Goal: Information Seeking & Learning: Learn about a topic

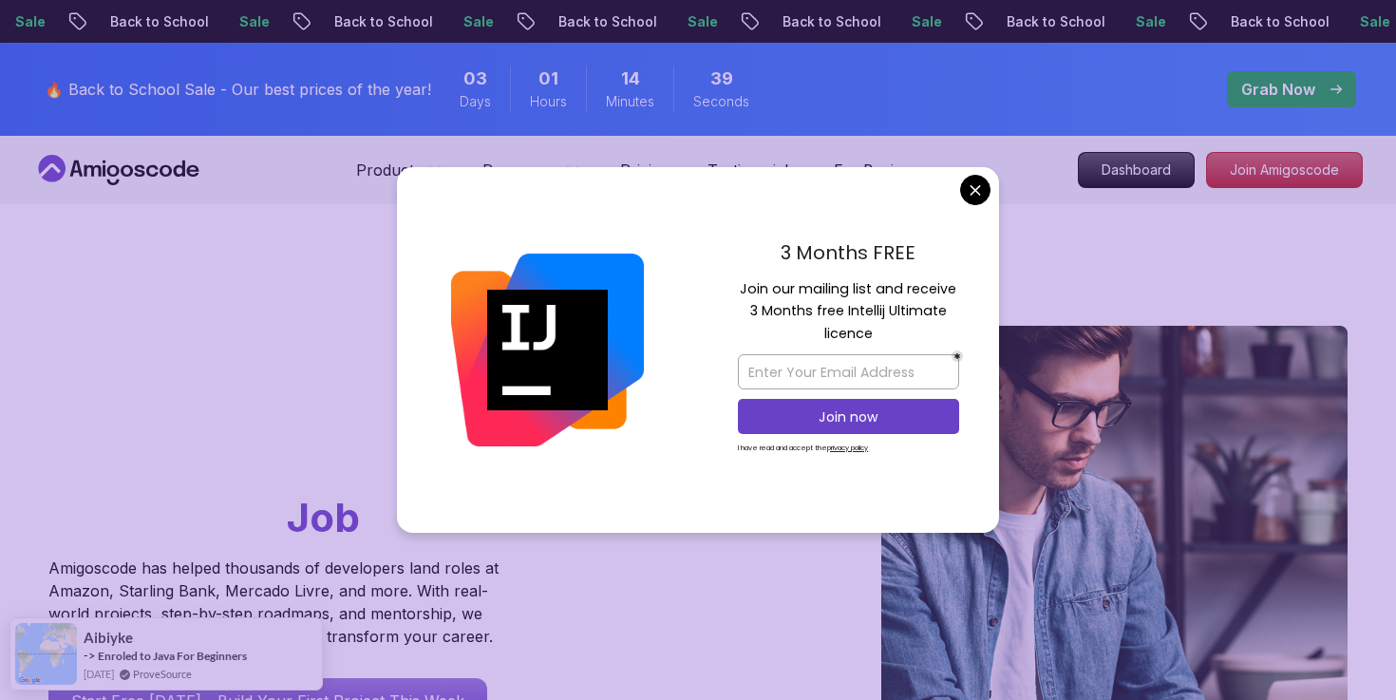
click at [958, 199] on div "3 Months FREE Join our mailing list and receive 3 Months free Intellij Ultimate…" at bounding box center [848, 350] width 301 height 367
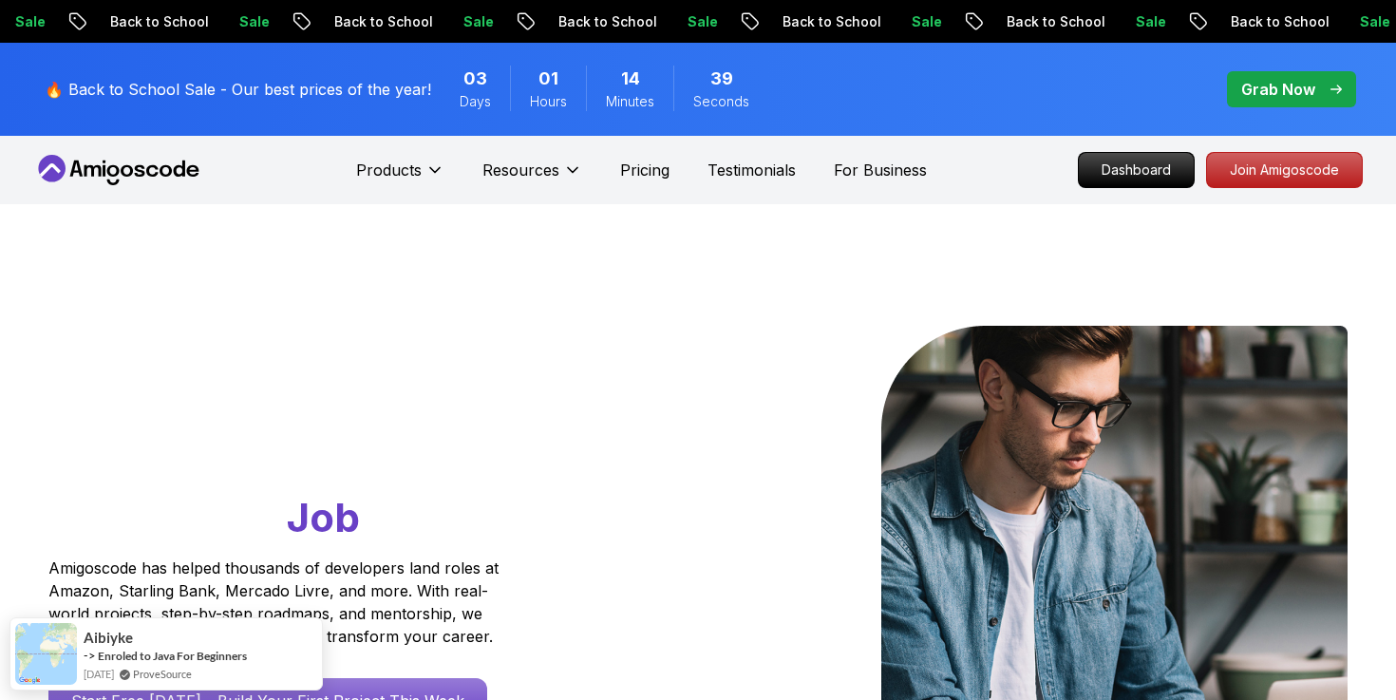
click at [1119, 174] on p "Dashboard" at bounding box center [1136, 170] width 109 height 32
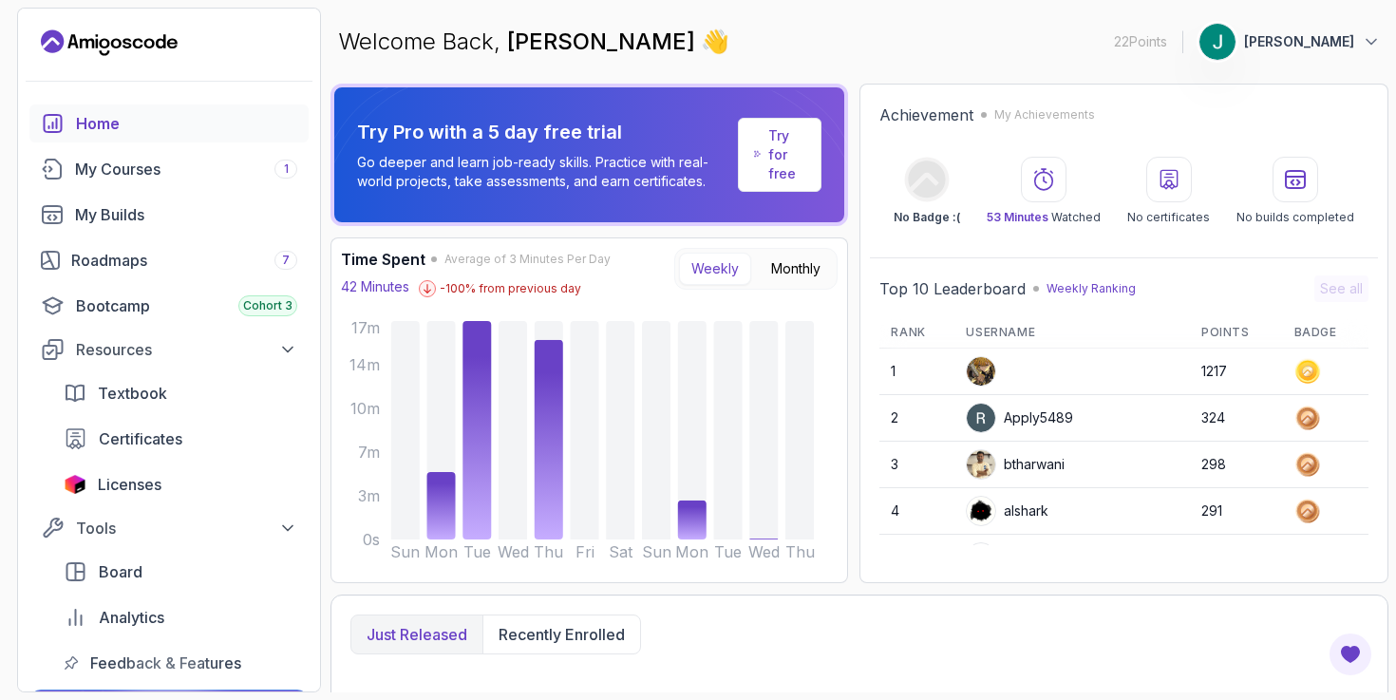
click at [787, 153] on p "Try for free" at bounding box center [786, 154] width 37 height 57
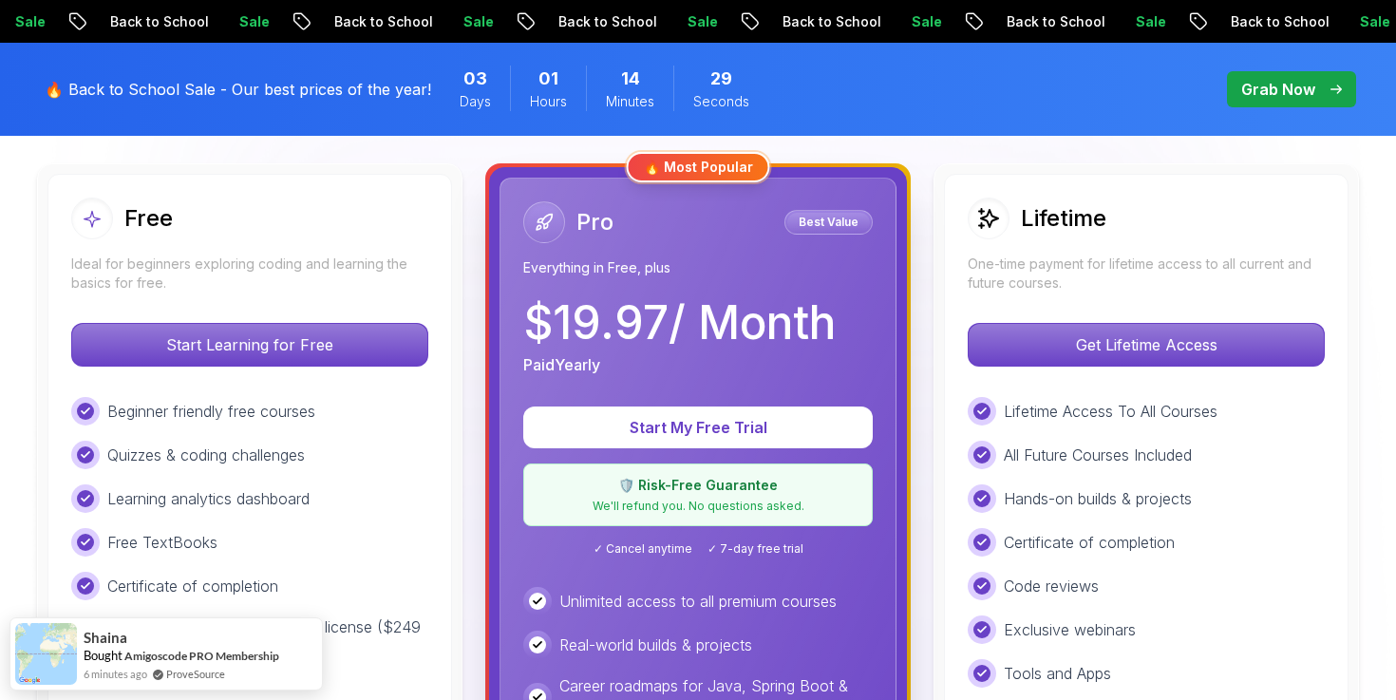
scroll to position [542, 0]
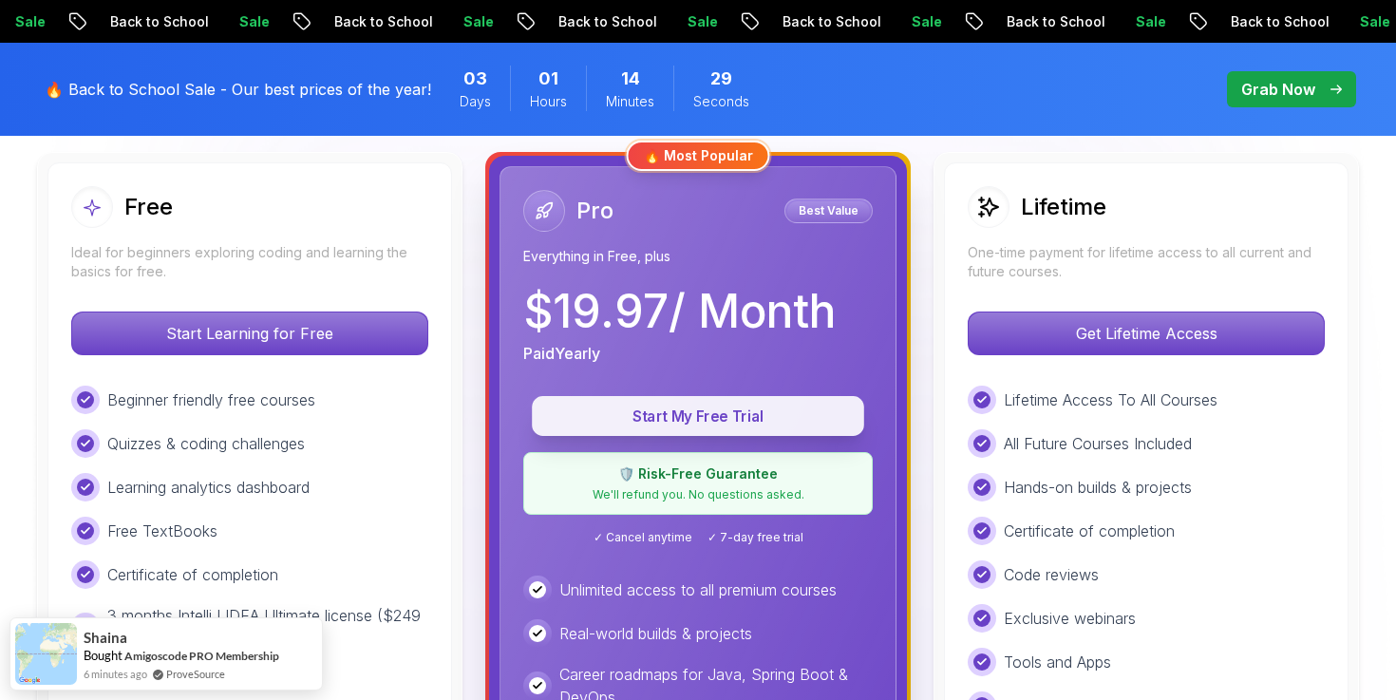
click at [779, 412] on p "Start My Free Trial" at bounding box center [698, 417] width 289 height 22
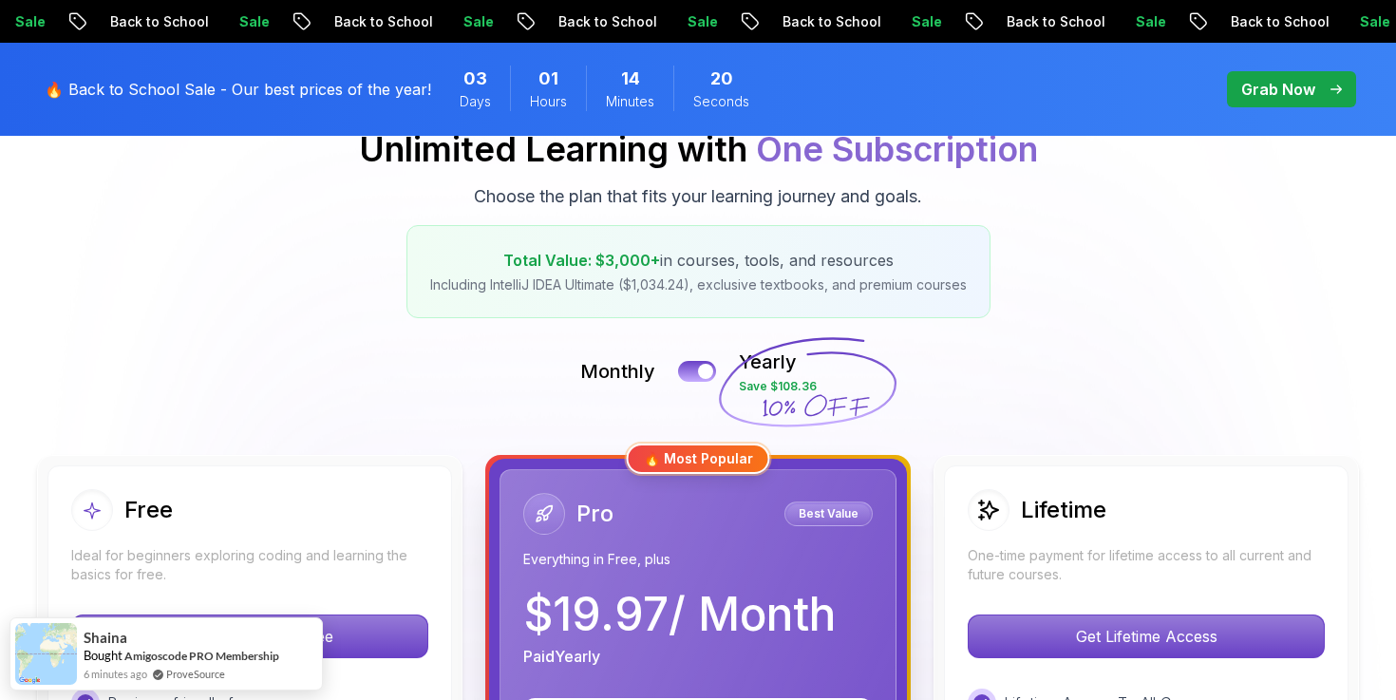
scroll to position [0, 0]
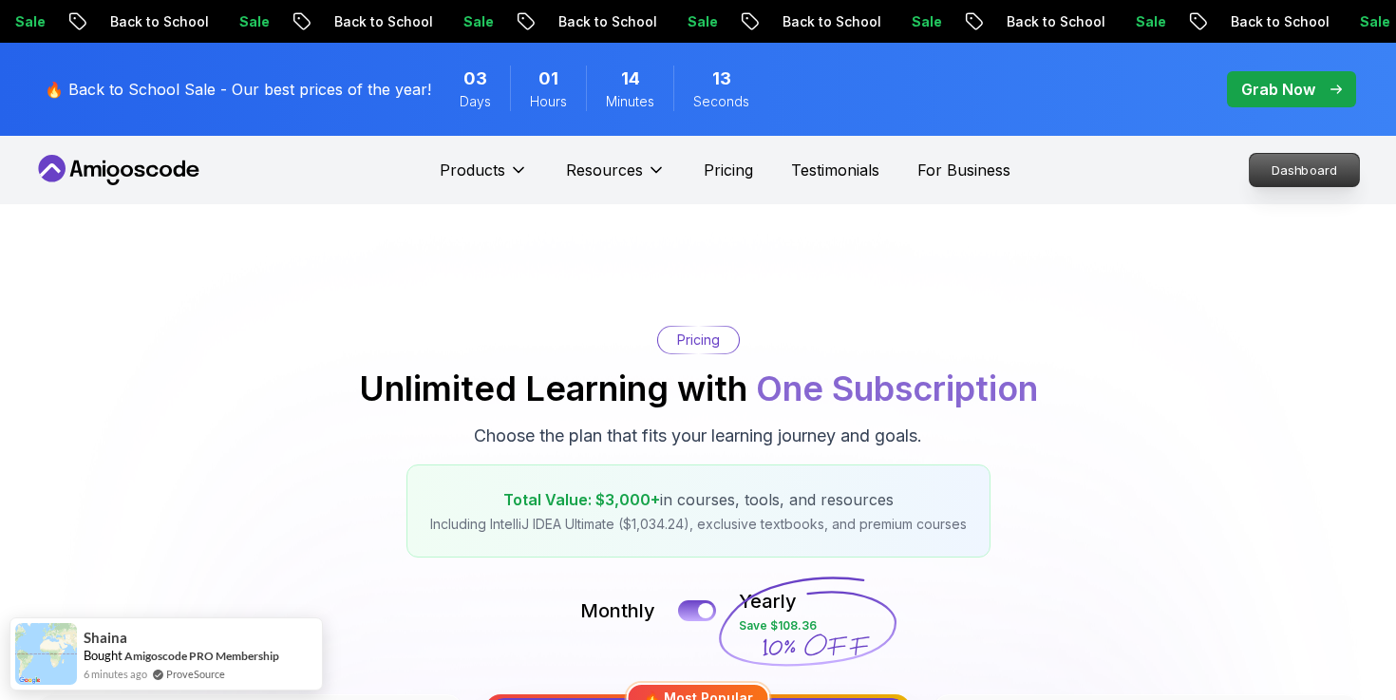
click at [1260, 171] on p "Dashboard" at bounding box center [1304, 170] width 109 height 32
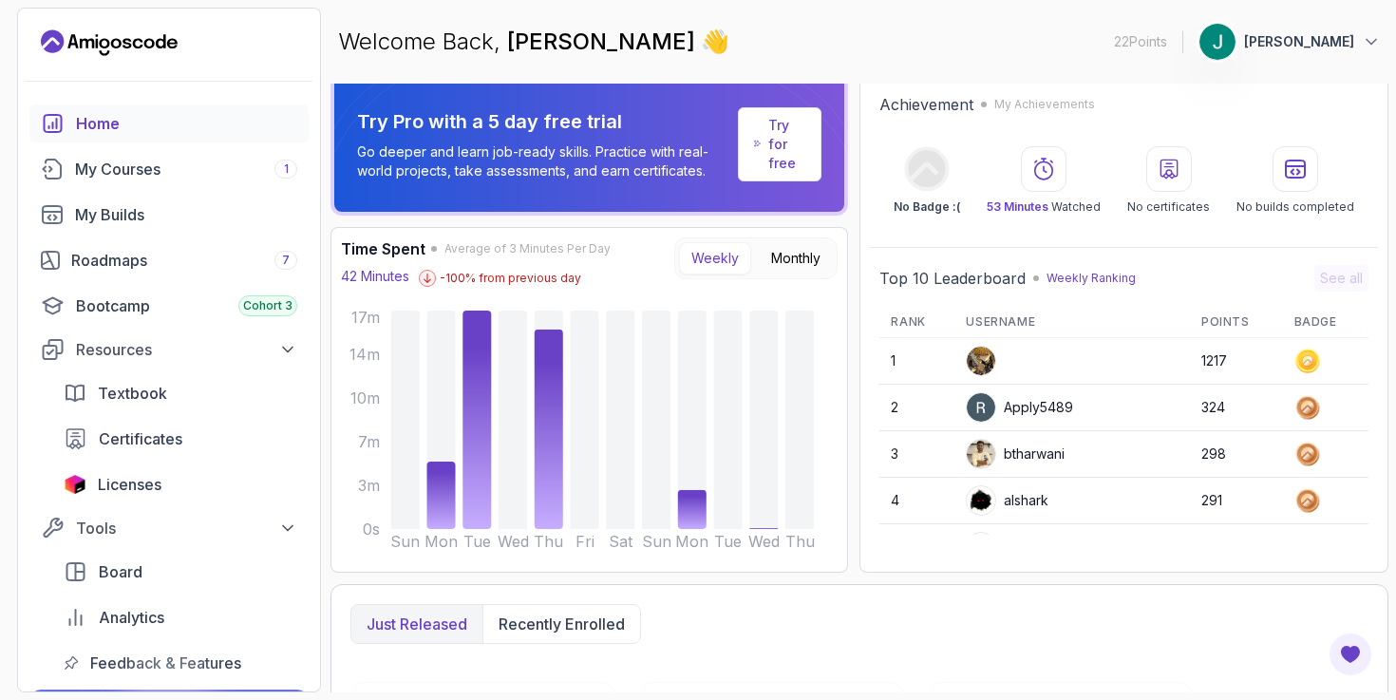
scroll to position [12, 0]
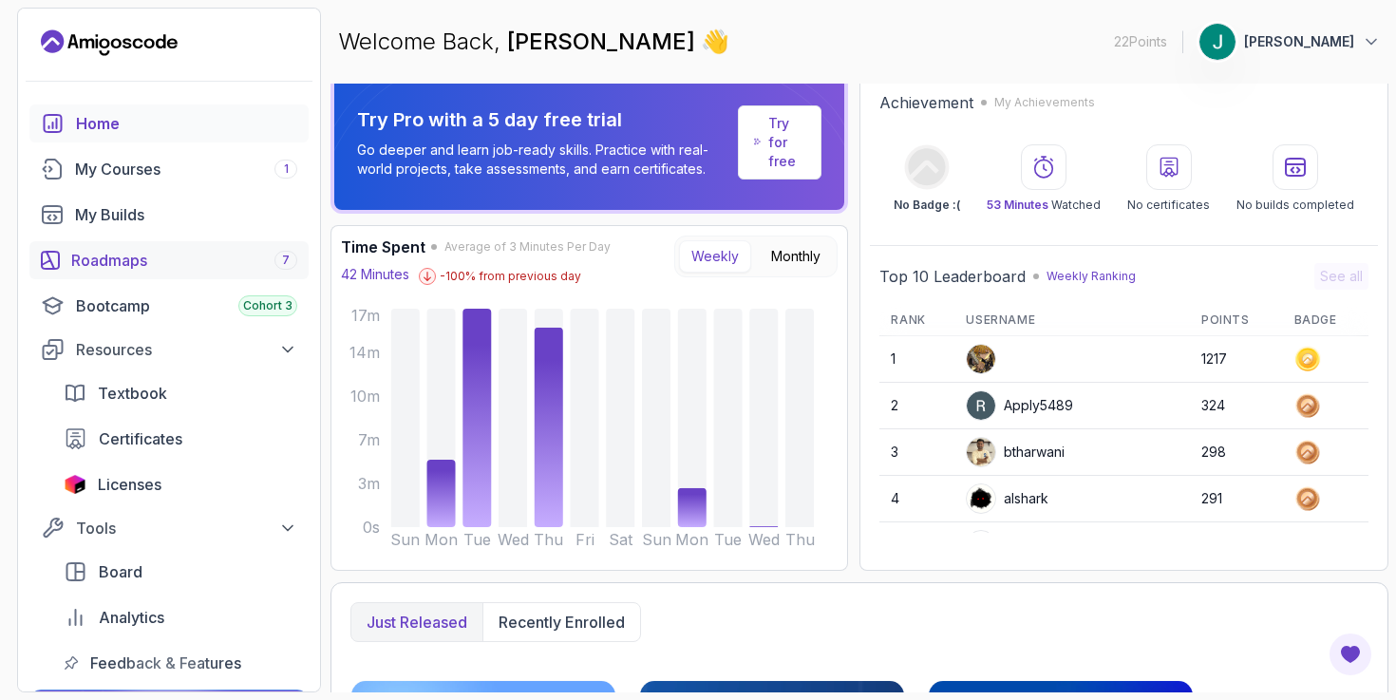
click at [153, 258] on div "Roadmaps 7" at bounding box center [184, 260] width 226 height 23
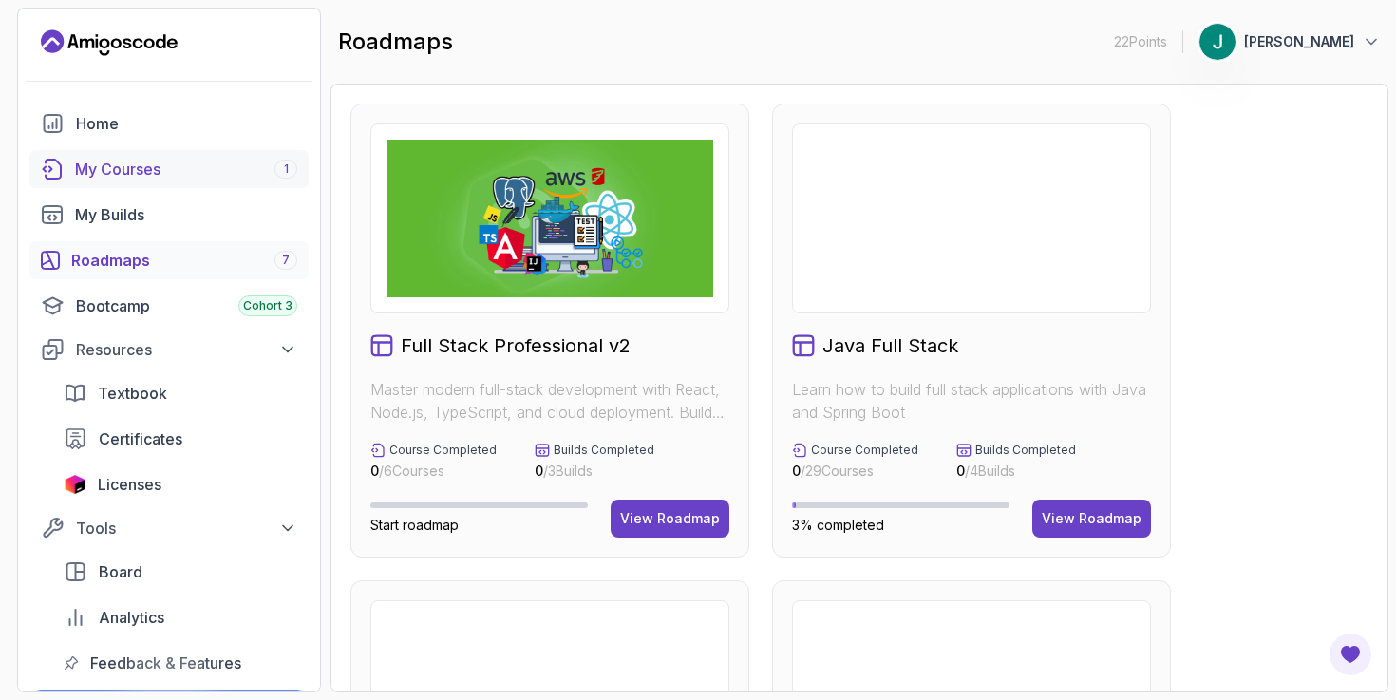
click at [153, 177] on div "My Courses 1" at bounding box center [186, 169] width 222 height 23
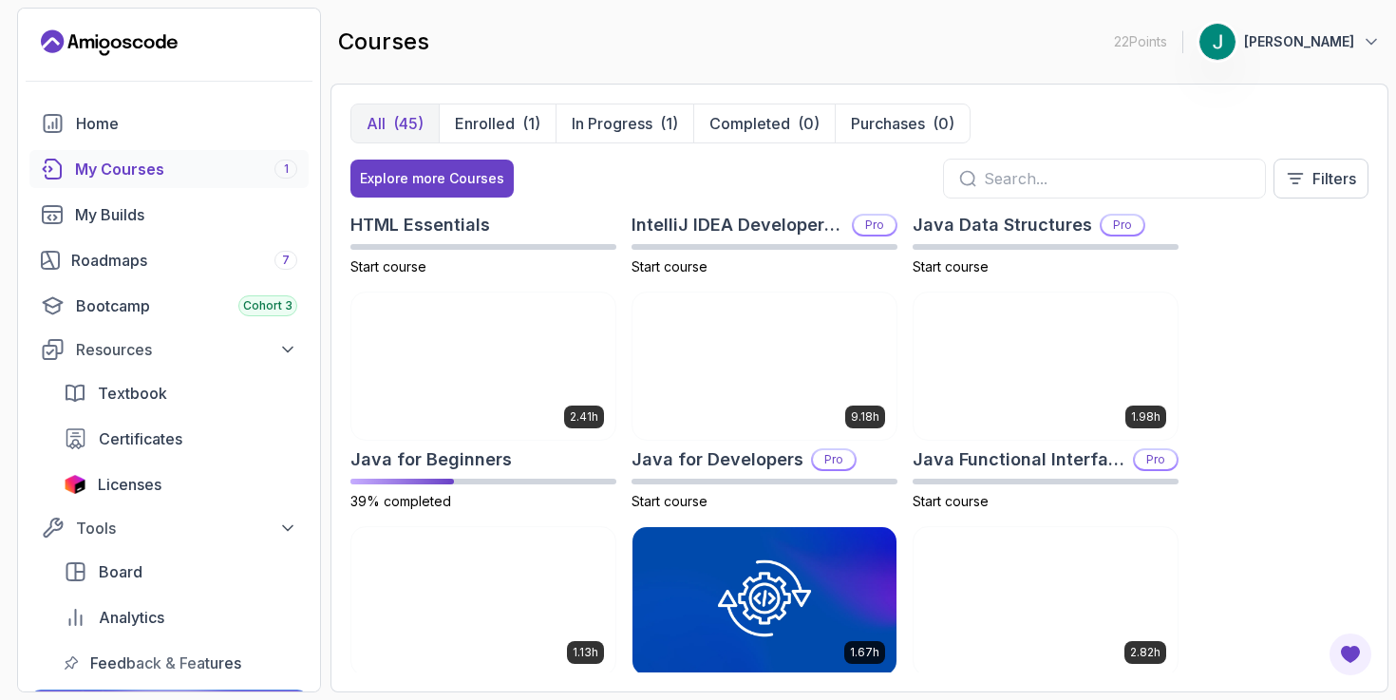
scroll to position [1129, 0]
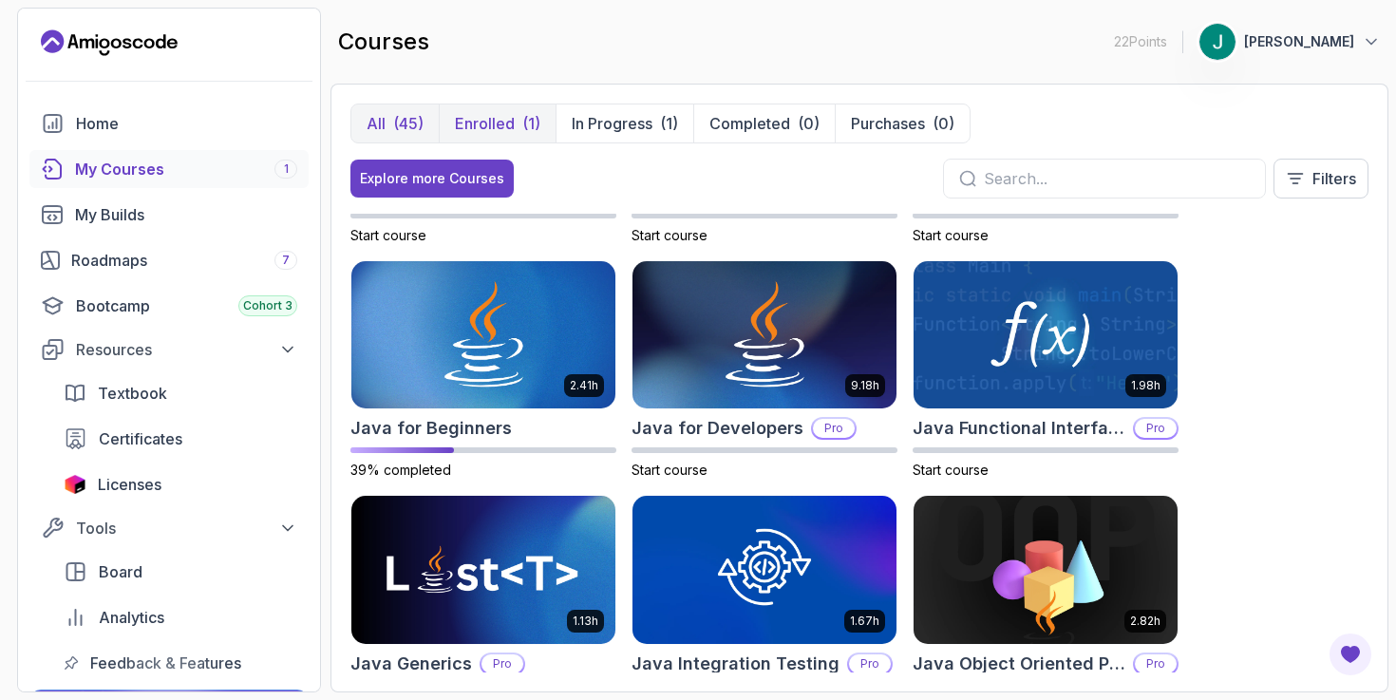
click at [524, 119] on div "(1)" at bounding box center [531, 123] width 18 height 23
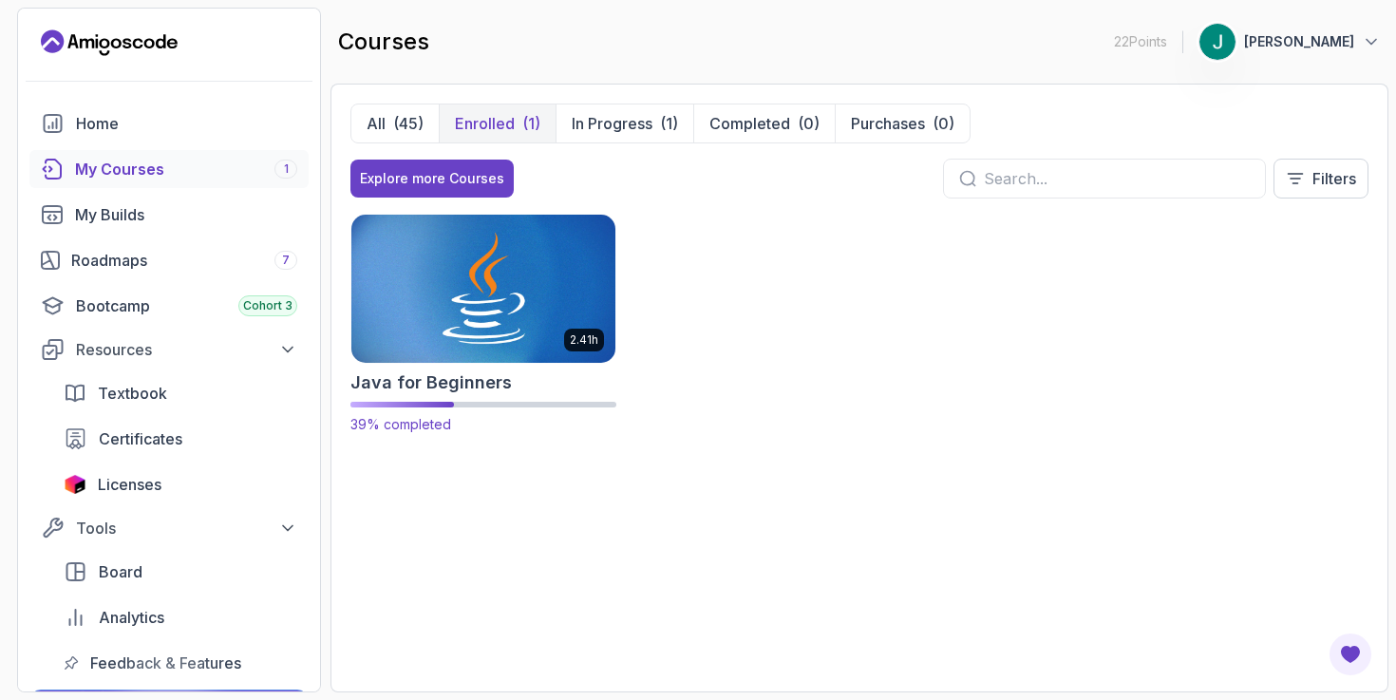
click at [499, 265] on img at bounding box center [483, 288] width 277 height 155
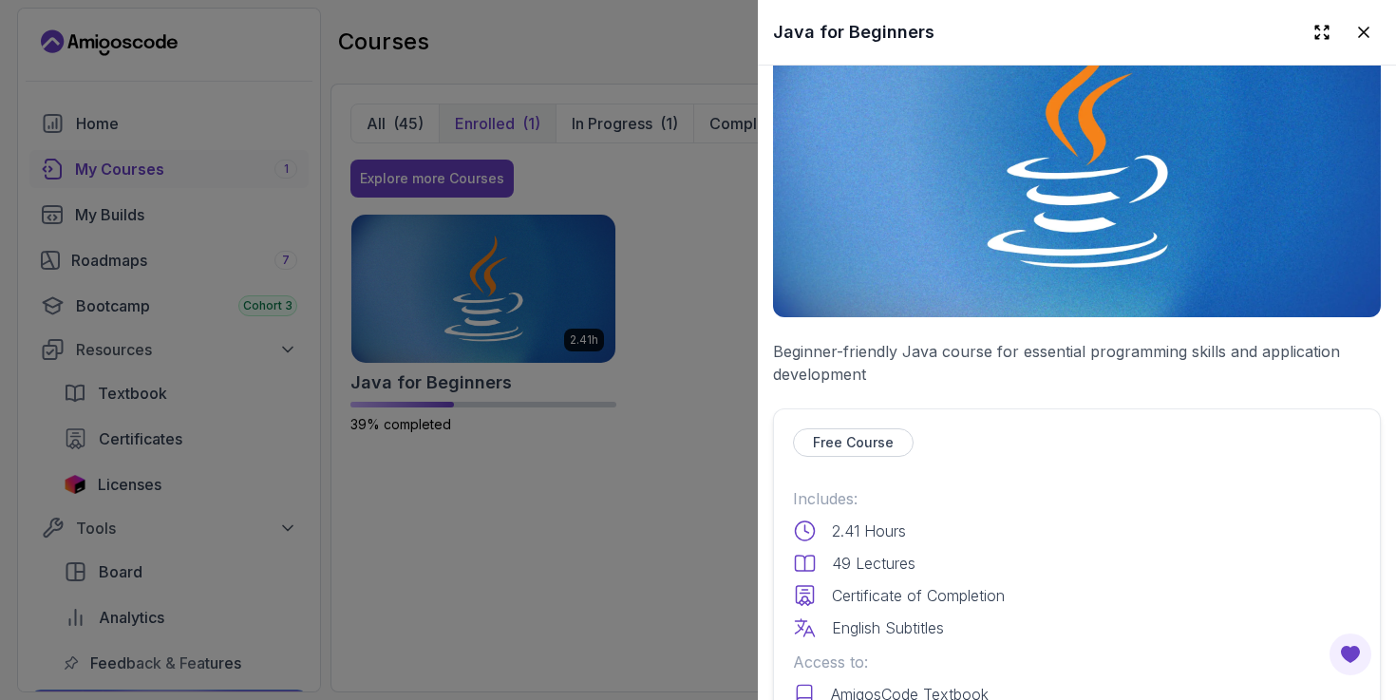
scroll to position [713, 0]
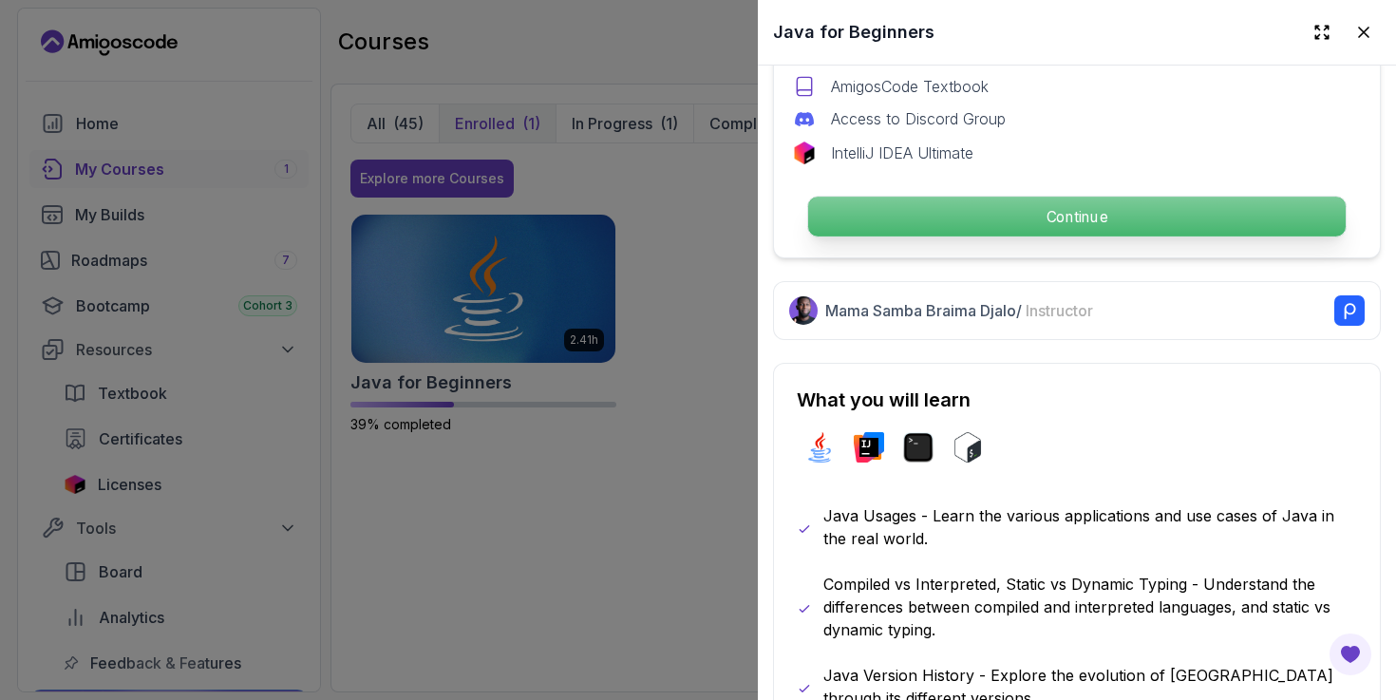
click at [991, 211] on p "Continue" at bounding box center [1077, 217] width 538 height 40
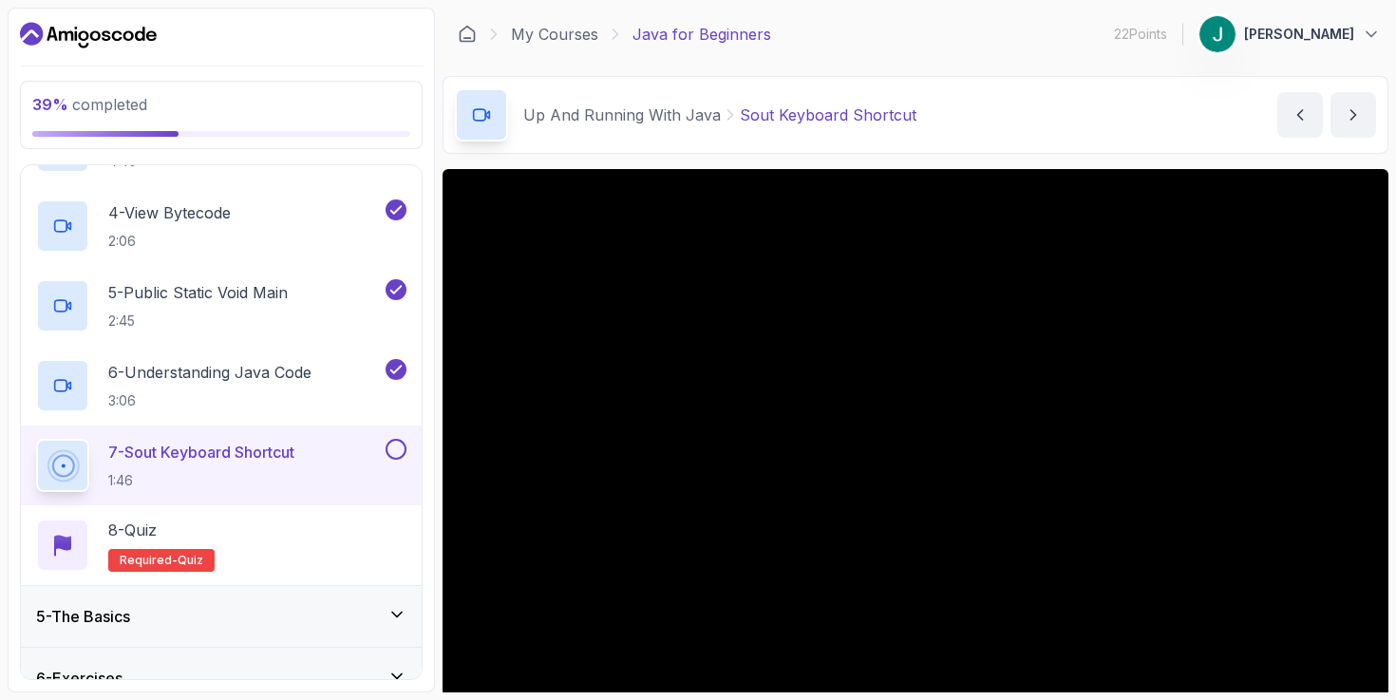
scroll to position [471, 0]
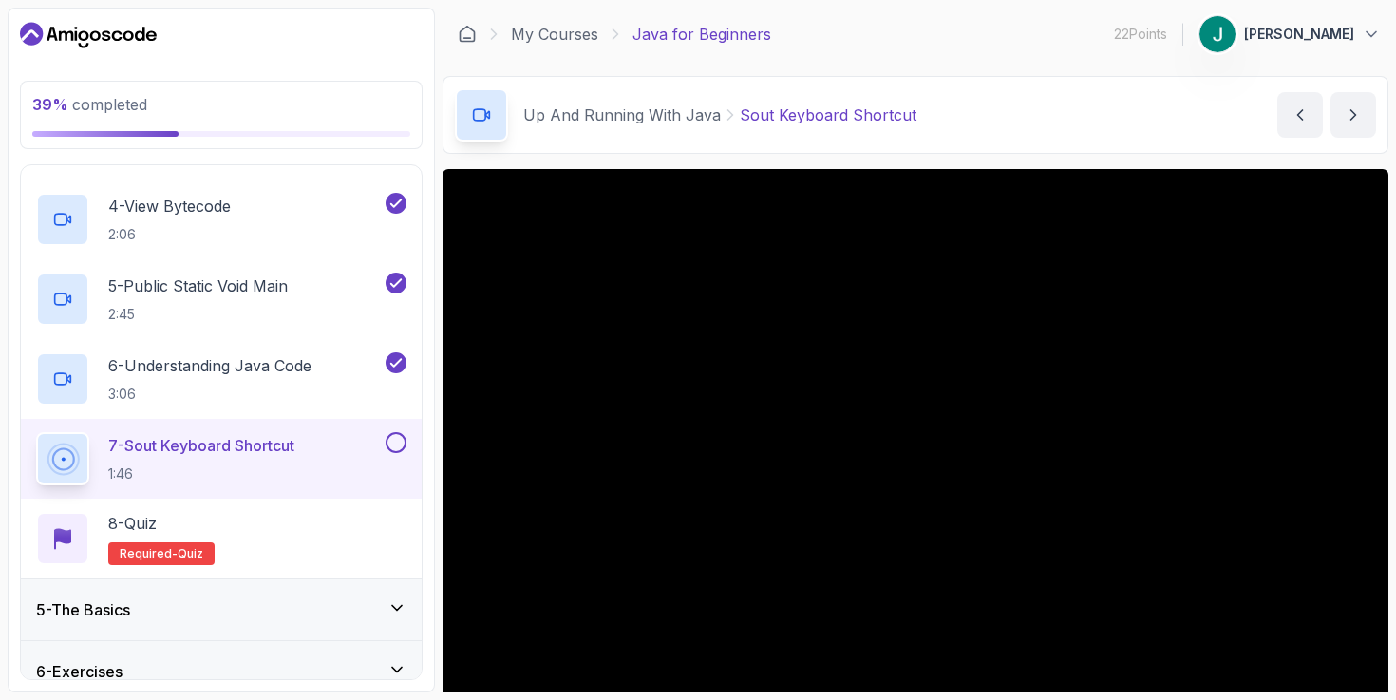
click at [233, 432] on div "7 - Sout Keyboard Shortcut 1:46" at bounding box center [209, 458] width 346 height 53
click at [373, 547] on div "8 - Quiz Required- quiz" at bounding box center [221, 538] width 370 height 53
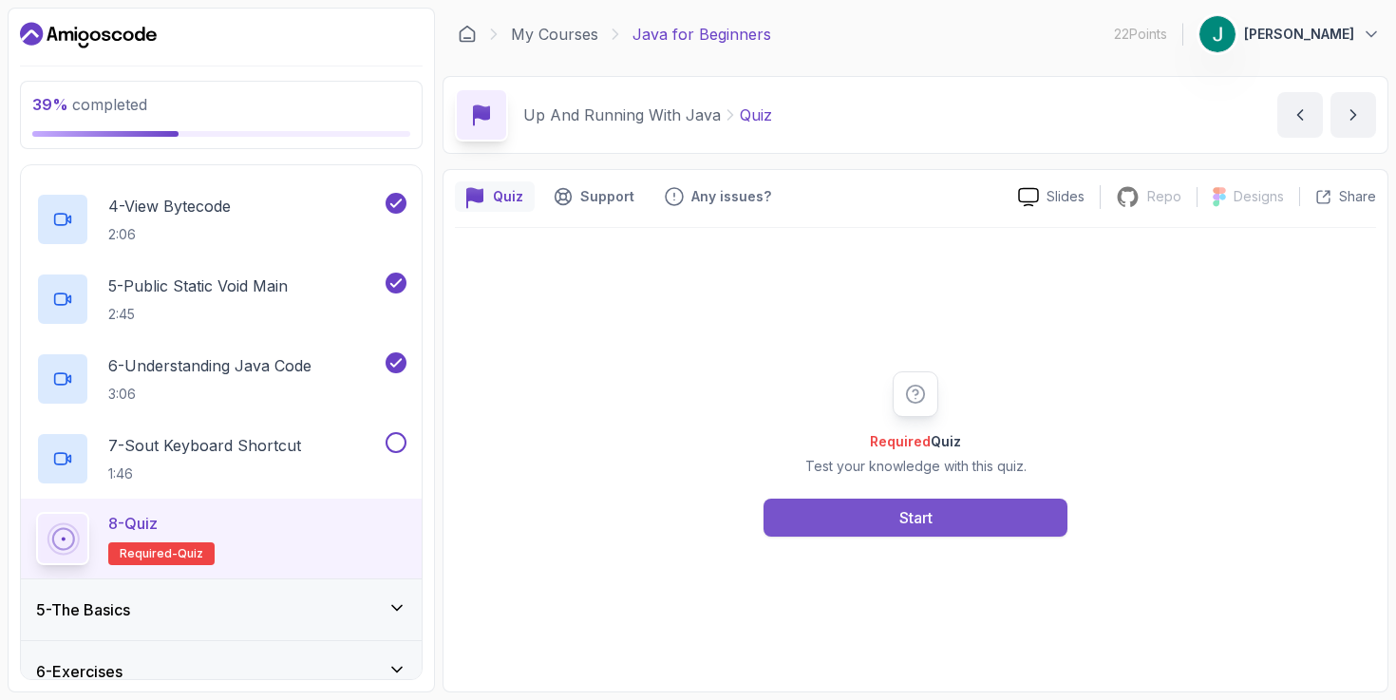
click at [921, 517] on div "Start" at bounding box center [916, 517] width 33 height 23
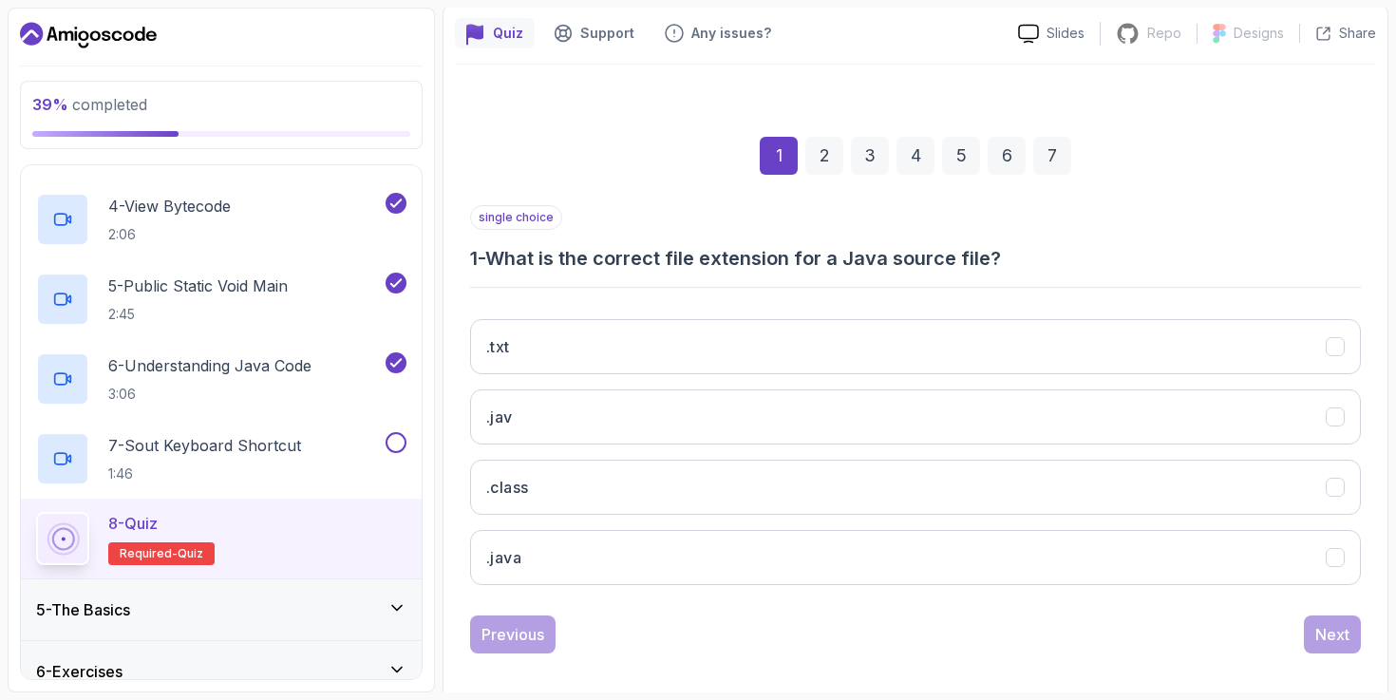
scroll to position [174, 0]
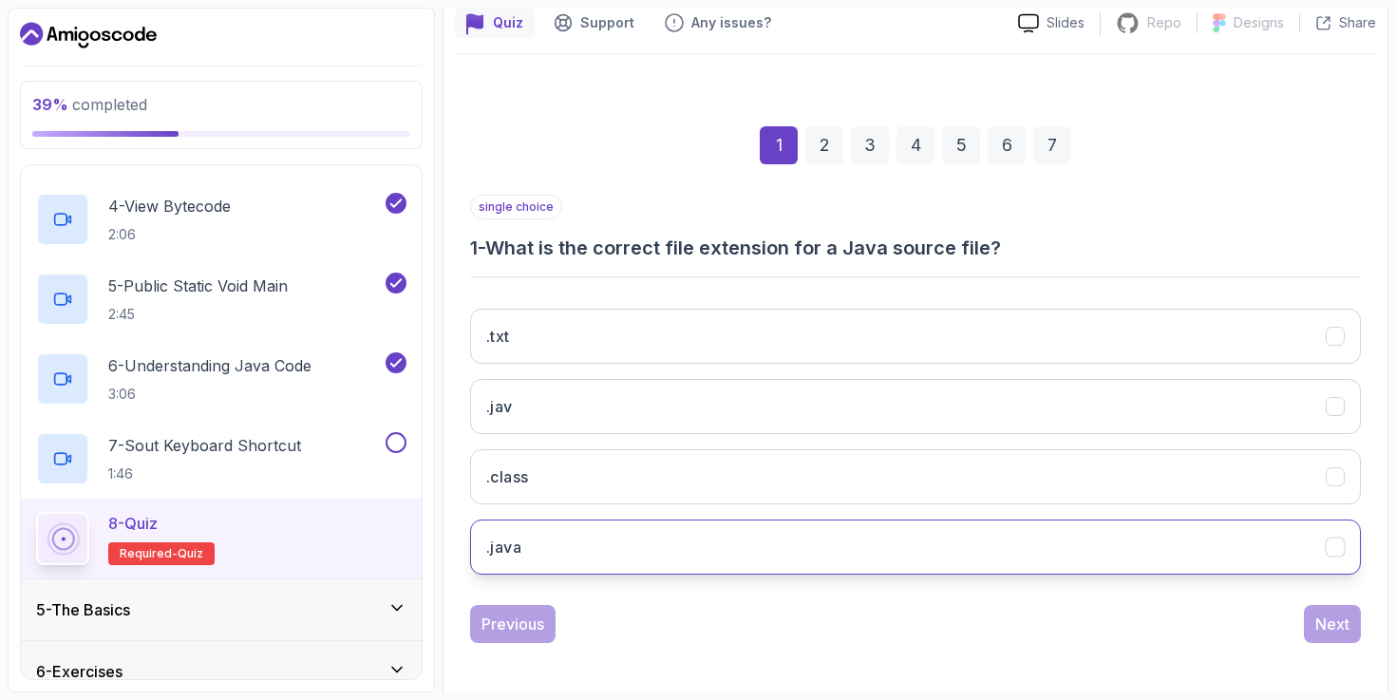
click at [784, 555] on button ".java" at bounding box center [915, 547] width 891 height 55
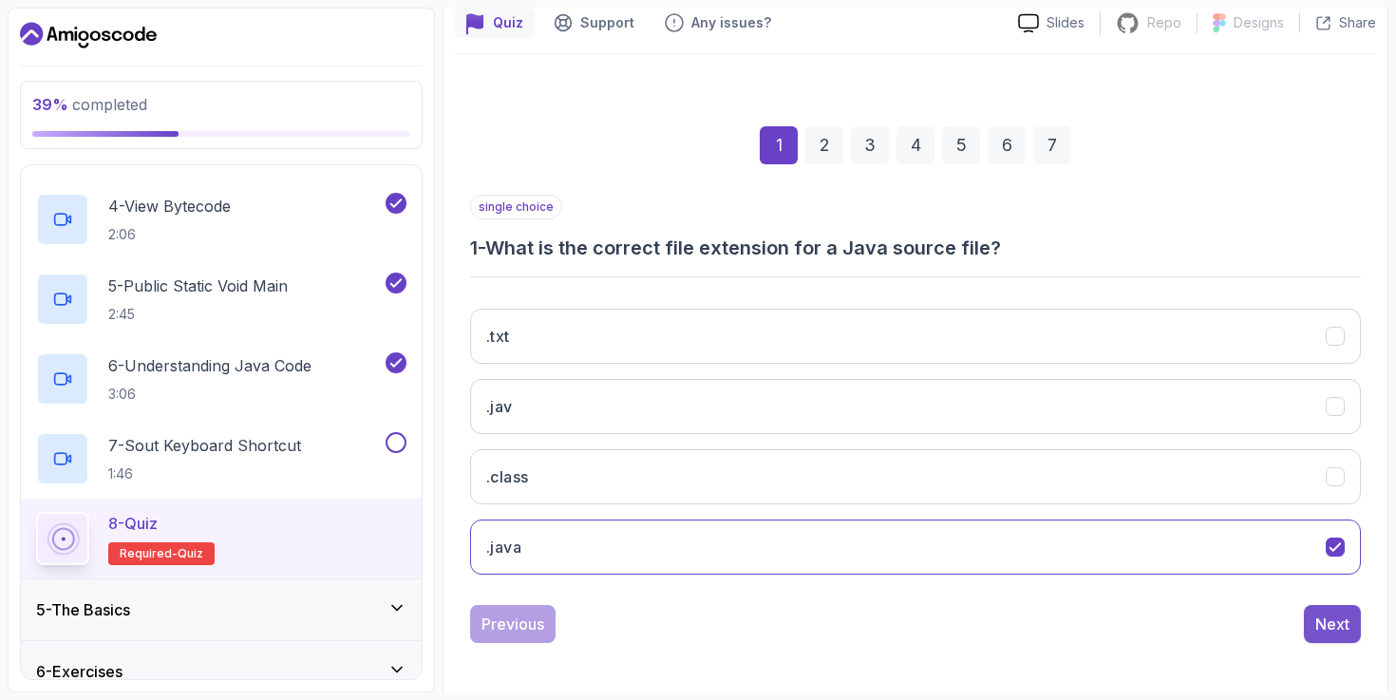
click at [1343, 621] on div "Next" at bounding box center [1333, 624] width 34 height 23
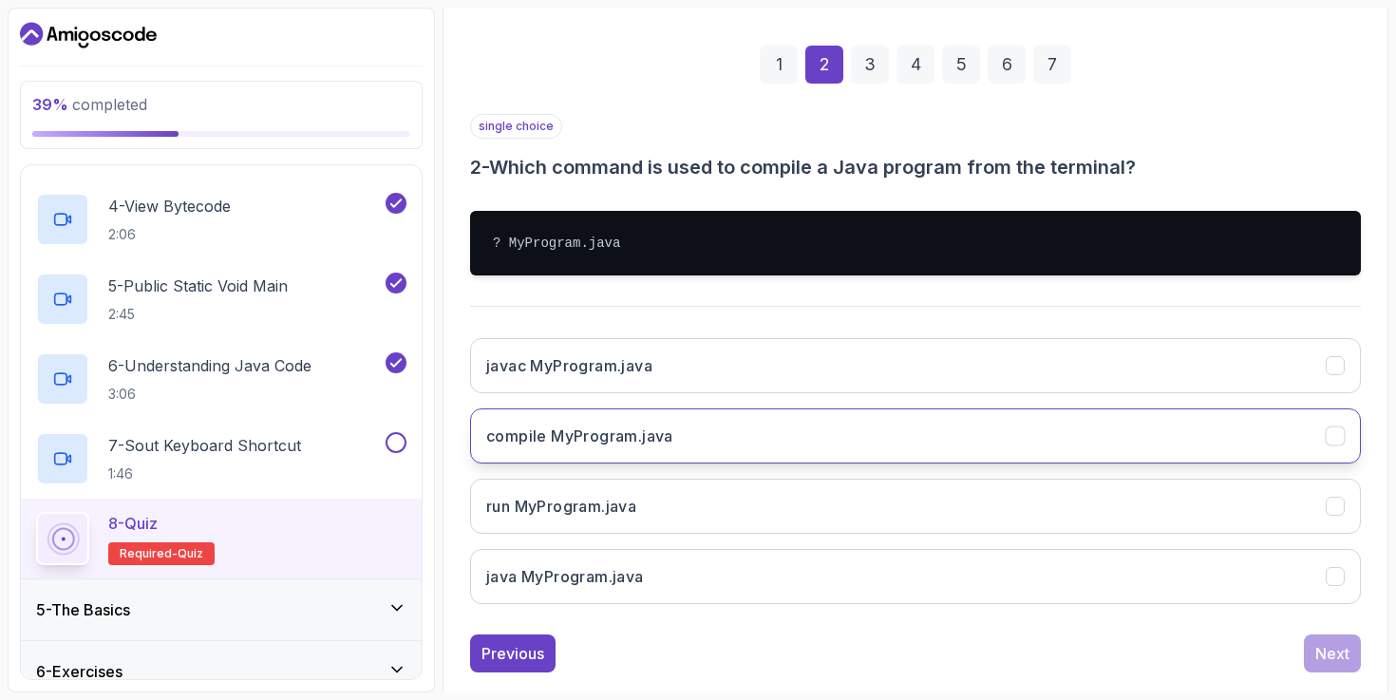
scroll to position [260, 0]
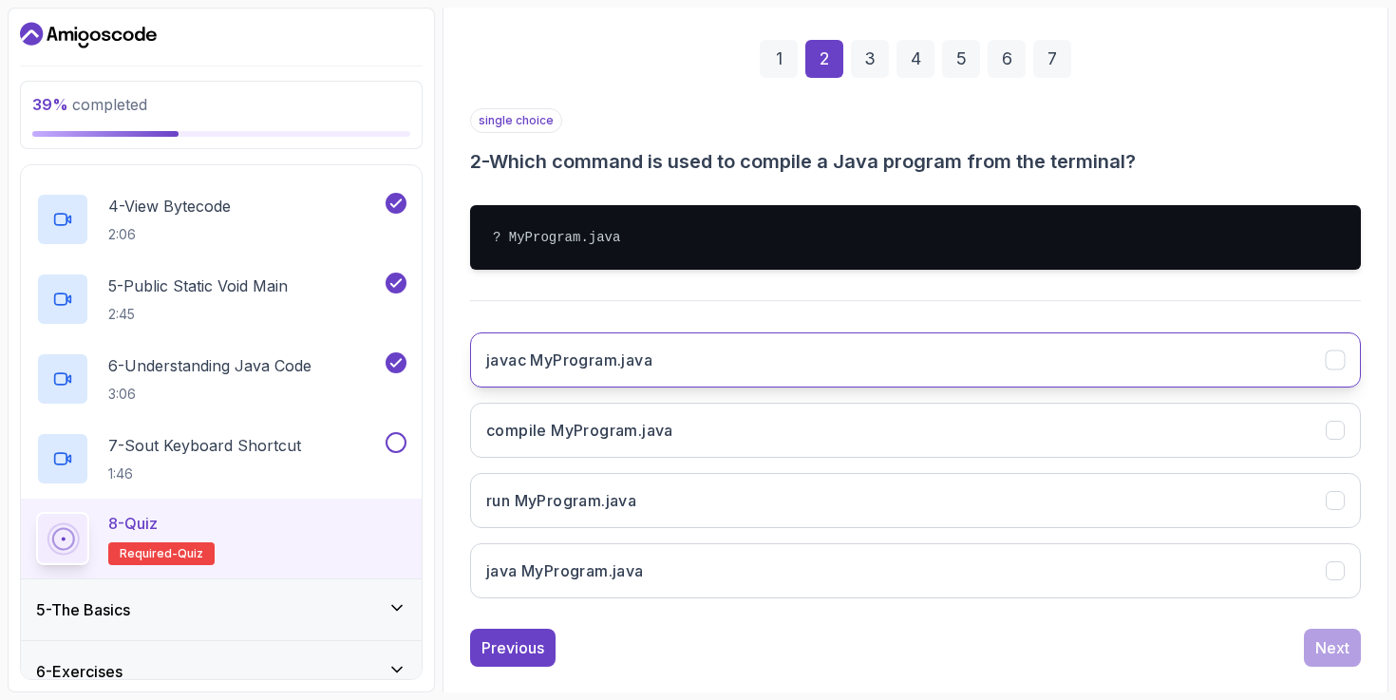
click at [1145, 386] on button "javac MyProgram.java" at bounding box center [915, 359] width 891 height 55
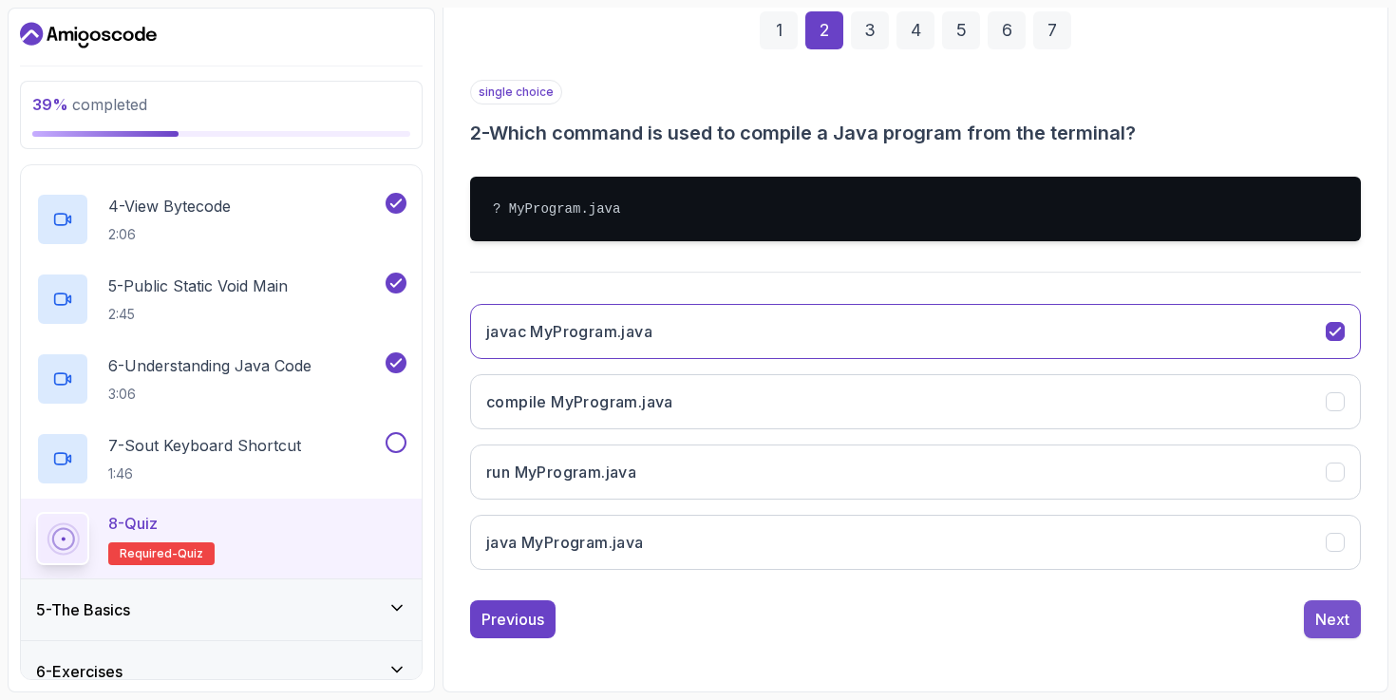
click at [1339, 617] on div "Next" at bounding box center [1333, 619] width 34 height 23
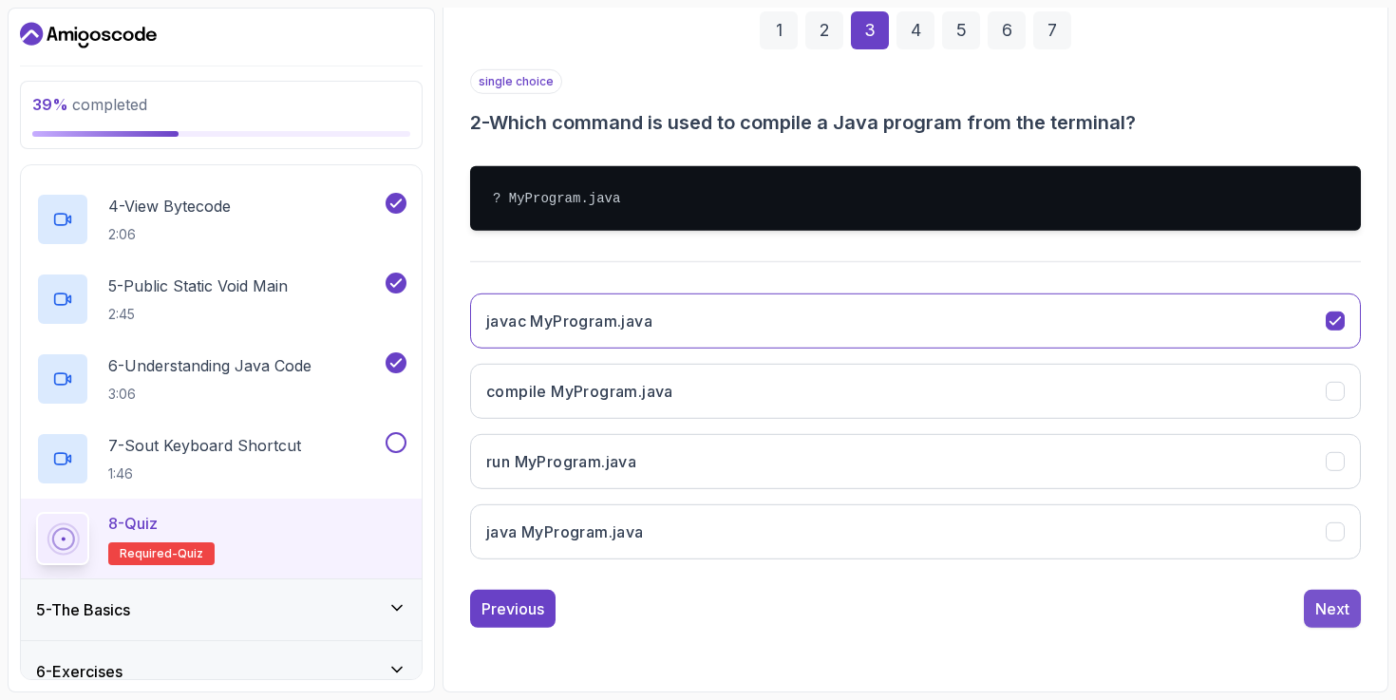
scroll to position [179, 0]
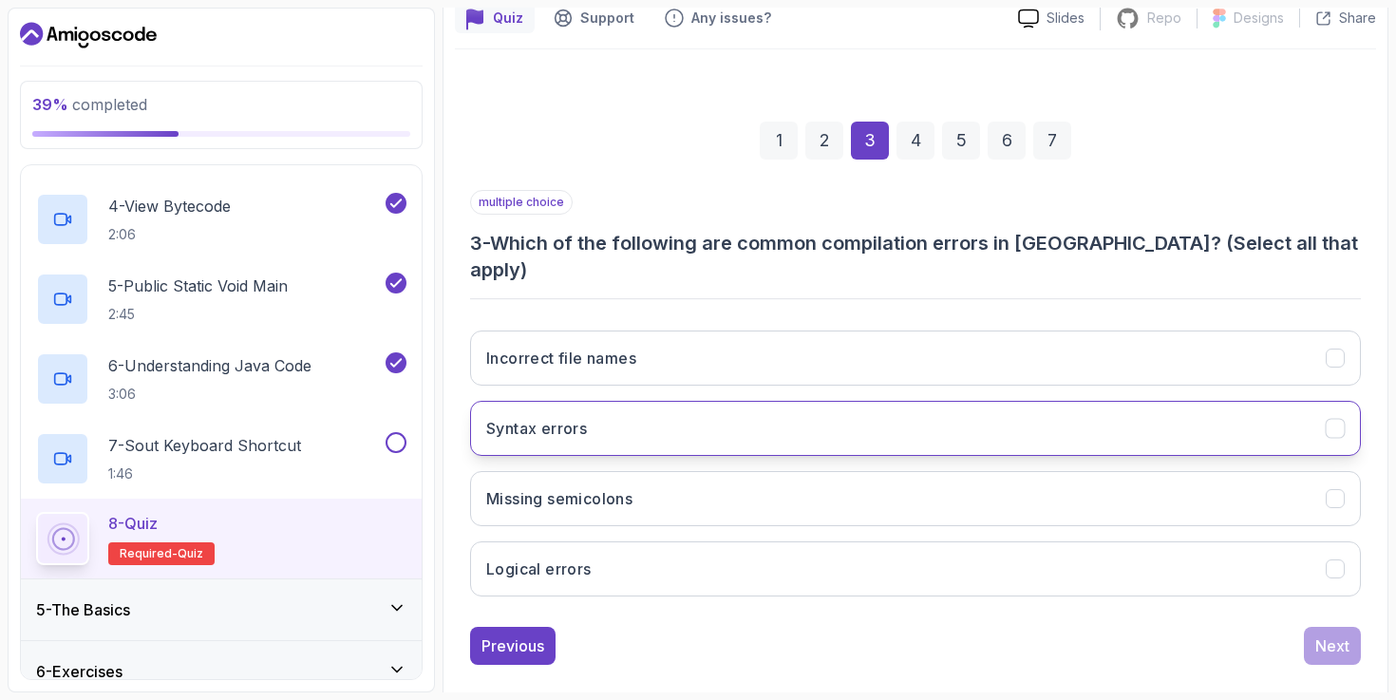
click at [1005, 404] on button "Syntax errors" at bounding box center [915, 428] width 891 height 55
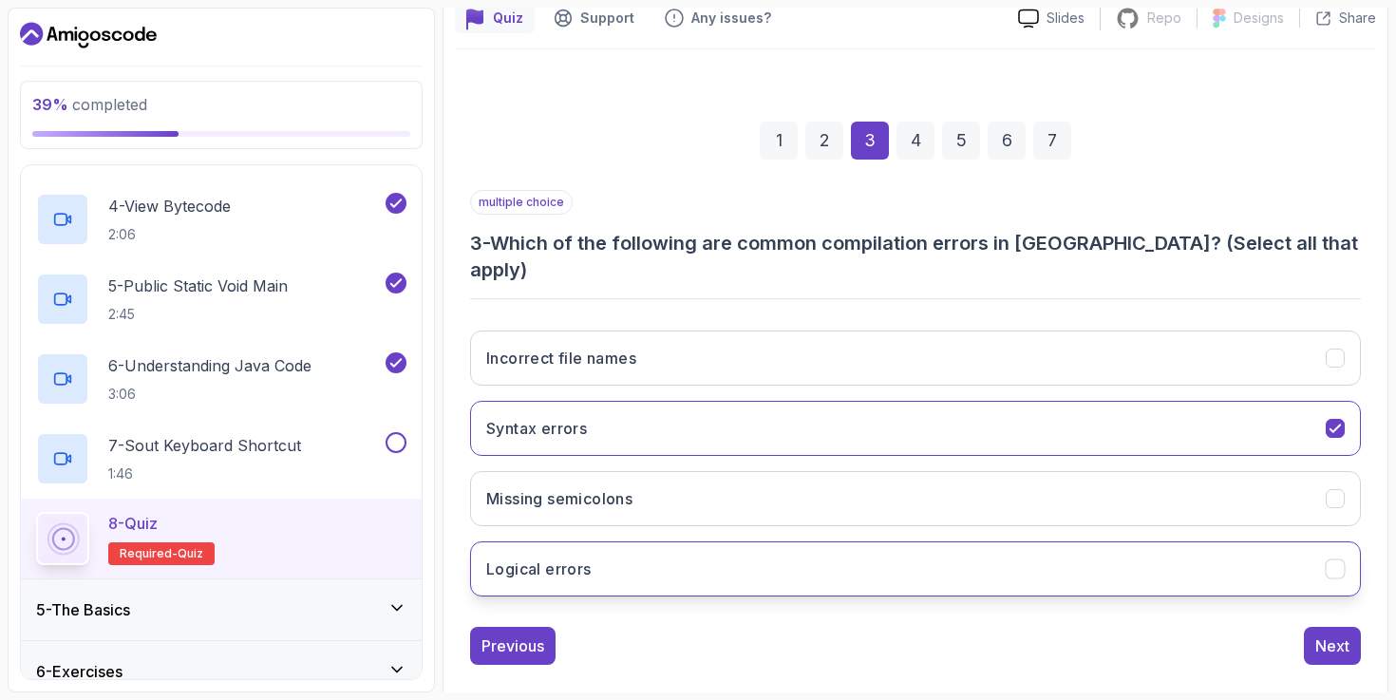
click at [1008, 555] on button "Logical errors" at bounding box center [915, 568] width 891 height 55
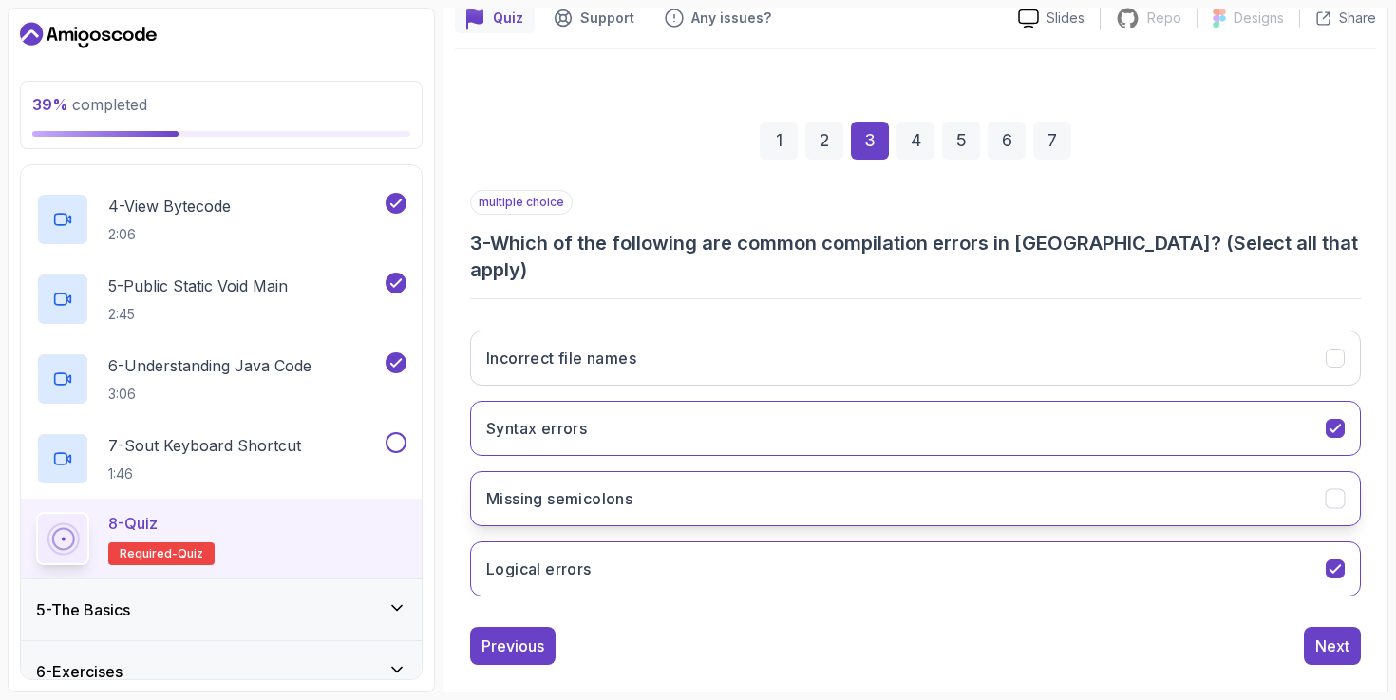
click at [1025, 472] on button "Missing semicolons" at bounding box center [915, 498] width 891 height 55
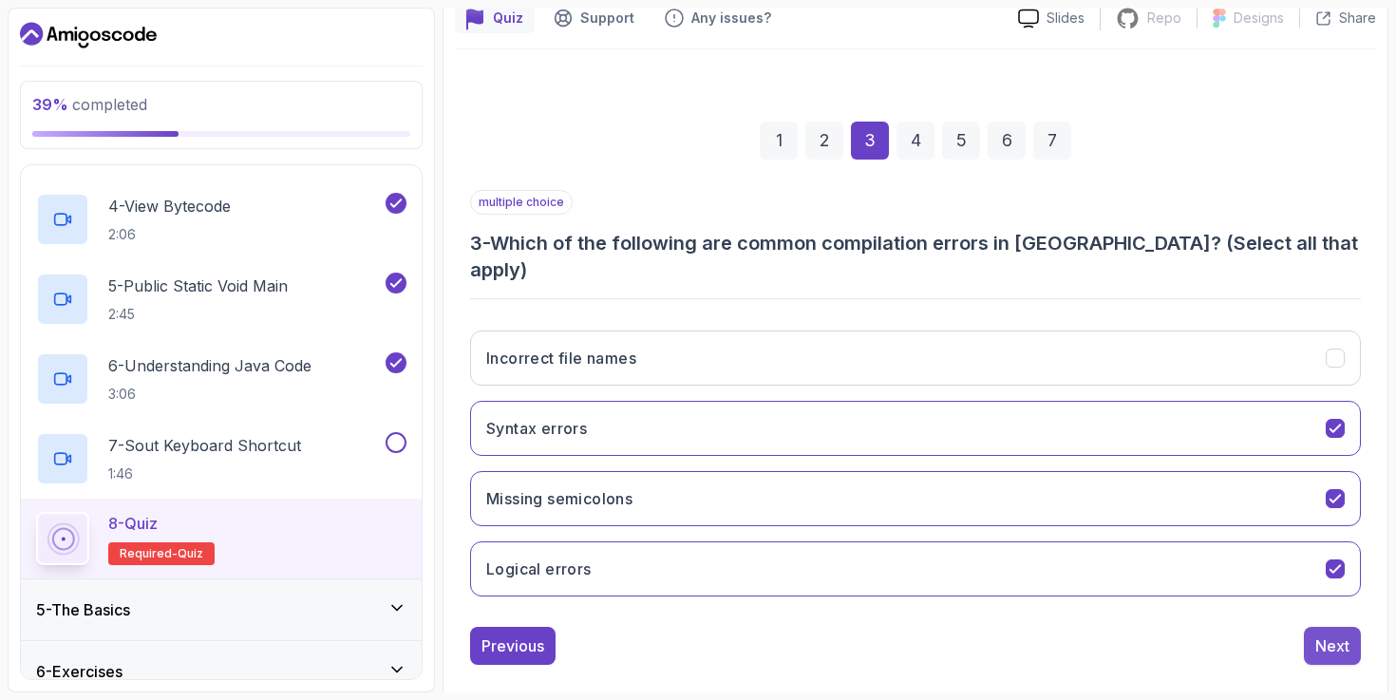
click at [1351, 627] on button "Next" at bounding box center [1332, 646] width 57 height 38
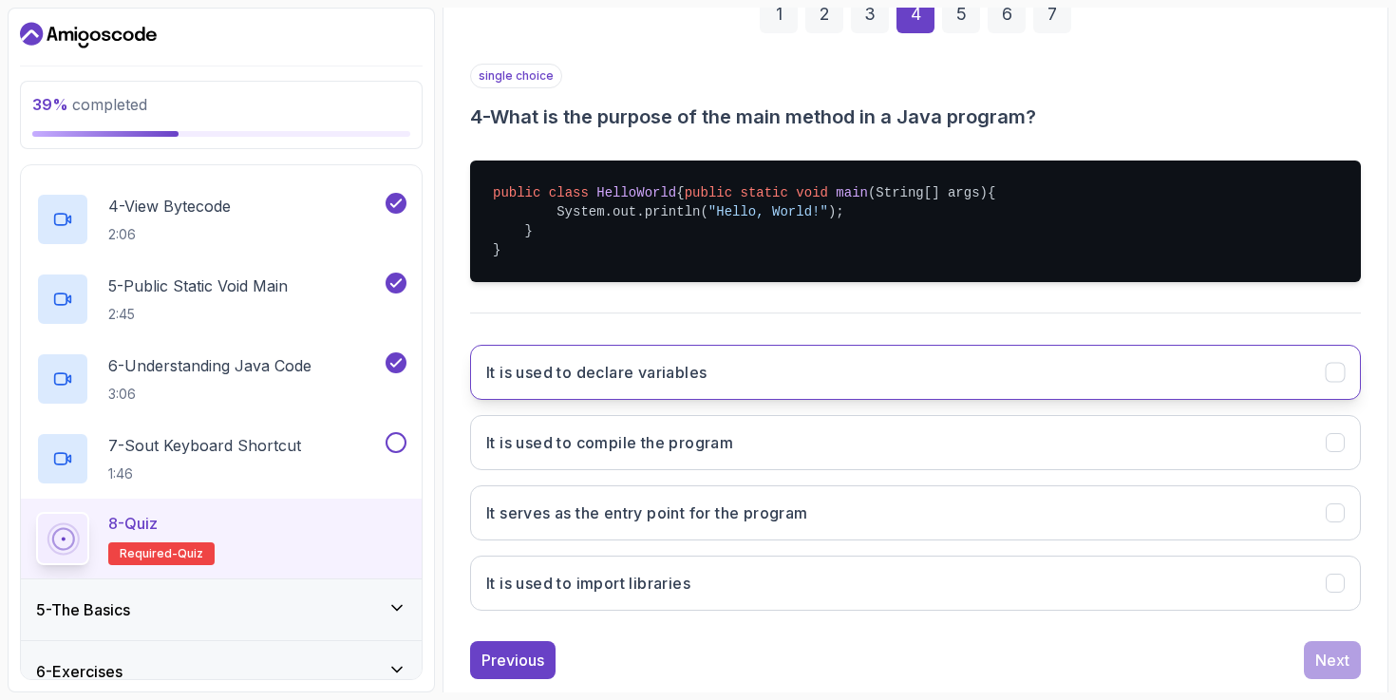
scroll to position [311, 0]
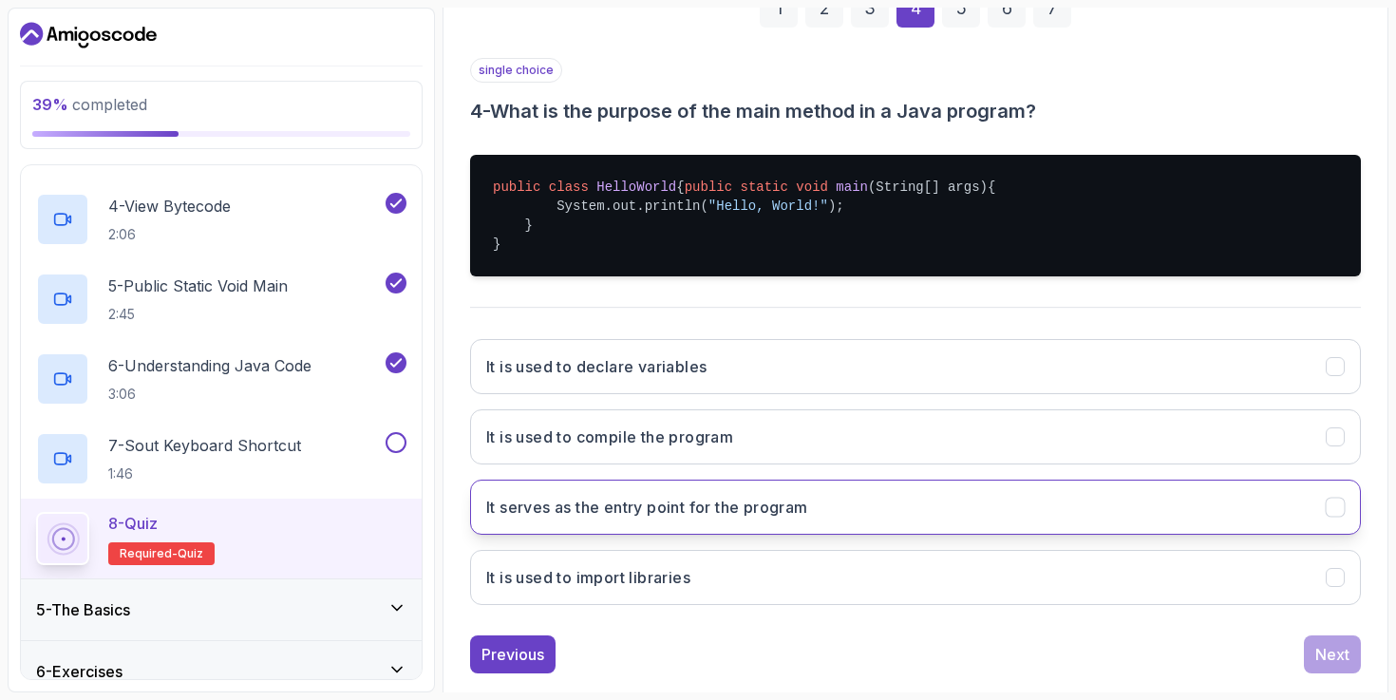
click at [747, 519] on h3 "It serves as the entry point for the program" at bounding box center [647, 507] width 322 height 23
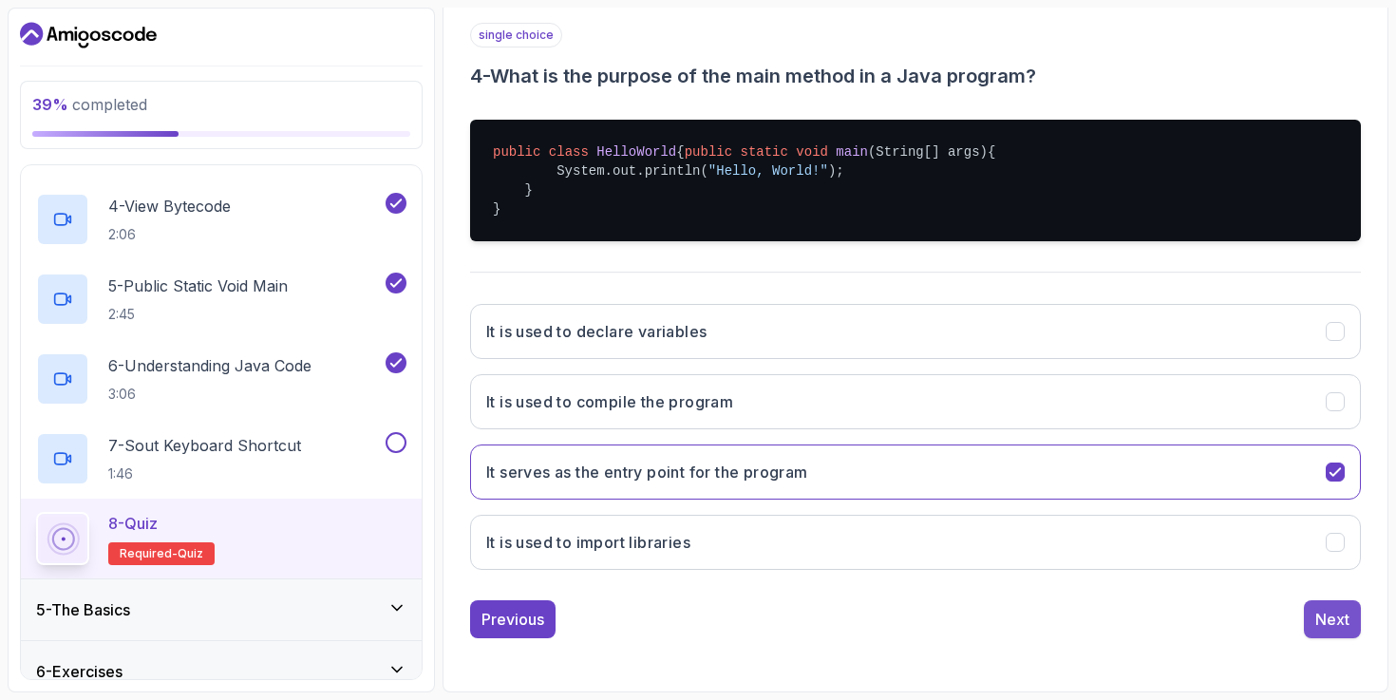
click at [1304, 618] on button "Next" at bounding box center [1332, 619] width 57 height 38
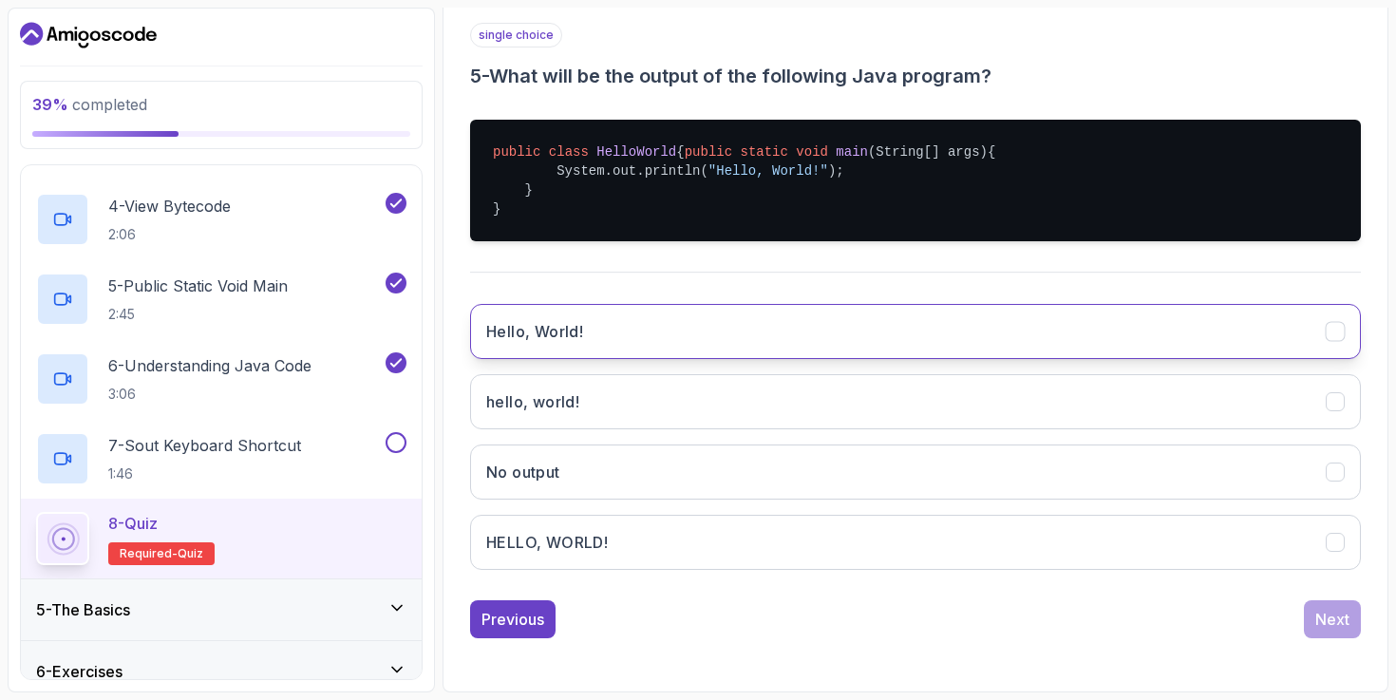
click at [1064, 321] on button "Hello, World!" at bounding box center [915, 331] width 891 height 55
click at [1348, 638] on div "1 2 3 4 5 6 7 single choice 5 - What will be the output of the following Java p…" at bounding box center [915, 281] width 921 height 745
click at [1337, 626] on div "Next" at bounding box center [1333, 619] width 34 height 23
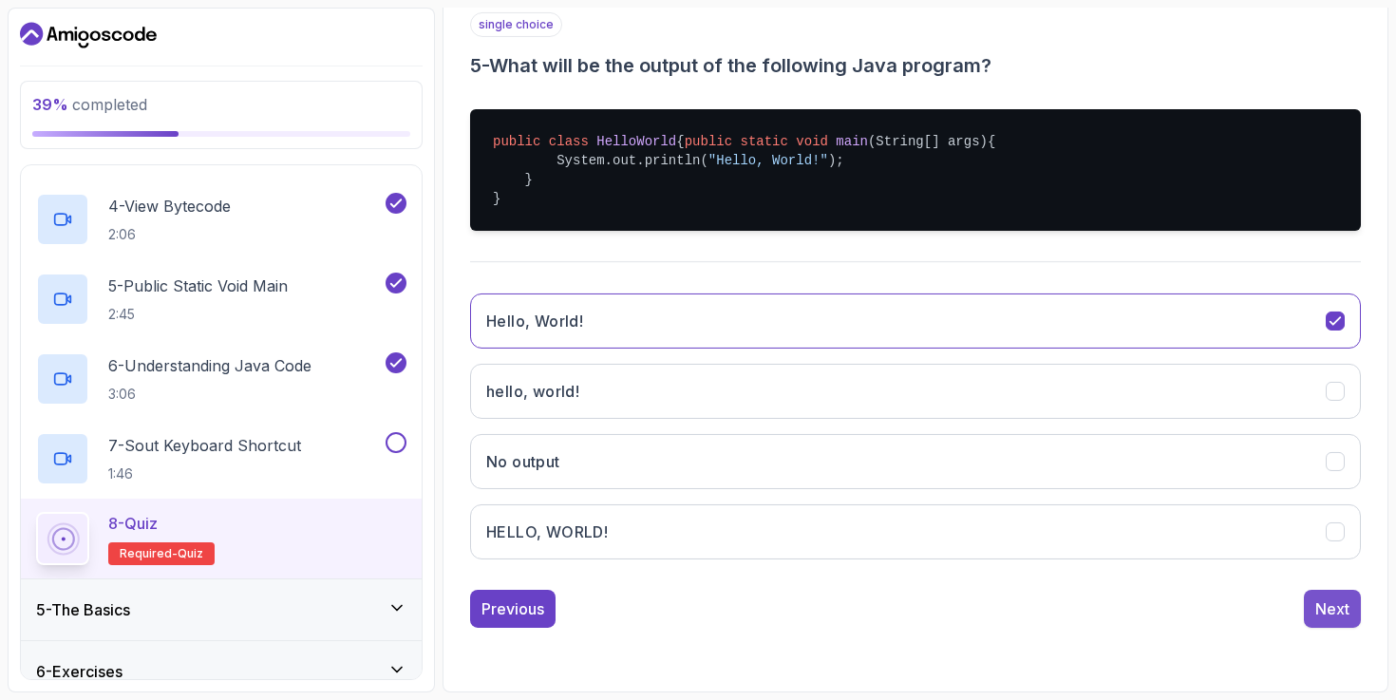
scroll to position [179, 0]
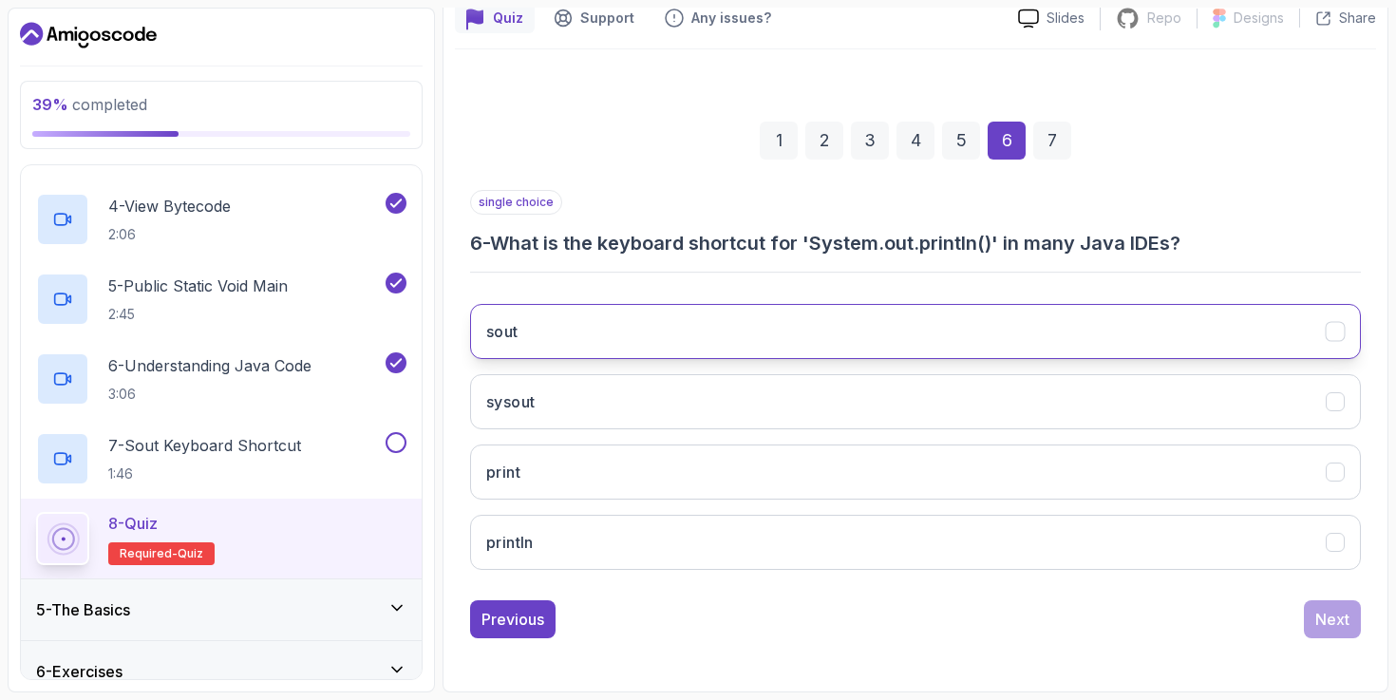
click at [1110, 331] on button "sout" at bounding box center [915, 331] width 891 height 55
click at [1321, 617] on div "Next" at bounding box center [1333, 619] width 34 height 23
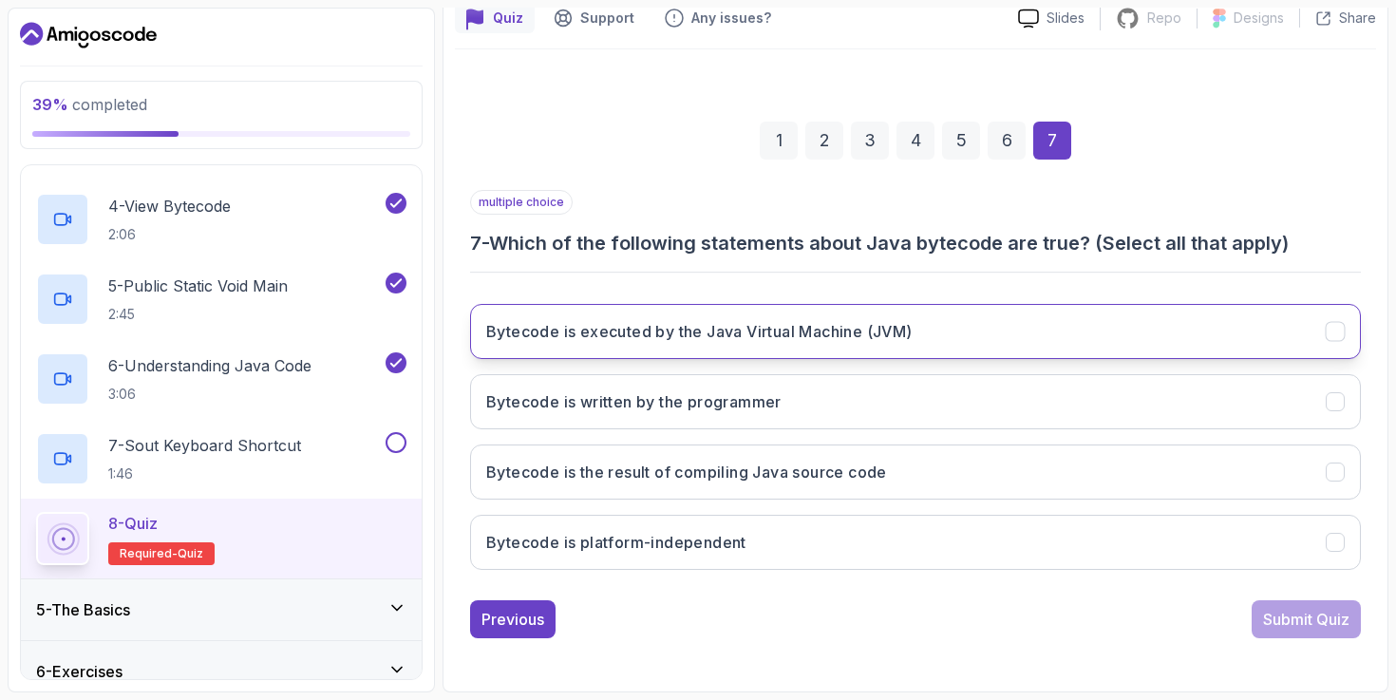
click at [1048, 313] on button "Bytecode is executed by the Java Virtual Machine (JVM)" at bounding box center [915, 331] width 891 height 55
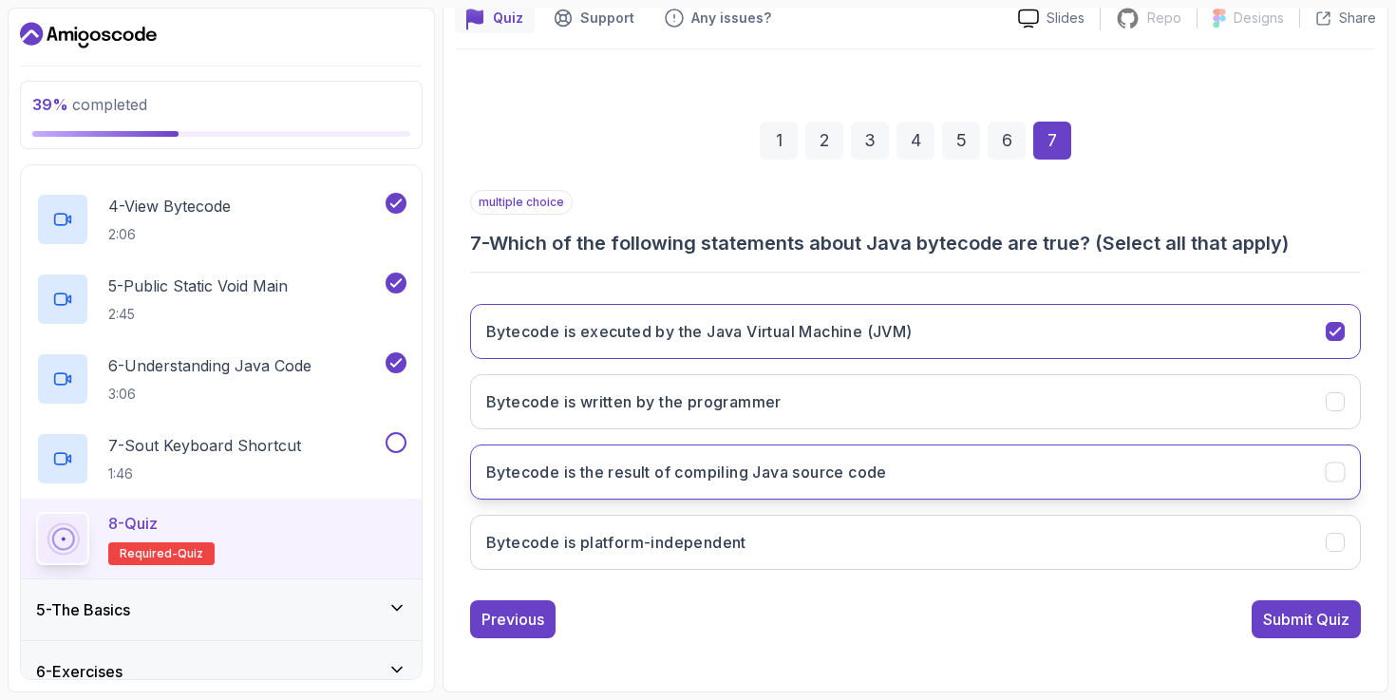
click at [1019, 466] on button "Bytecode is the result of compiling Java source code" at bounding box center [915, 472] width 891 height 55
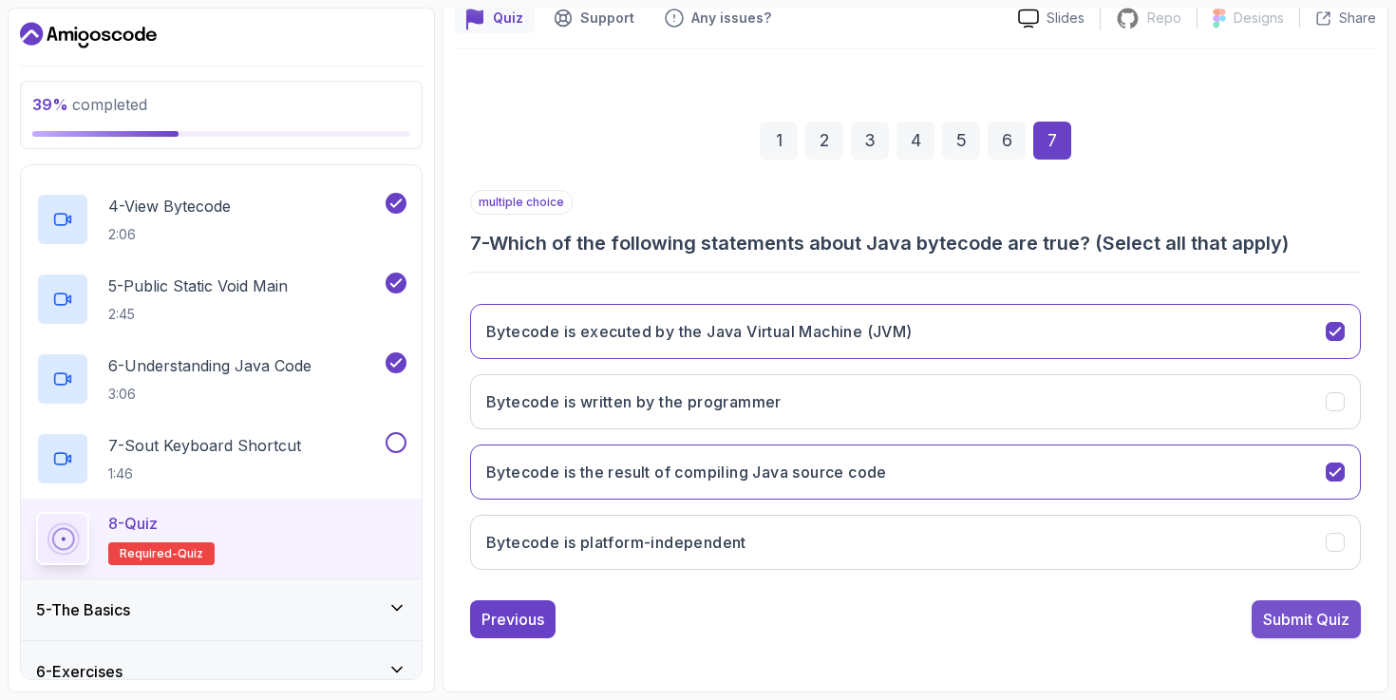
click at [1319, 626] on div "Submit Quiz" at bounding box center [1306, 619] width 86 height 23
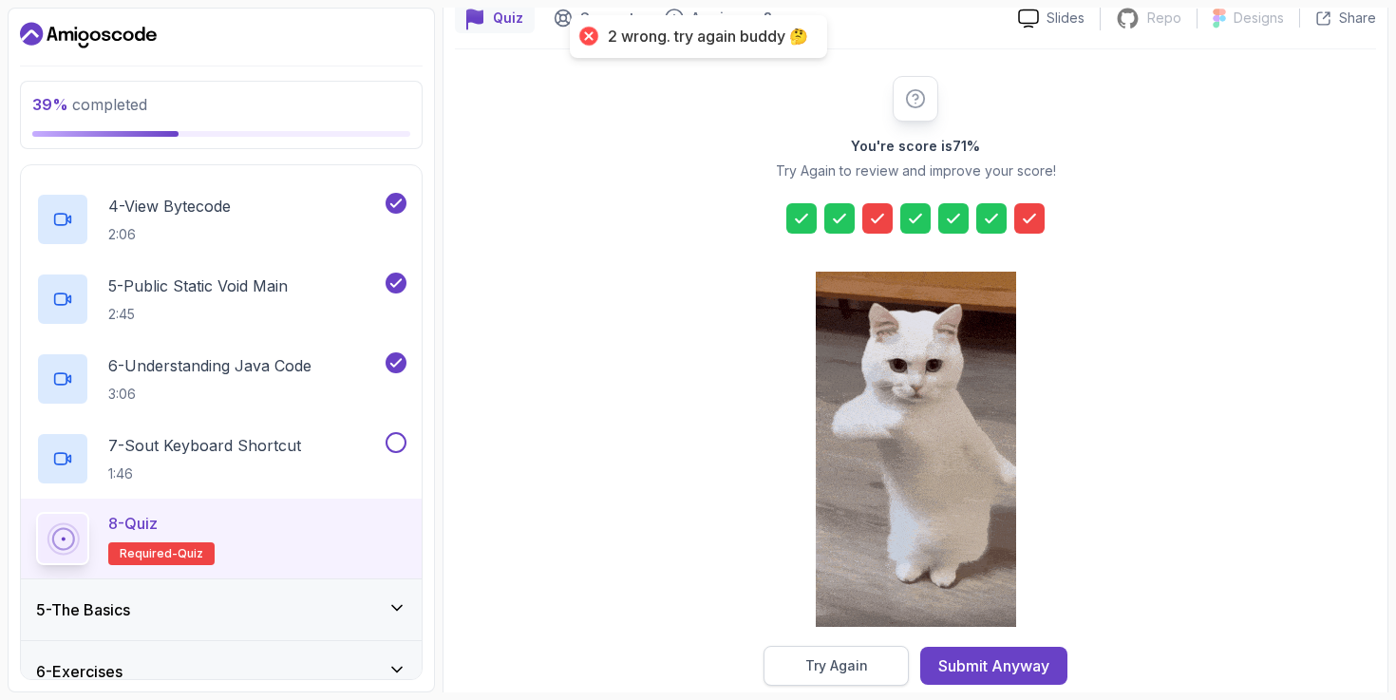
click at [855, 674] on div "Try Again" at bounding box center [837, 665] width 63 height 19
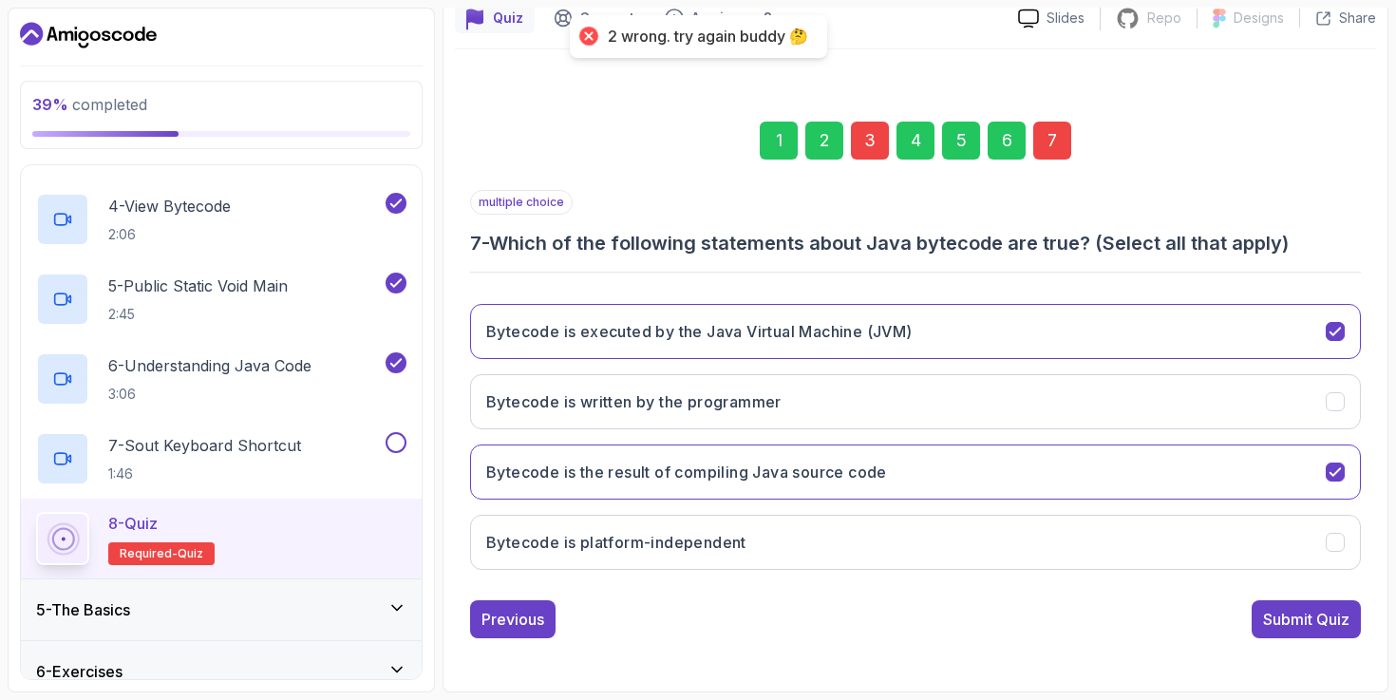
click at [1056, 144] on div "7" at bounding box center [1053, 141] width 38 height 38
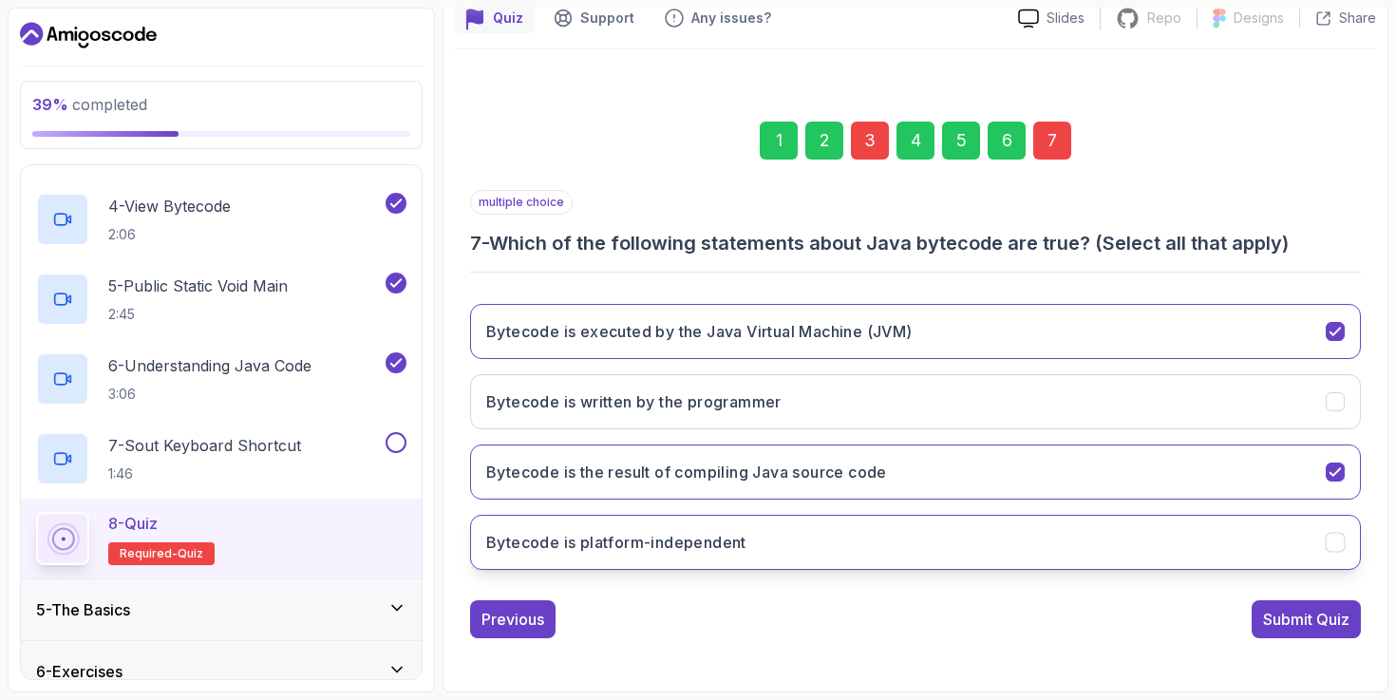
click at [1040, 538] on button "Bytecode is platform-independent" at bounding box center [915, 542] width 891 height 55
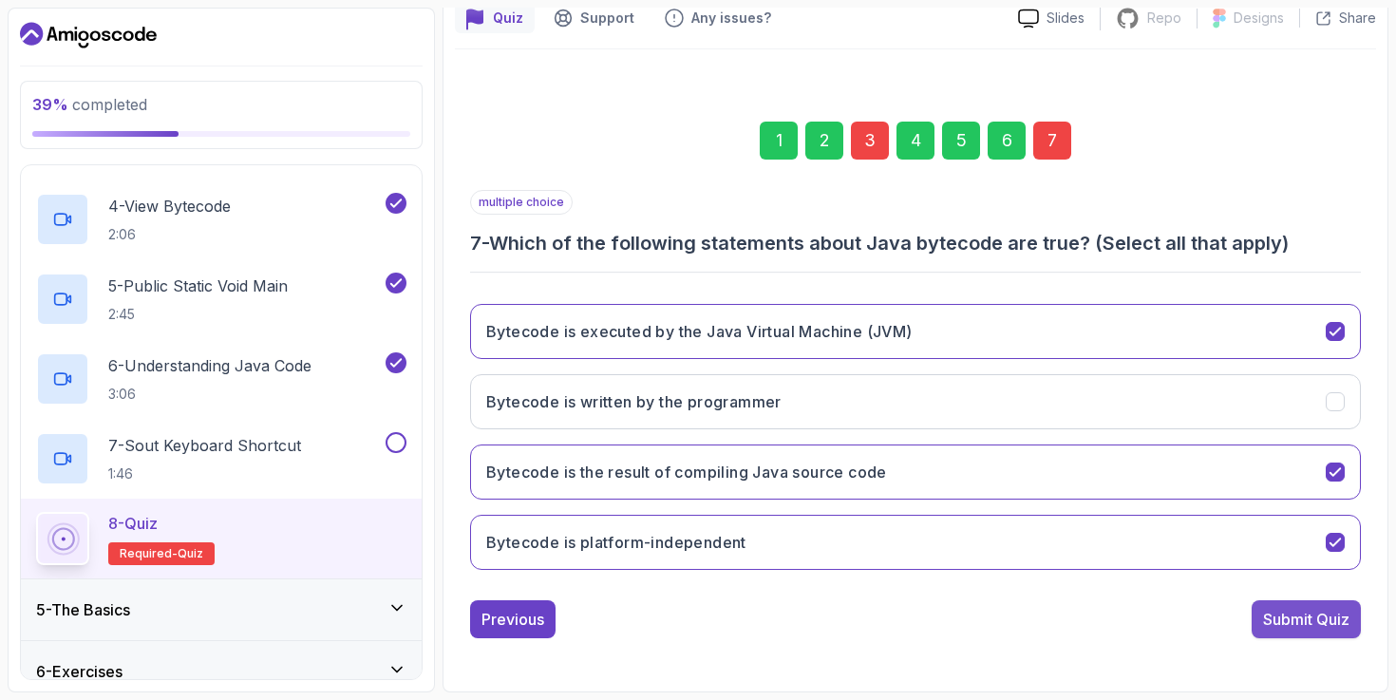
click at [1309, 618] on div "Submit Quiz" at bounding box center [1306, 619] width 86 height 23
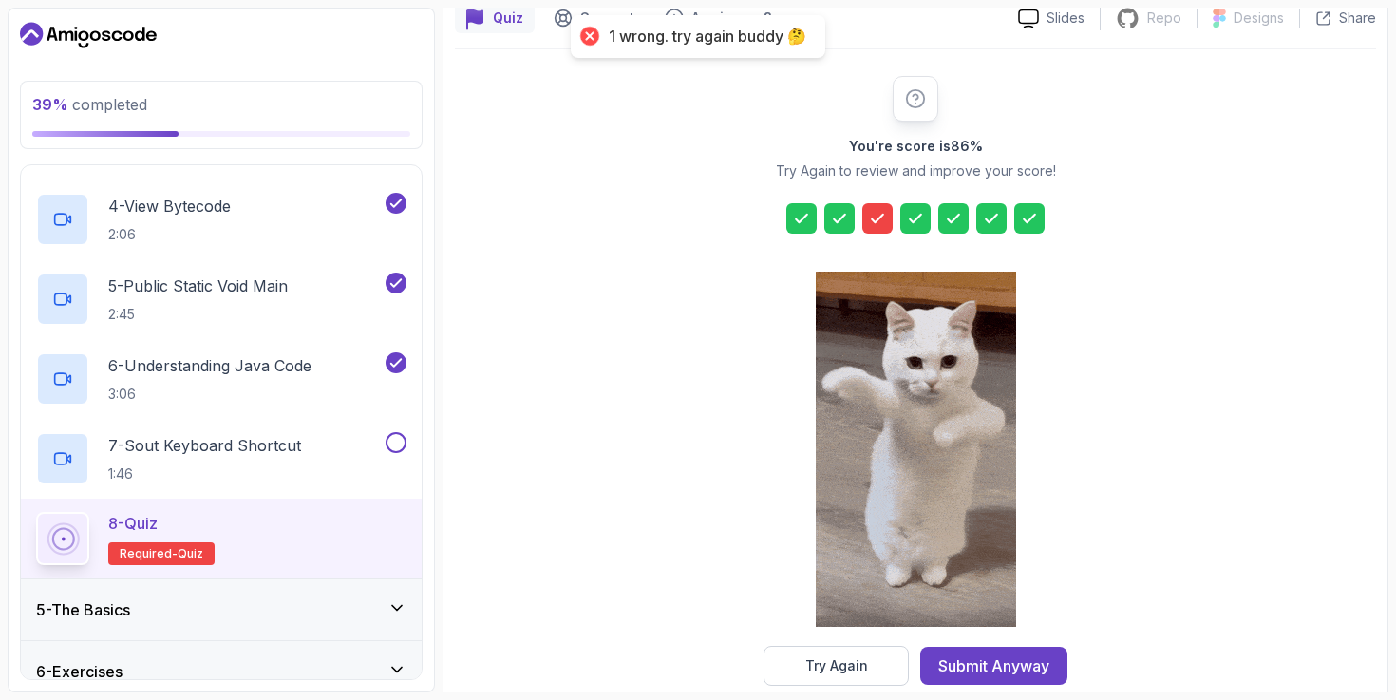
click at [880, 212] on icon at bounding box center [877, 218] width 19 height 19
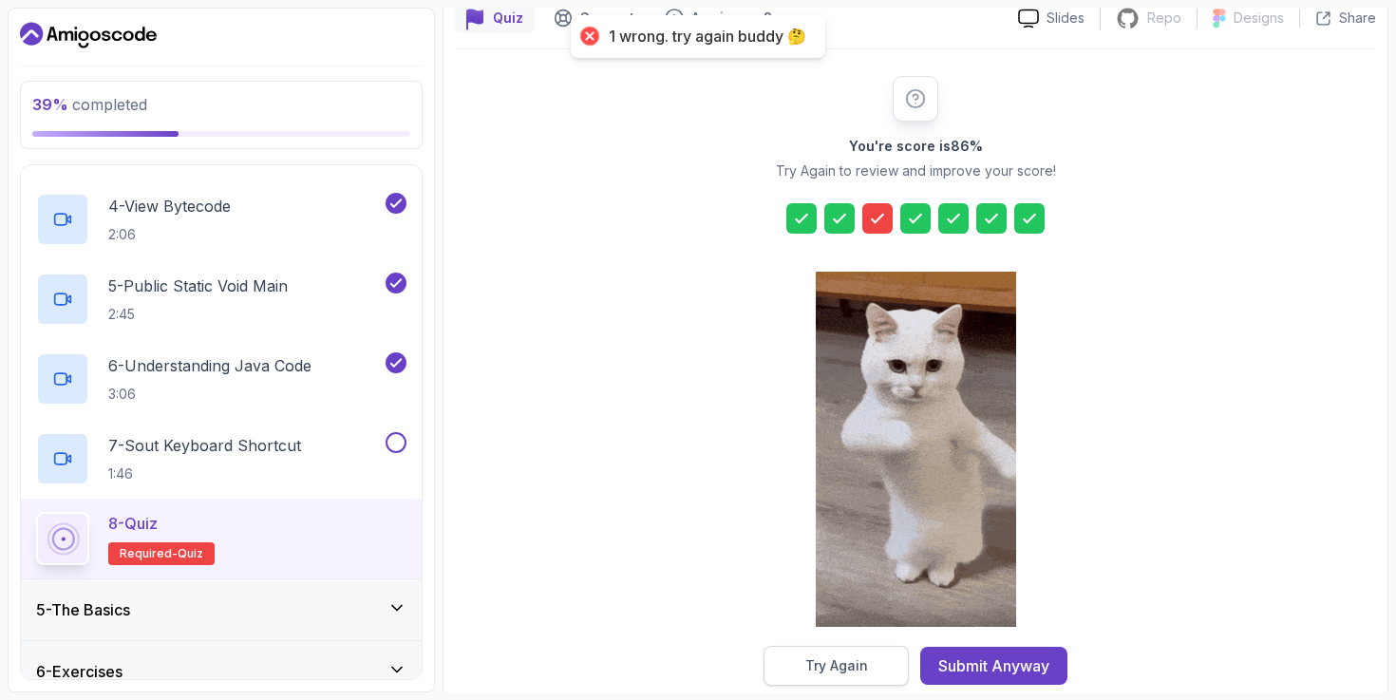
click at [855, 651] on button "Try Again" at bounding box center [836, 666] width 145 height 40
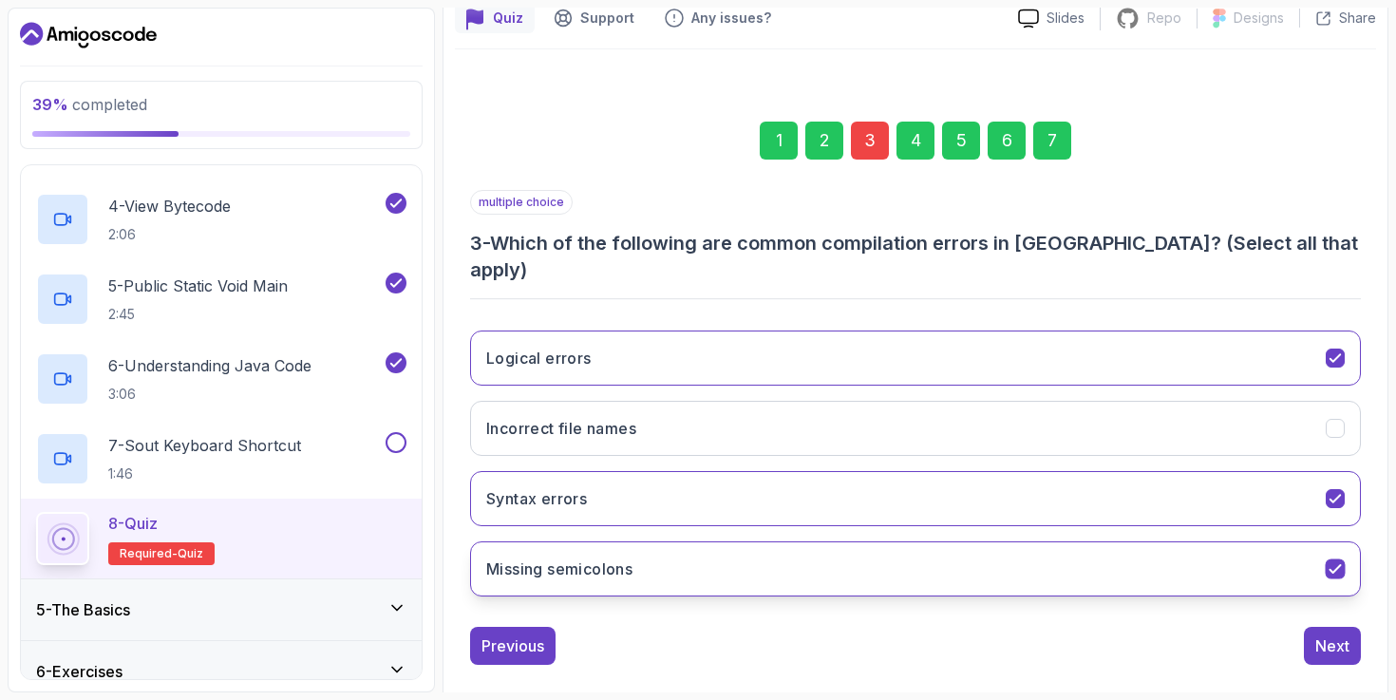
click at [918, 541] on button "Missing semicolons" at bounding box center [915, 568] width 891 height 55
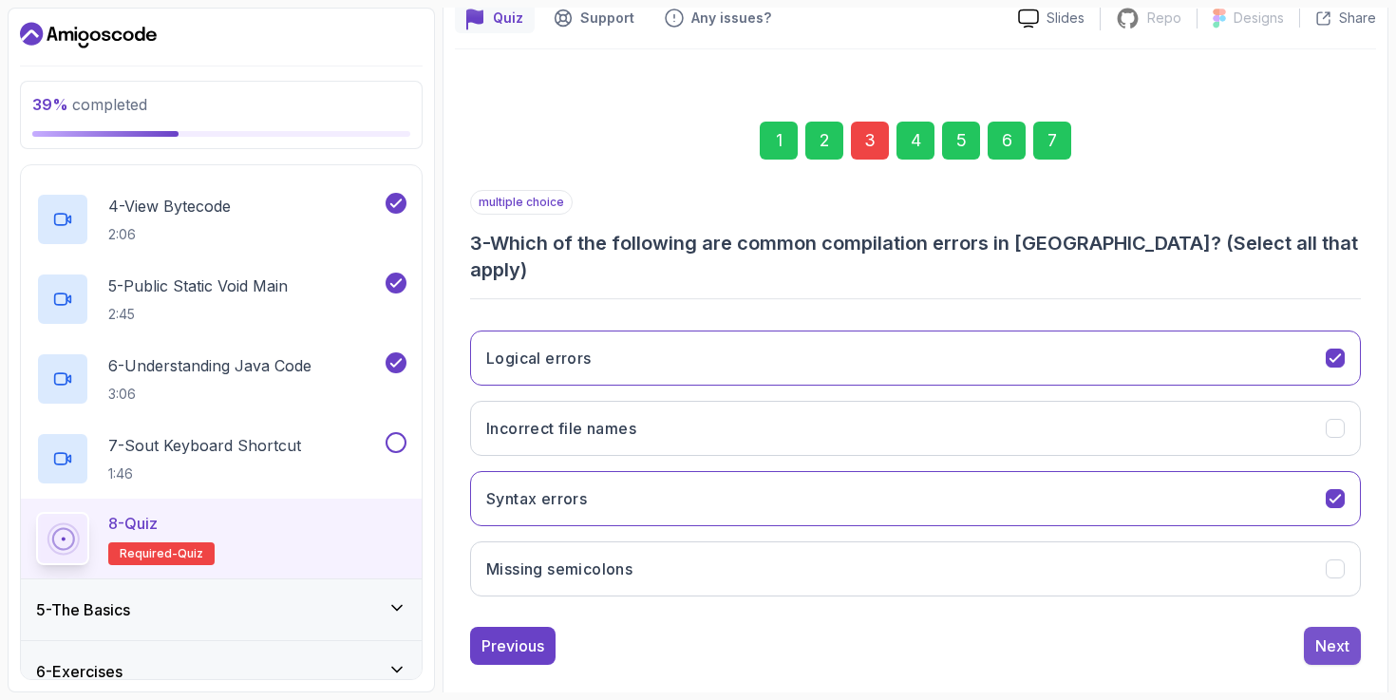
click at [1319, 635] on div "Next" at bounding box center [1333, 646] width 34 height 23
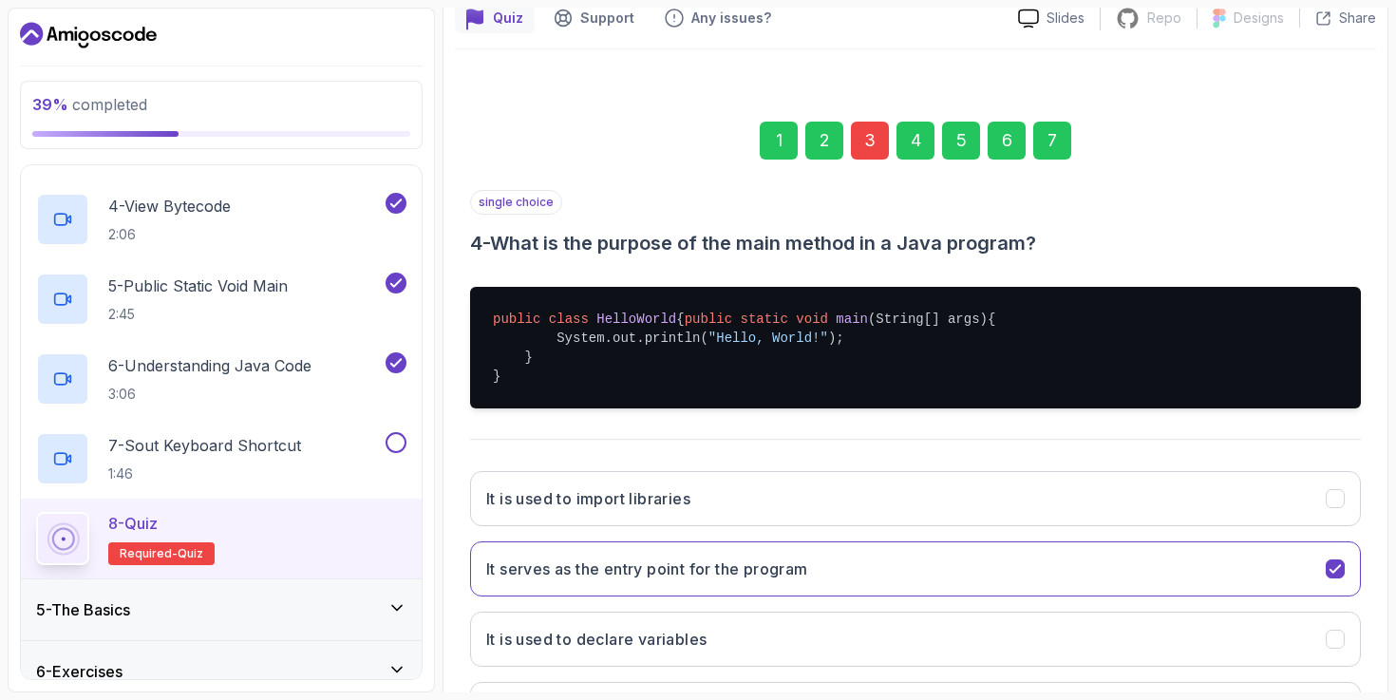
click at [859, 134] on div "3" at bounding box center [870, 141] width 38 height 38
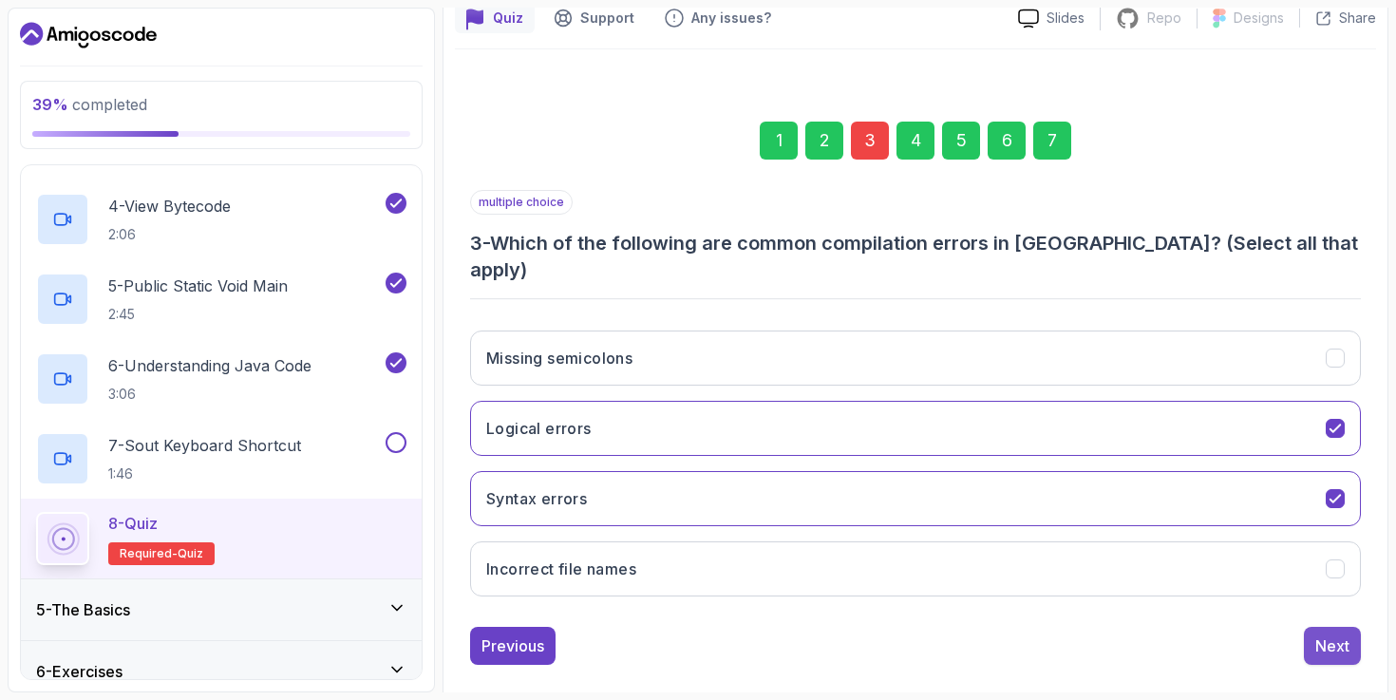
click at [1330, 627] on button "Next" at bounding box center [1332, 646] width 57 height 38
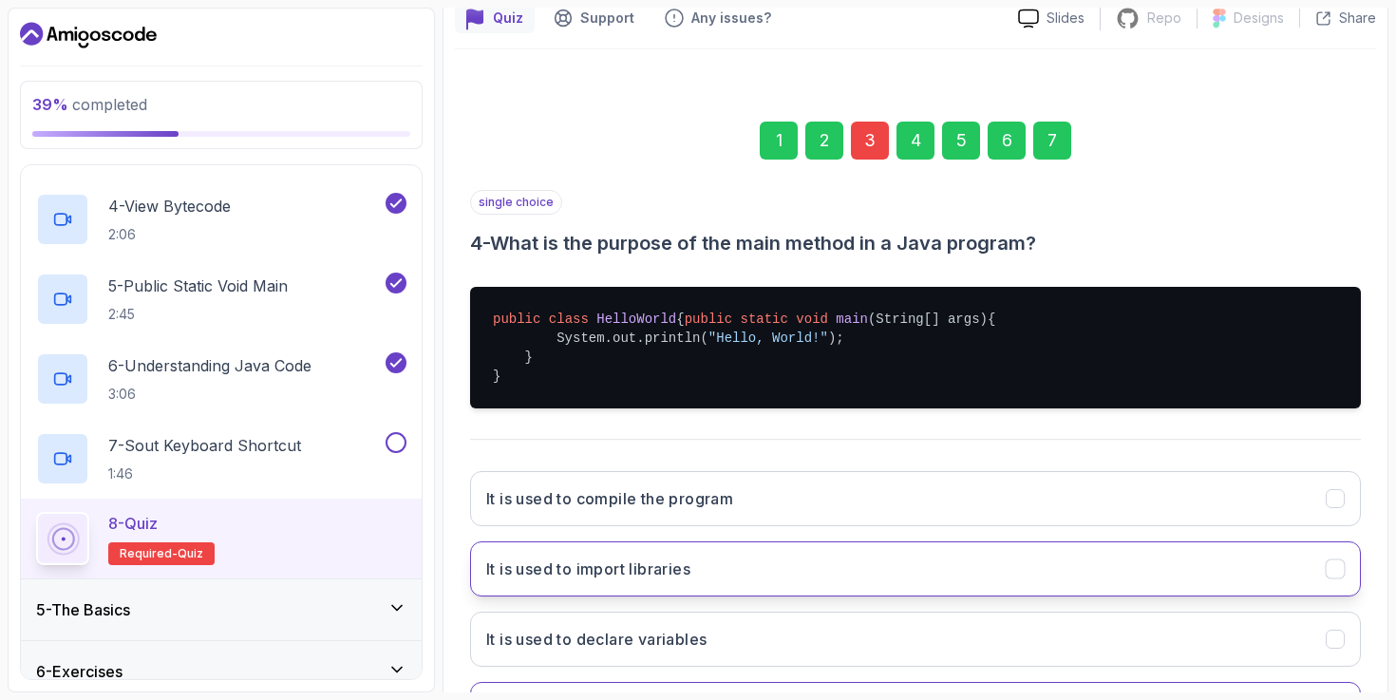
click at [1330, 597] on button "It is used to import libraries" at bounding box center [915, 568] width 891 height 55
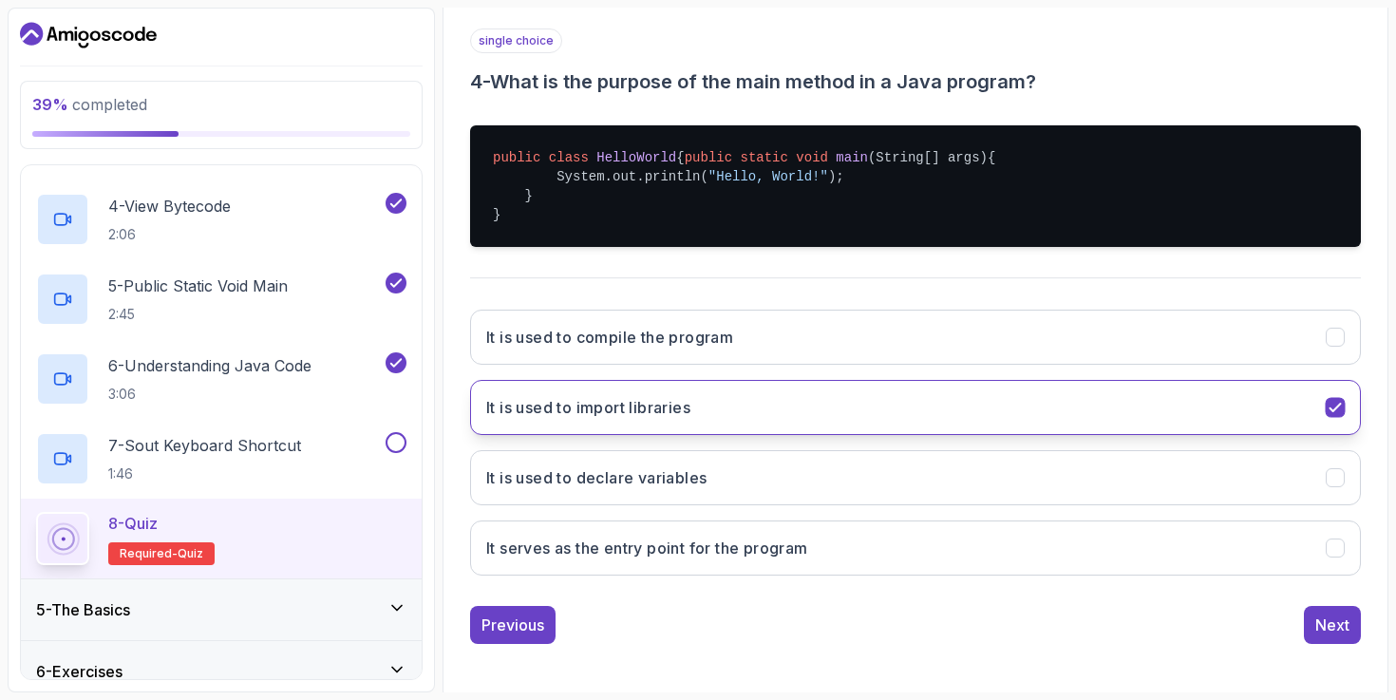
scroll to position [365, 0]
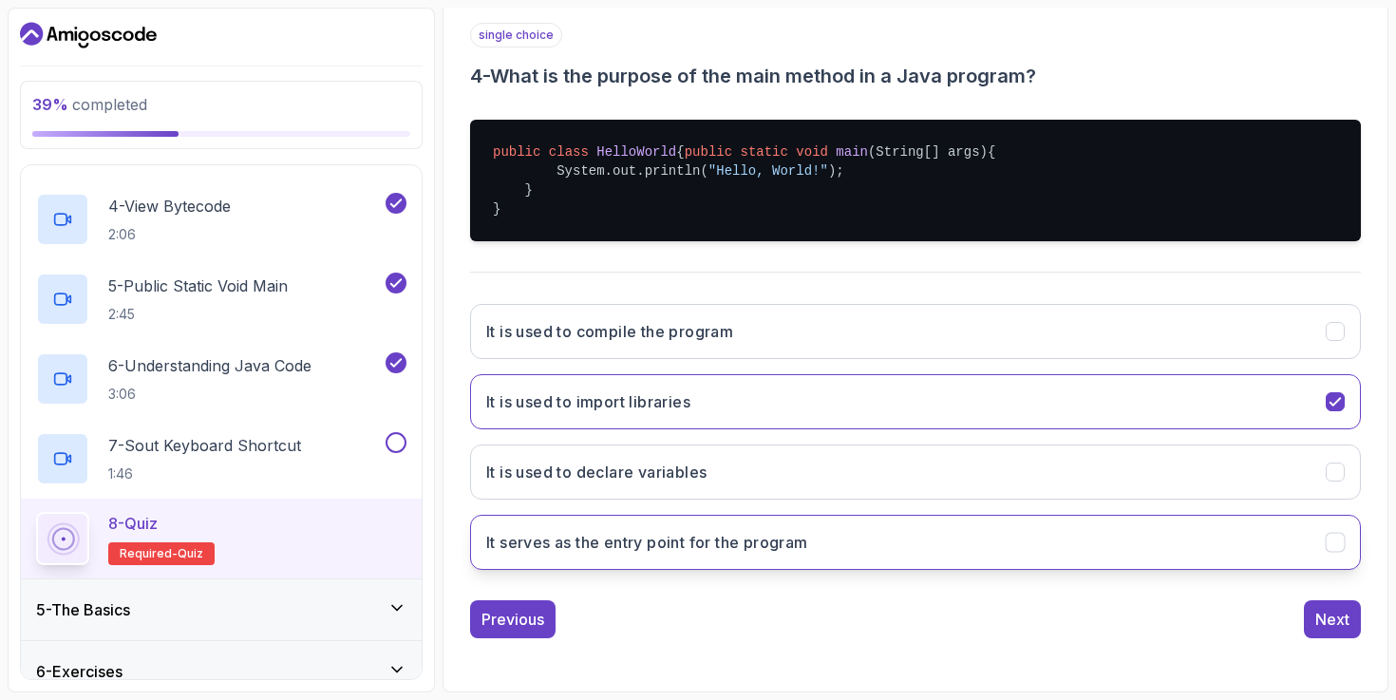
click at [1288, 536] on button "It serves as the entry point for the program" at bounding box center [915, 542] width 891 height 55
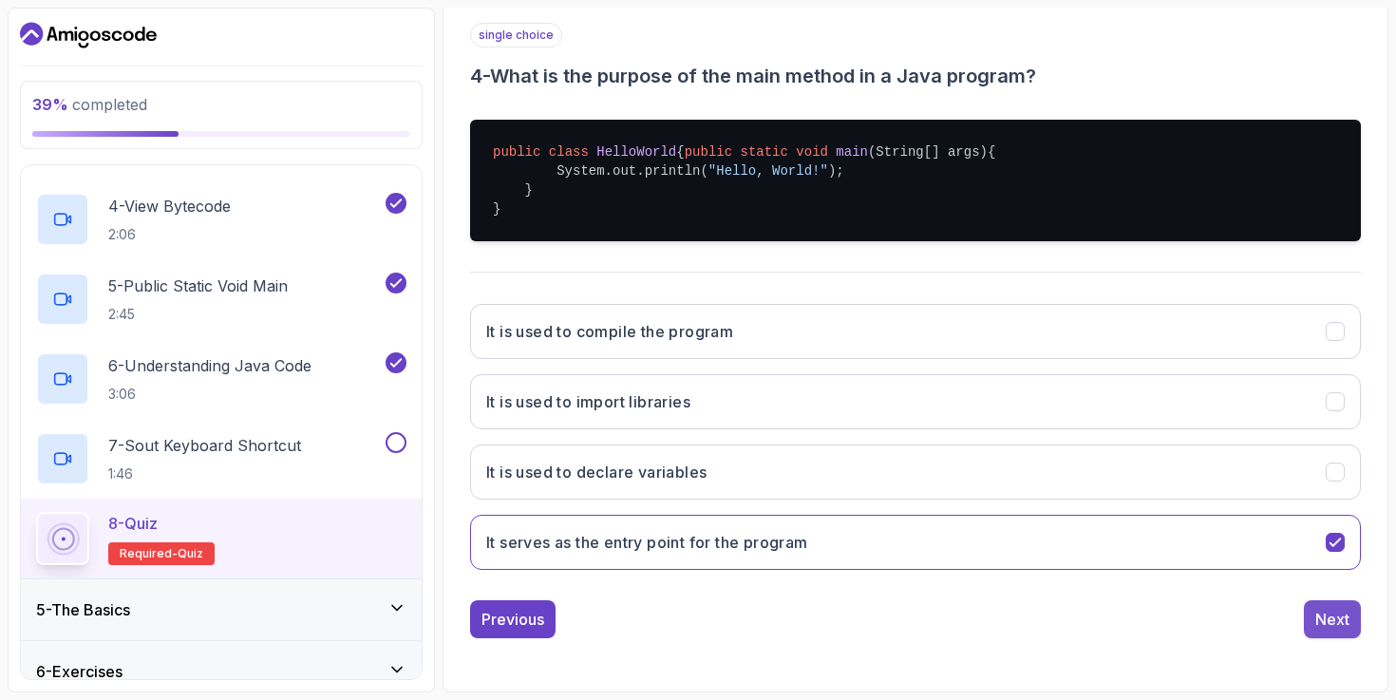
click at [1345, 612] on div "Next" at bounding box center [1333, 619] width 34 height 23
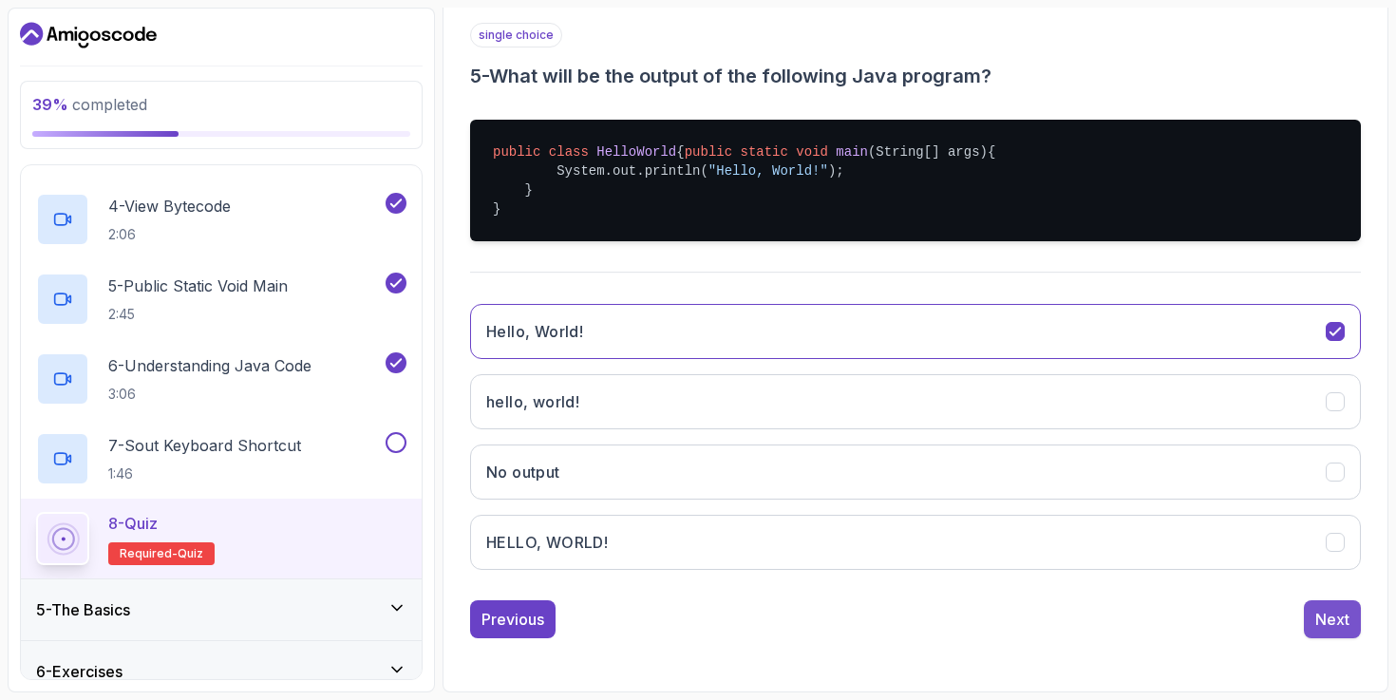
click at [1338, 615] on div "Next" at bounding box center [1333, 619] width 34 height 23
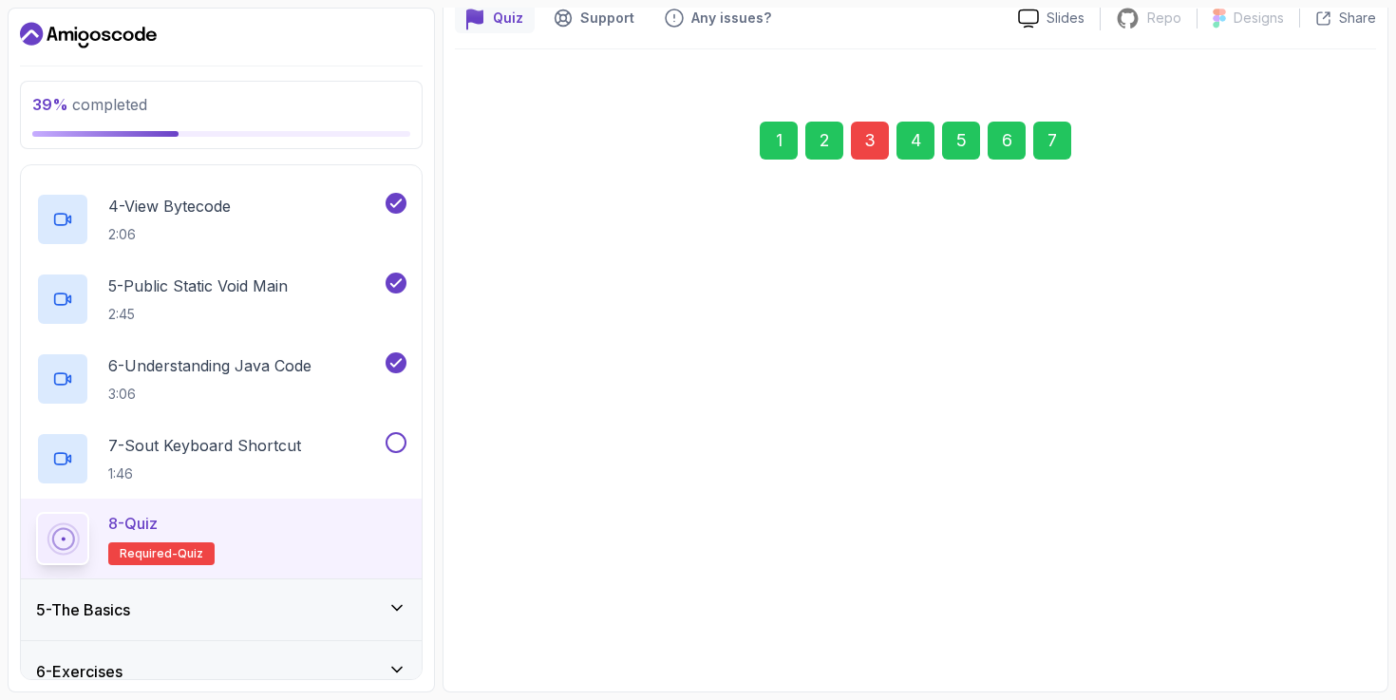
scroll to position [179, 0]
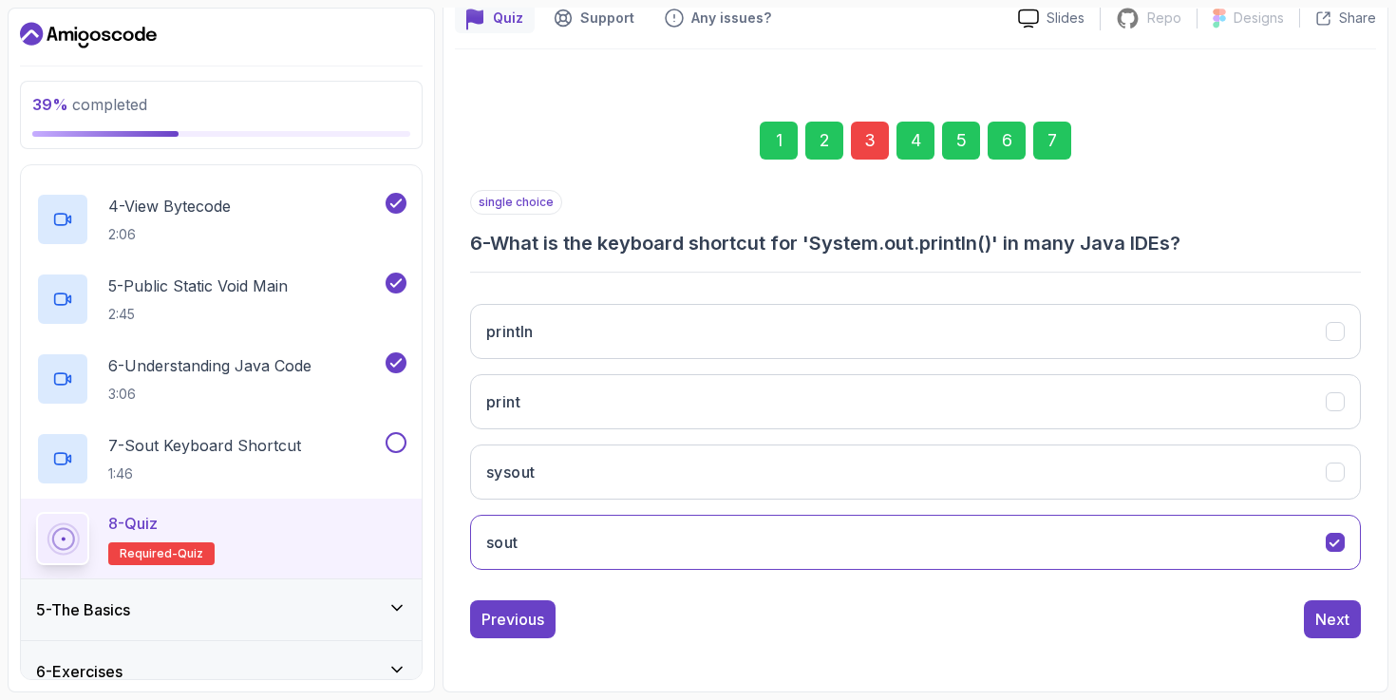
click at [1338, 615] on div "Next" at bounding box center [1333, 619] width 34 height 23
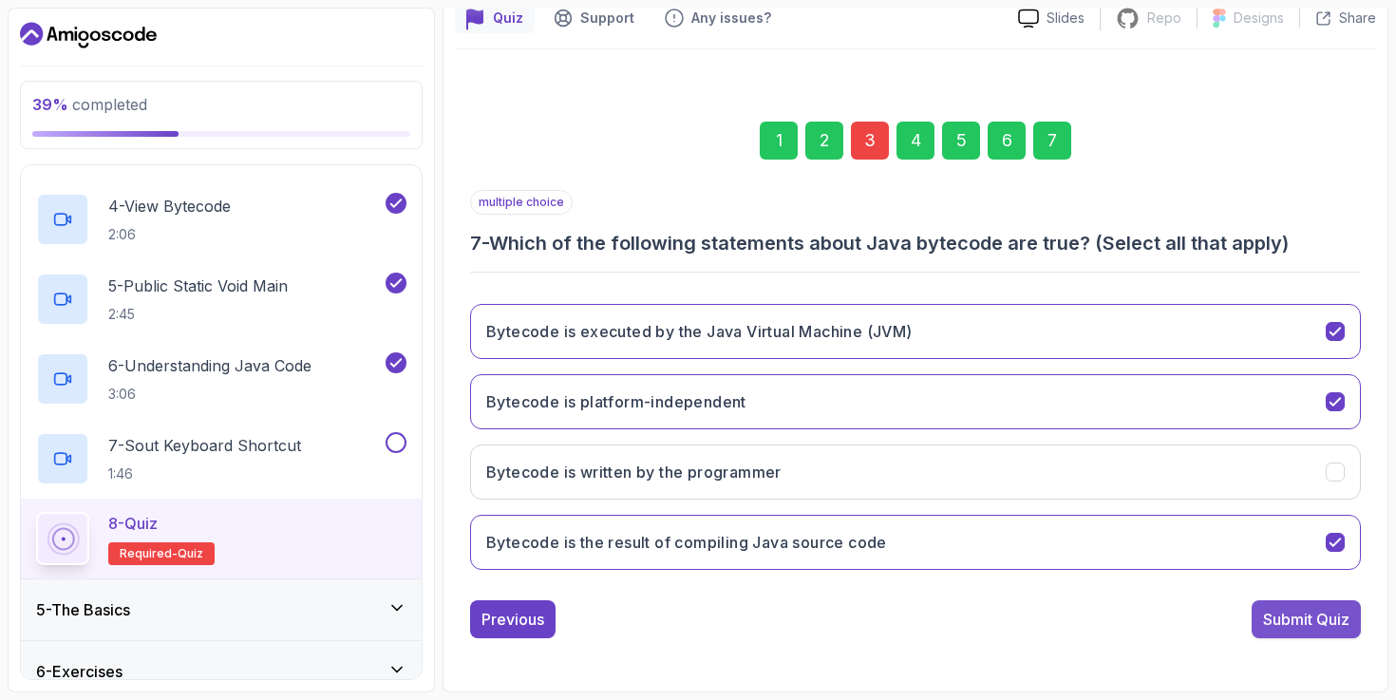
click at [1338, 615] on div "Submit Quiz" at bounding box center [1306, 619] width 86 height 23
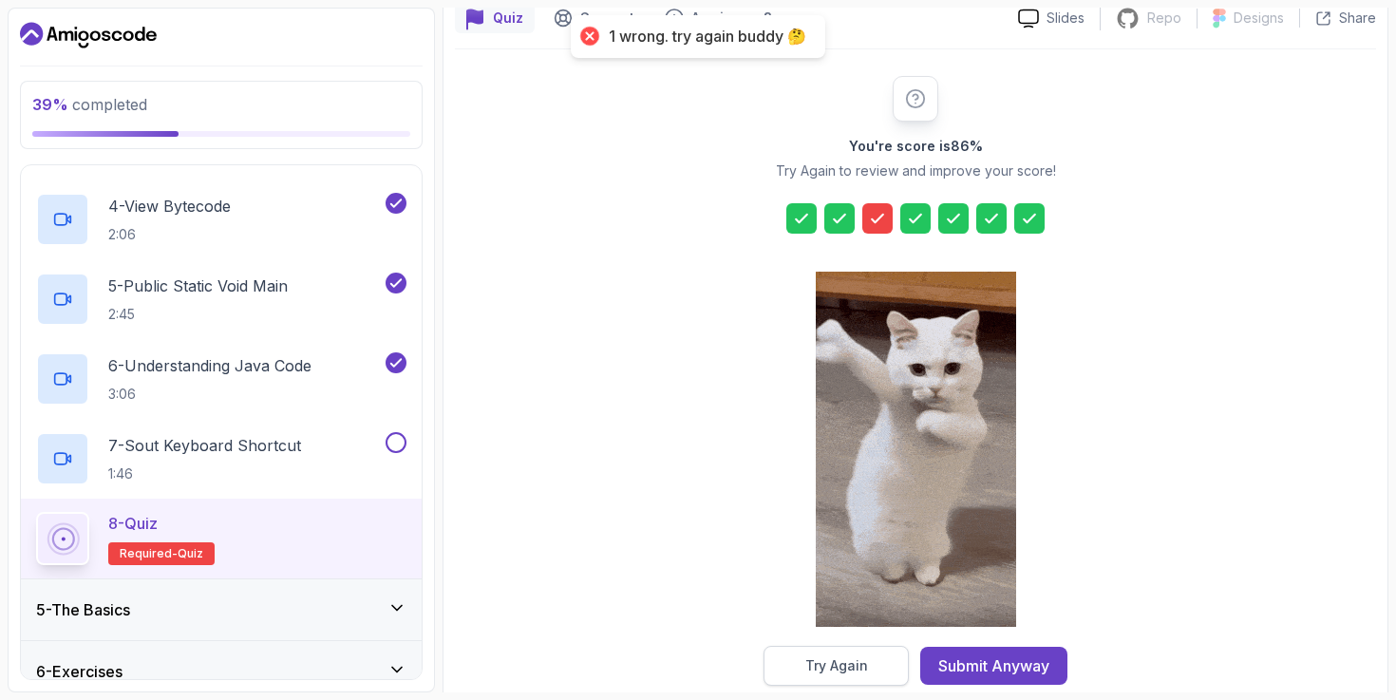
click at [860, 666] on div "Try Again" at bounding box center [837, 665] width 63 height 19
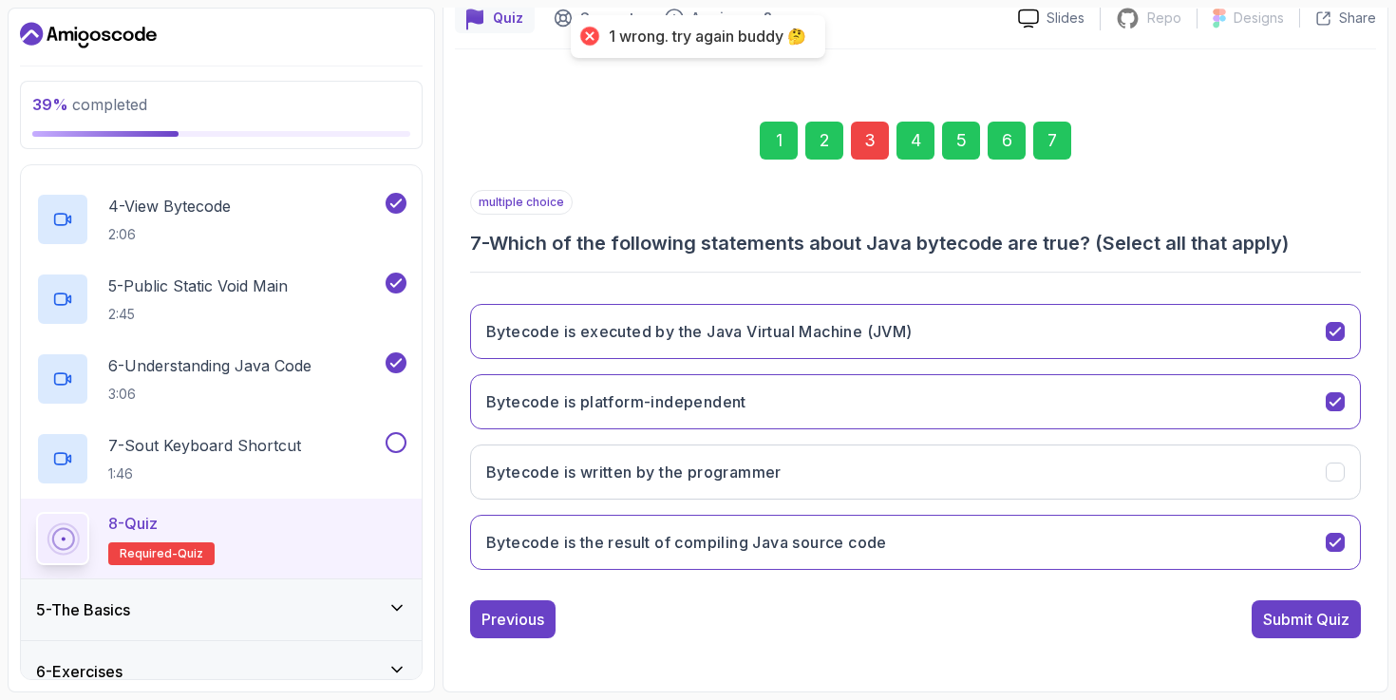
click at [868, 153] on div "3" at bounding box center [870, 141] width 38 height 38
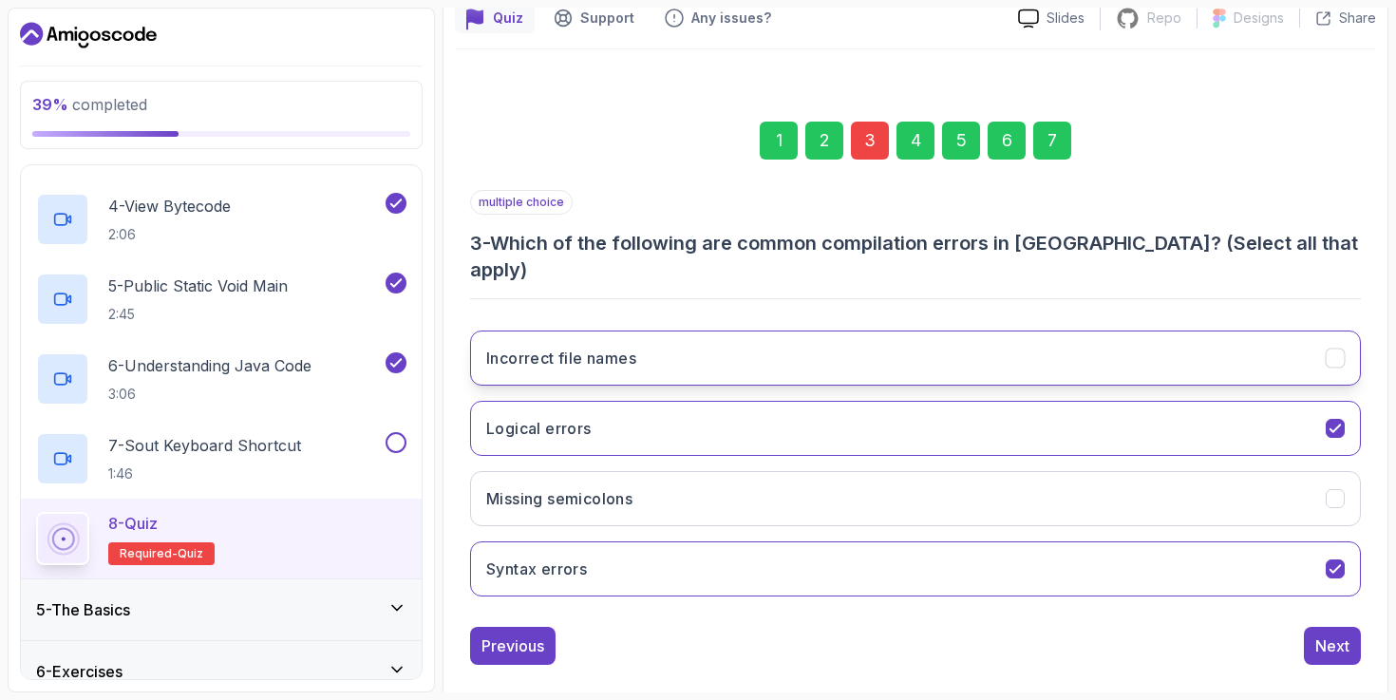
click at [897, 331] on button "Incorrect file names" at bounding box center [915, 358] width 891 height 55
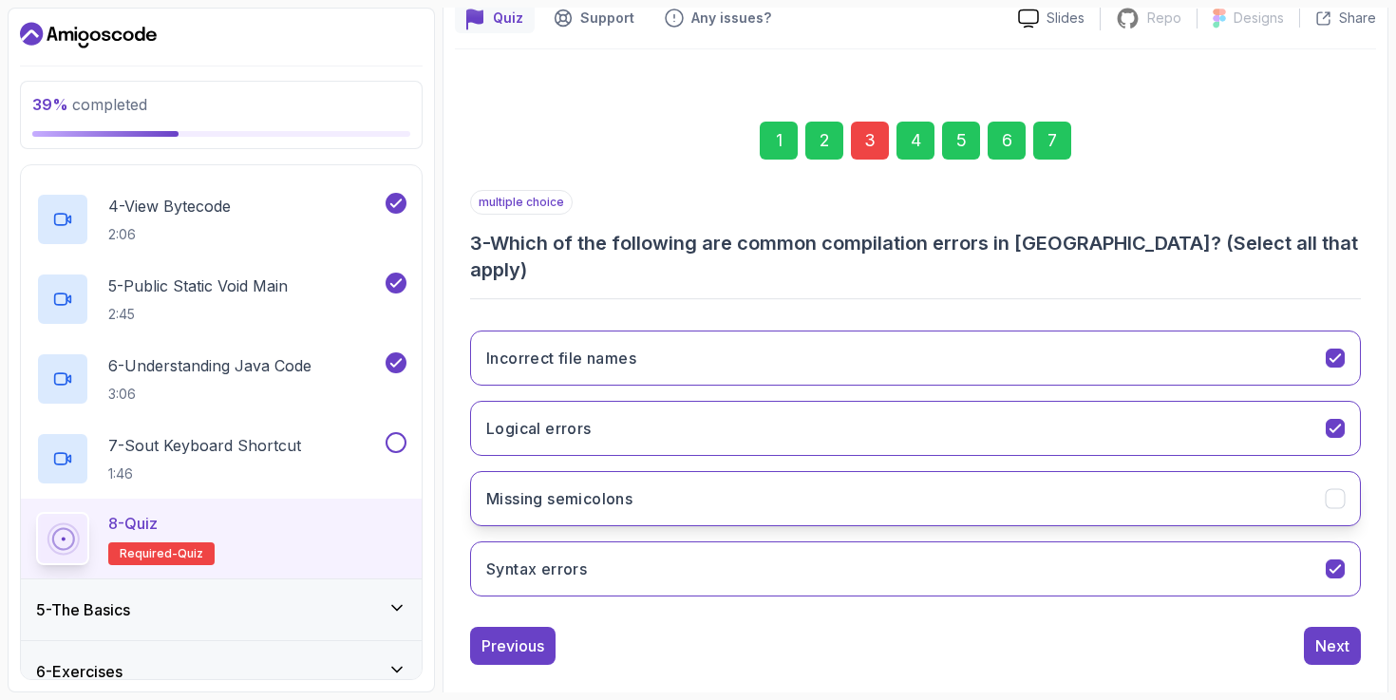
click at [930, 482] on button "Missing semicolons" at bounding box center [915, 498] width 891 height 55
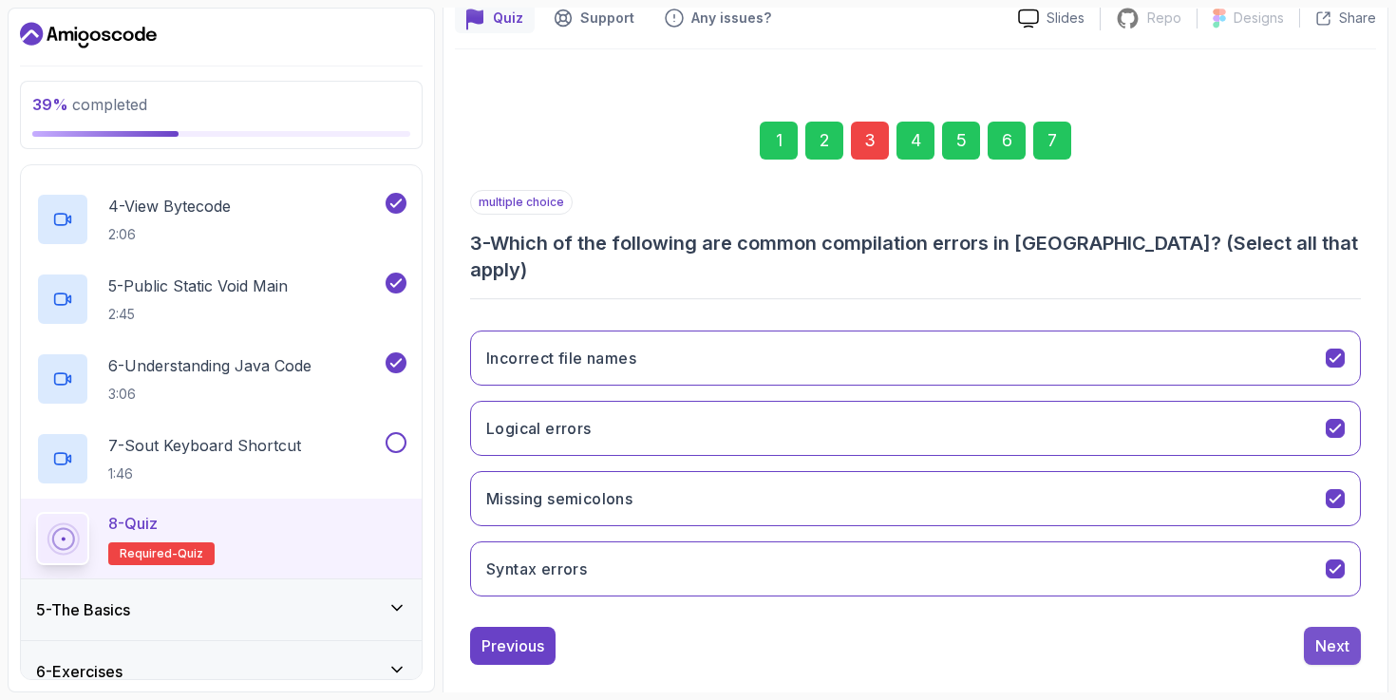
click at [1340, 635] on div "Next" at bounding box center [1333, 646] width 34 height 23
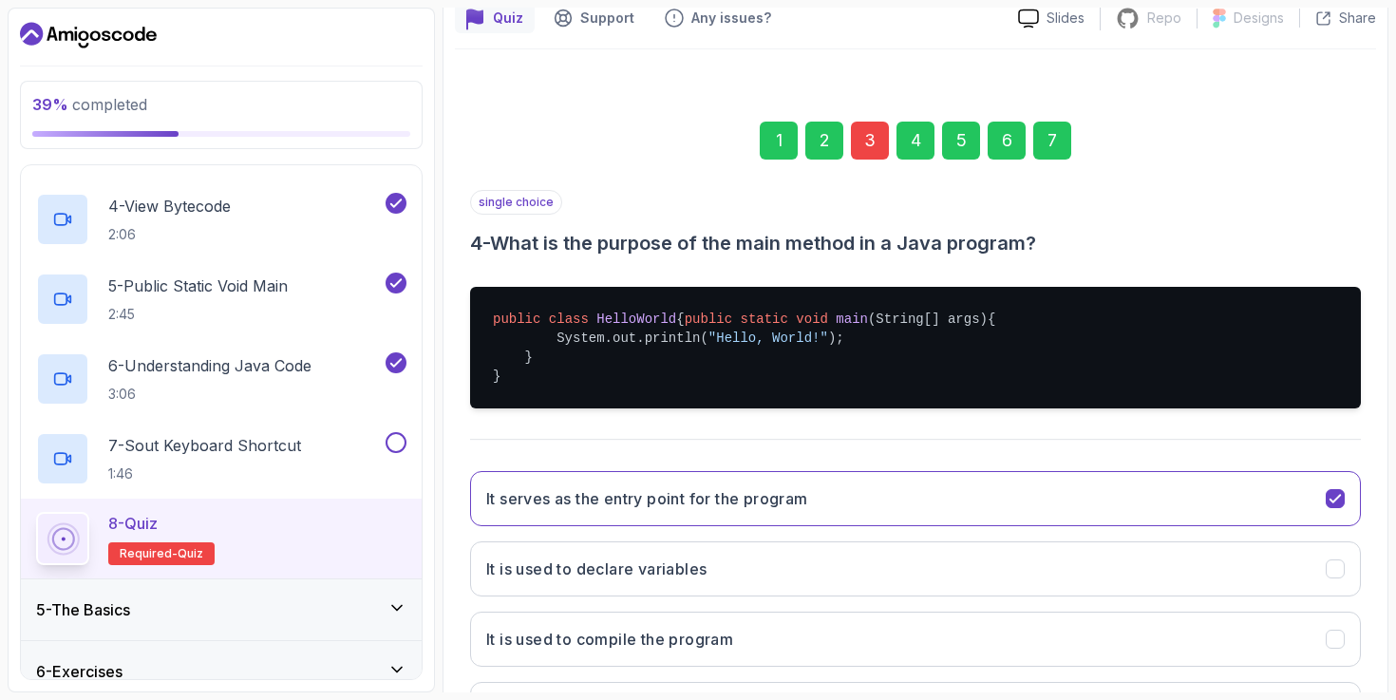
scroll to position [365, 0]
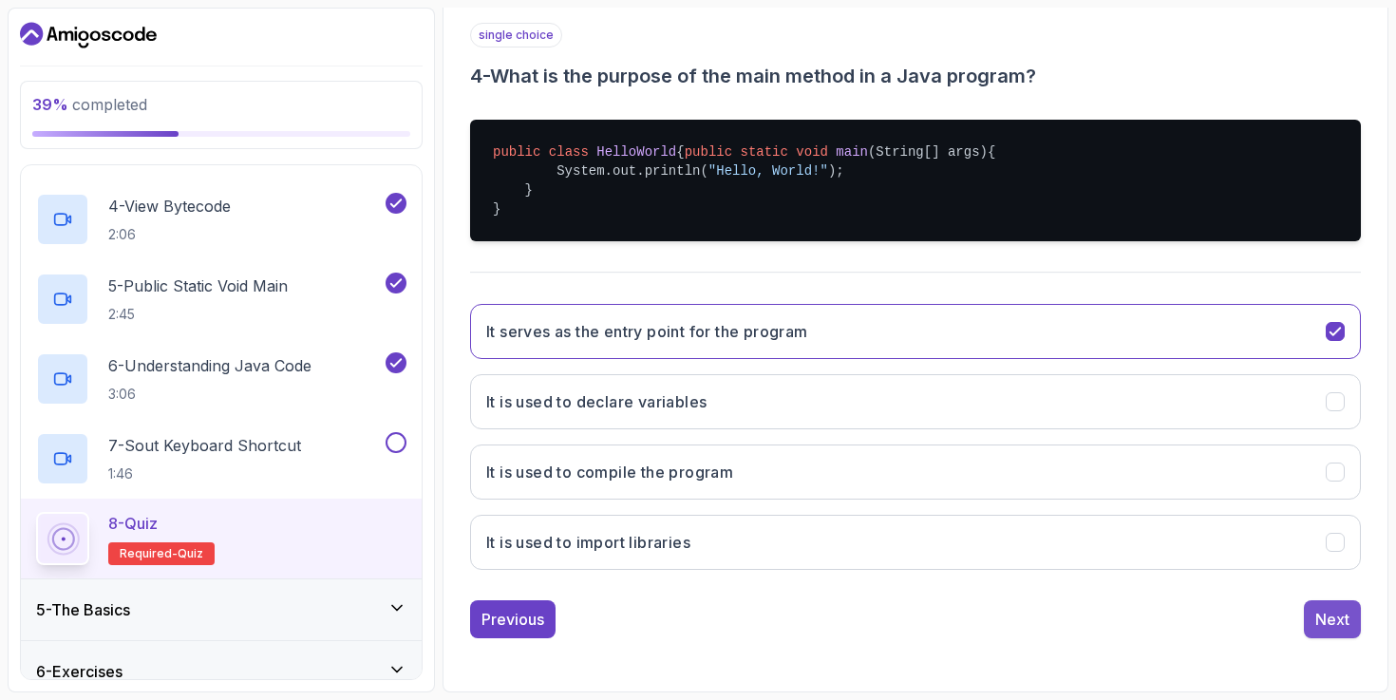
click at [1317, 615] on div "Next" at bounding box center [1333, 619] width 34 height 23
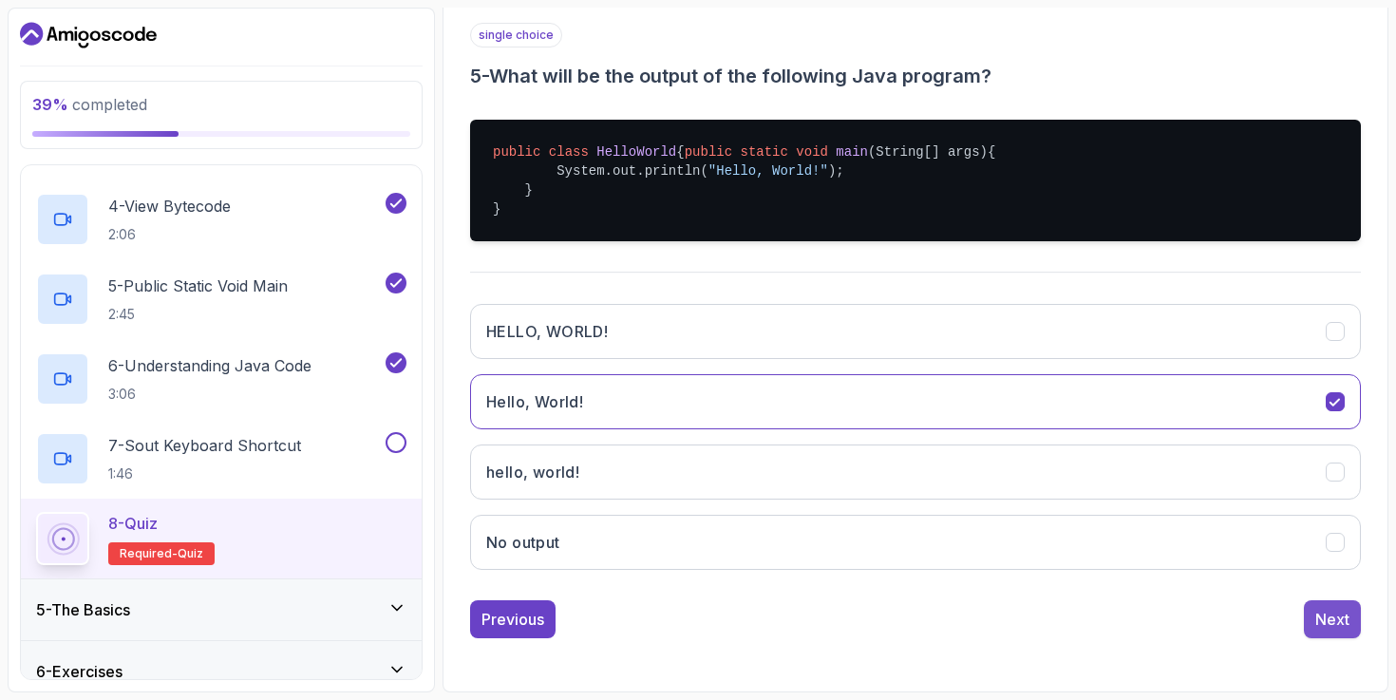
click at [1325, 620] on div "Next" at bounding box center [1333, 619] width 34 height 23
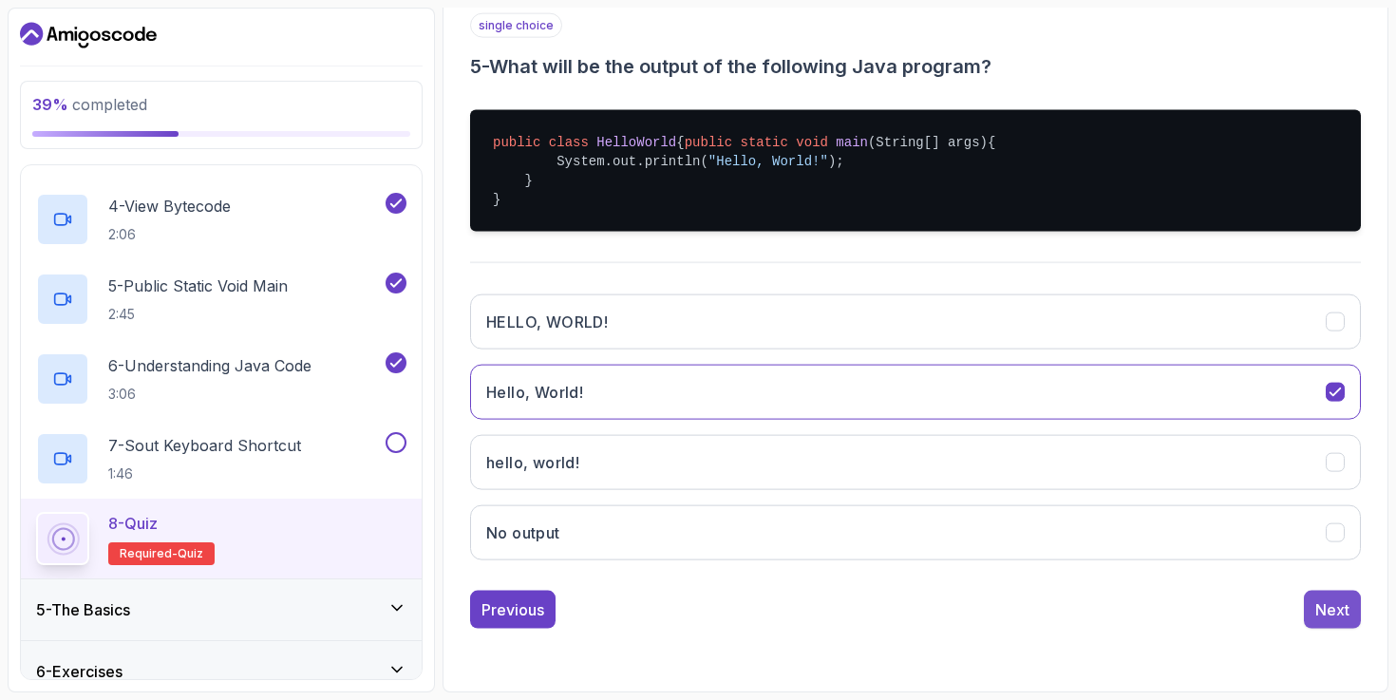
scroll to position [179, 0]
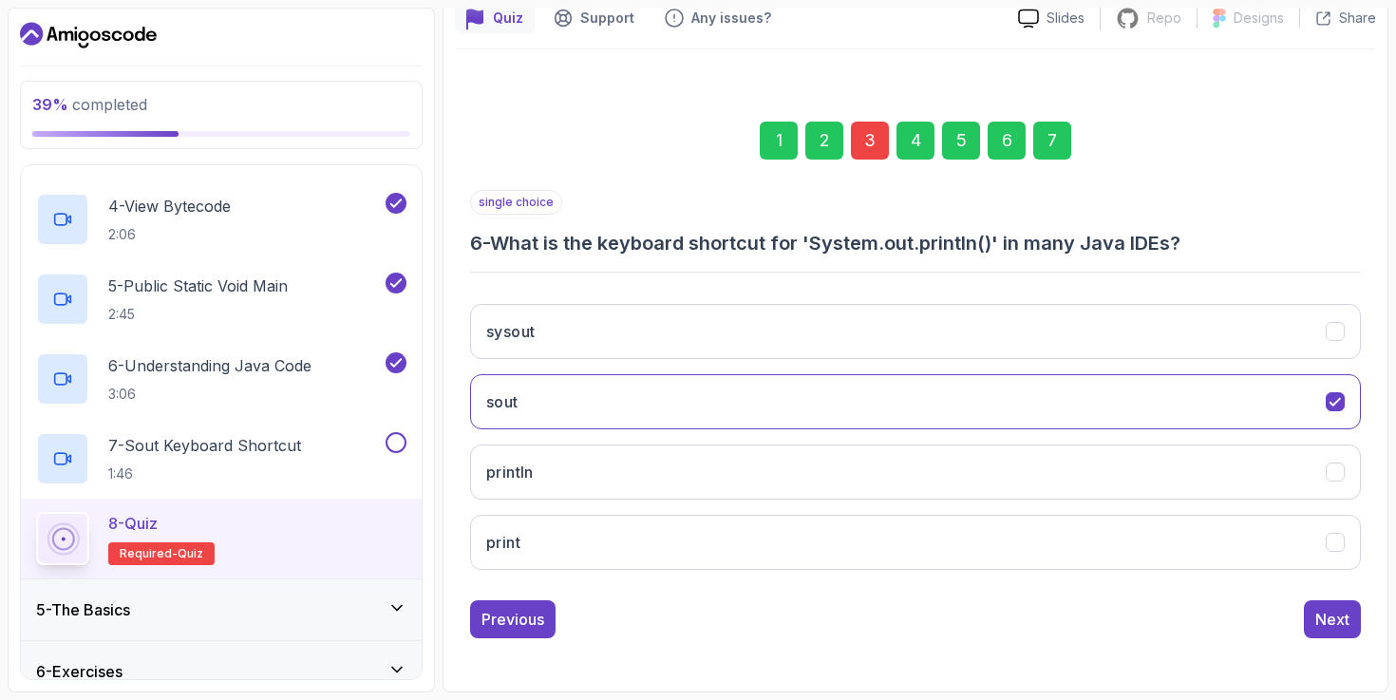
click at [1325, 620] on div "Next" at bounding box center [1333, 619] width 34 height 23
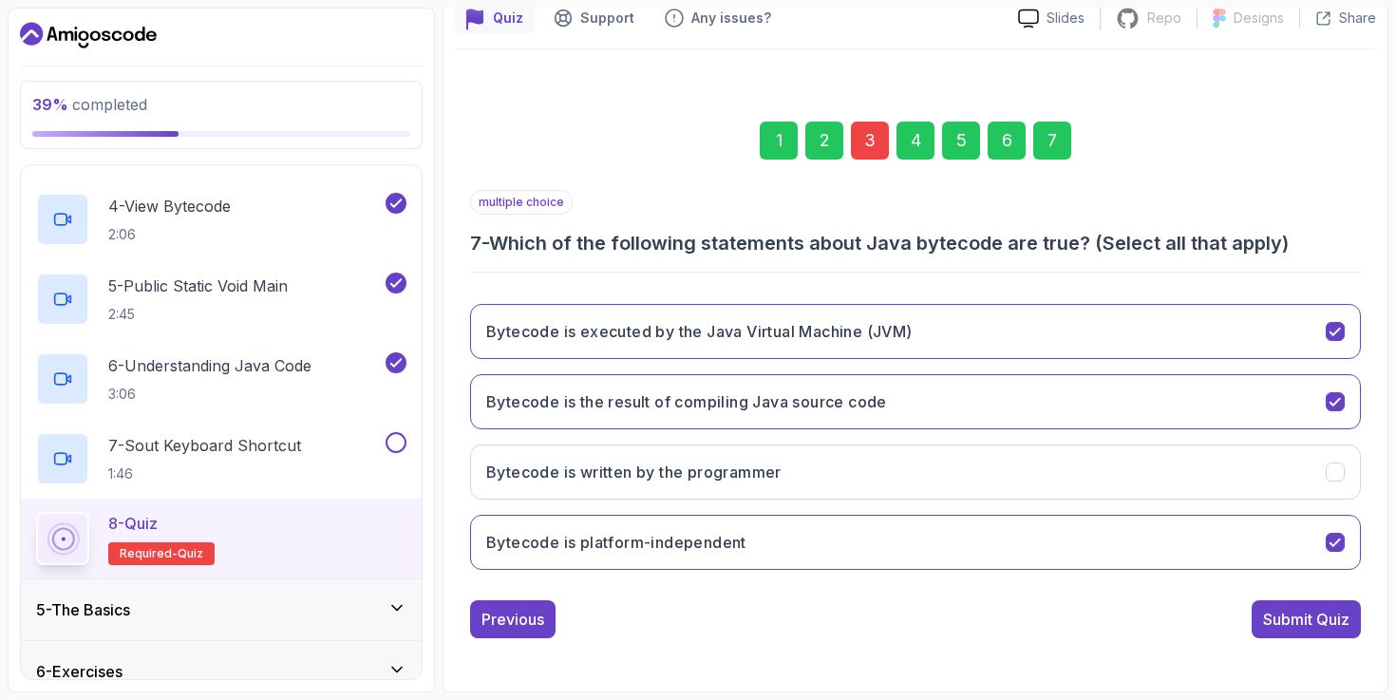
click at [1325, 620] on div "Submit Quiz" at bounding box center [1306, 619] width 86 height 23
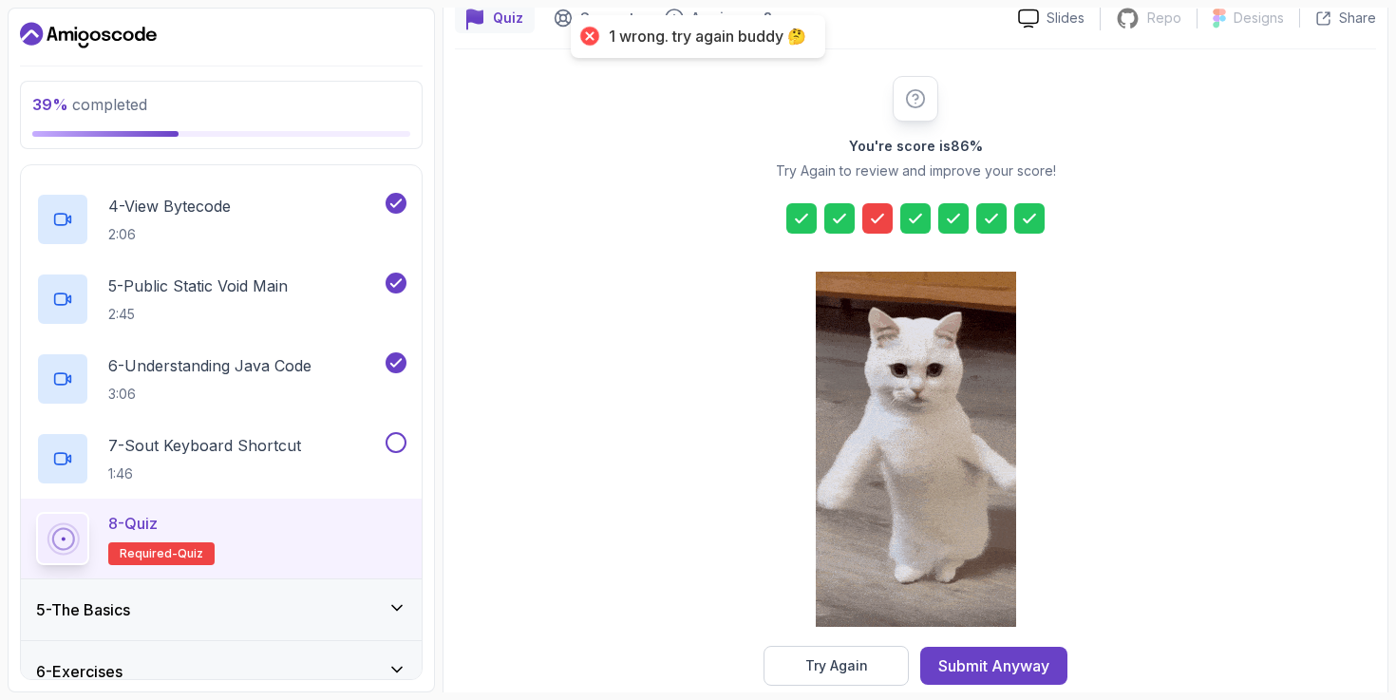
scroll to position [211, 0]
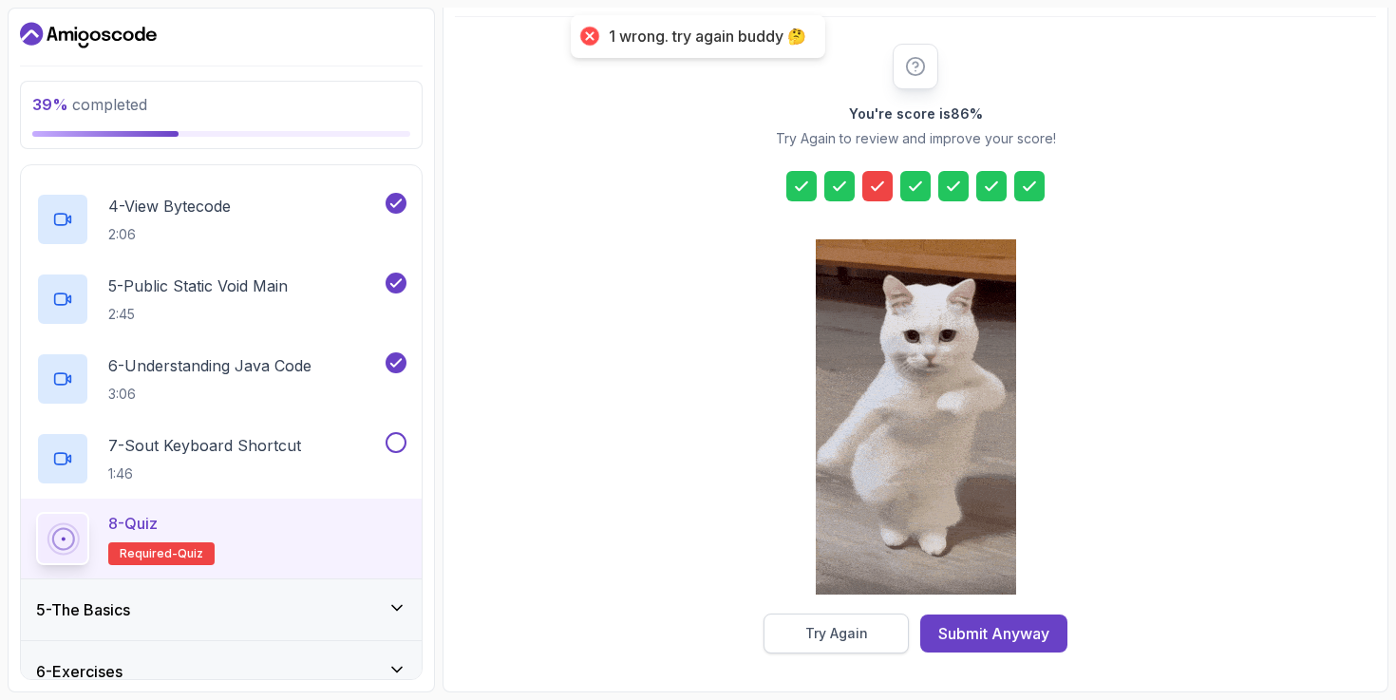
click at [798, 629] on button "Try Again" at bounding box center [836, 634] width 145 height 40
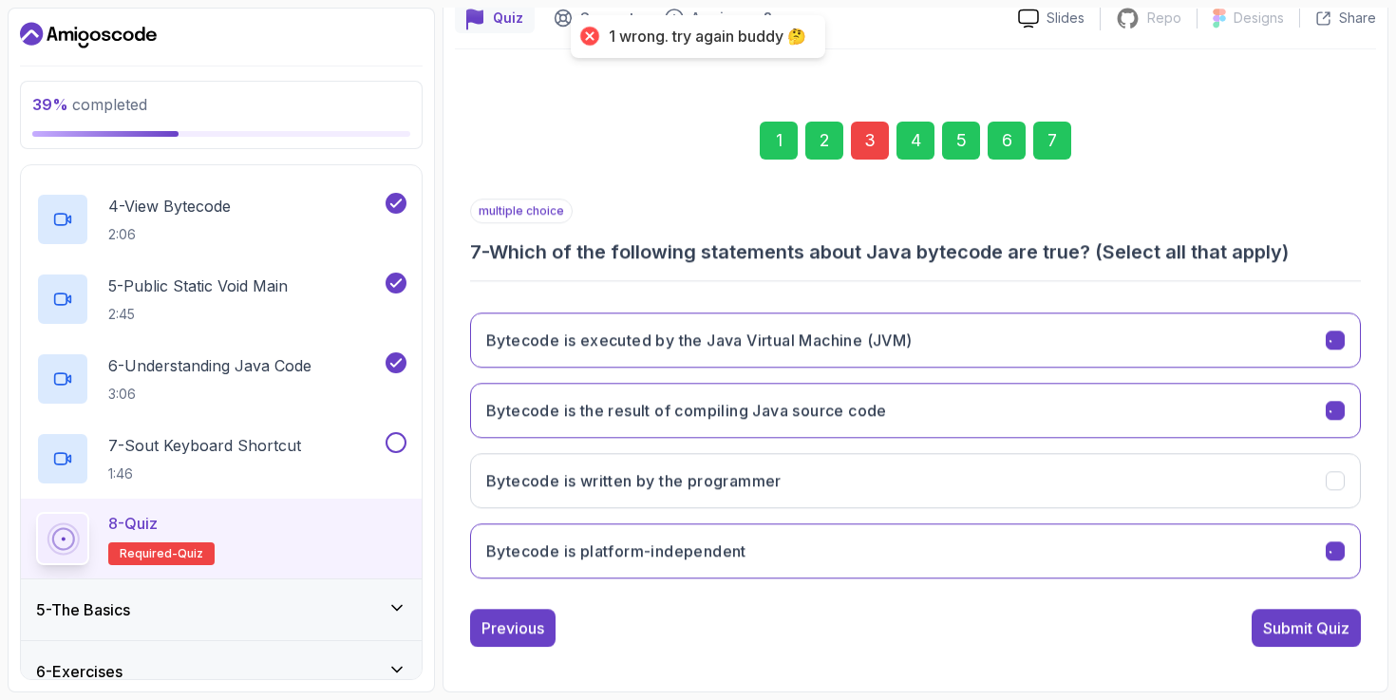
scroll to position [179, 0]
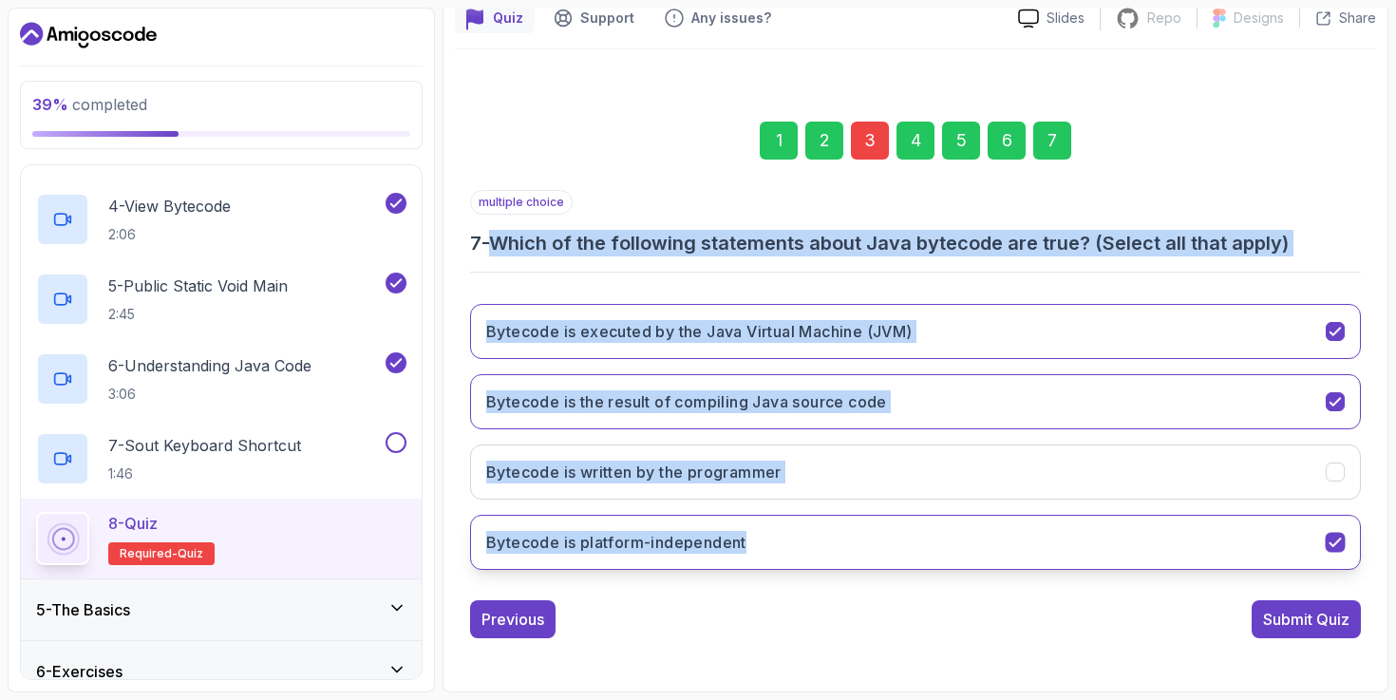
drag, startPoint x: 498, startPoint y: 231, endPoint x: 714, endPoint y: 566, distance: 399.2
click at [714, 566] on div "multiple choice 7 - Which of the following statements about Java bytecode are t…" at bounding box center [915, 387] width 891 height 395
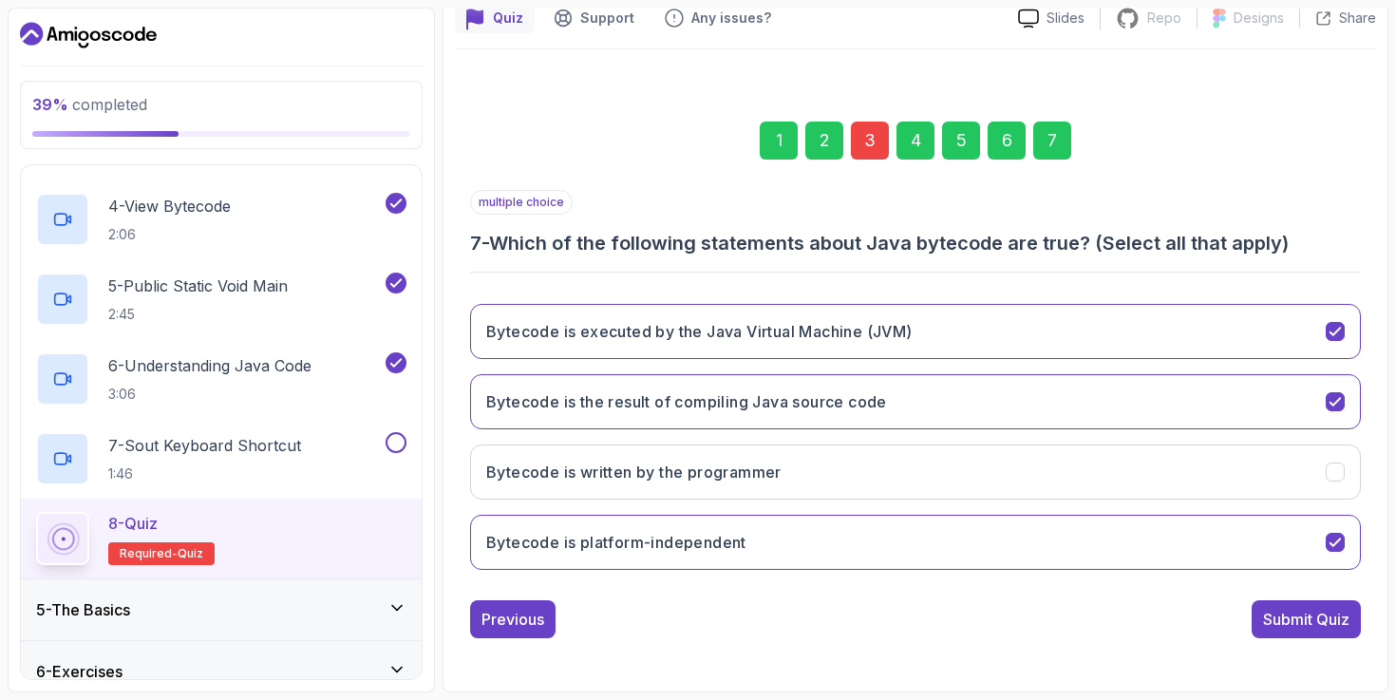
click at [872, 146] on div "3" at bounding box center [870, 141] width 38 height 38
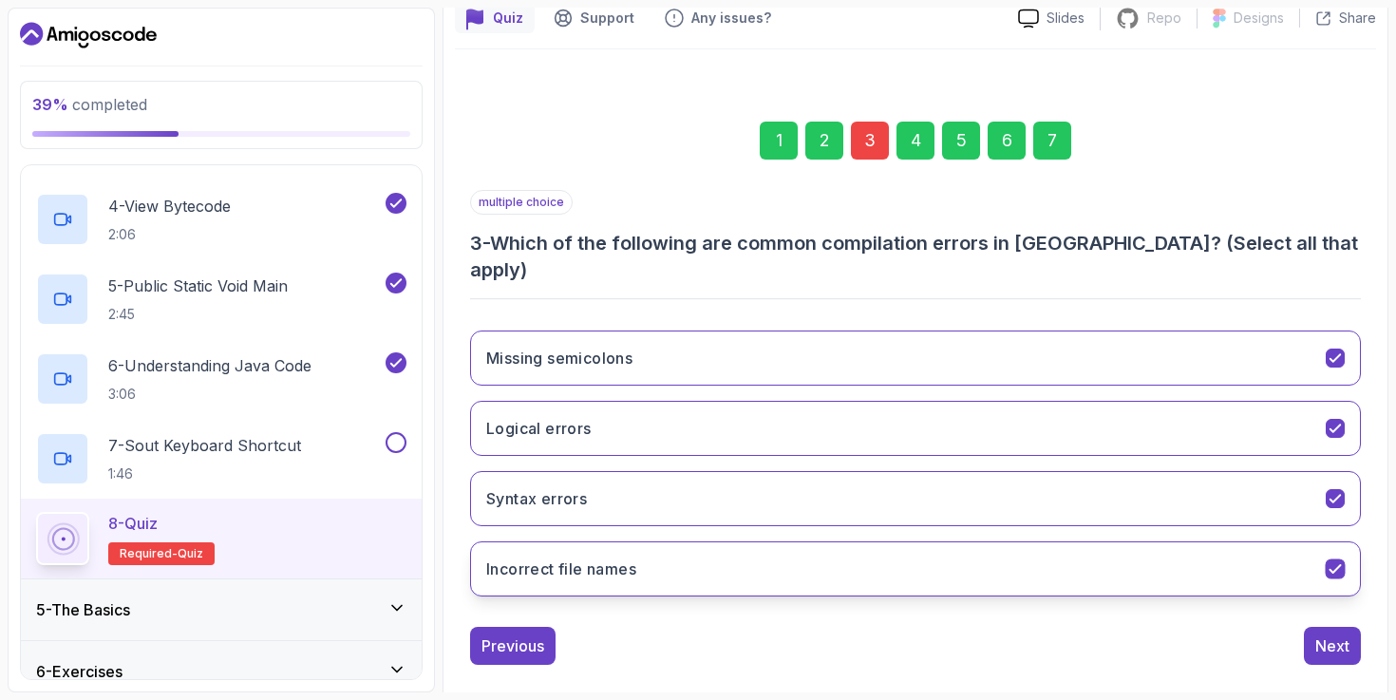
drag, startPoint x: 495, startPoint y: 237, endPoint x: 646, endPoint y: 559, distance: 355.7
click at [646, 559] on div "multiple choice 3 - Which of the following are common compilation errors in [GE…" at bounding box center [915, 401] width 891 height 422
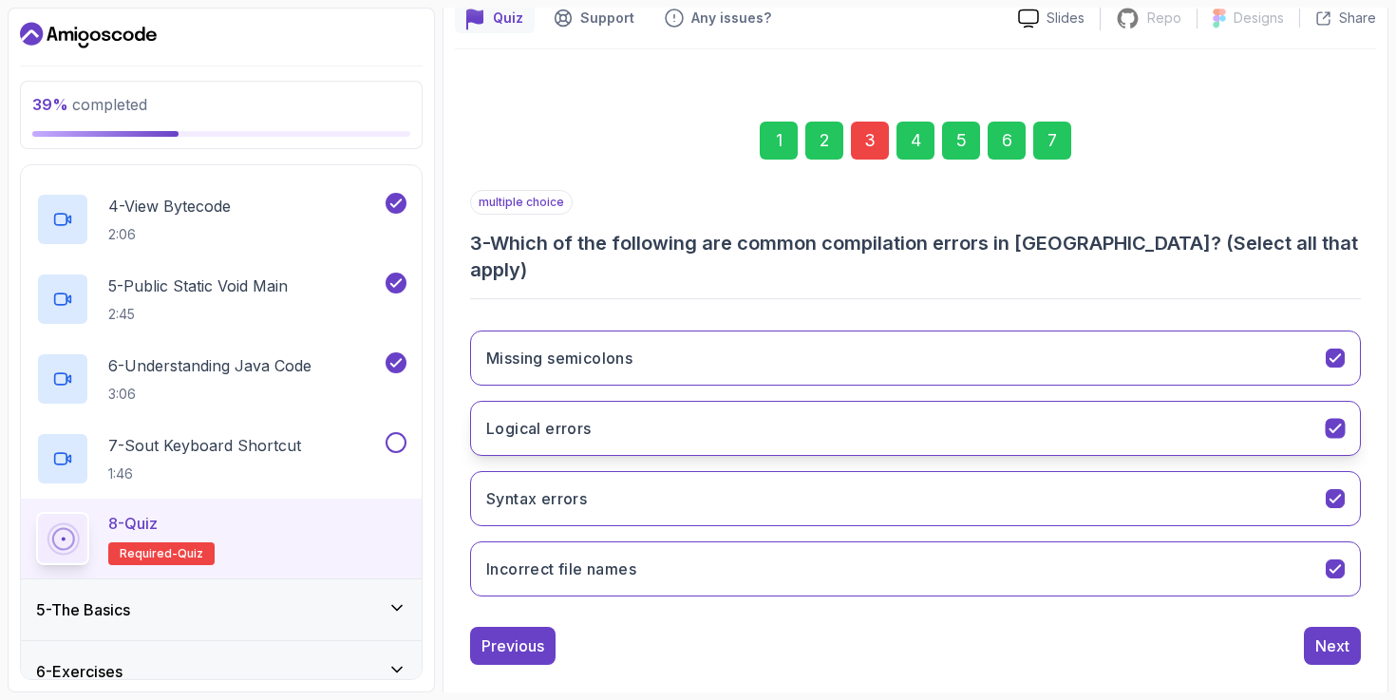
click at [839, 401] on button "Logical errors" at bounding box center [915, 428] width 891 height 55
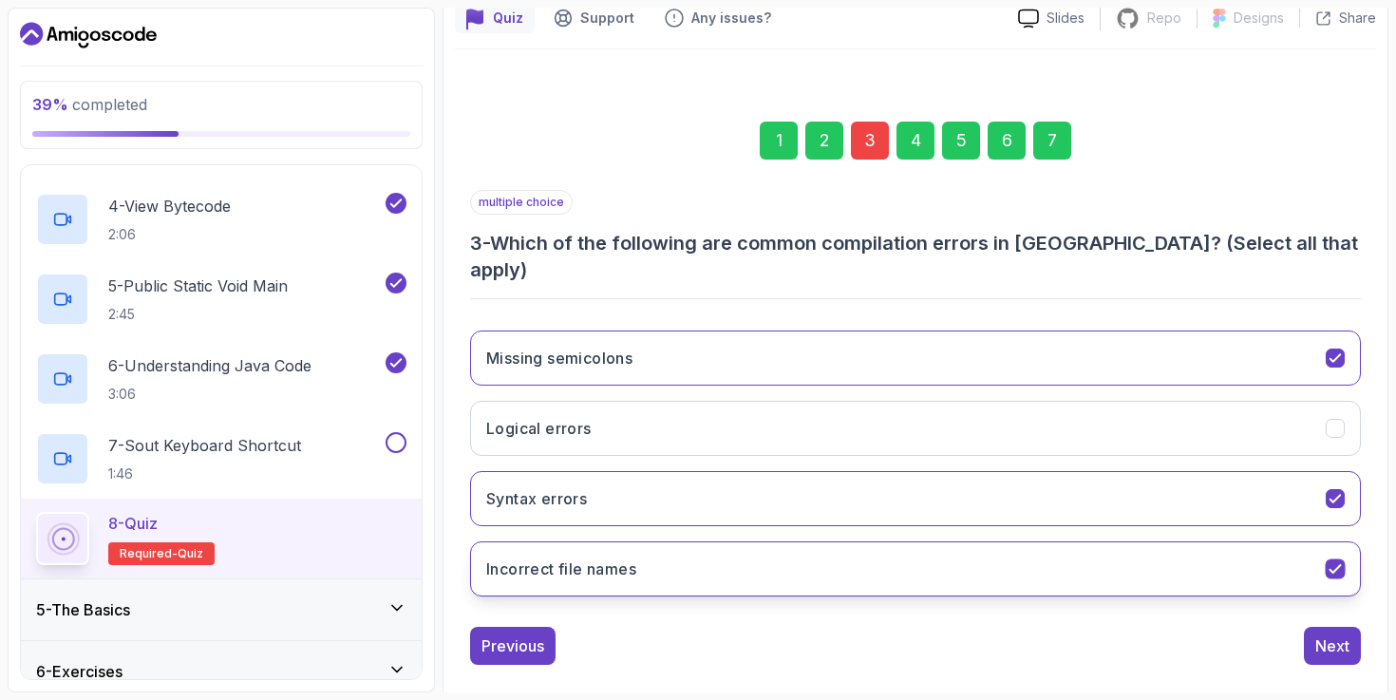
click at [828, 541] on button "Incorrect file names" at bounding box center [915, 568] width 891 height 55
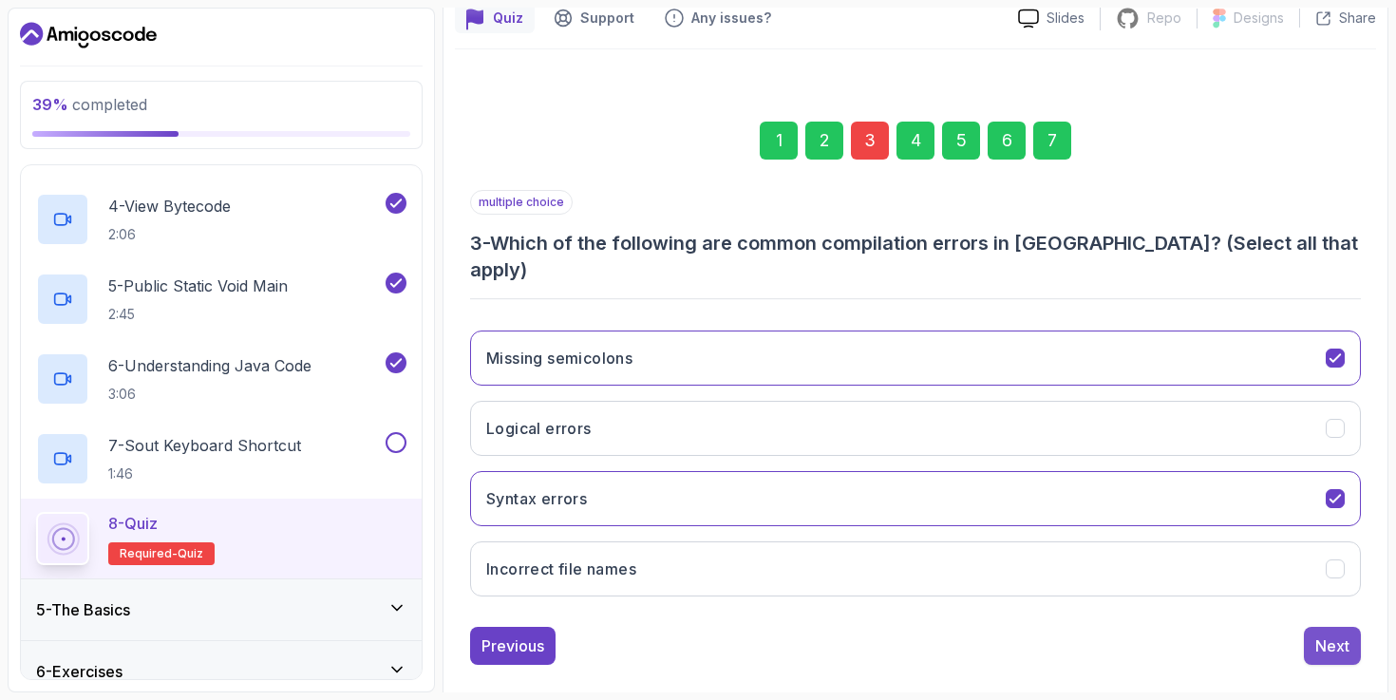
click at [1345, 635] on div "Next" at bounding box center [1333, 646] width 34 height 23
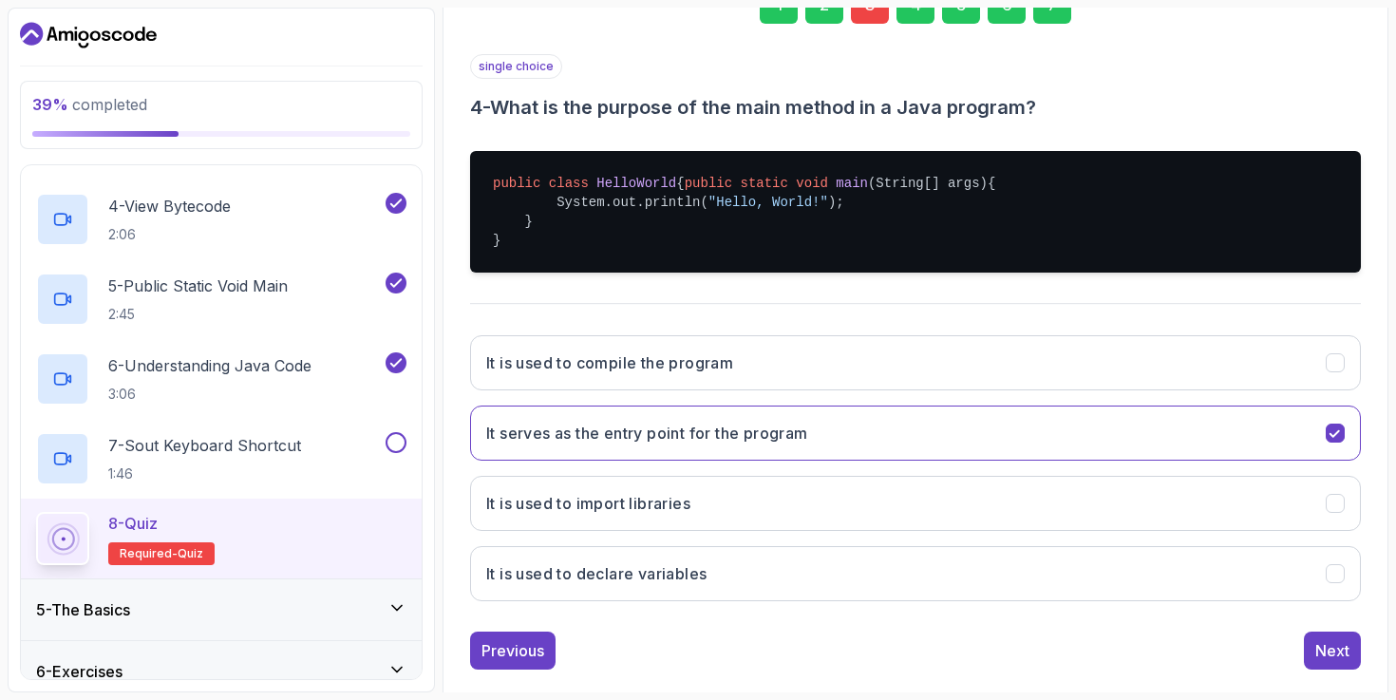
scroll to position [365, 0]
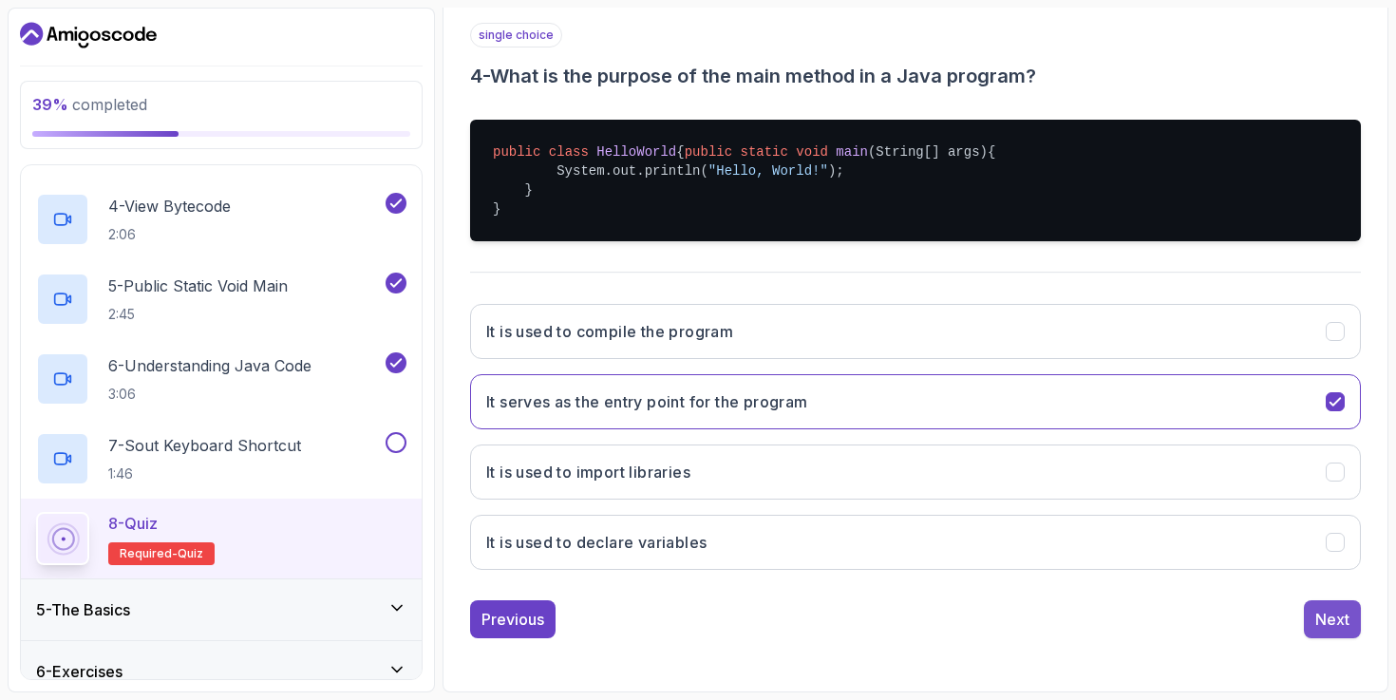
click at [1344, 628] on div "Next" at bounding box center [1333, 619] width 34 height 23
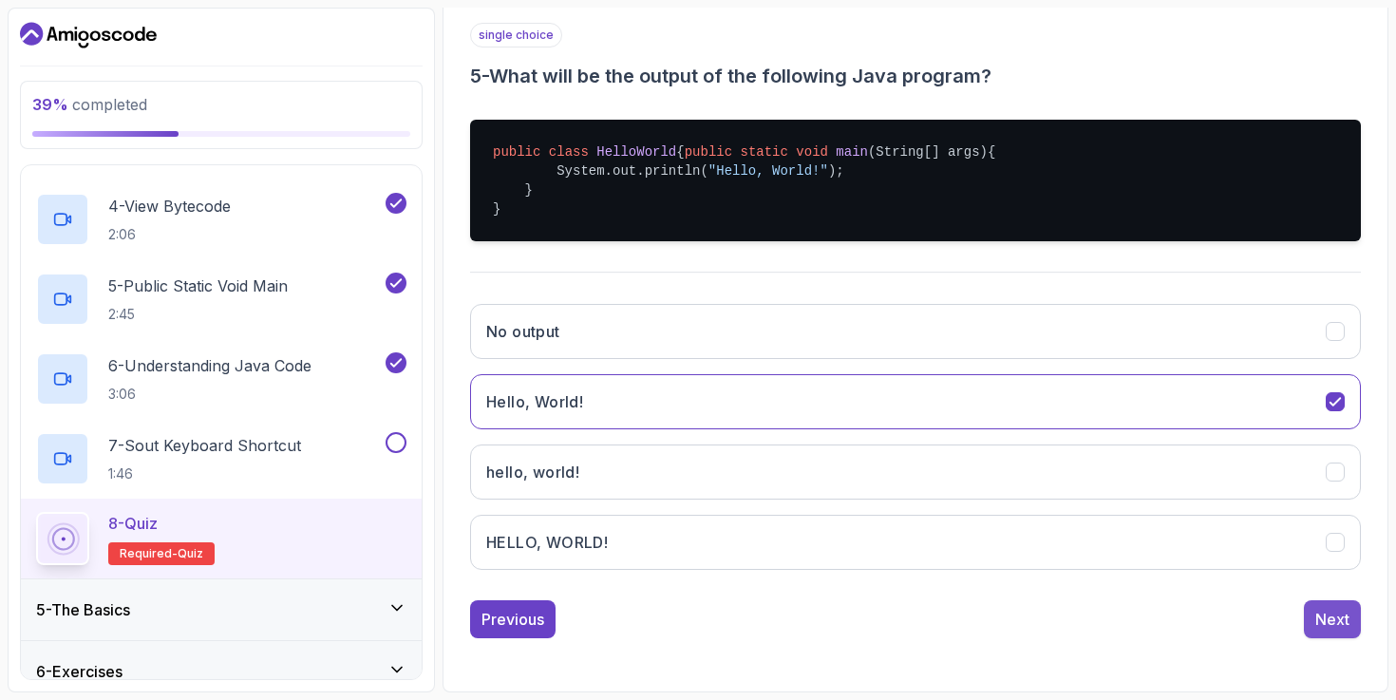
click at [1340, 625] on div "Next" at bounding box center [1333, 619] width 34 height 23
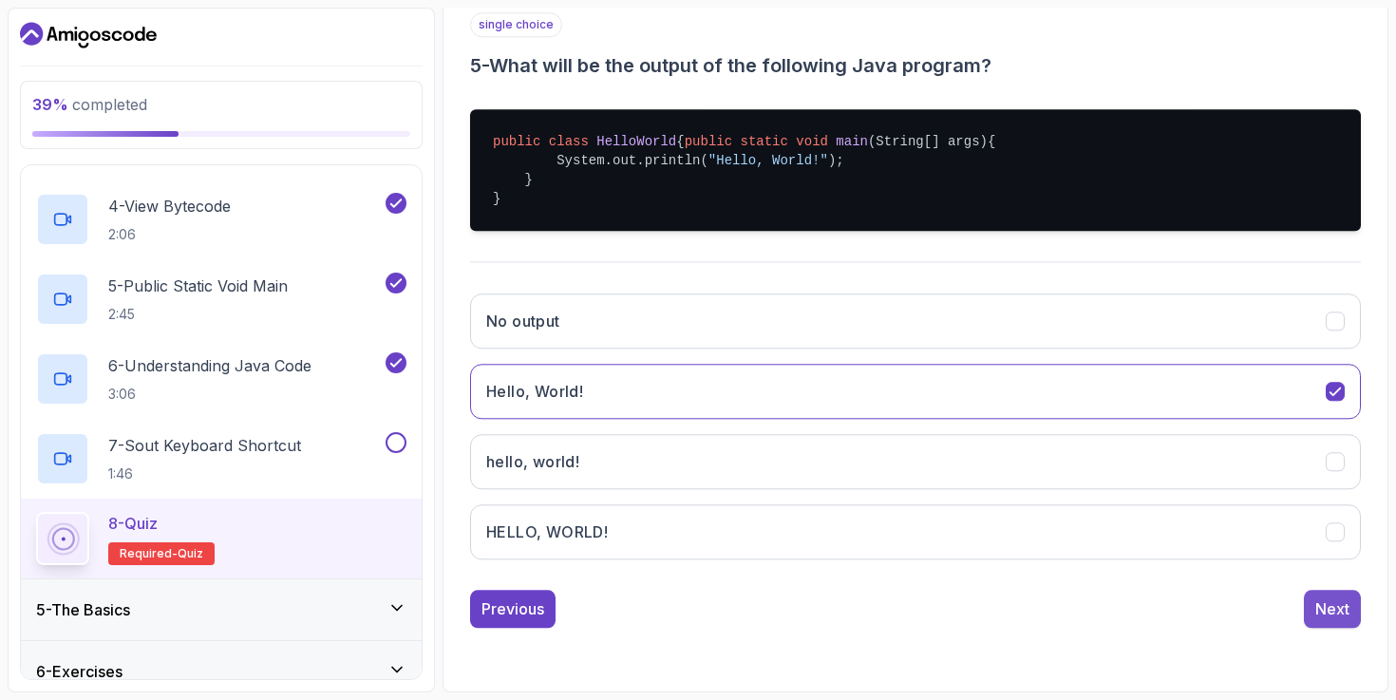
scroll to position [179, 0]
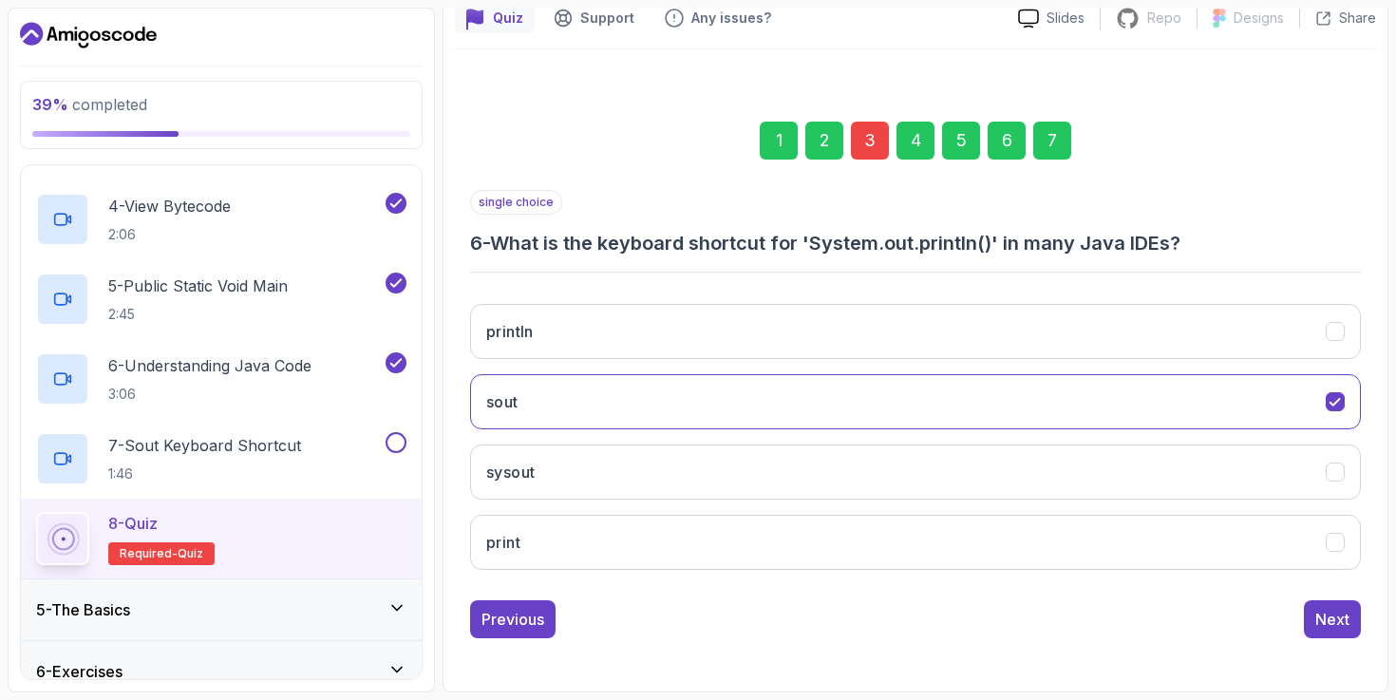
click at [1340, 625] on div "Next" at bounding box center [1333, 619] width 34 height 23
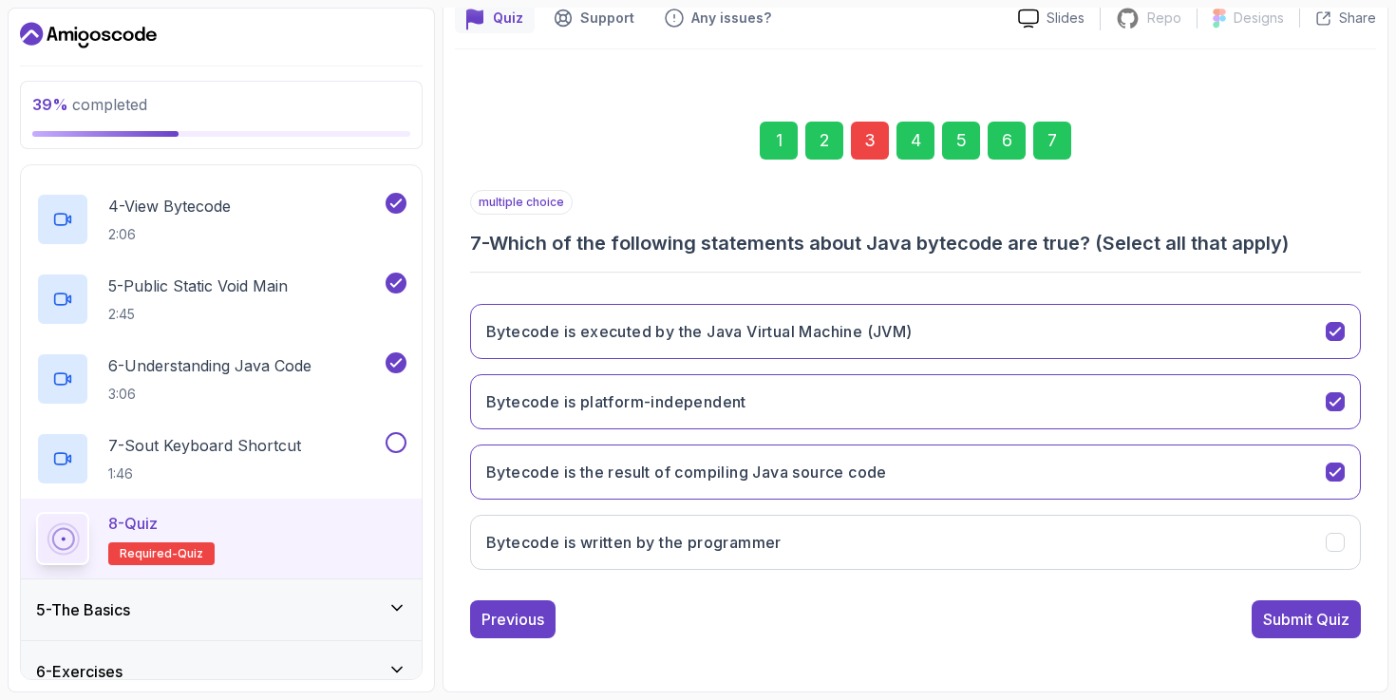
click at [1340, 625] on div "Submit Quiz" at bounding box center [1306, 619] width 86 height 23
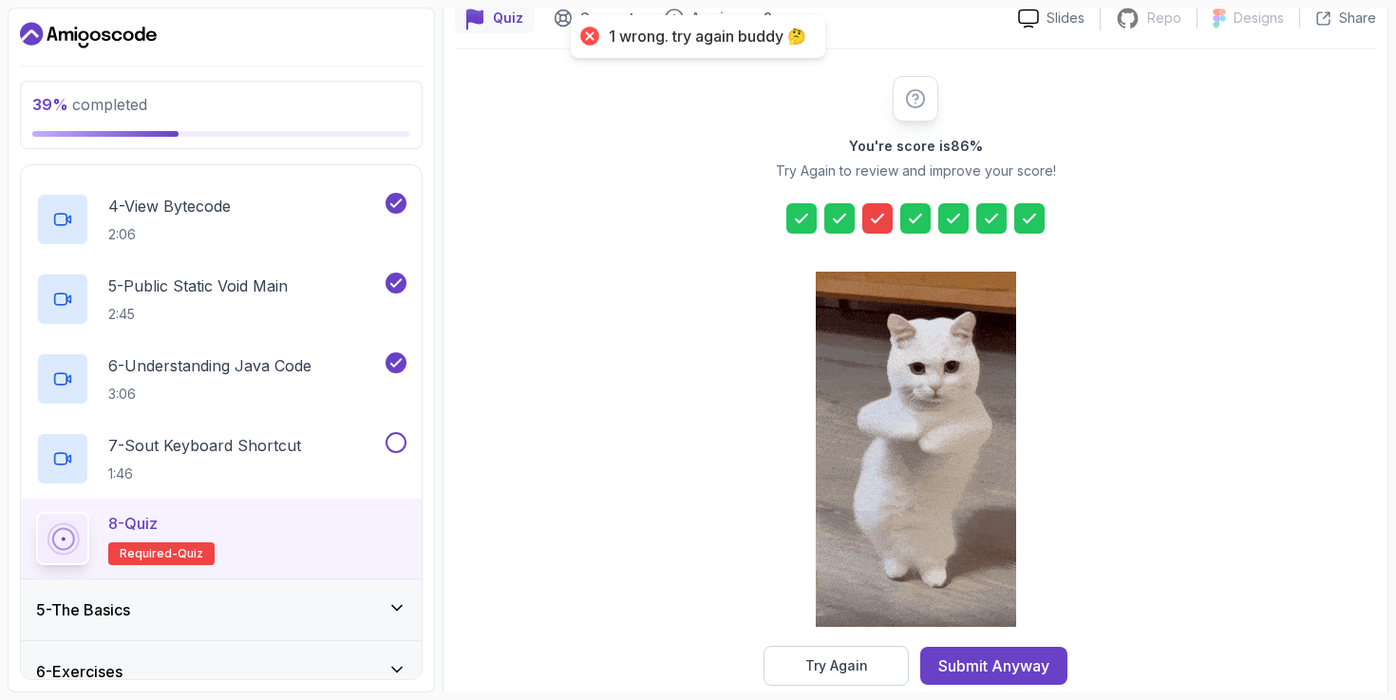
scroll to position [192, 0]
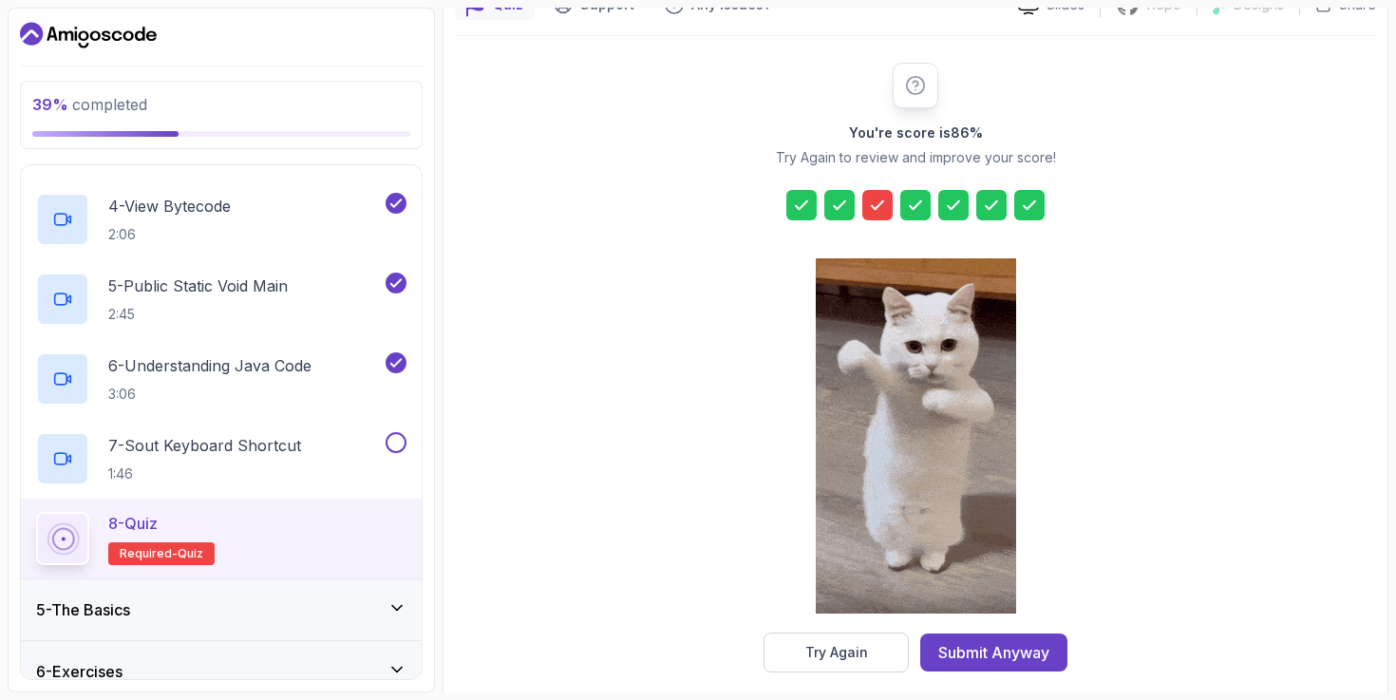
click at [877, 208] on icon at bounding box center [877, 205] width 11 height 8
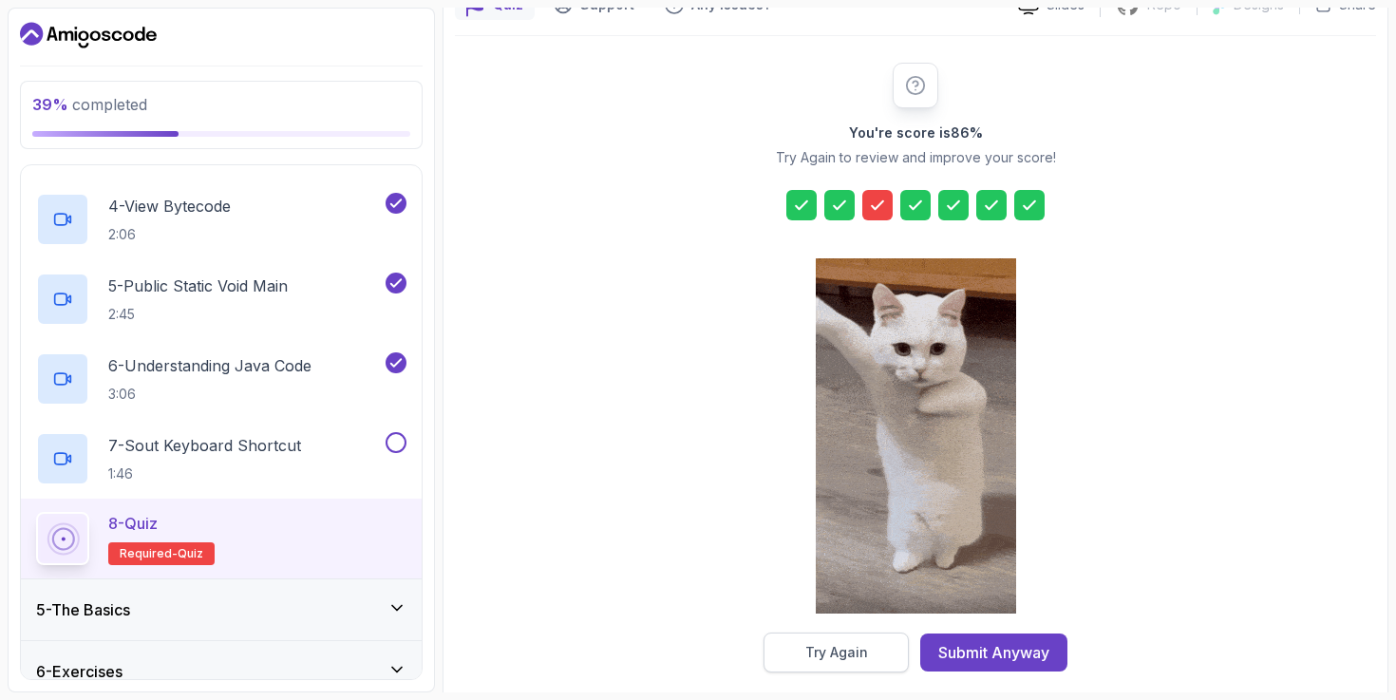
click at [863, 648] on div "Try Again" at bounding box center [837, 652] width 63 height 19
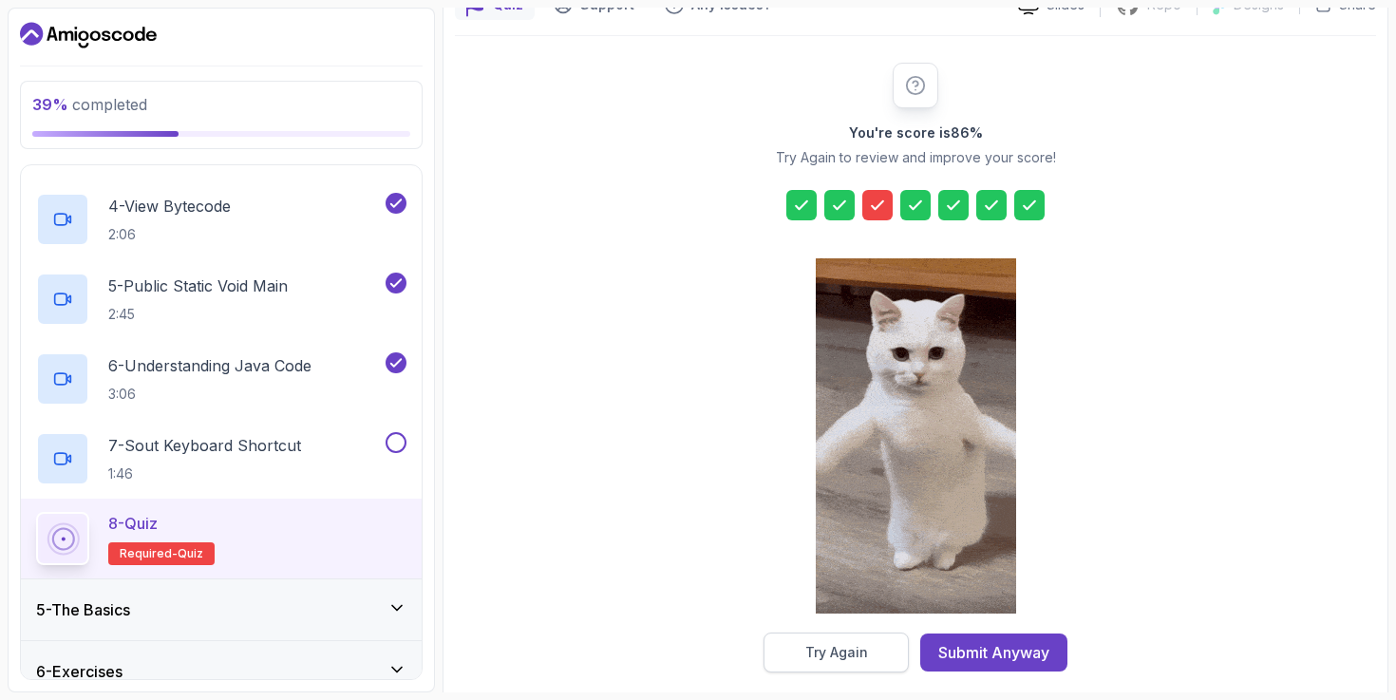
scroll to position [179, 0]
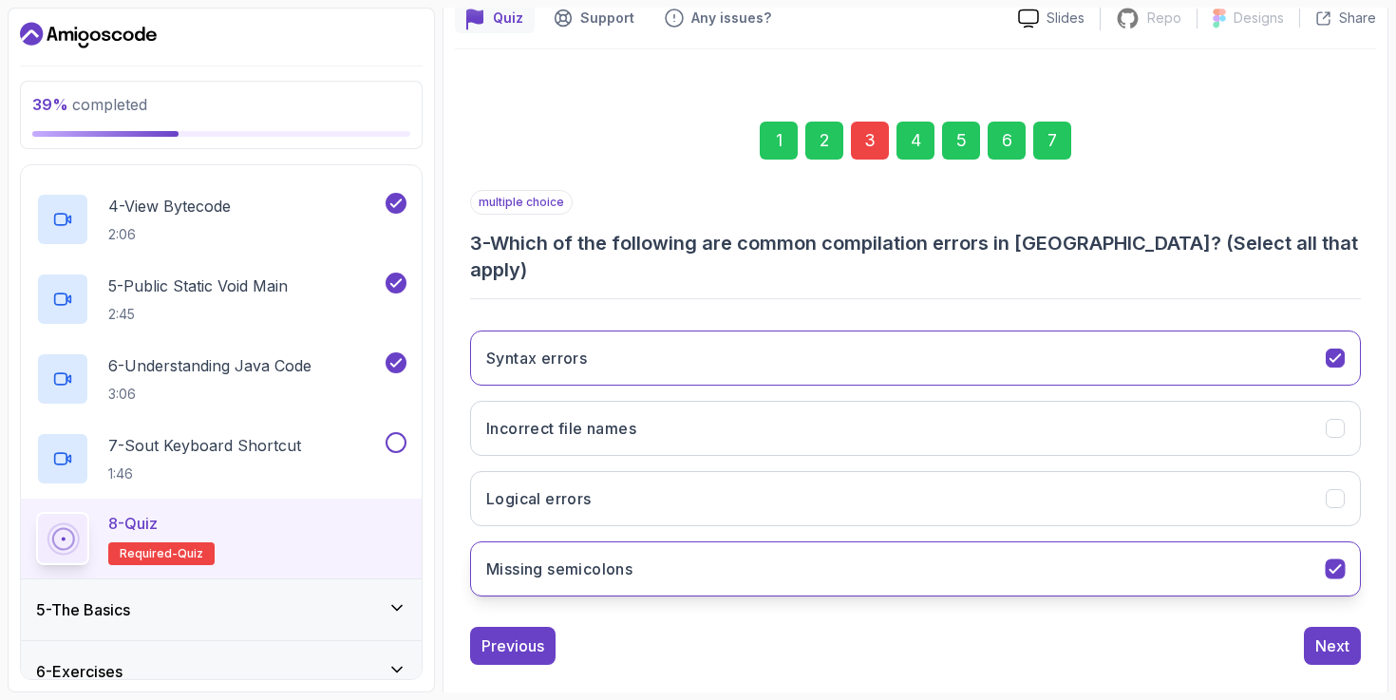
click at [920, 541] on button "Missing semicolons" at bounding box center [915, 568] width 891 height 55
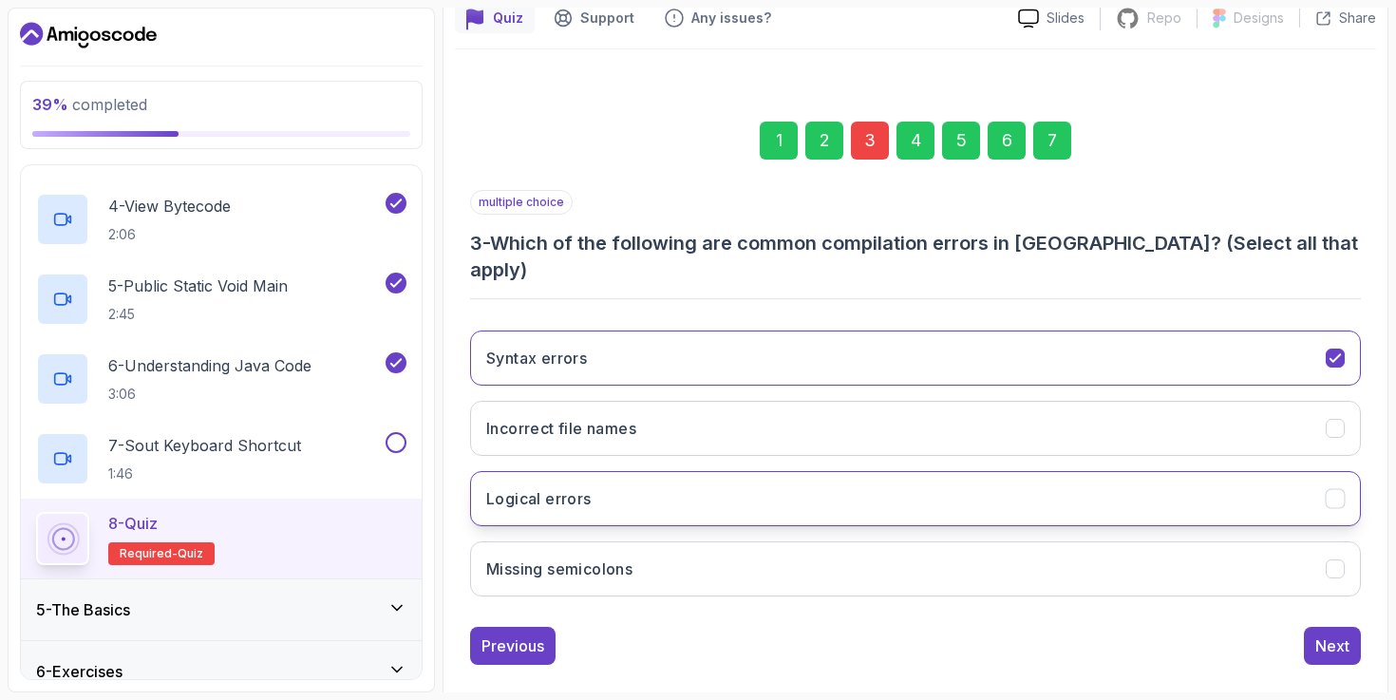
click at [925, 471] on button "Logical errors" at bounding box center [915, 498] width 891 height 55
click at [1293, 627] on div "Previous Next" at bounding box center [915, 646] width 891 height 38
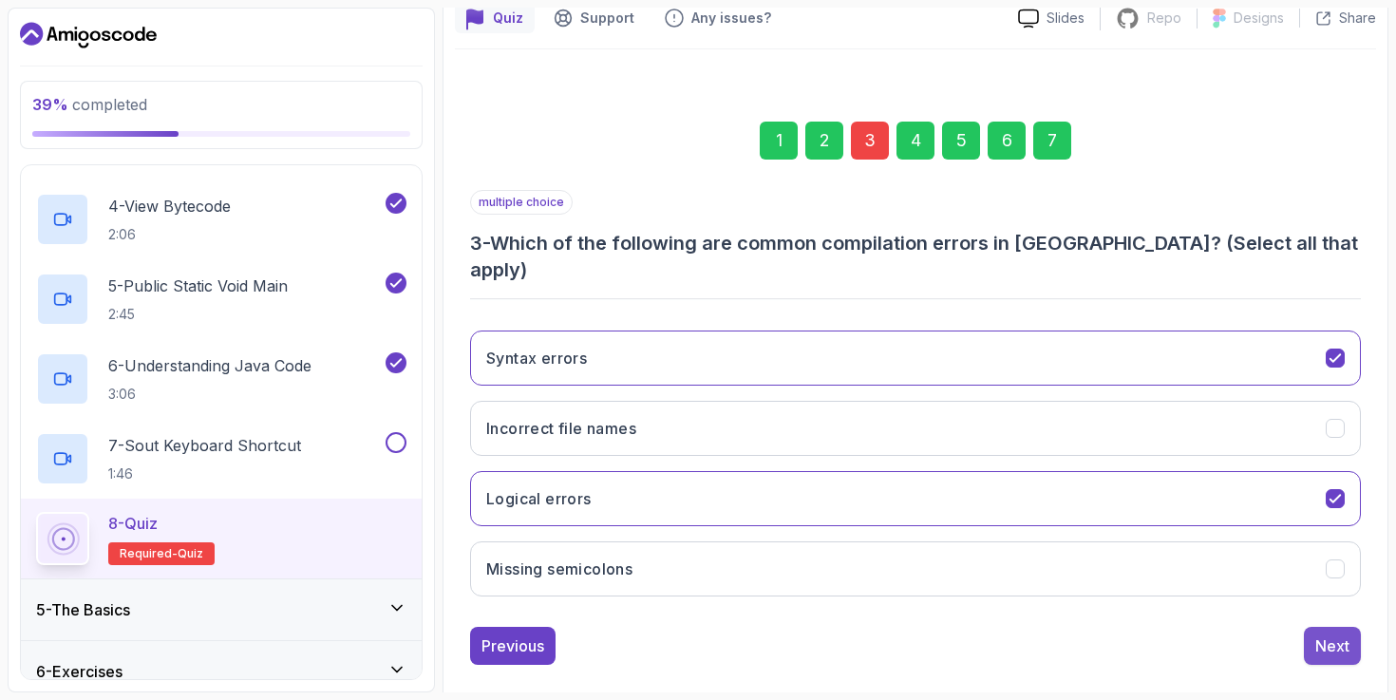
click at [1332, 635] on div "Next" at bounding box center [1333, 646] width 34 height 23
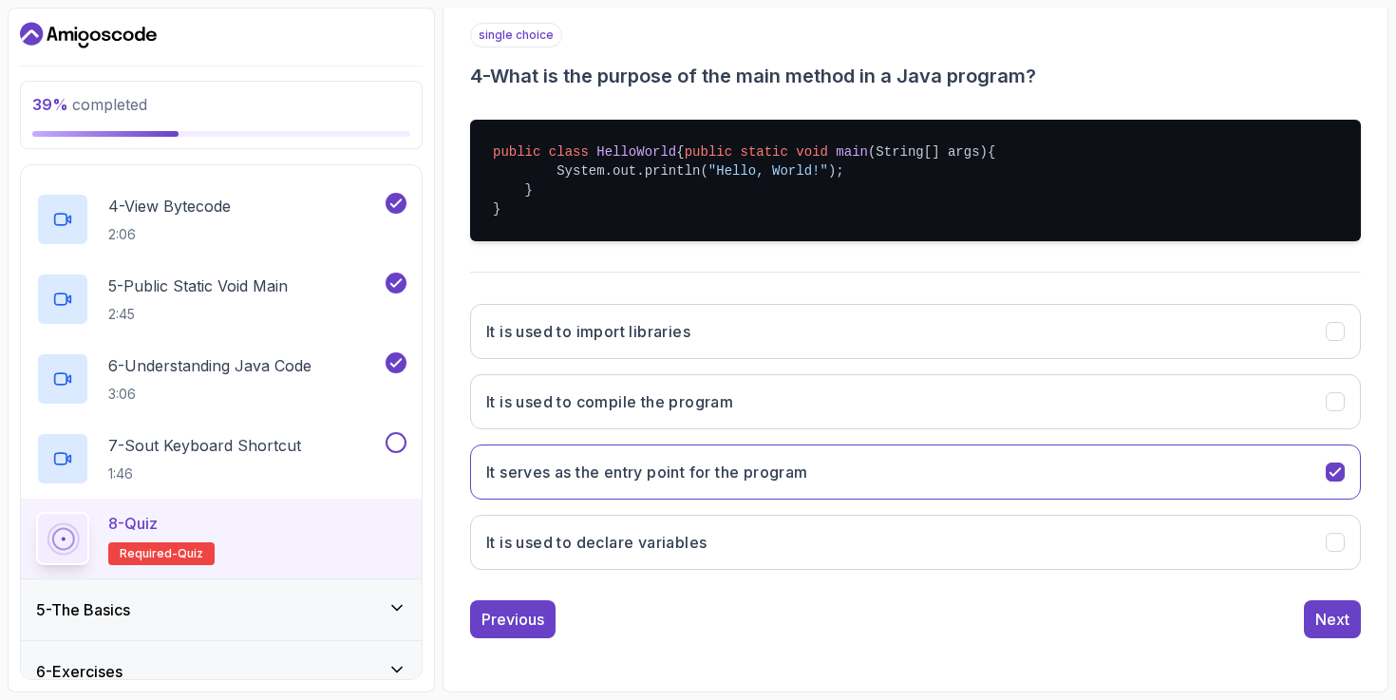
scroll to position [365, 0]
click at [1314, 618] on button "Next" at bounding box center [1332, 619] width 57 height 38
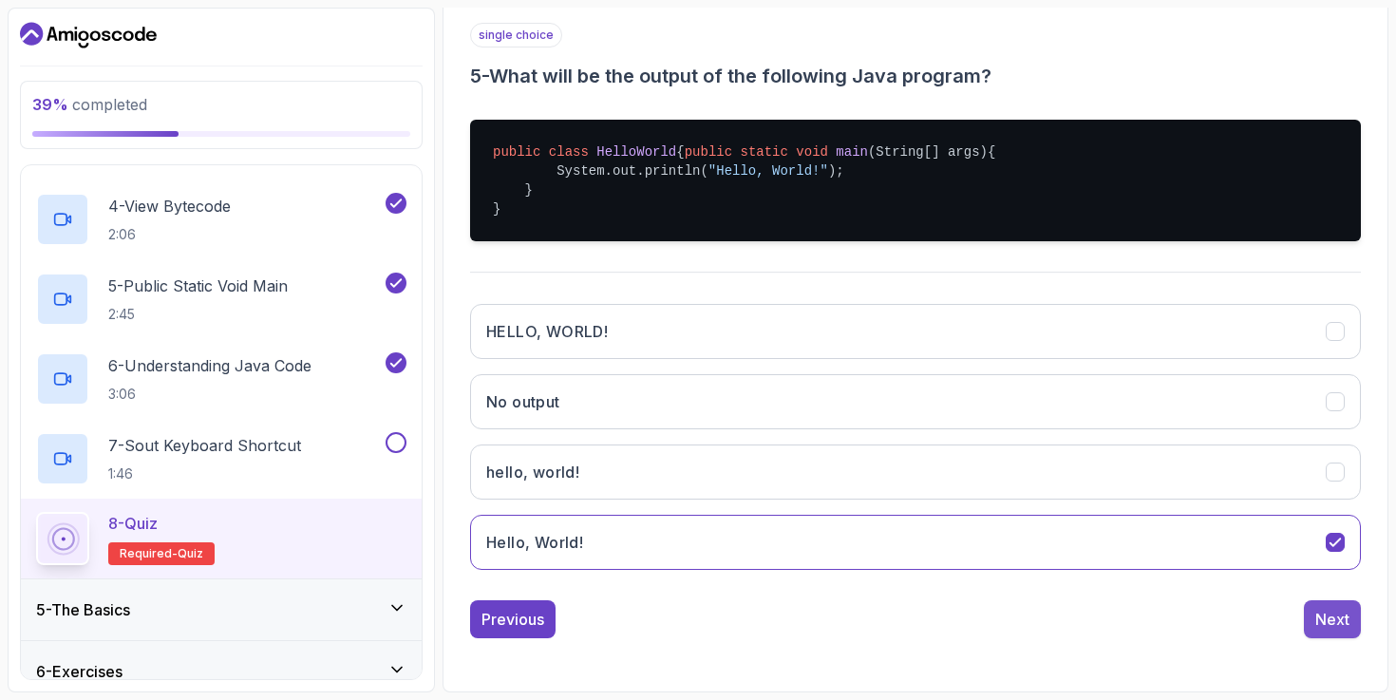
click at [1318, 617] on div "Next" at bounding box center [1333, 619] width 34 height 23
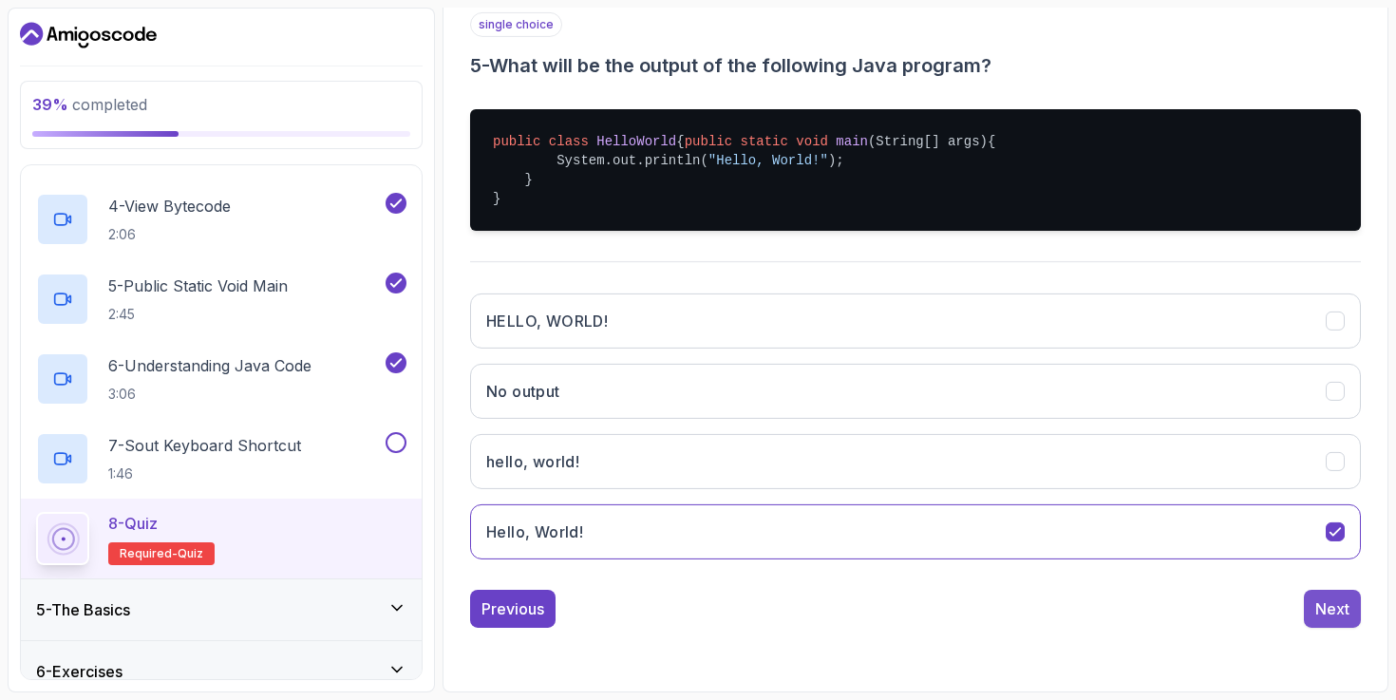
scroll to position [179, 0]
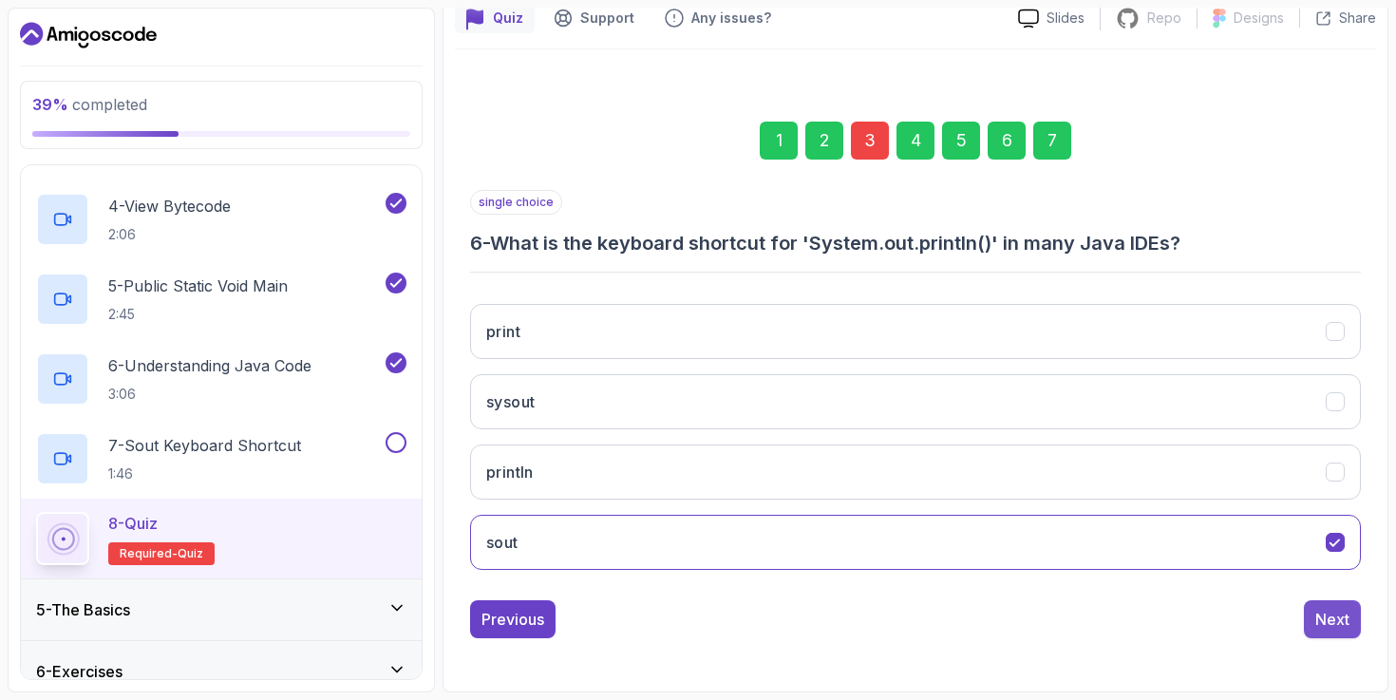
click at [1334, 622] on div "Next" at bounding box center [1333, 619] width 34 height 23
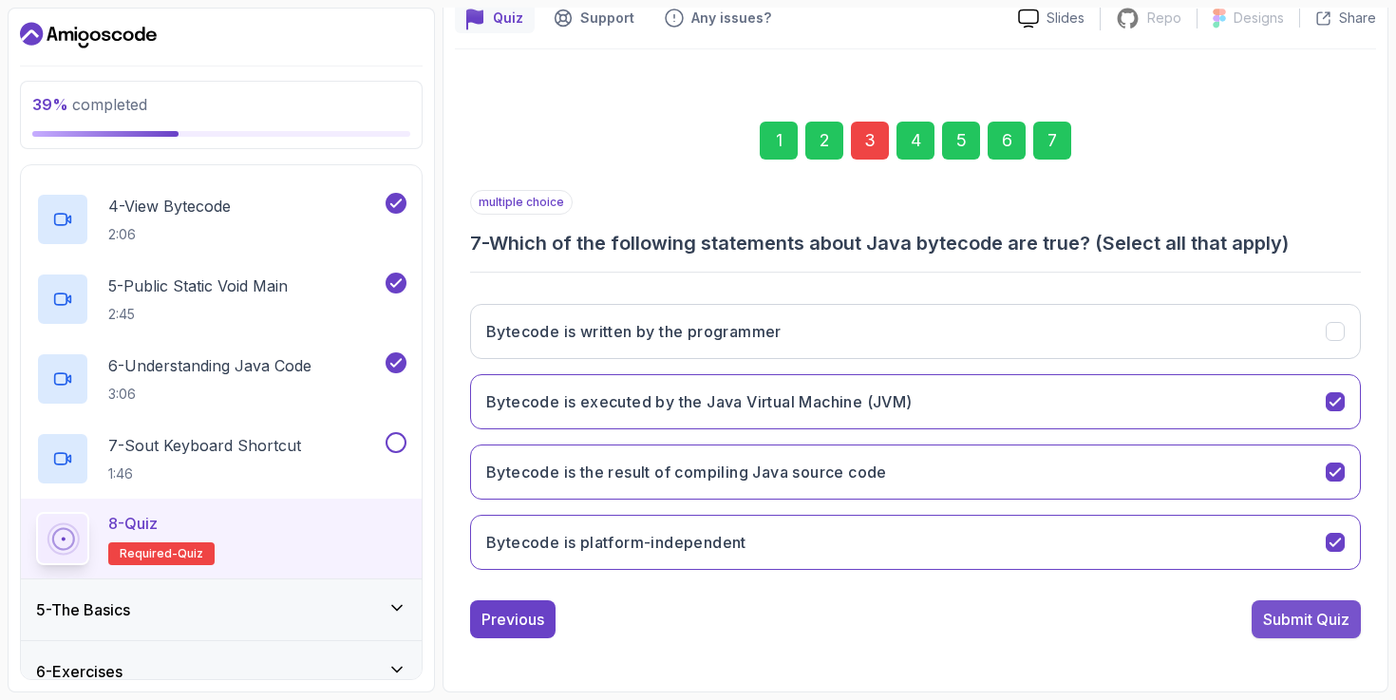
click at [1329, 620] on div "Submit Quiz" at bounding box center [1306, 619] width 86 height 23
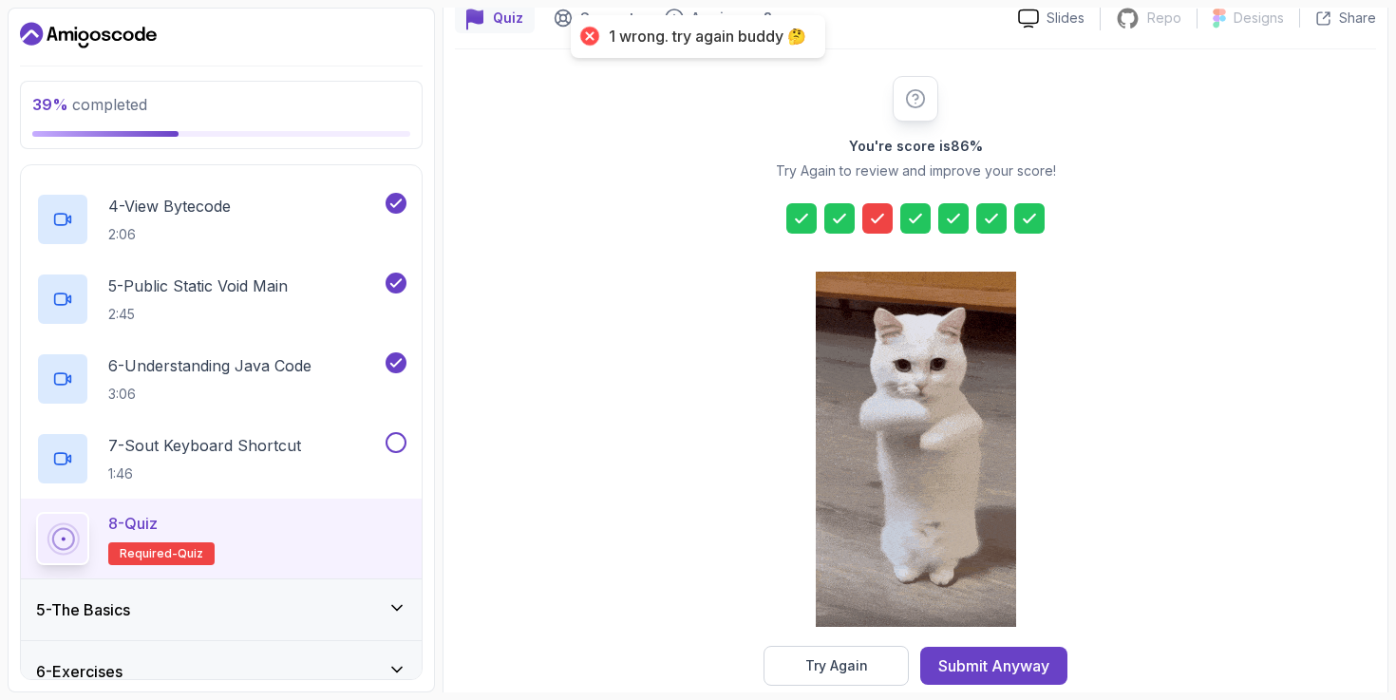
click at [876, 217] on icon at bounding box center [877, 218] width 19 height 19
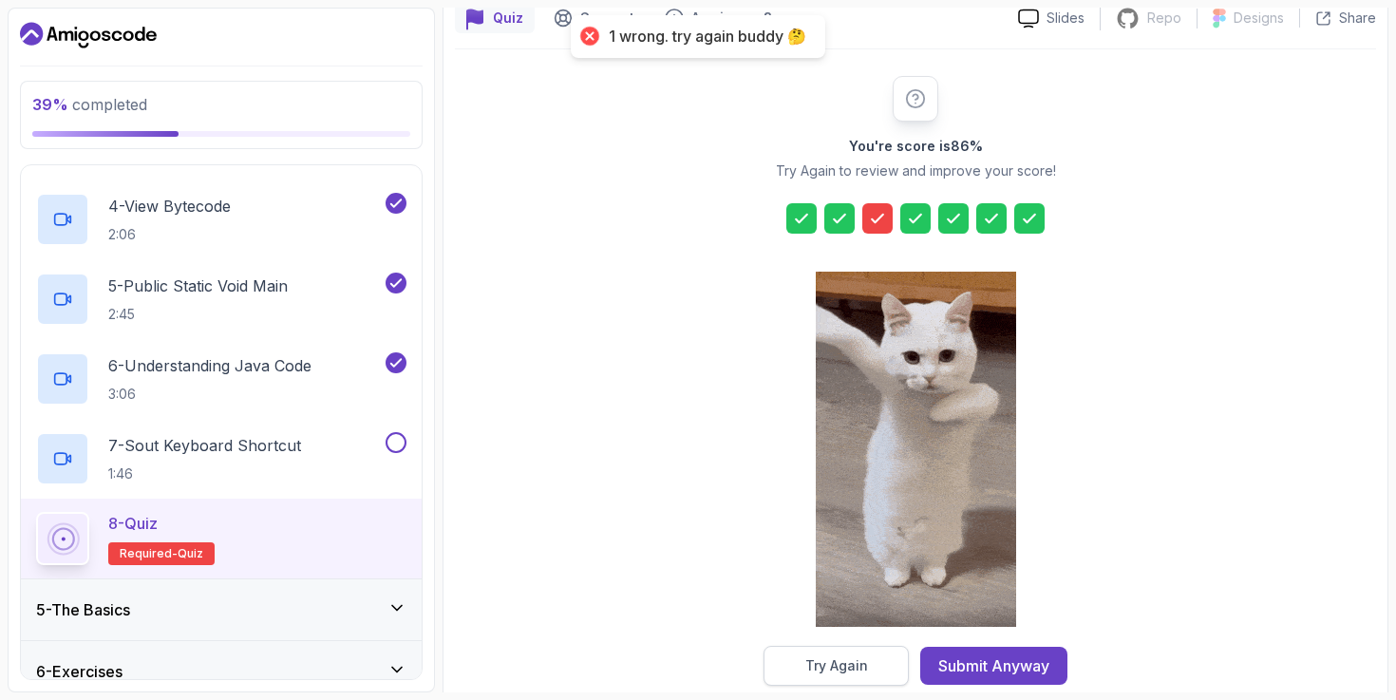
click at [876, 657] on button "Try Again" at bounding box center [836, 666] width 145 height 40
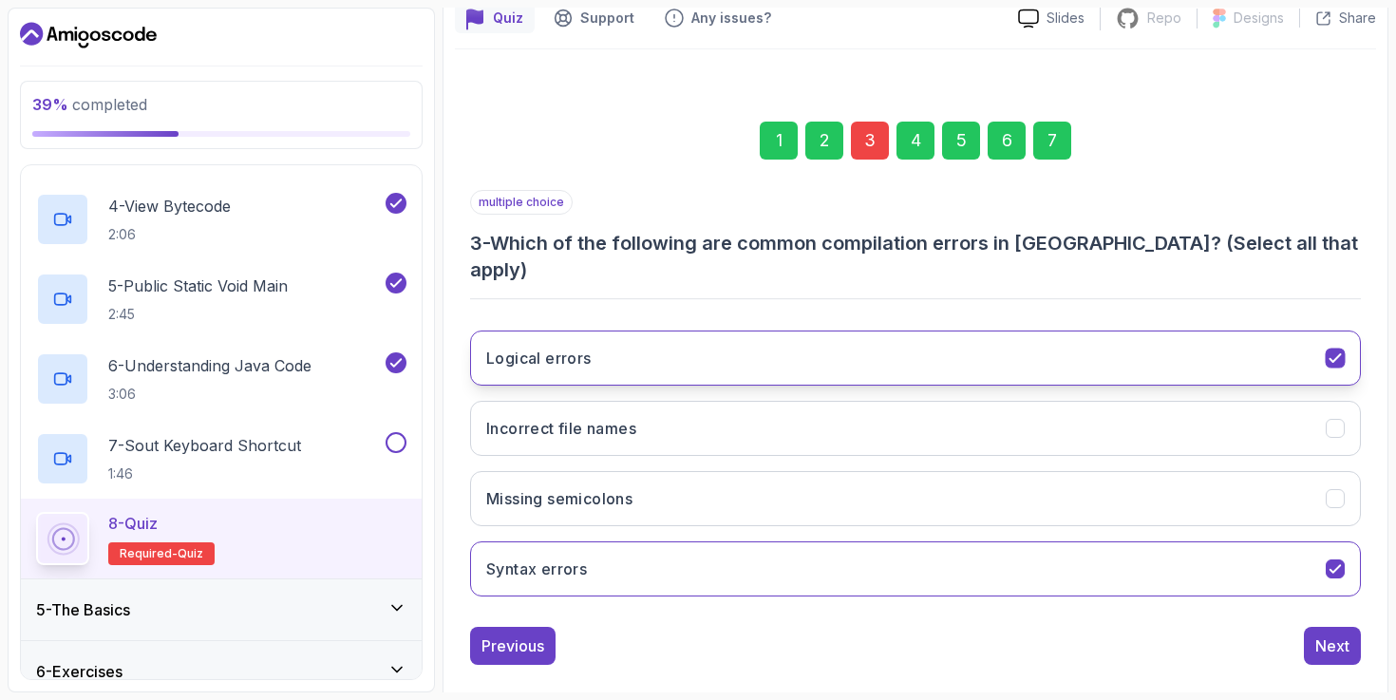
click at [693, 331] on button "Logical errors" at bounding box center [915, 358] width 891 height 55
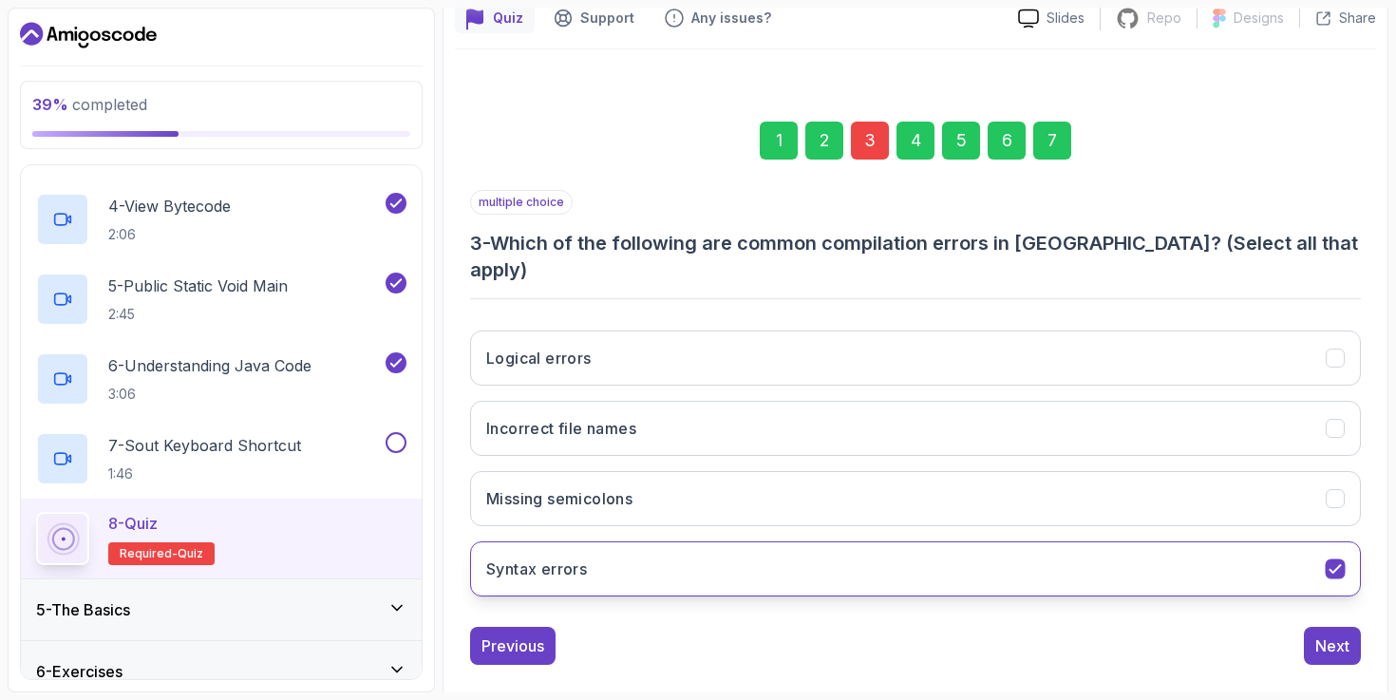
click at [725, 548] on button "Syntax errors" at bounding box center [915, 568] width 891 height 55
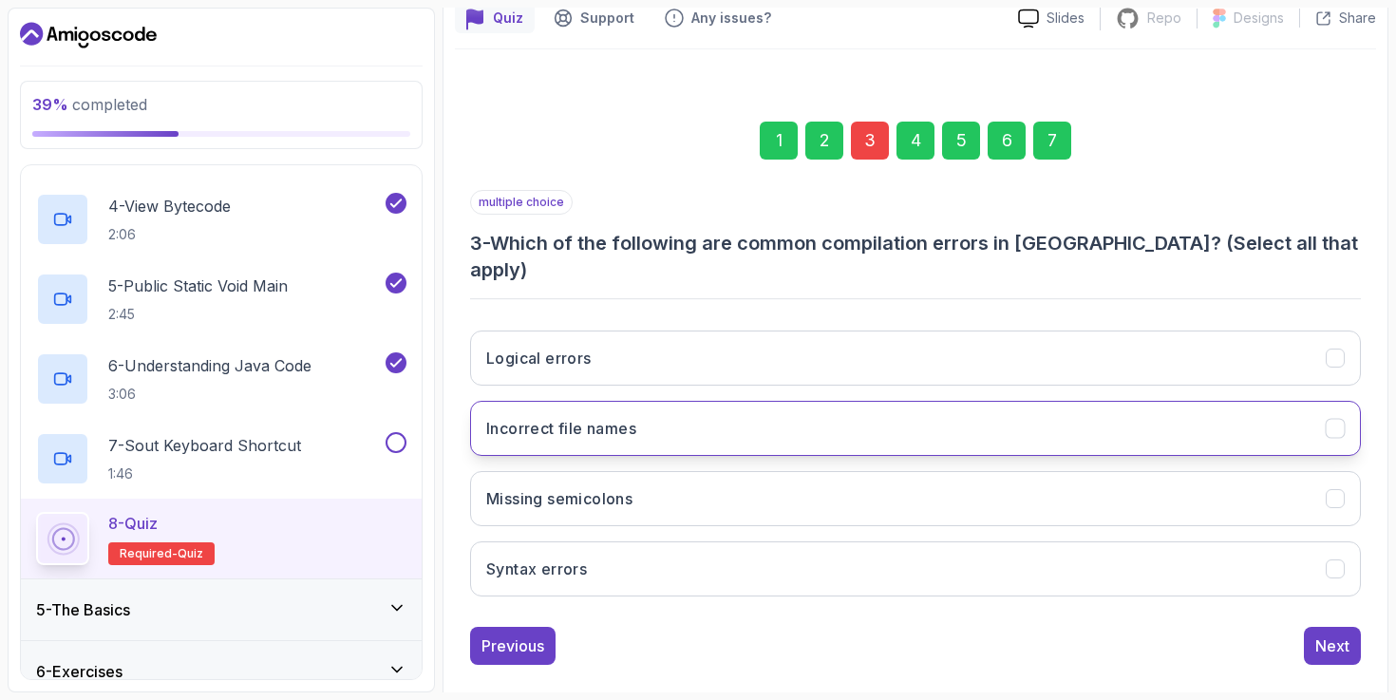
click at [721, 401] on button "Incorrect file names" at bounding box center [915, 428] width 891 height 55
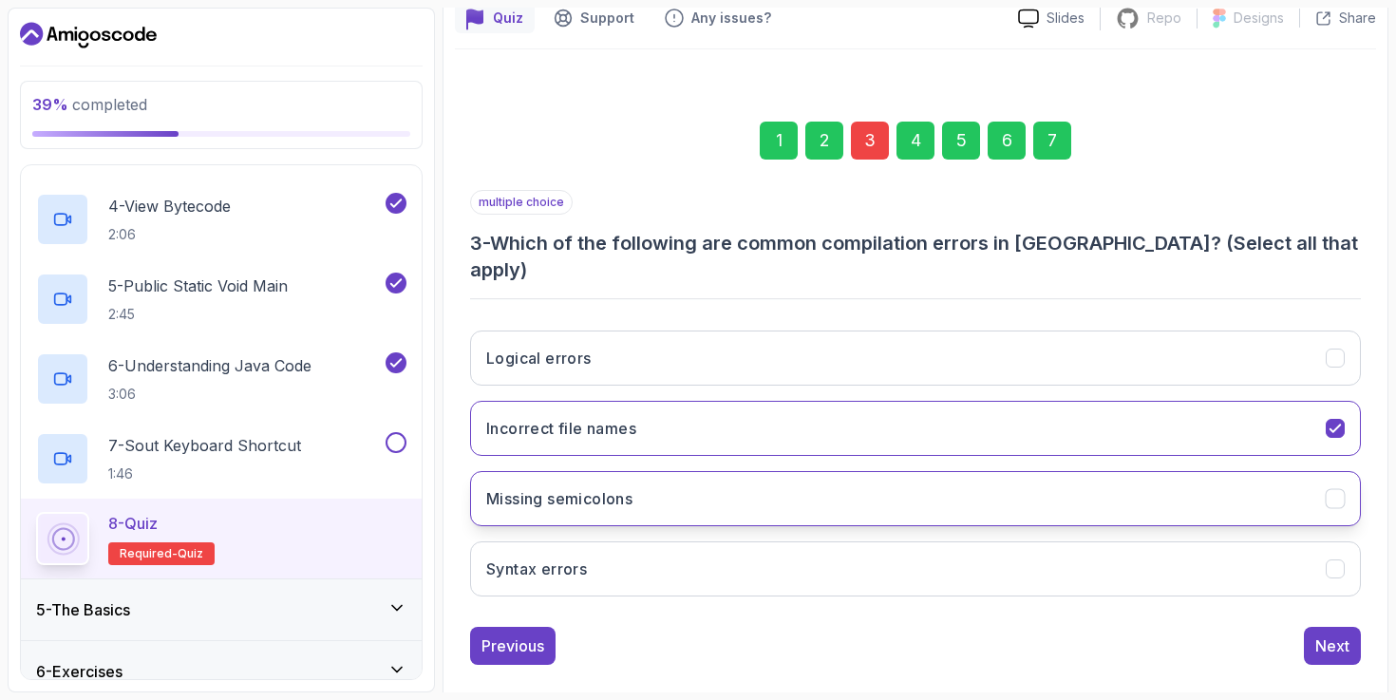
click at [739, 472] on button "Missing semicolons" at bounding box center [915, 498] width 891 height 55
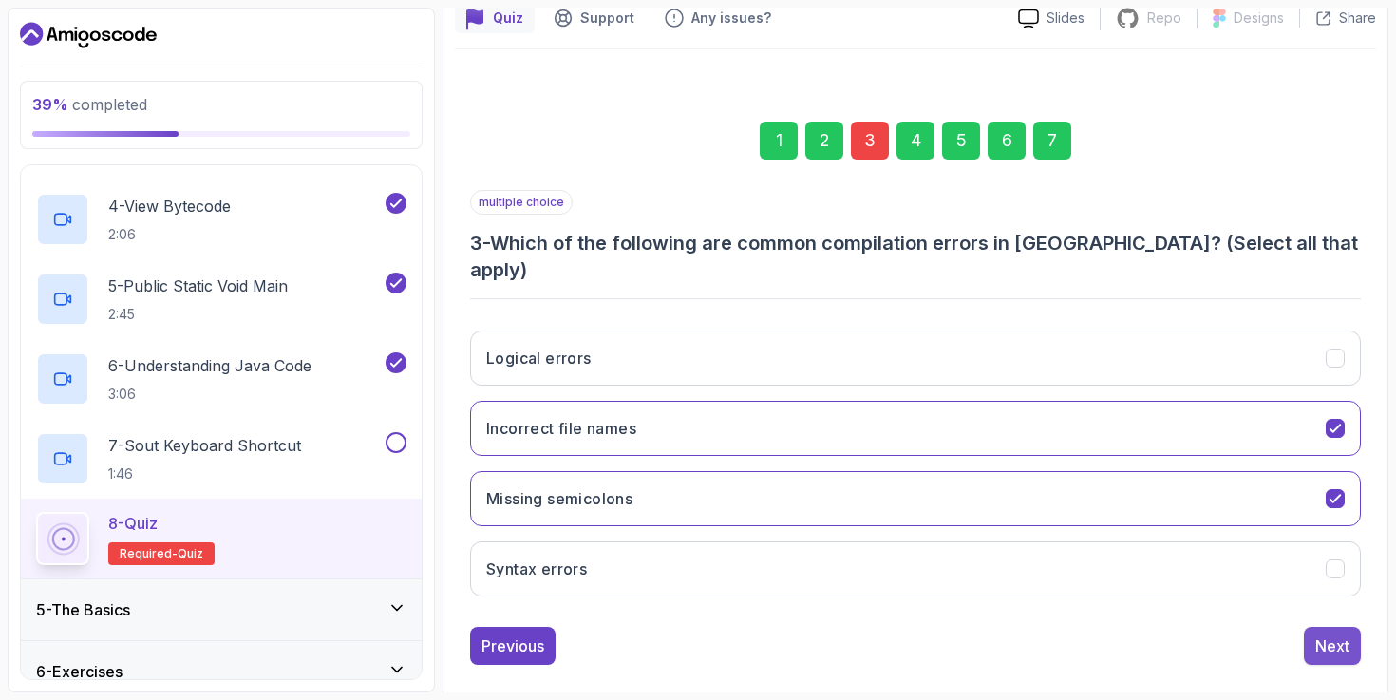
click at [1340, 635] on div "Next" at bounding box center [1333, 646] width 34 height 23
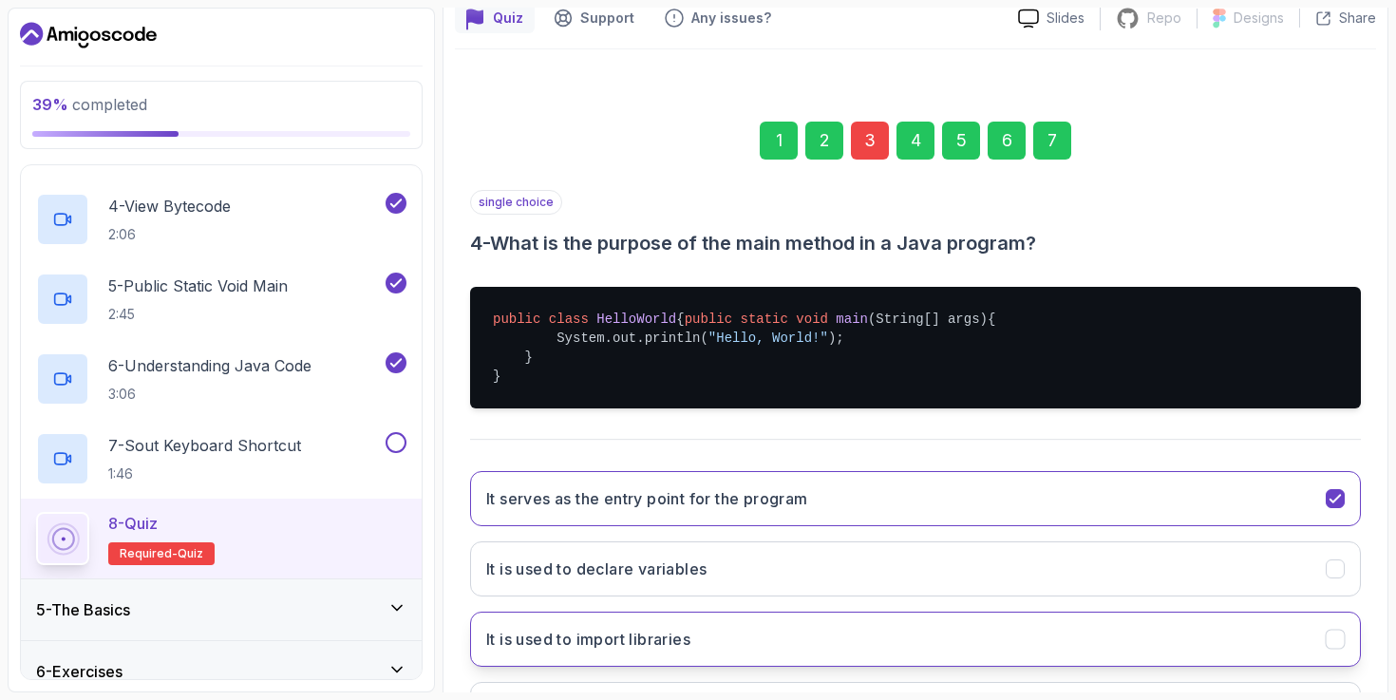
scroll to position [365, 0]
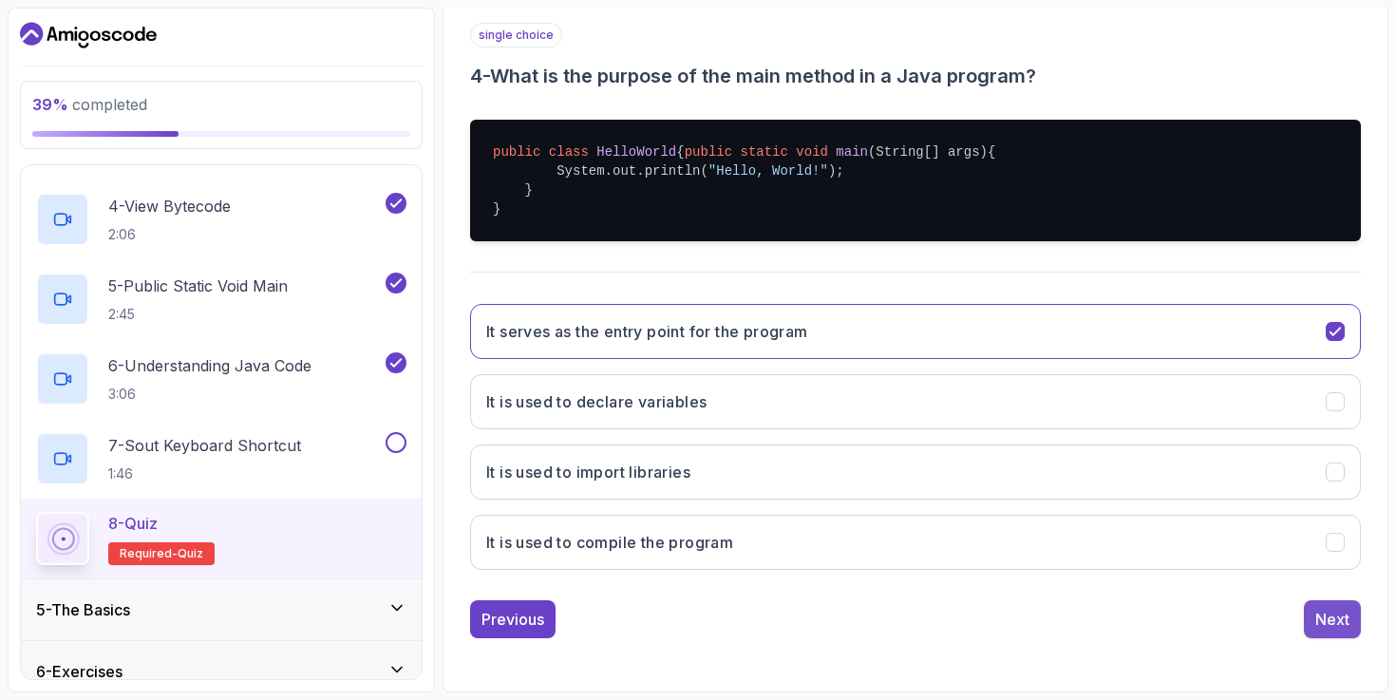
click at [1327, 611] on div "Next" at bounding box center [1333, 619] width 34 height 23
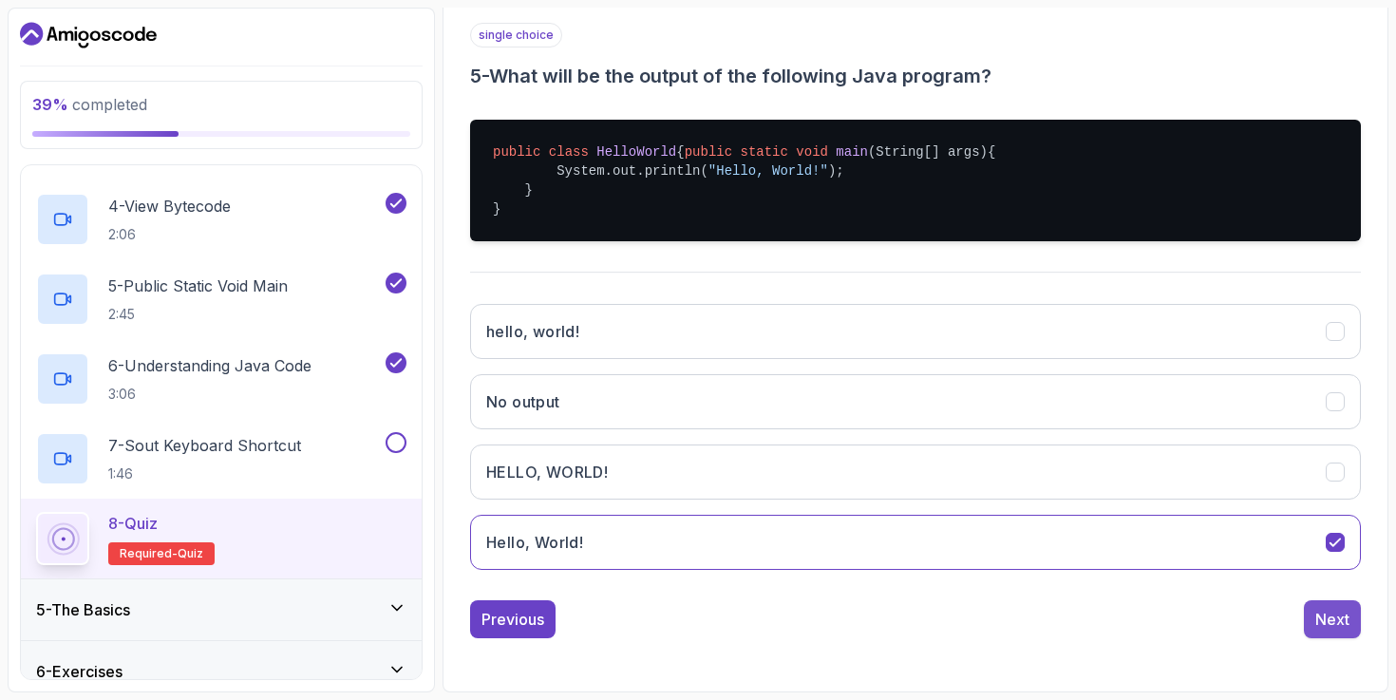
click at [1326, 619] on div "Next" at bounding box center [1333, 619] width 34 height 23
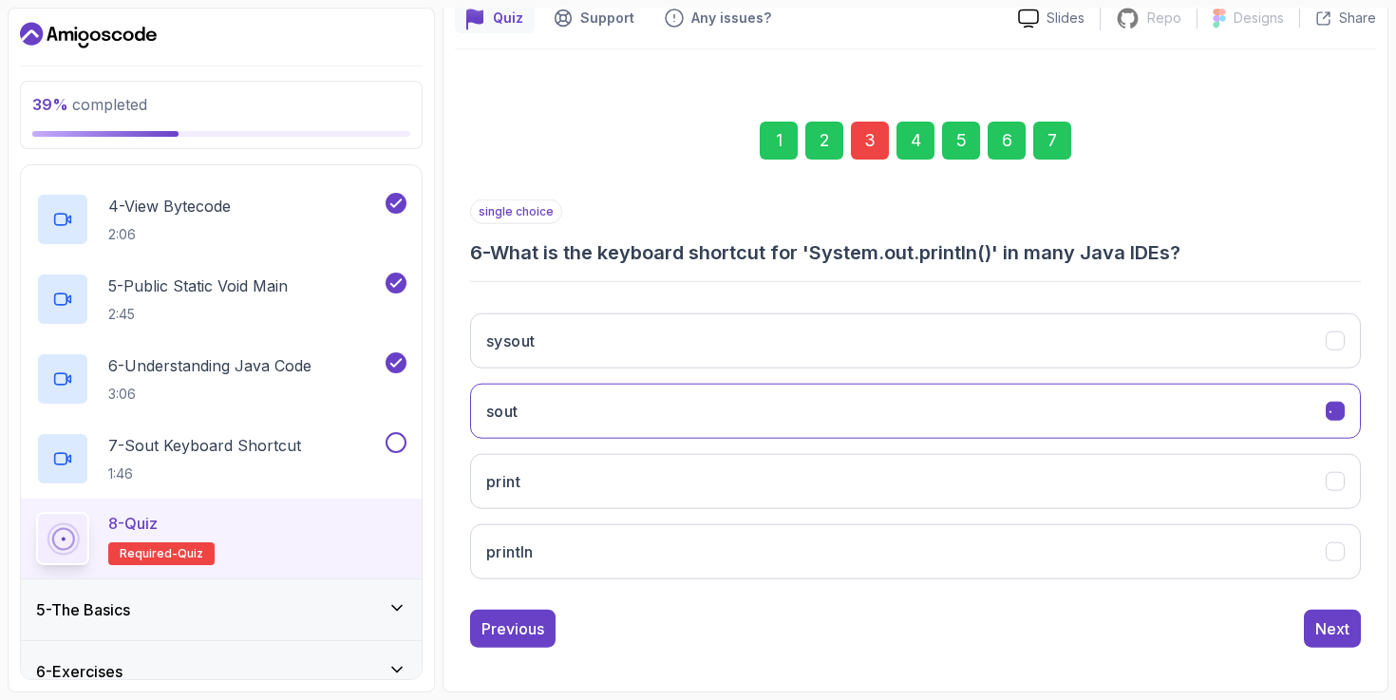
scroll to position [179, 0]
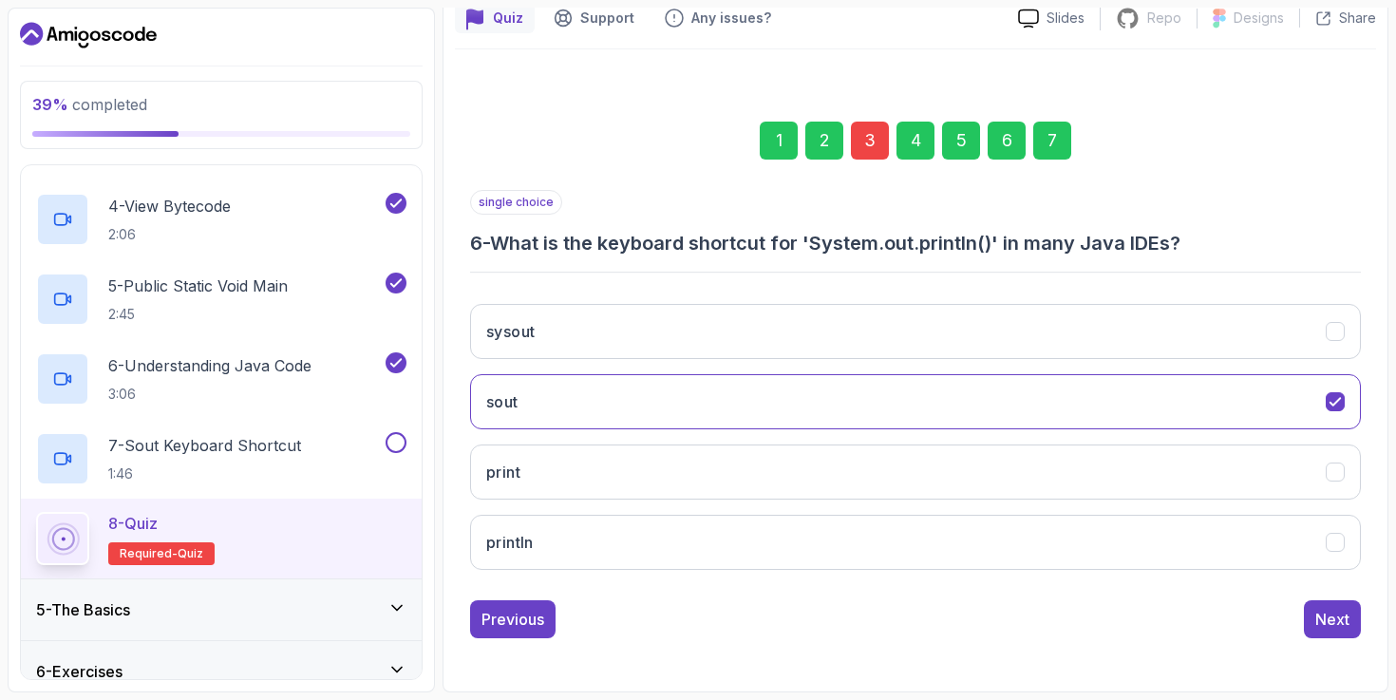
click at [1326, 619] on div "Next" at bounding box center [1333, 619] width 34 height 23
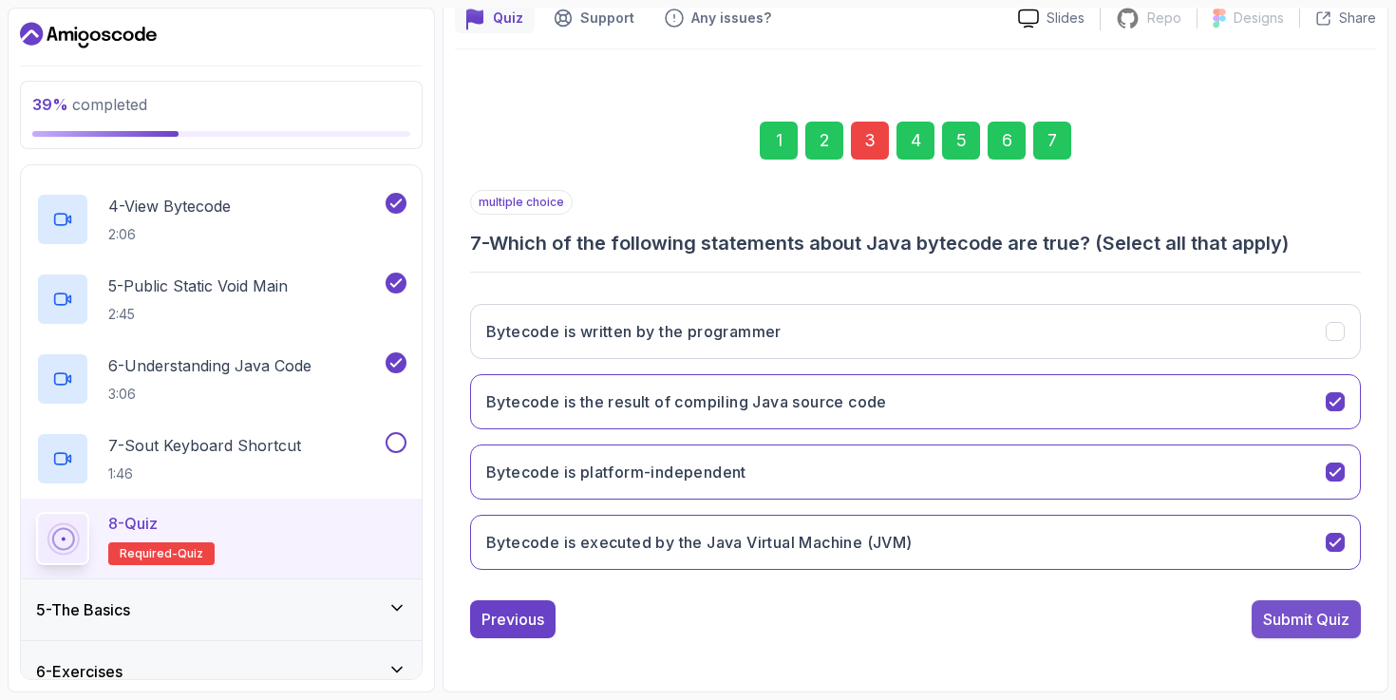
click at [1326, 624] on div "Submit Quiz" at bounding box center [1306, 619] width 86 height 23
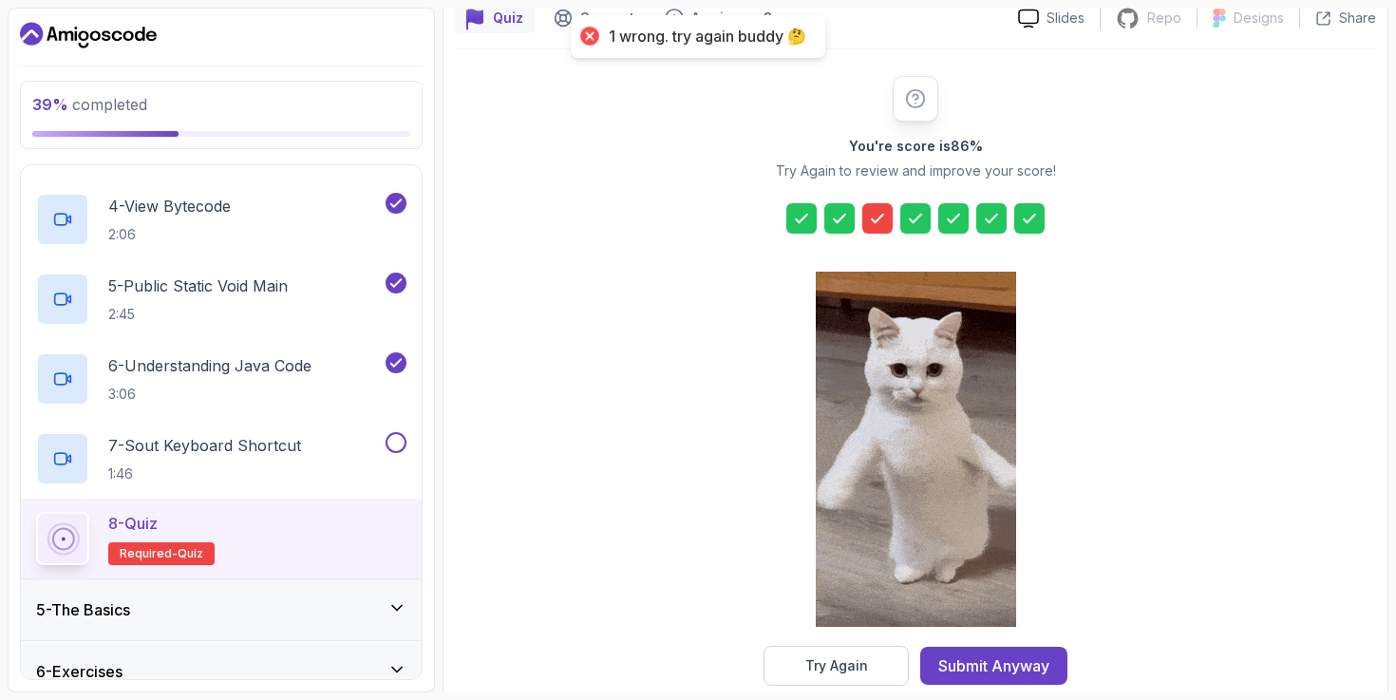
scroll to position [211, 0]
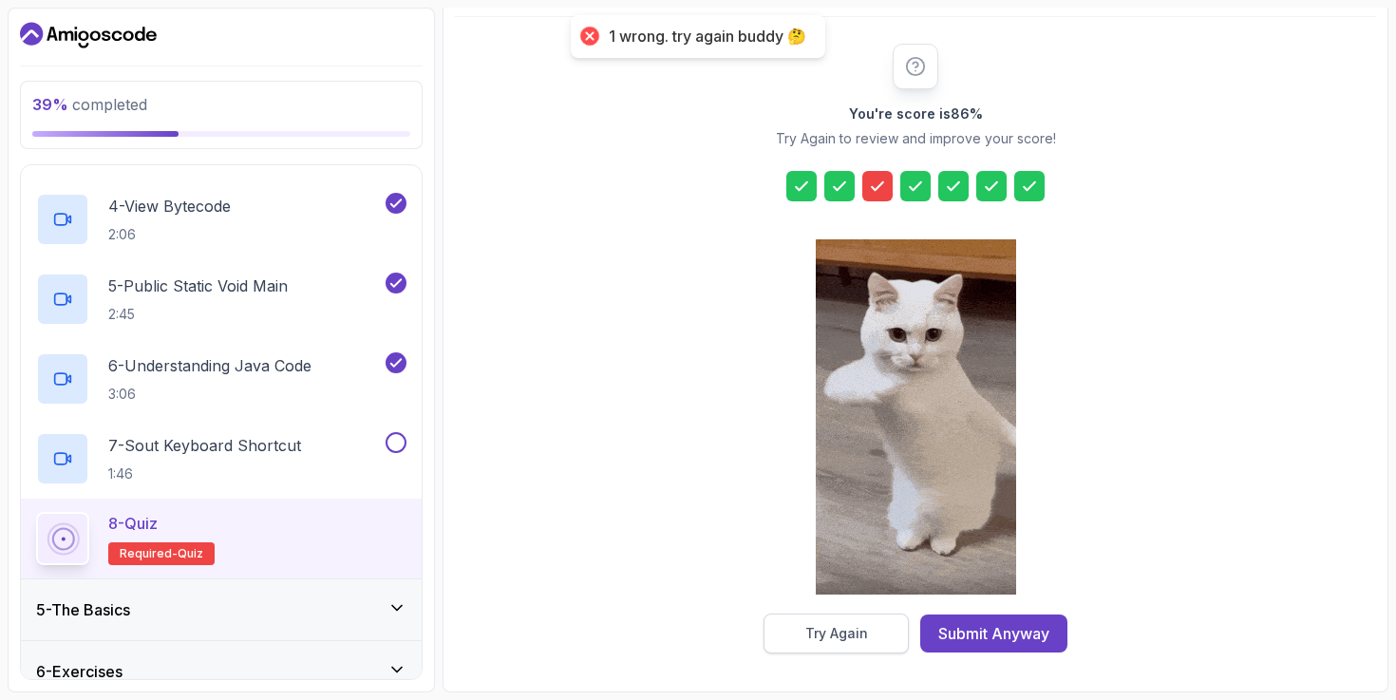
click at [844, 634] on div "Try Again" at bounding box center [837, 633] width 63 height 19
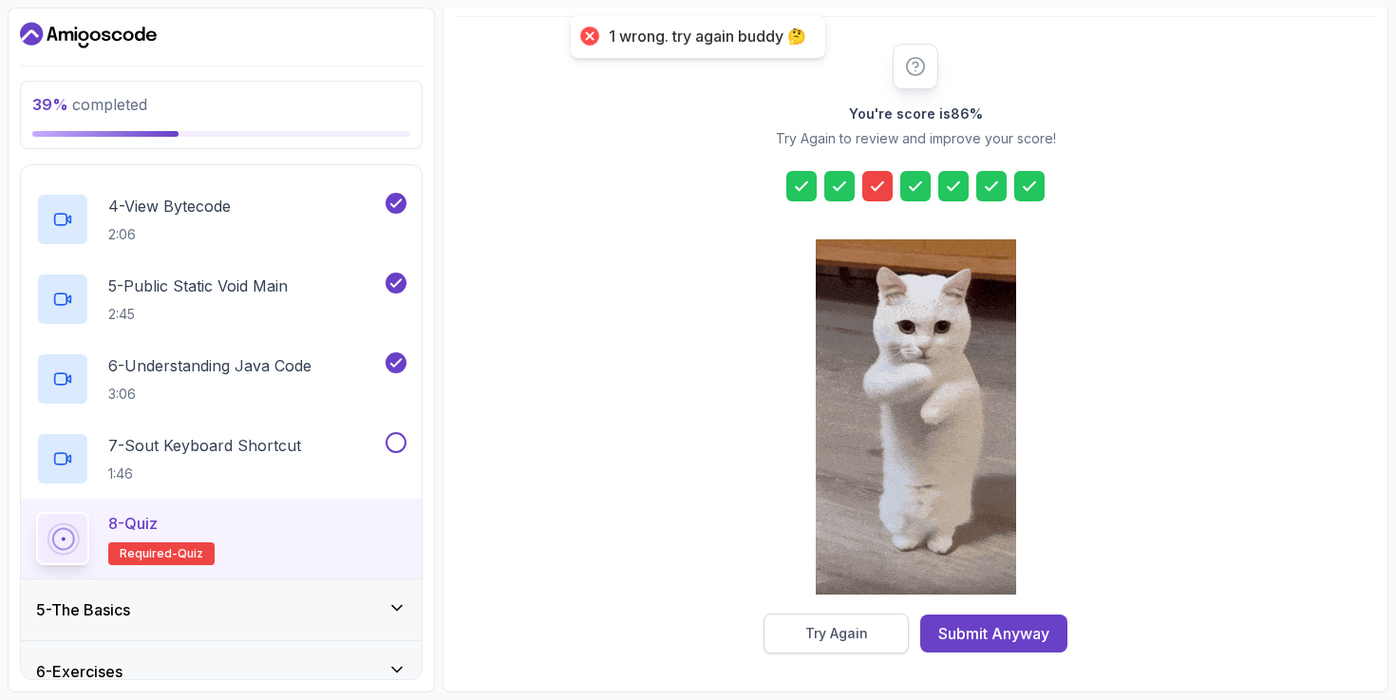
scroll to position [179, 0]
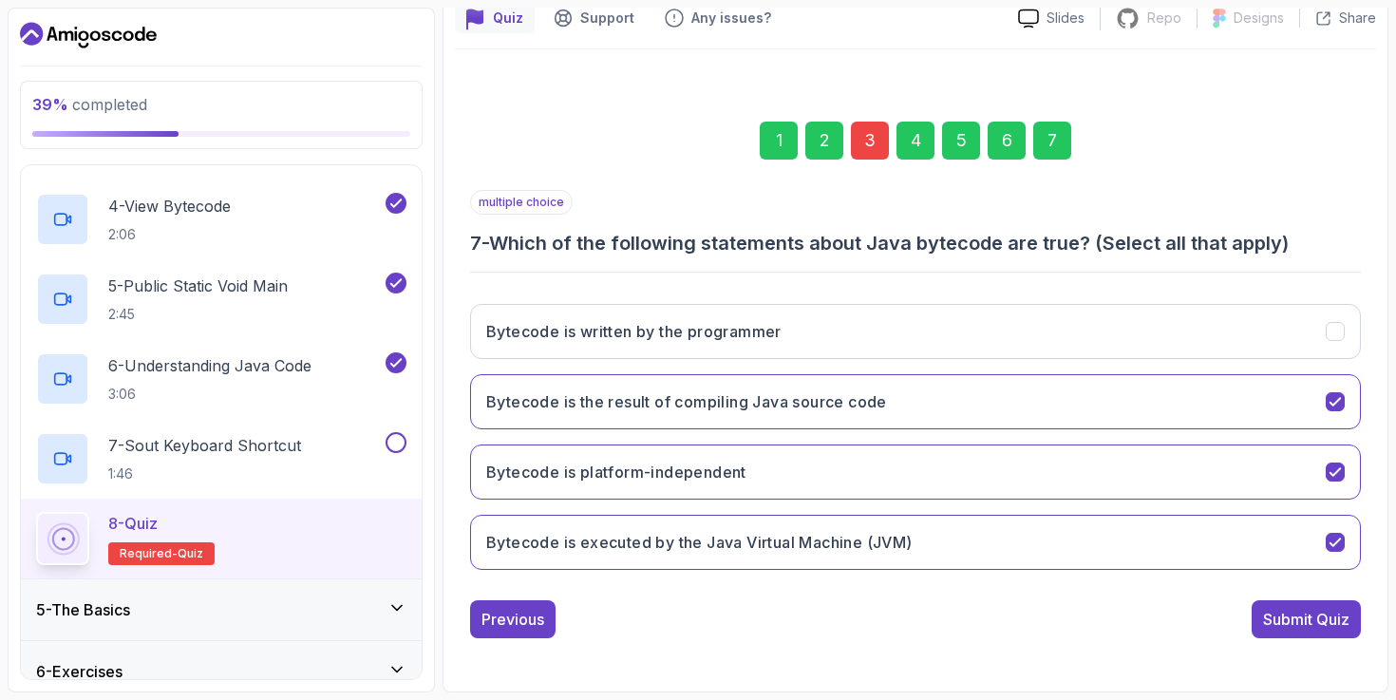
click at [880, 129] on div "3" at bounding box center [870, 141] width 38 height 38
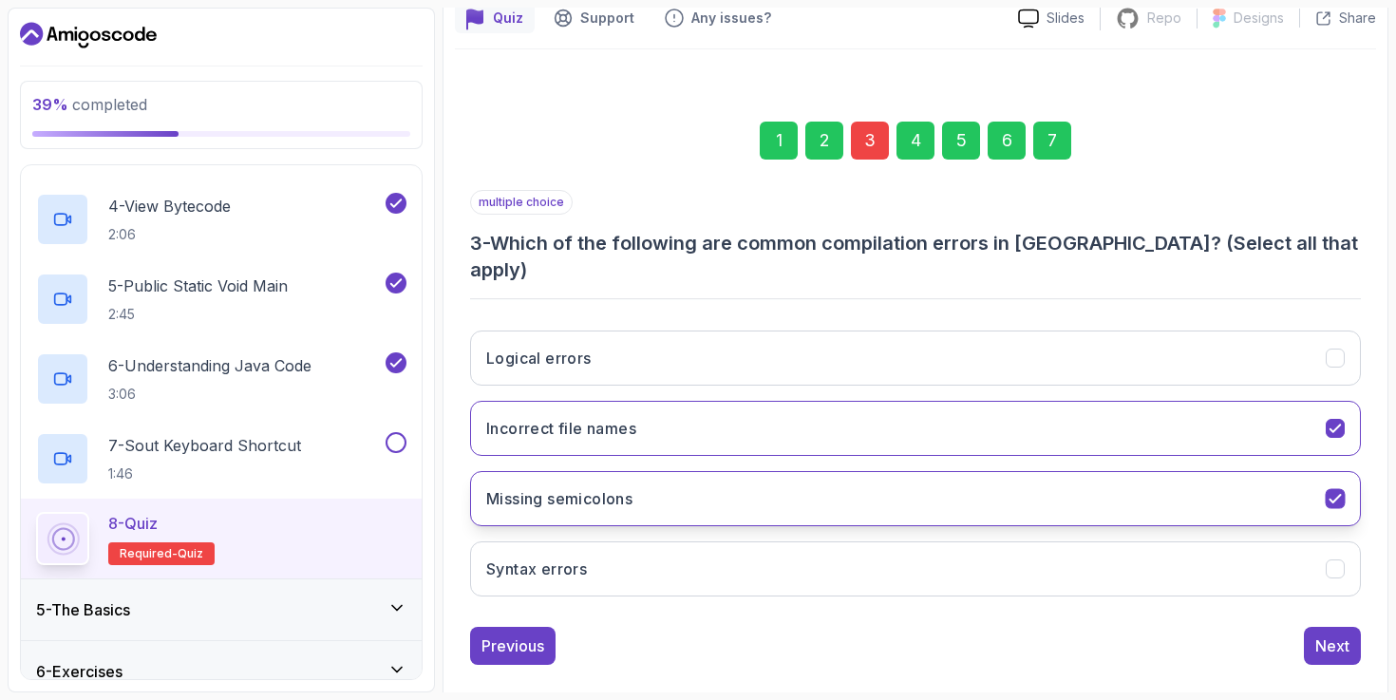
drag, startPoint x: 498, startPoint y: 239, endPoint x: 635, endPoint y: 487, distance: 283.2
click at [635, 487] on div "multiple choice 3 - Which of the following are common compilation errors in [GE…" at bounding box center [915, 401] width 891 height 422
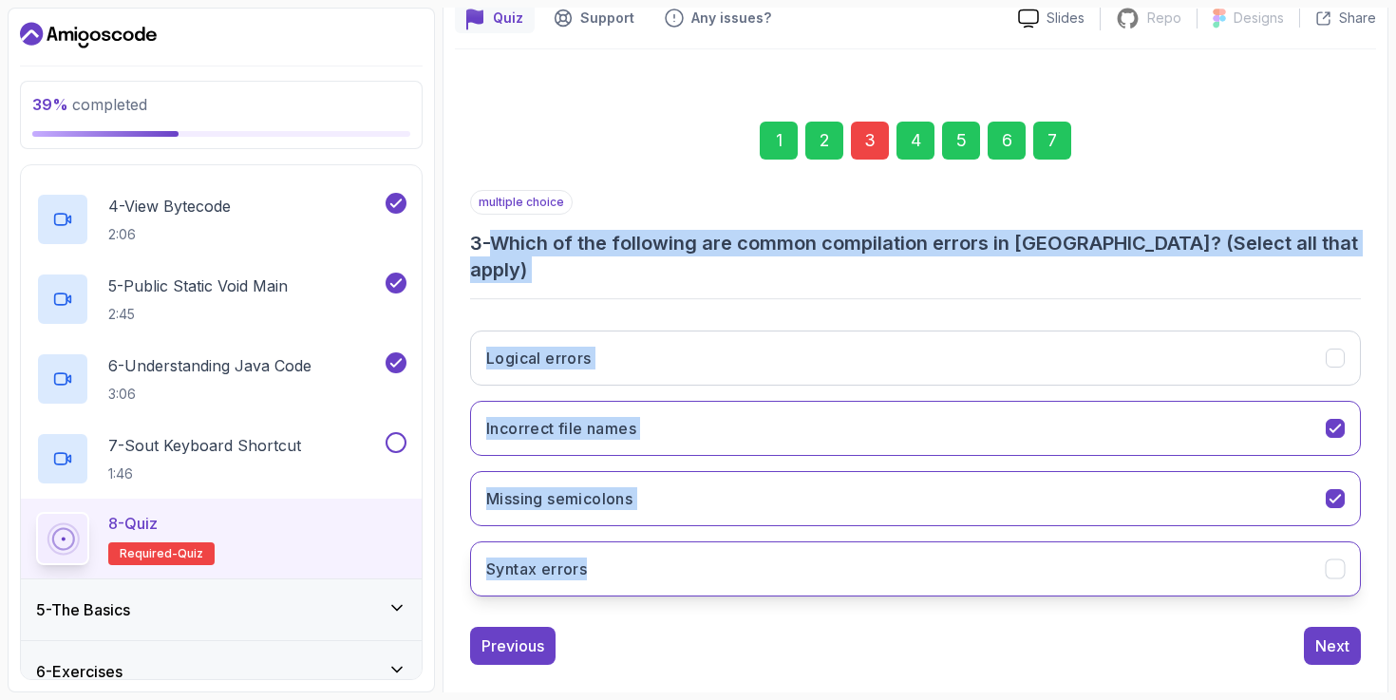
drag, startPoint x: 504, startPoint y: 240, endPoint x: 671, endPoint y: 548, distance: 349.8
click at [671, 549] on div "multiple choice 3 - Which of the following are common compilation errors in [GE…" at bounding box center [915, 401] width 891 height 422
copy div "Which of the following are common compilation errors in [GEOGRAPHIC_DATA]? (Sel…"
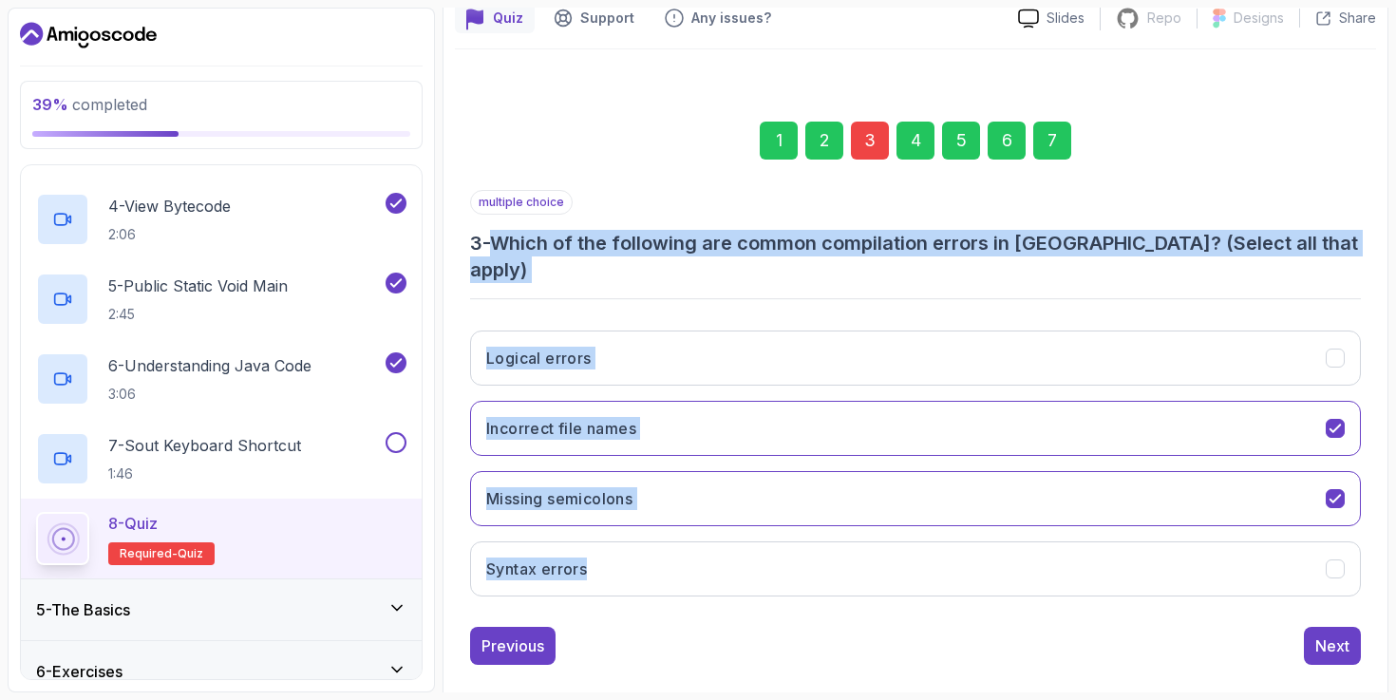
click at [651, 282] on div "multiple choice 3 - Which of the following are common compilation errors in [GE…" at bounding box center [915, 401] width 891 height 422
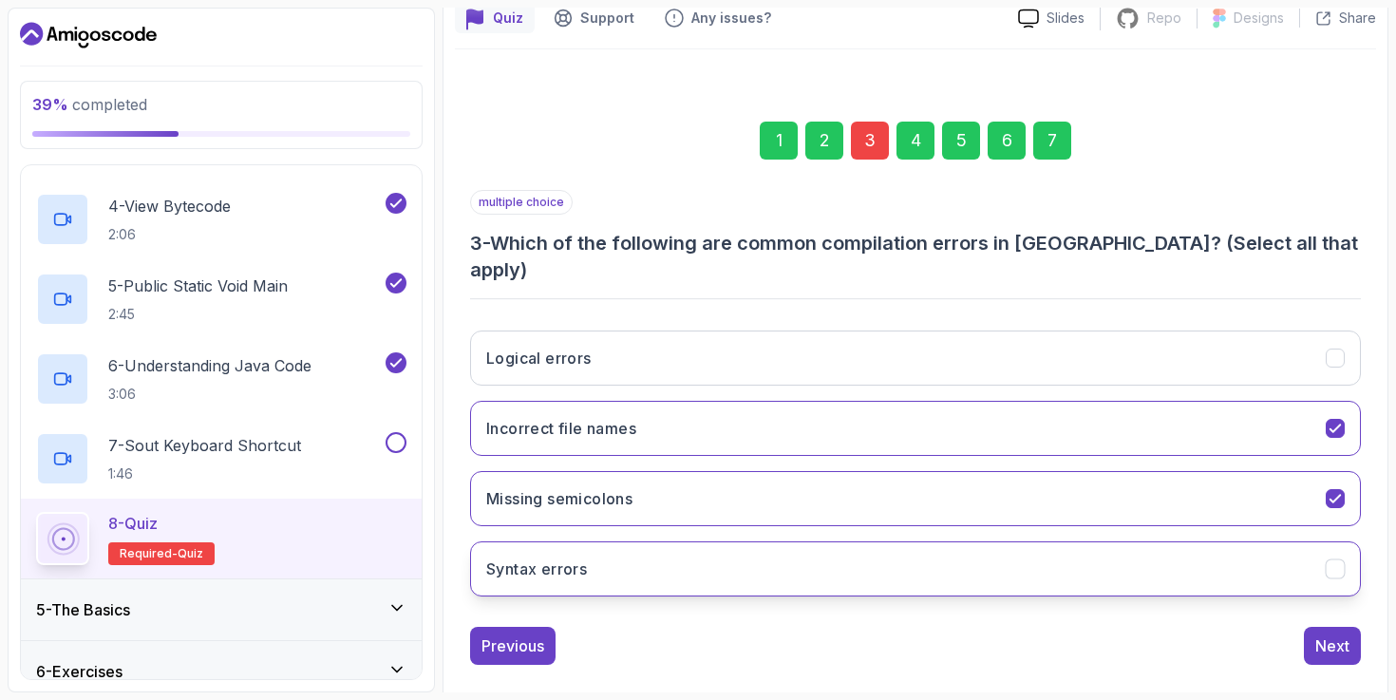
click at [718, 554] on button "Syntax errors" at bounding box center [915, 568] width 891 height 55
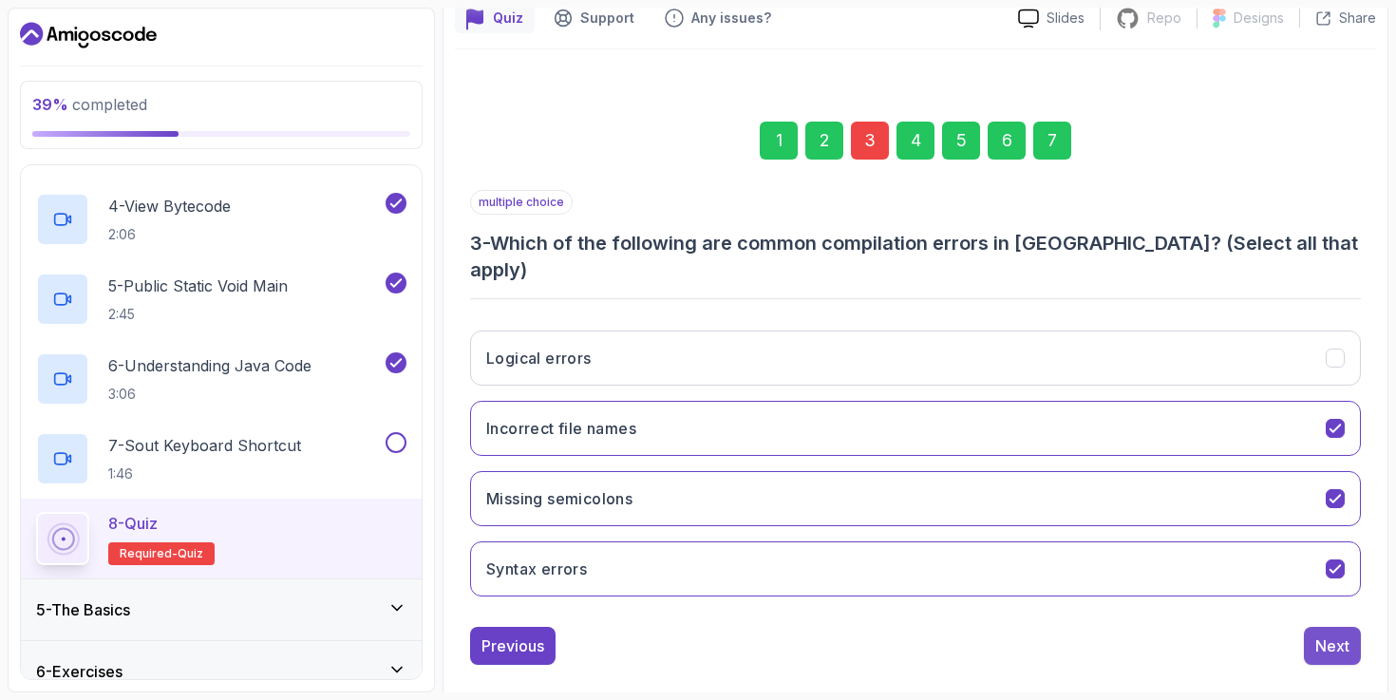
click at [1347, 635] on div "Next" at bounding box center [1333, 646] width 34 height 23
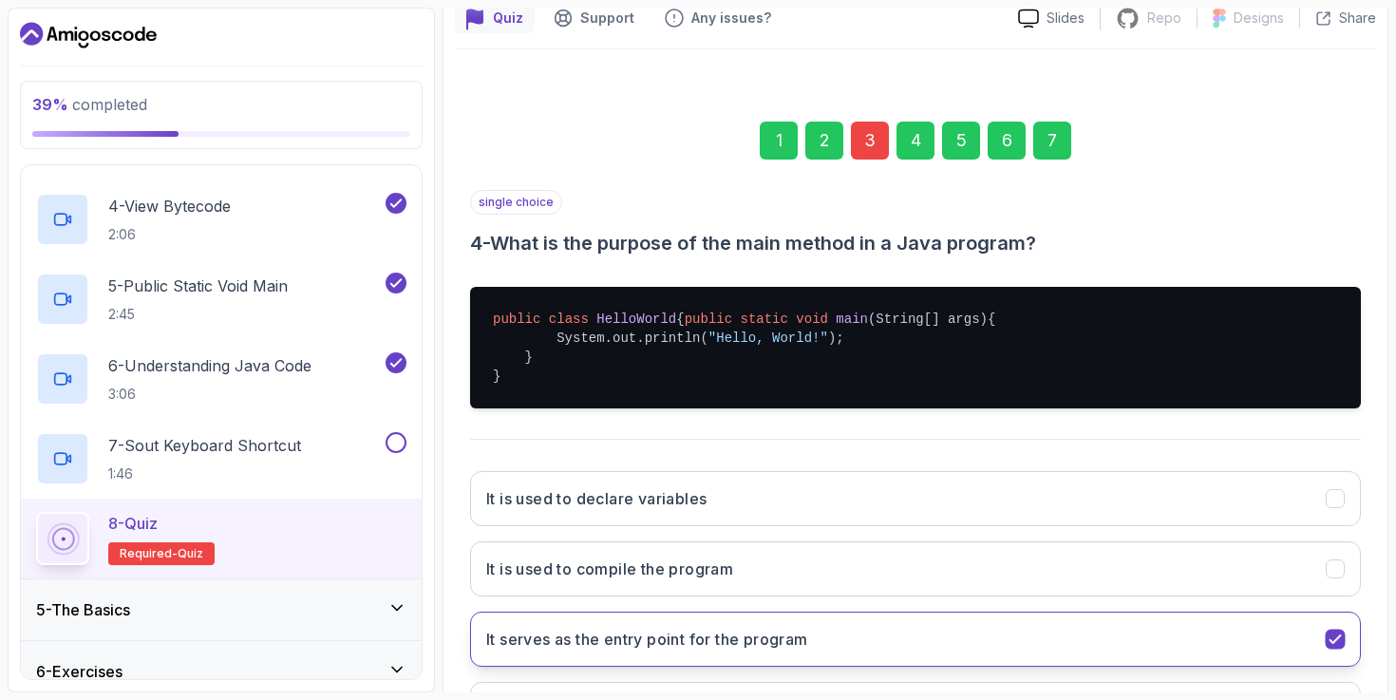
scroll to position [365, 0]
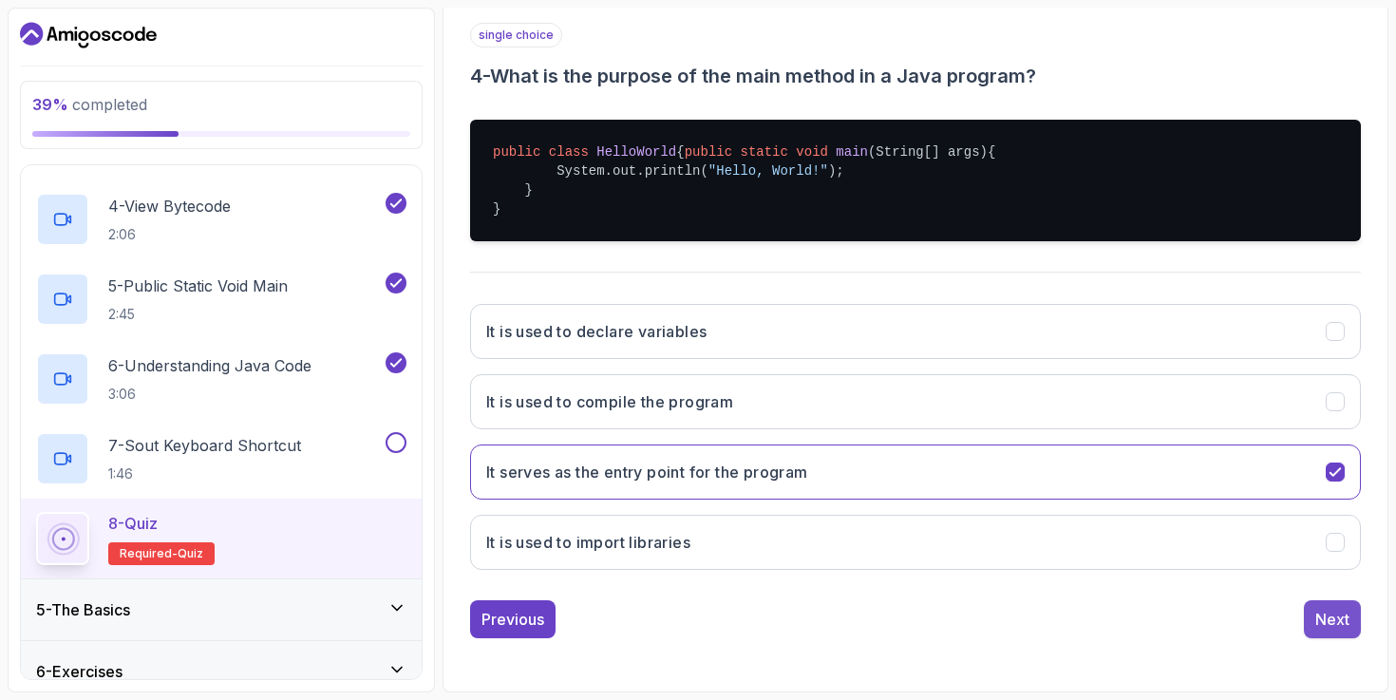
click at [1331, 606] on button "Next" at bounding box center [1332, 619] width 57 height 38
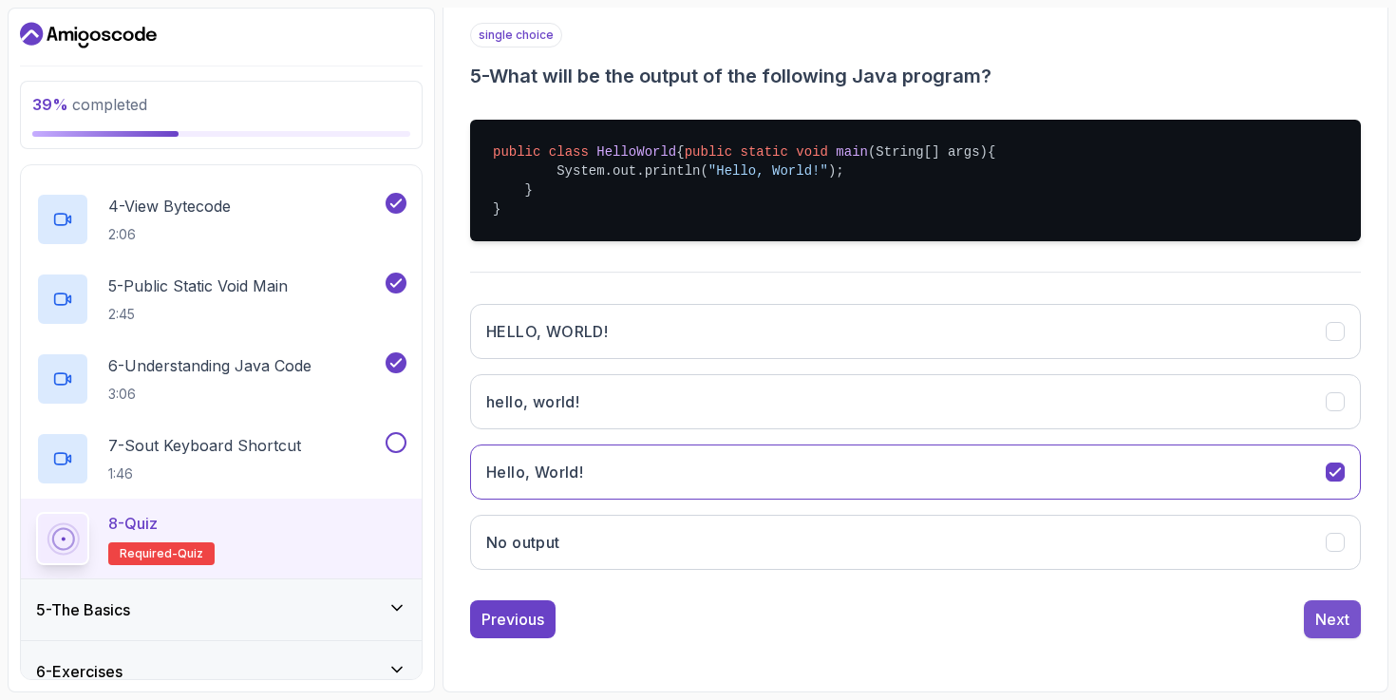
click at [1334, 617] on div "Next" at bounding box center [1333, 619] width 34 height 23
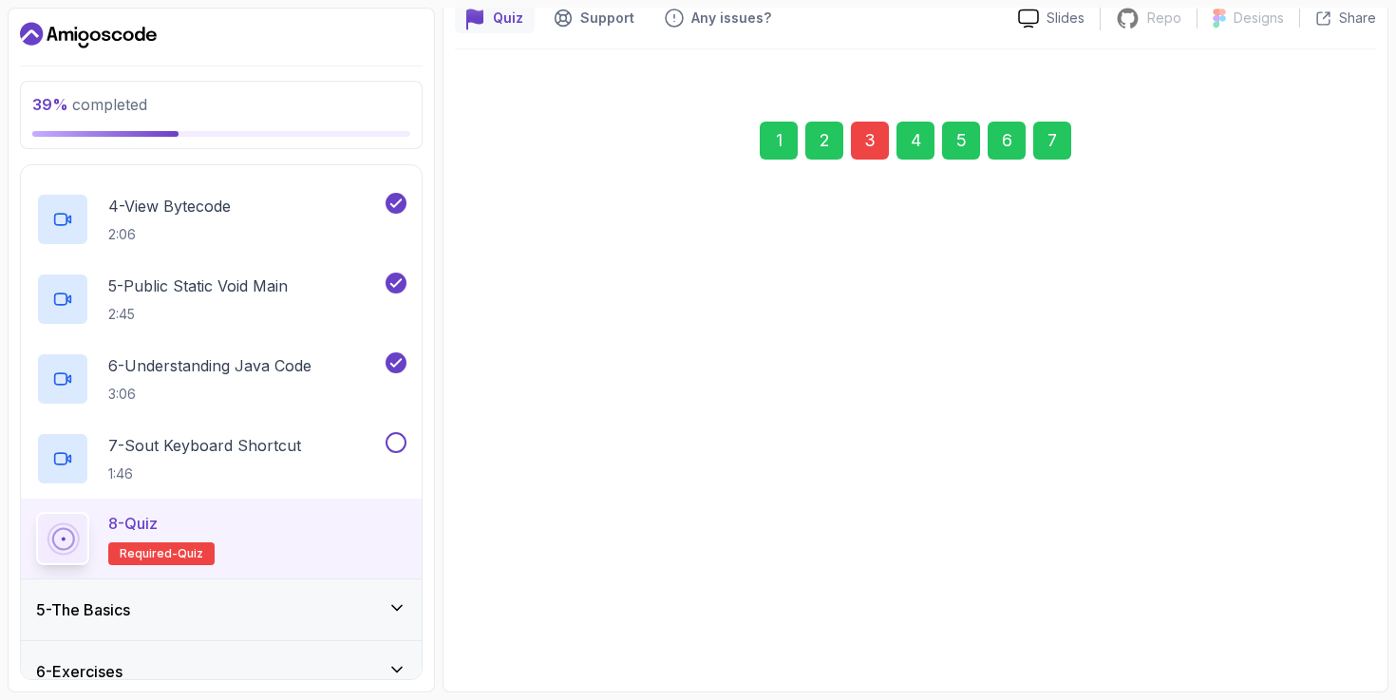
scroll to position [179, 0]
click at [1334, 617] on div "Next" at bounding box center [1333, 619] width 34 height 23
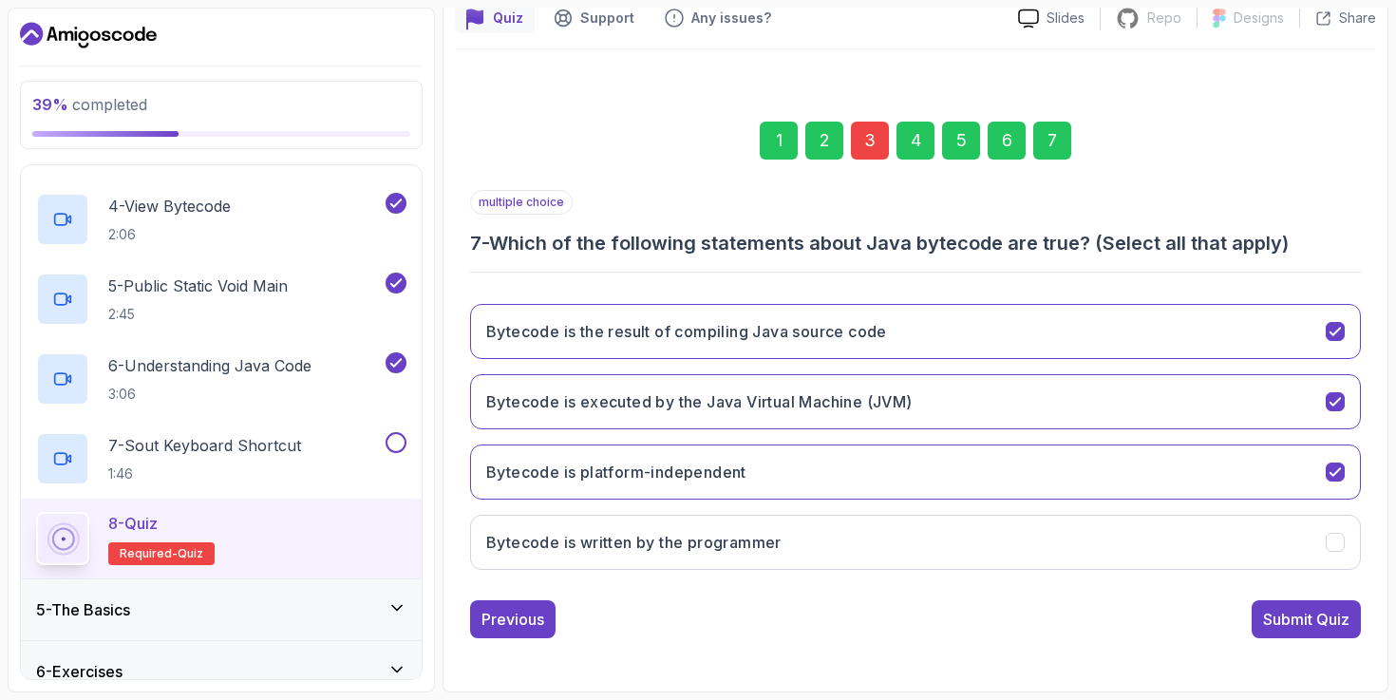
click at [1334, 617] on div "Submit Quiz" at bounding box center [1306, 619] width 86 height 23
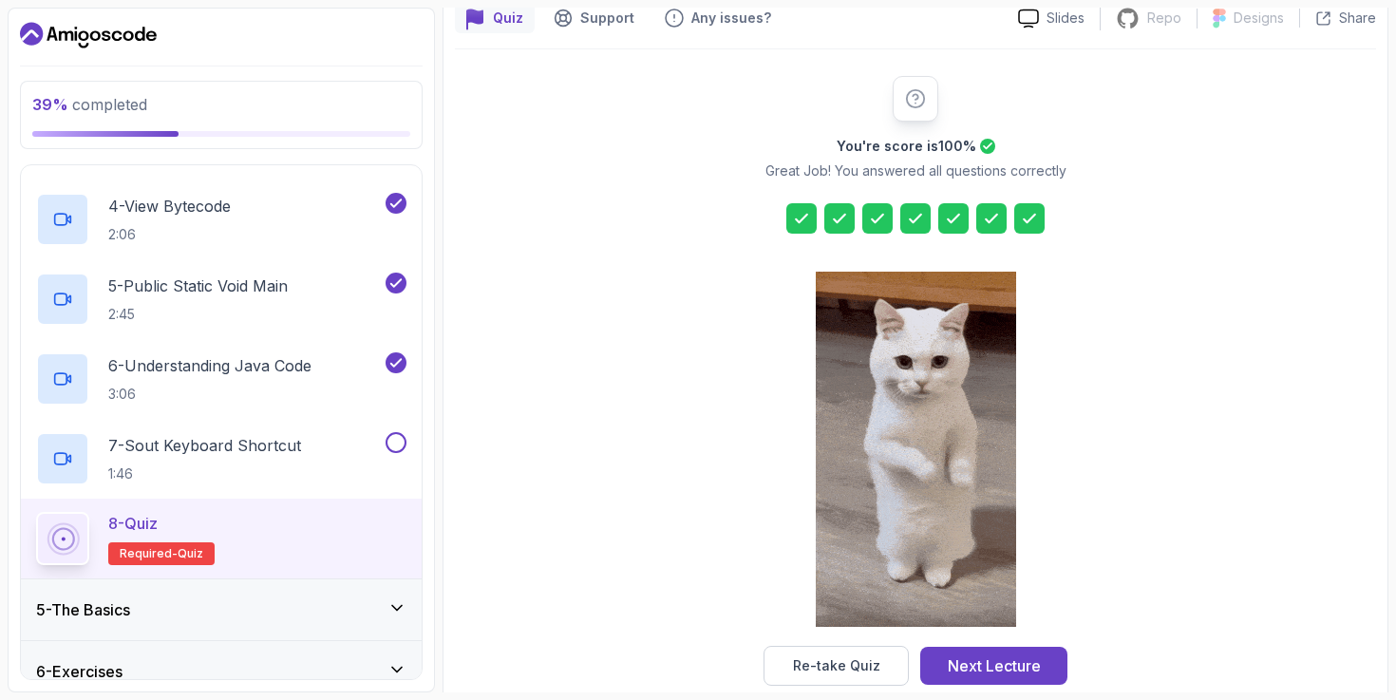
click at [879, 218] on icon at bounding box center [877, 219] width 11 height 8
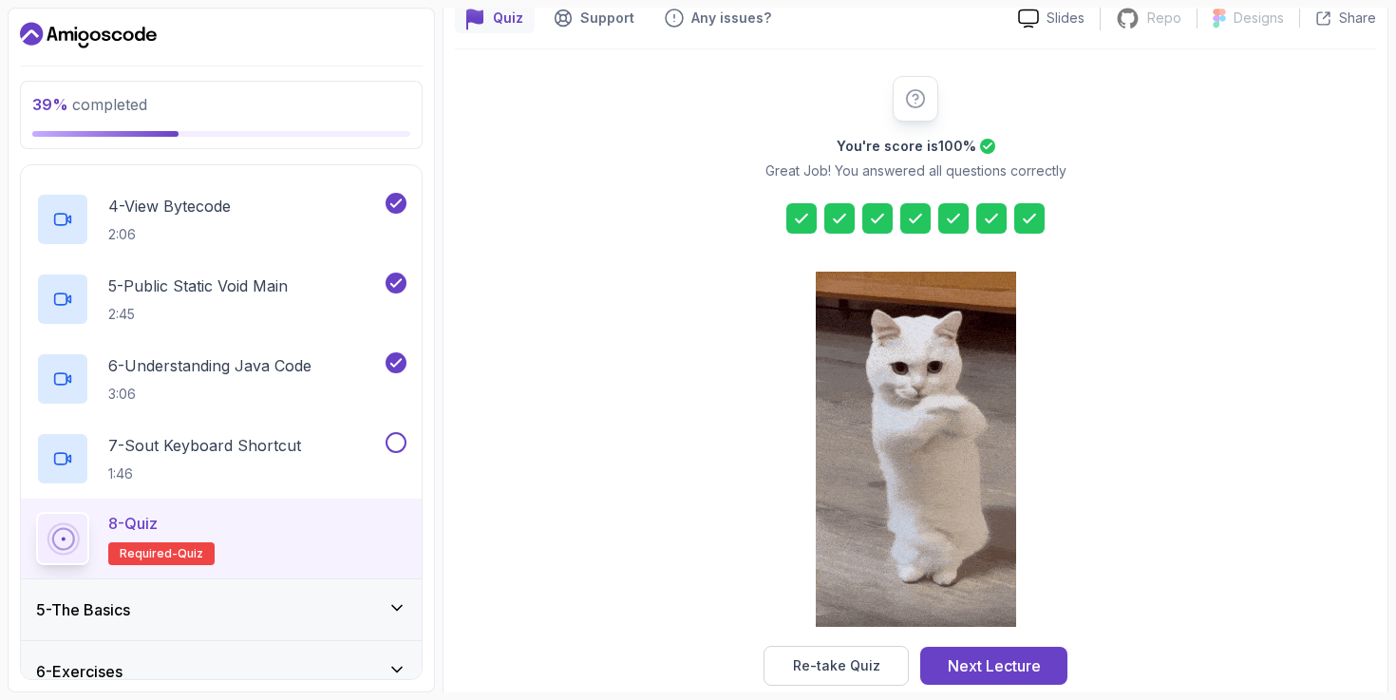
click at [885, 220] on icon at bounding box center [877, 218] width 19 height 19
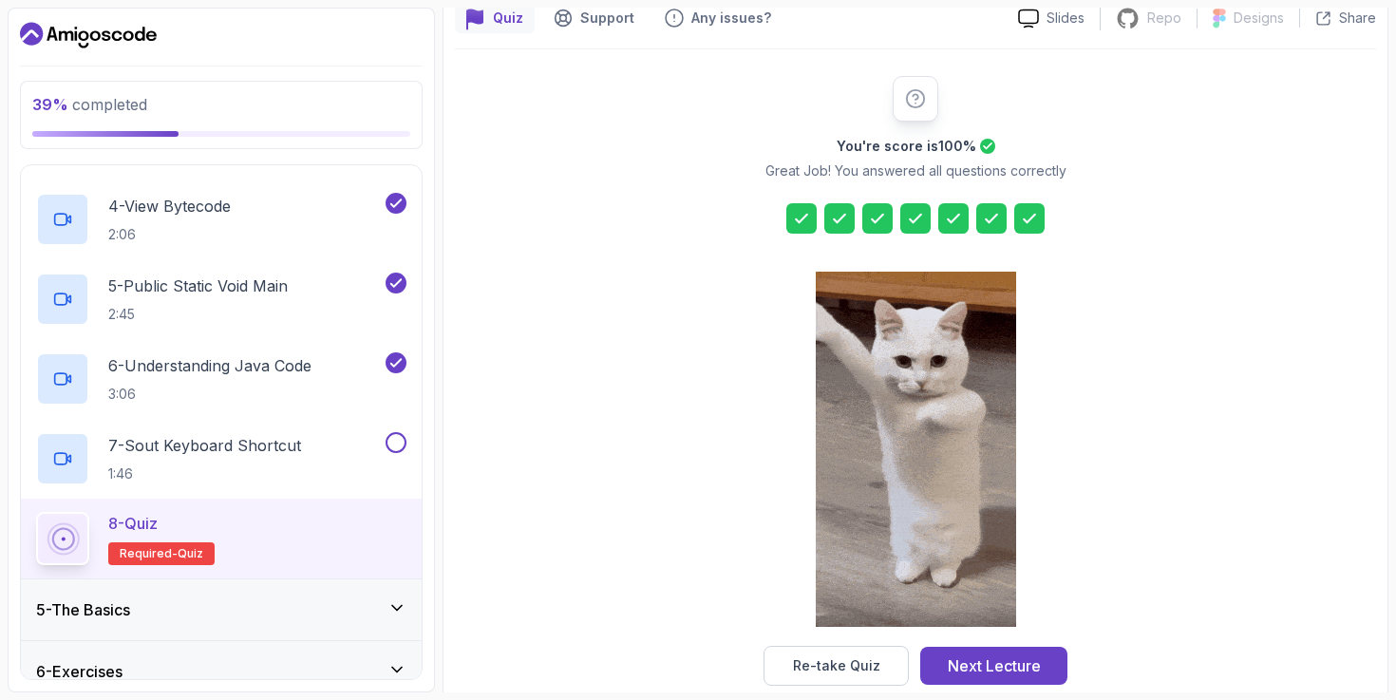
click at [882, 220] on icon at bounding box center [877, 218] width 19 height 19
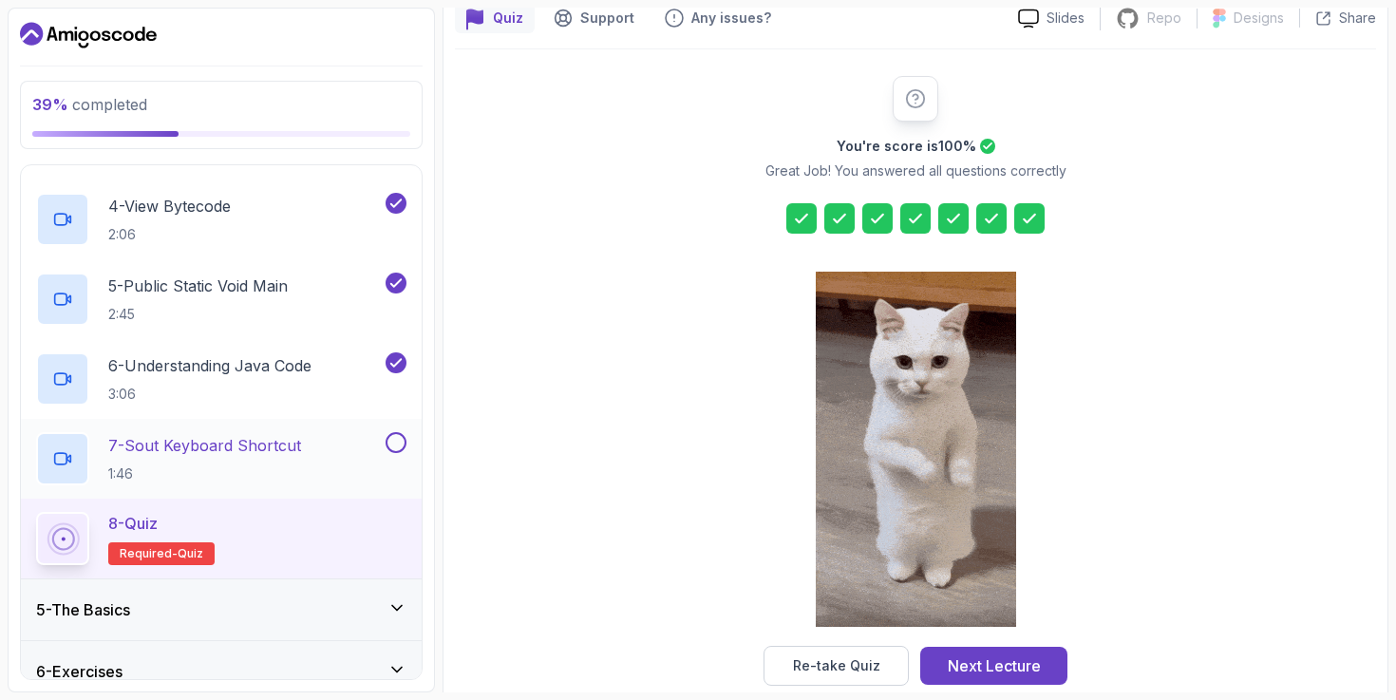
click at [325, 444] on div "7 - Sout Keyboard Shortcut 1:46" at bounding box center [209, 458] width 346 height 53
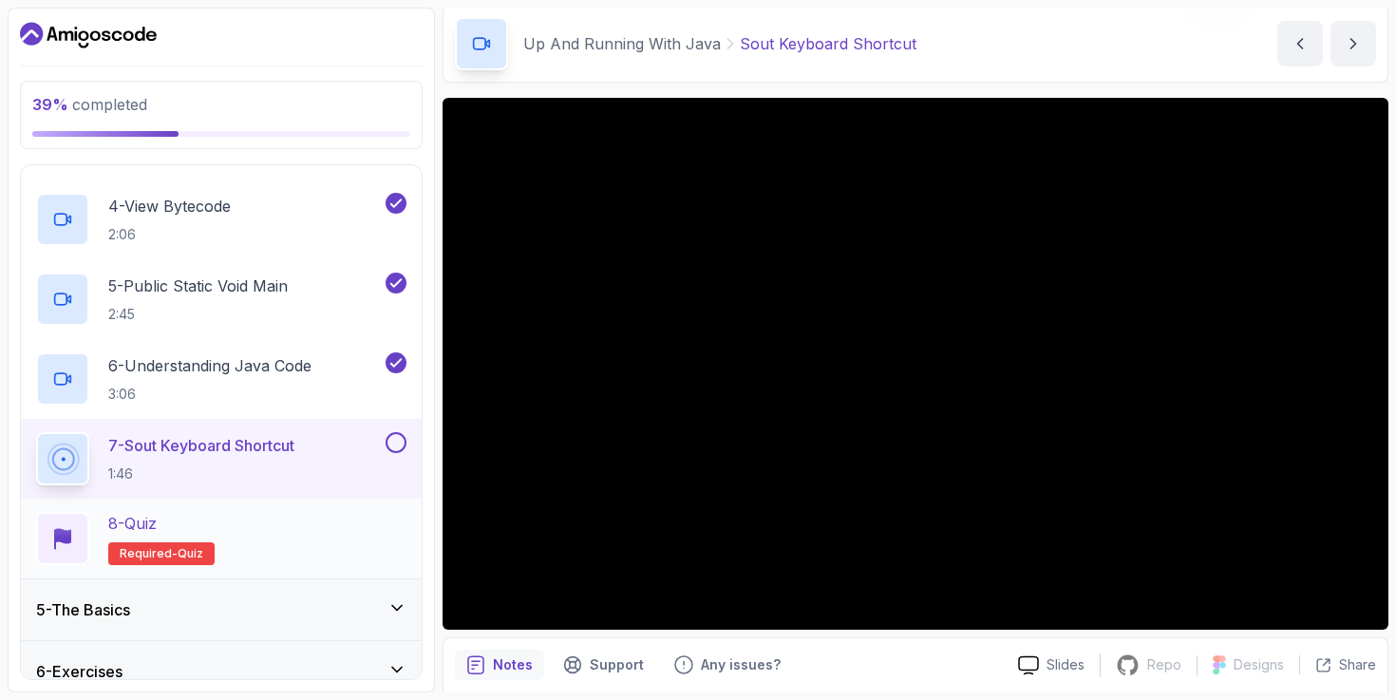
scroll to position [556, 0]
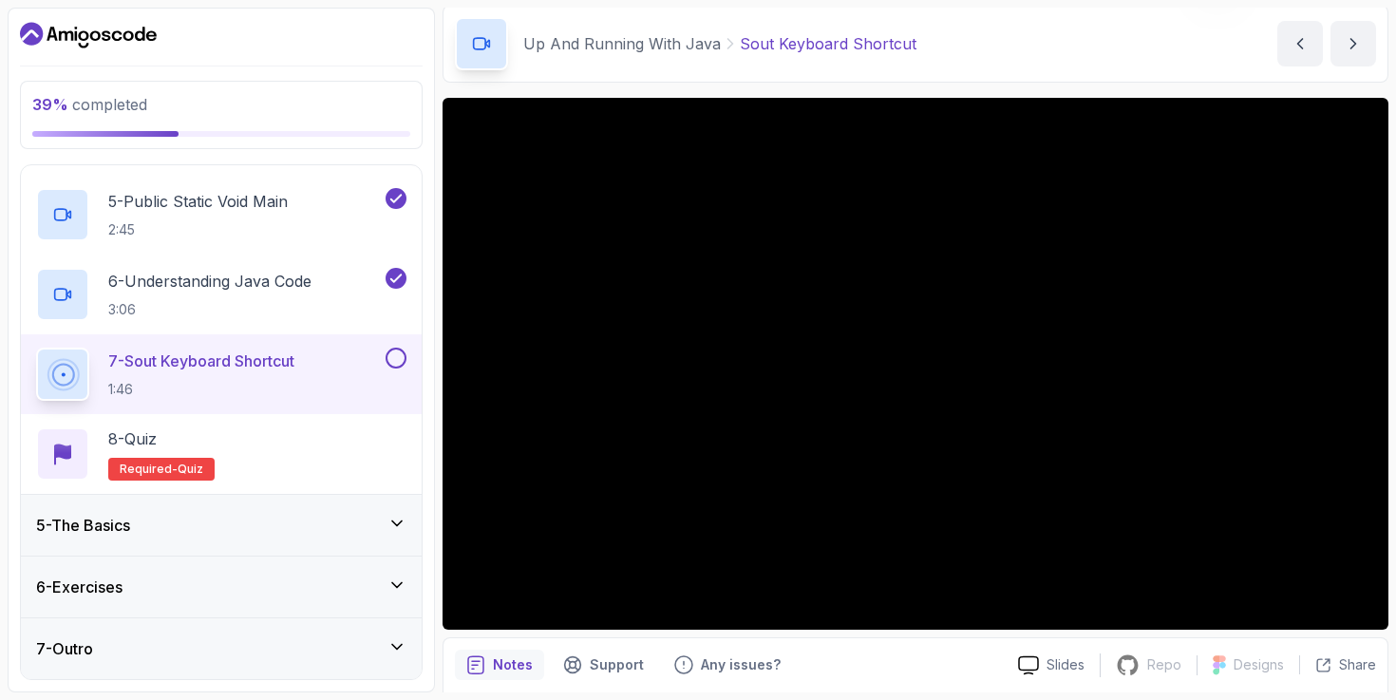
click at [376, 518] on div "5 - The Basics" at bounding box center [221, 525] width 370 height 23
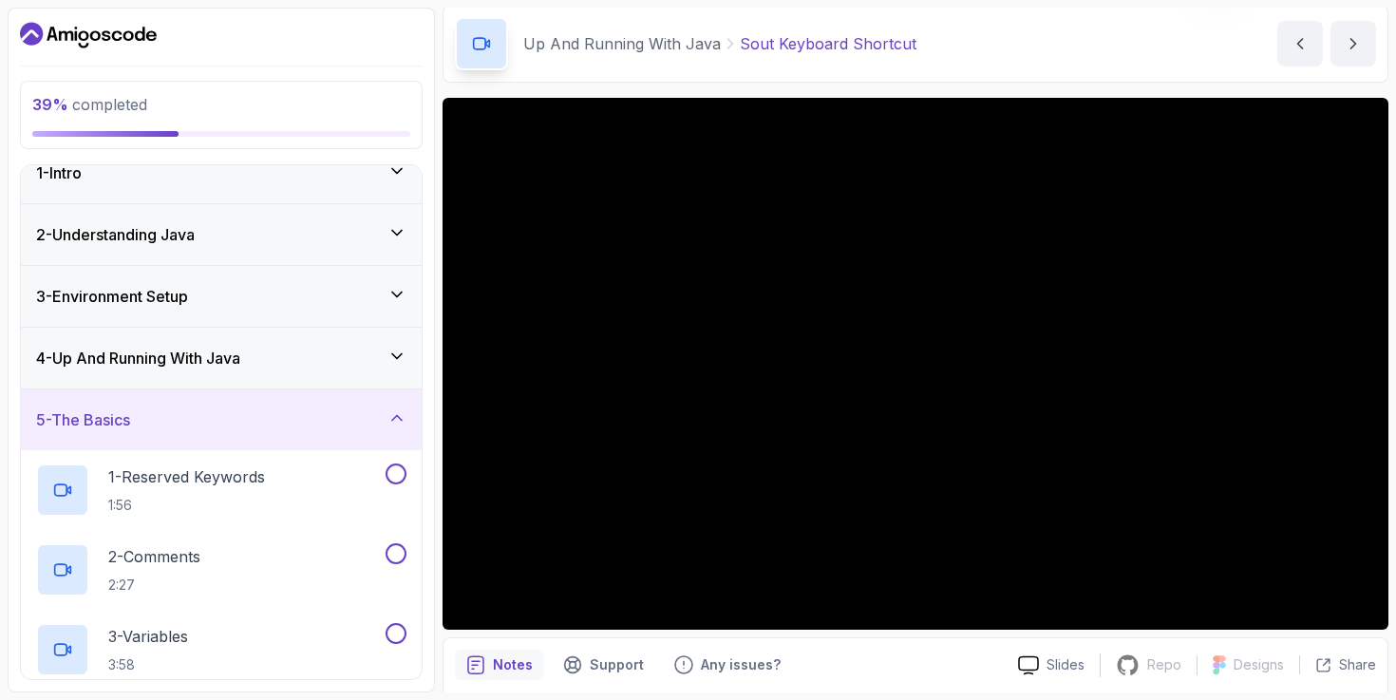
scroll to position [0, 0]
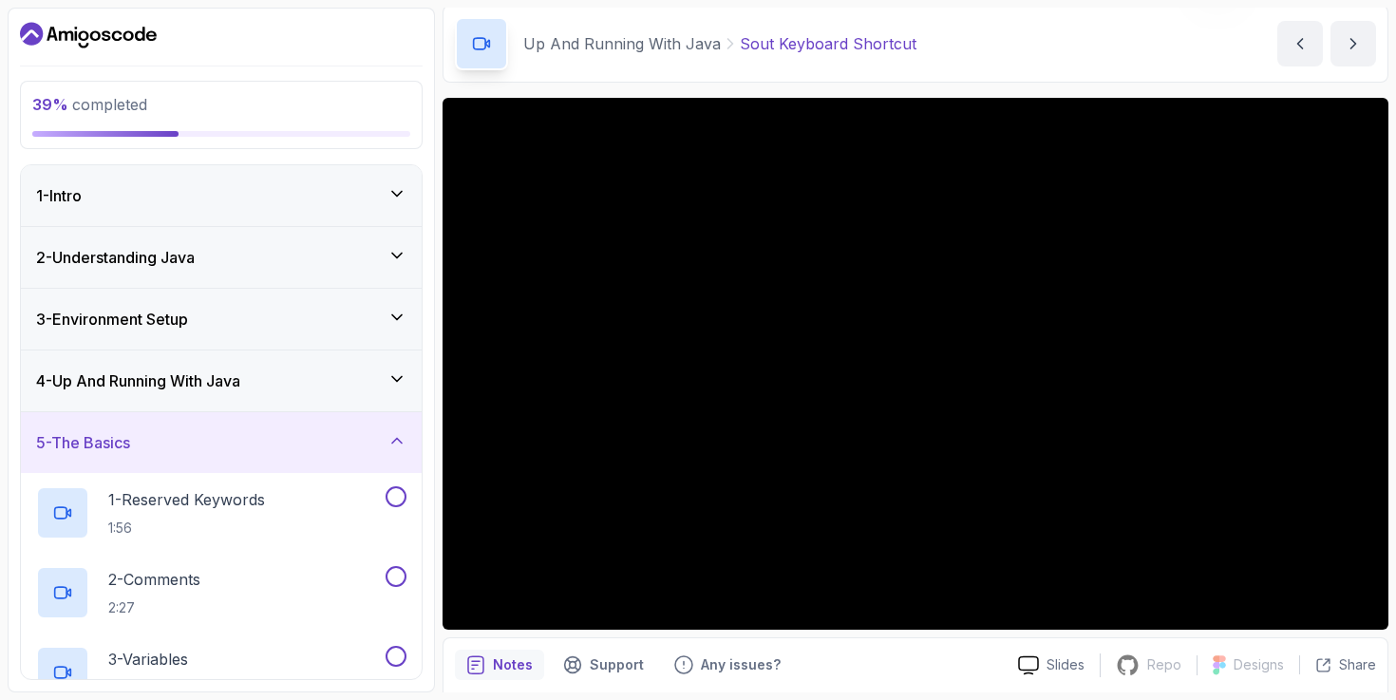
click at [390, 379] on icon at bounding box center [397, 379] width 19 height 19
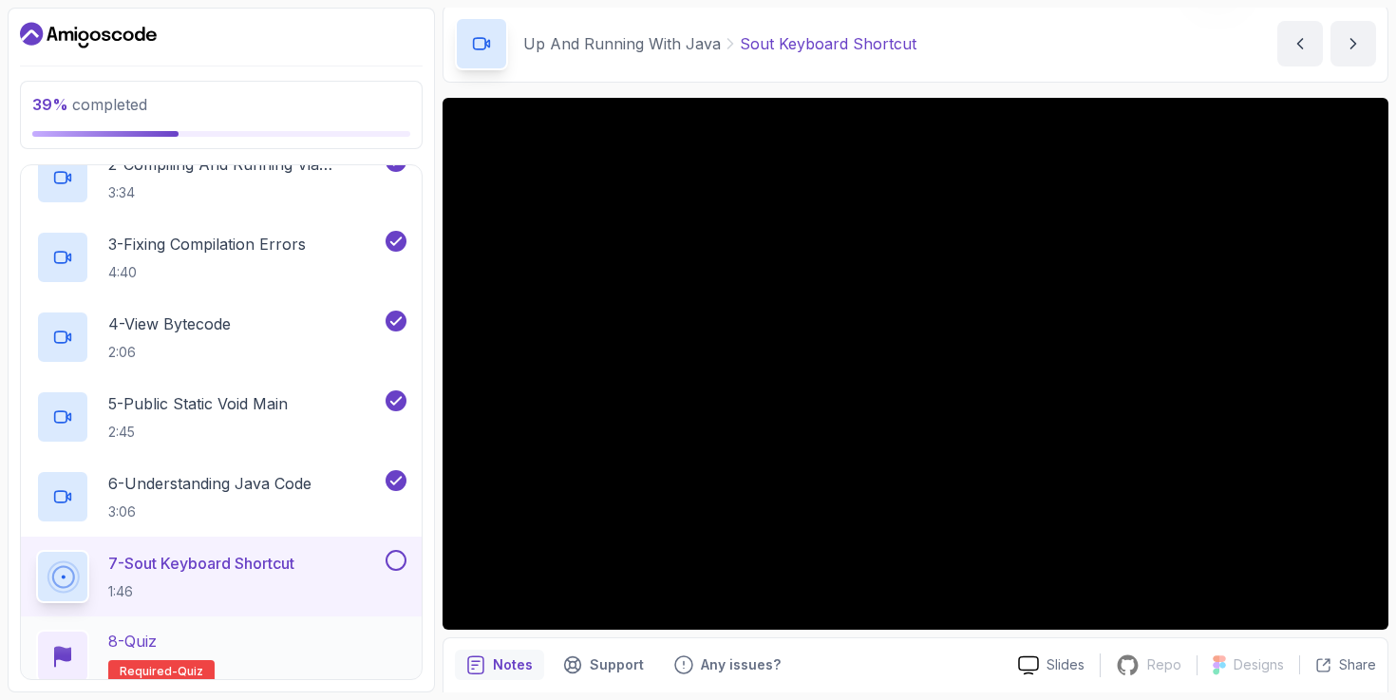
scroll to position [493, 0]
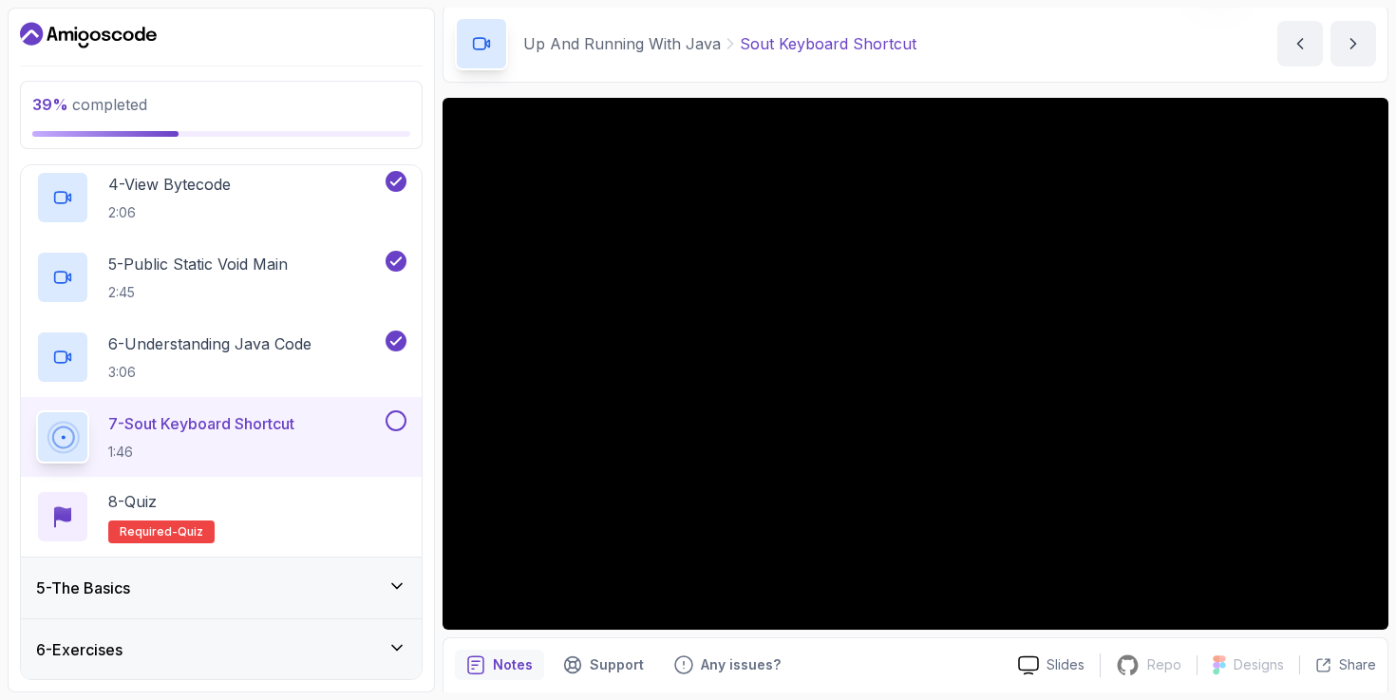
click at [392, 421] on button at bounding box center [396, 420] width 21 height 21
click at [386, 492] on div "8 - Quiz Required- quiz" at bounding box center [221, 516] width 370 height 53
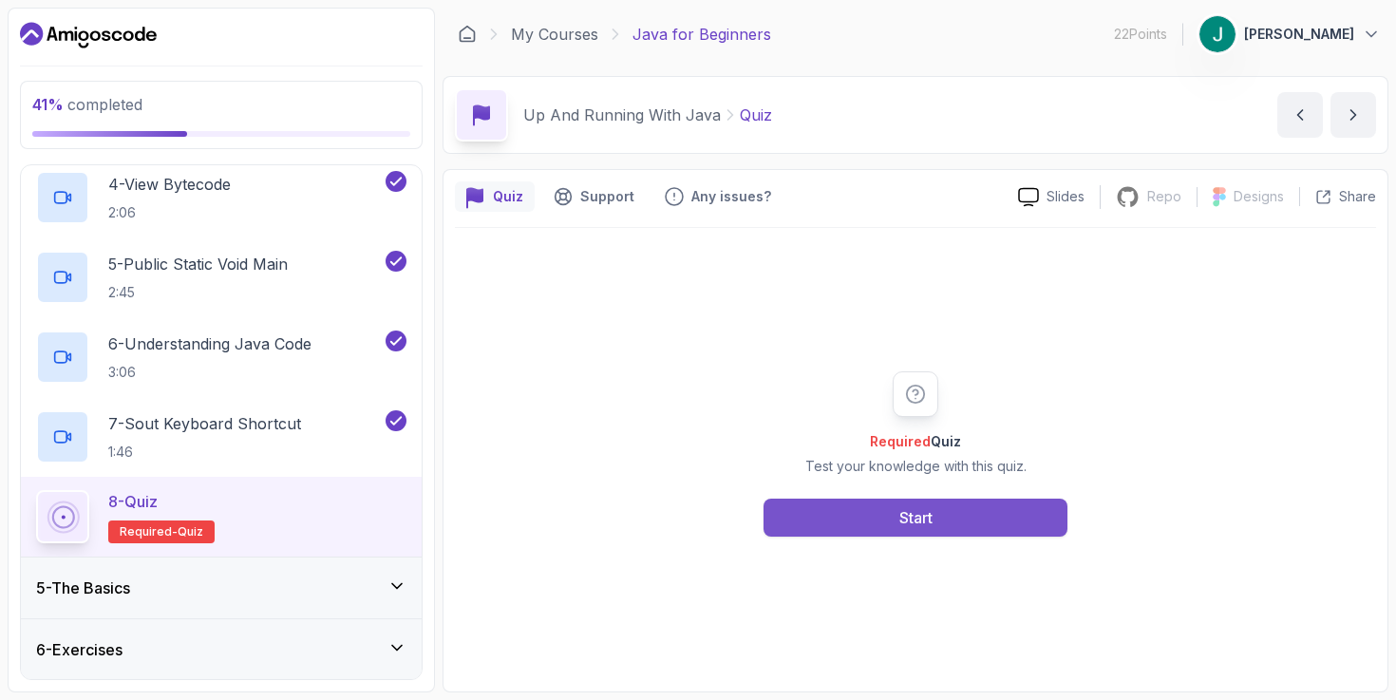
click at [892, 510] on button "Start" at bounding box center [916, 518] width 304 height 38
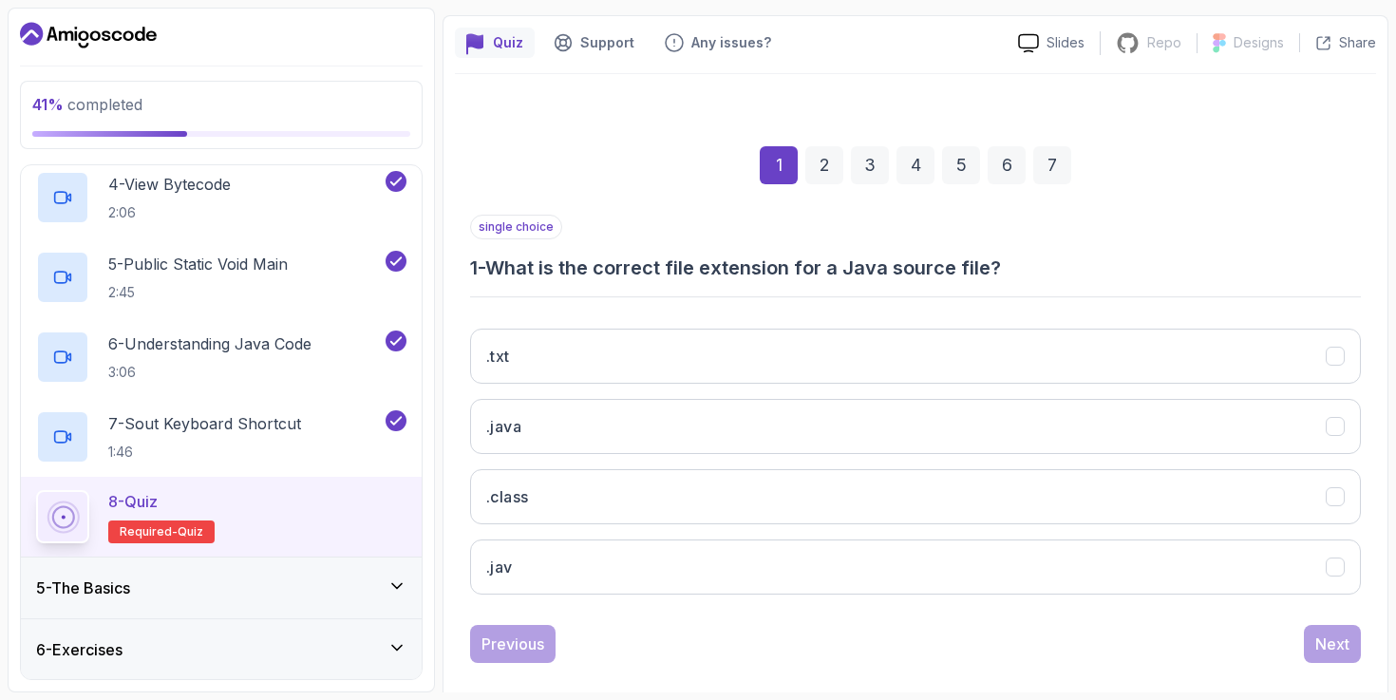
scroll to position [179, 0]
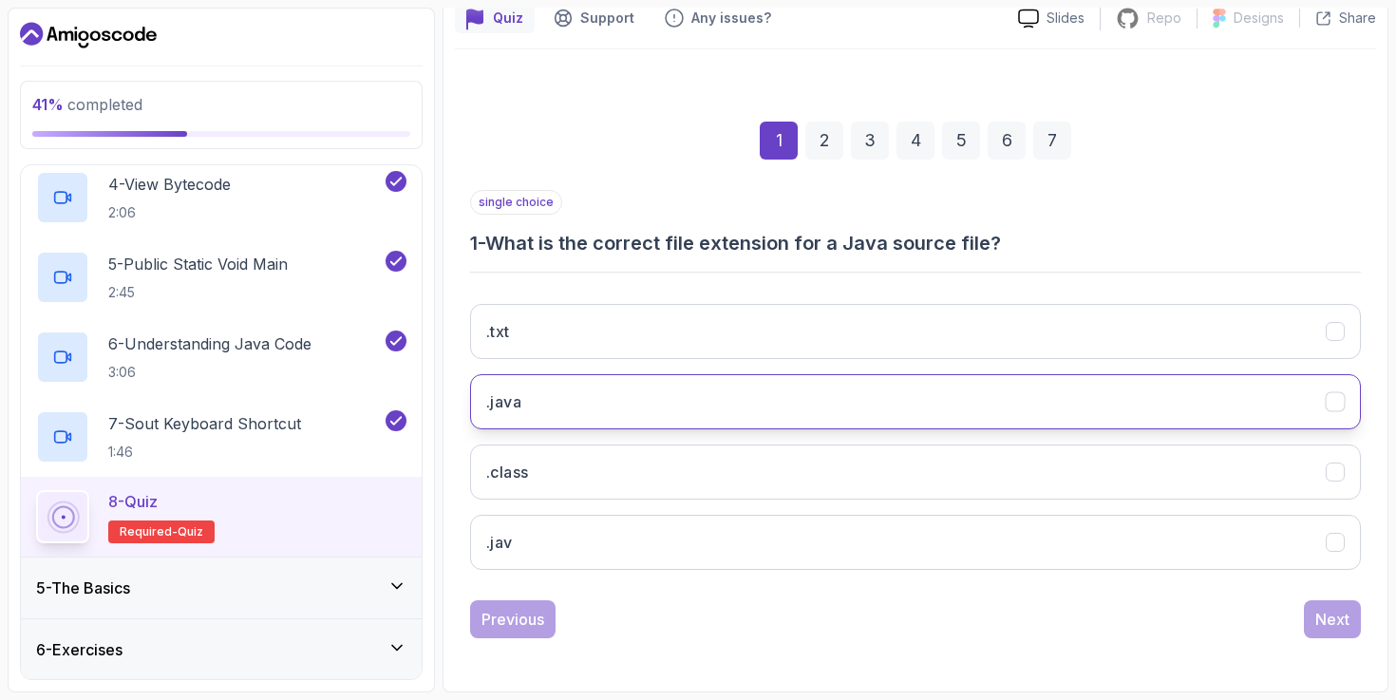
click at [787, 400] on button ".java" at bounding box center [915, 401] width 891 height 55
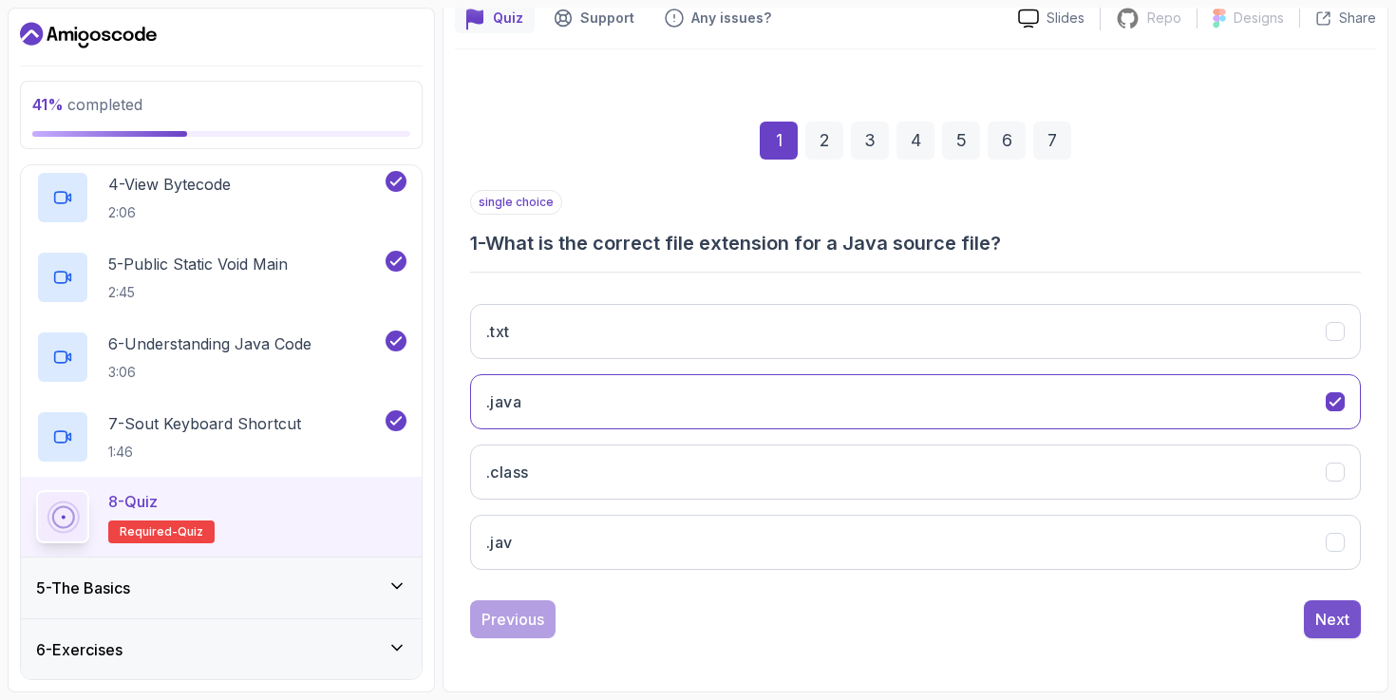
click at [1322, 617] on div "Next" at bounding box center [1333, 619] width 34 height 23
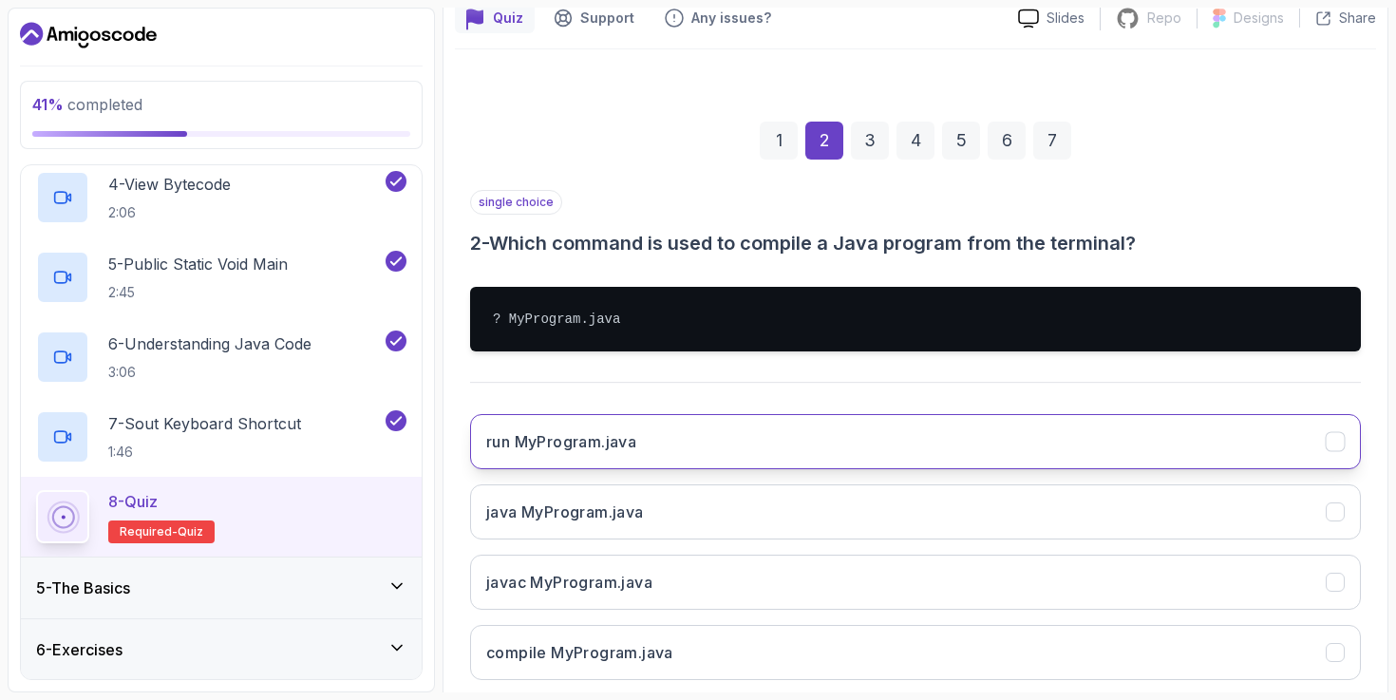
scroll to position [289, 0]
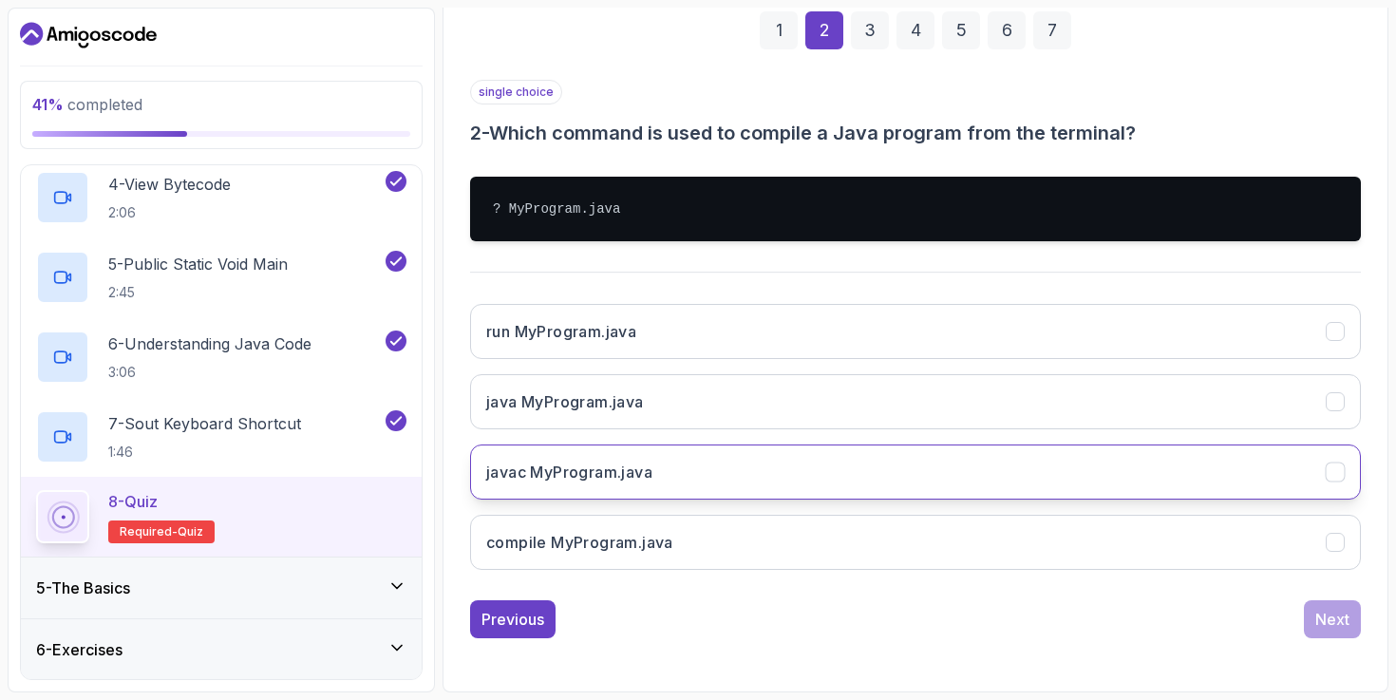
click at [993, 484] on button "javac MyProgram.java" at bounding box center [915, 472] width 891 height 55
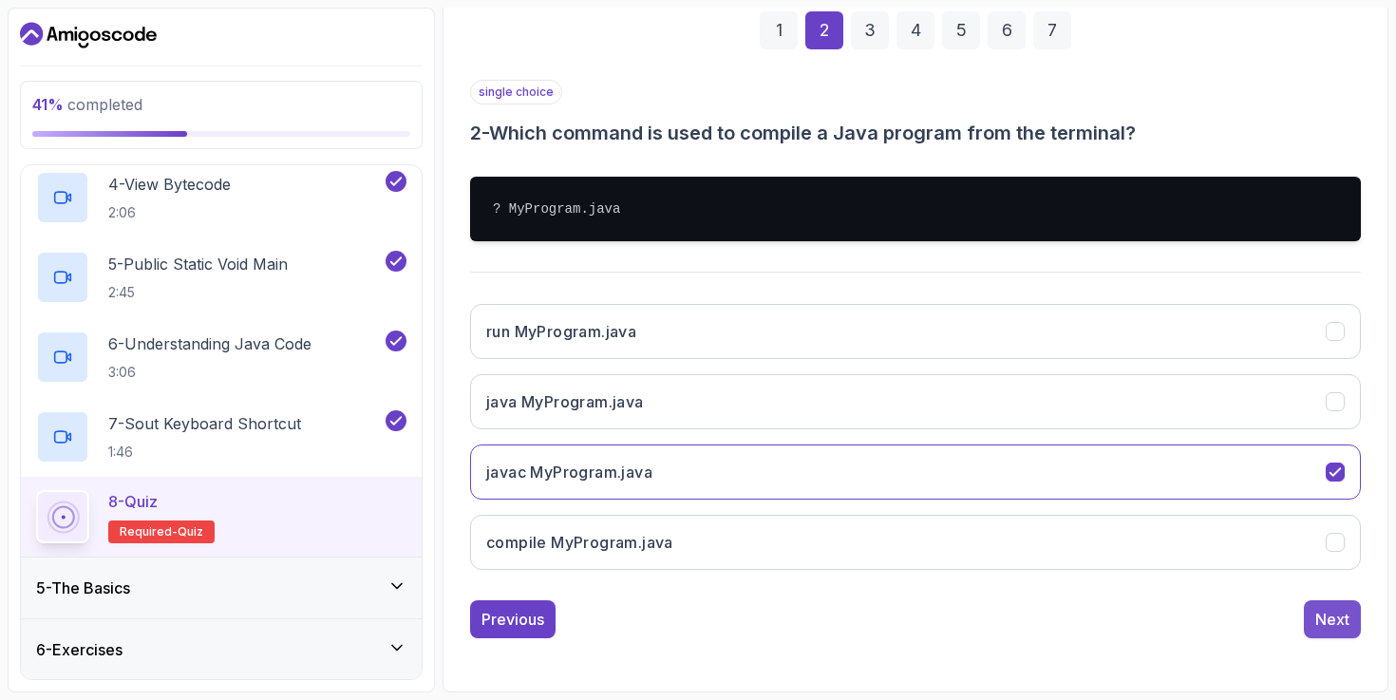
click at [1340, 617] on div "Next" at bounding box center [1333, 619] width 34 height 23
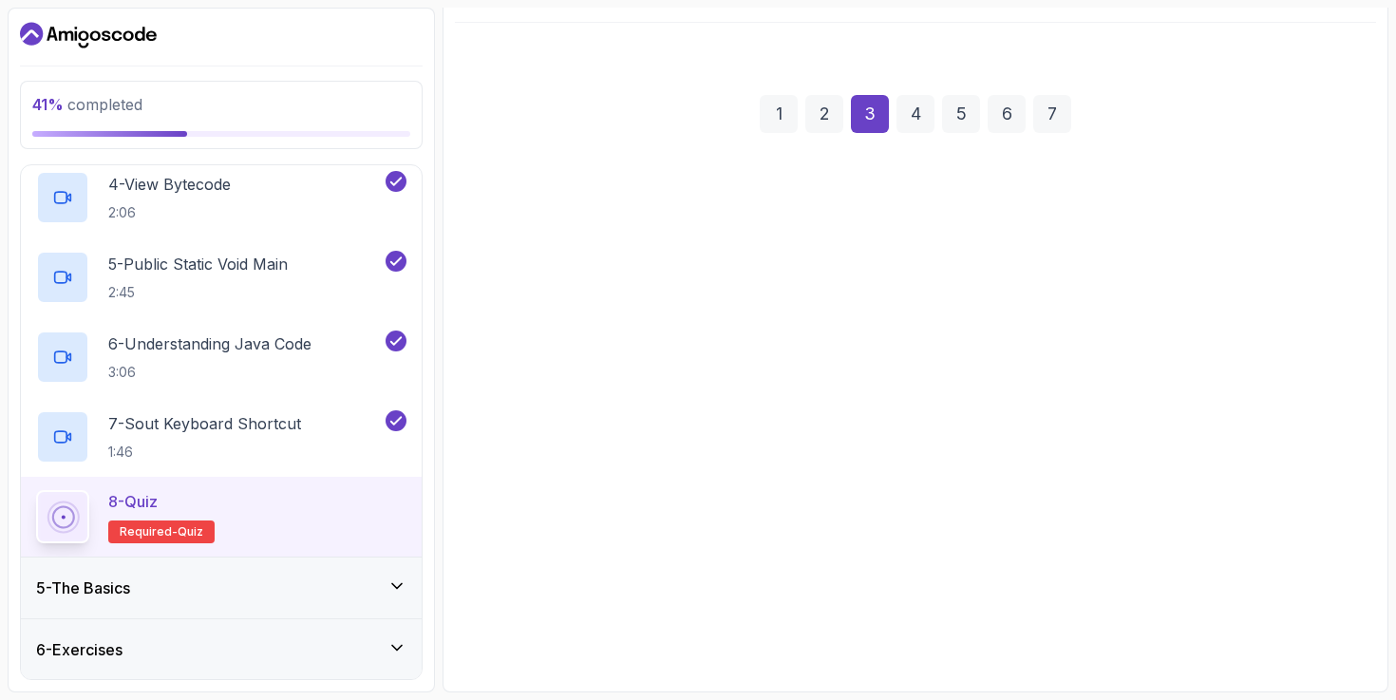
scroll to position [179, 0]
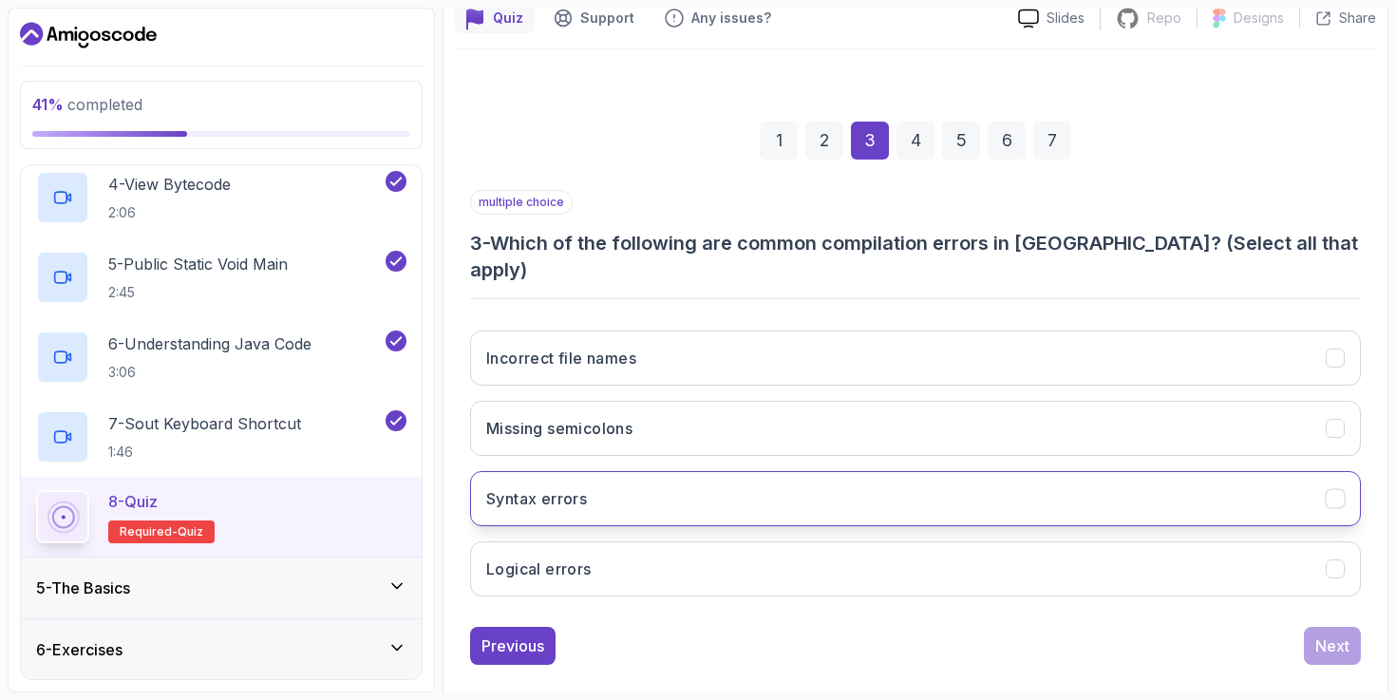
click at [1092, 471] on button "Syntax errors" at bounding box center [915, 498] width 891 height 55
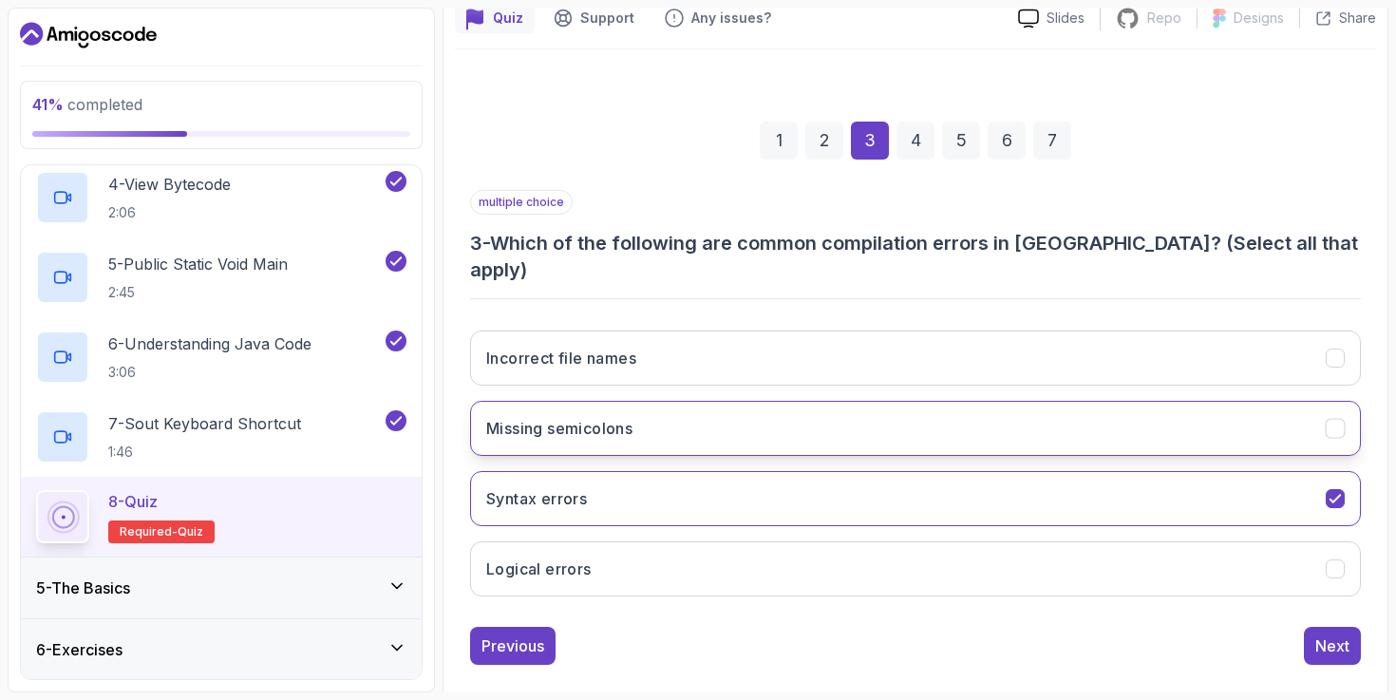
click at [1053, 401] on button "Missing semicolons" at bounding box center [915, 428] width 891 height 55
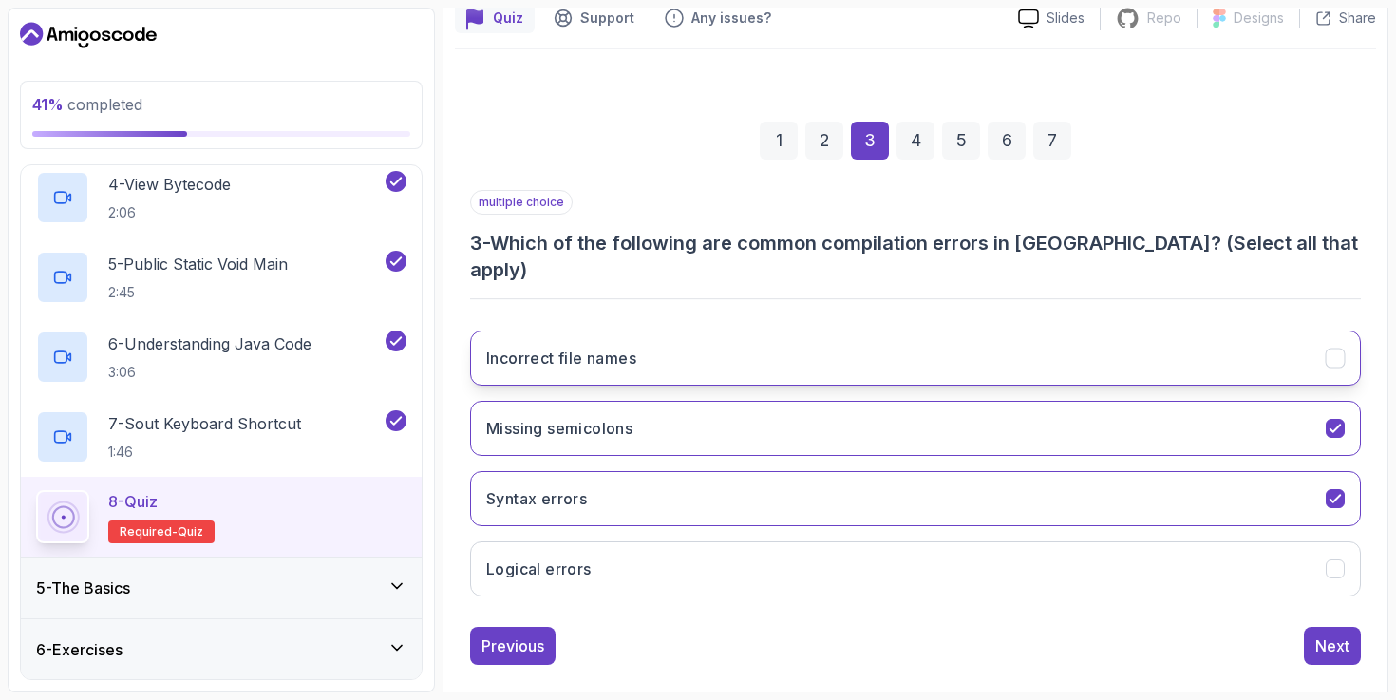
click at [1053, 342] on button "Incorrect file names" at bounding box center [915, 358] width 891 height 55
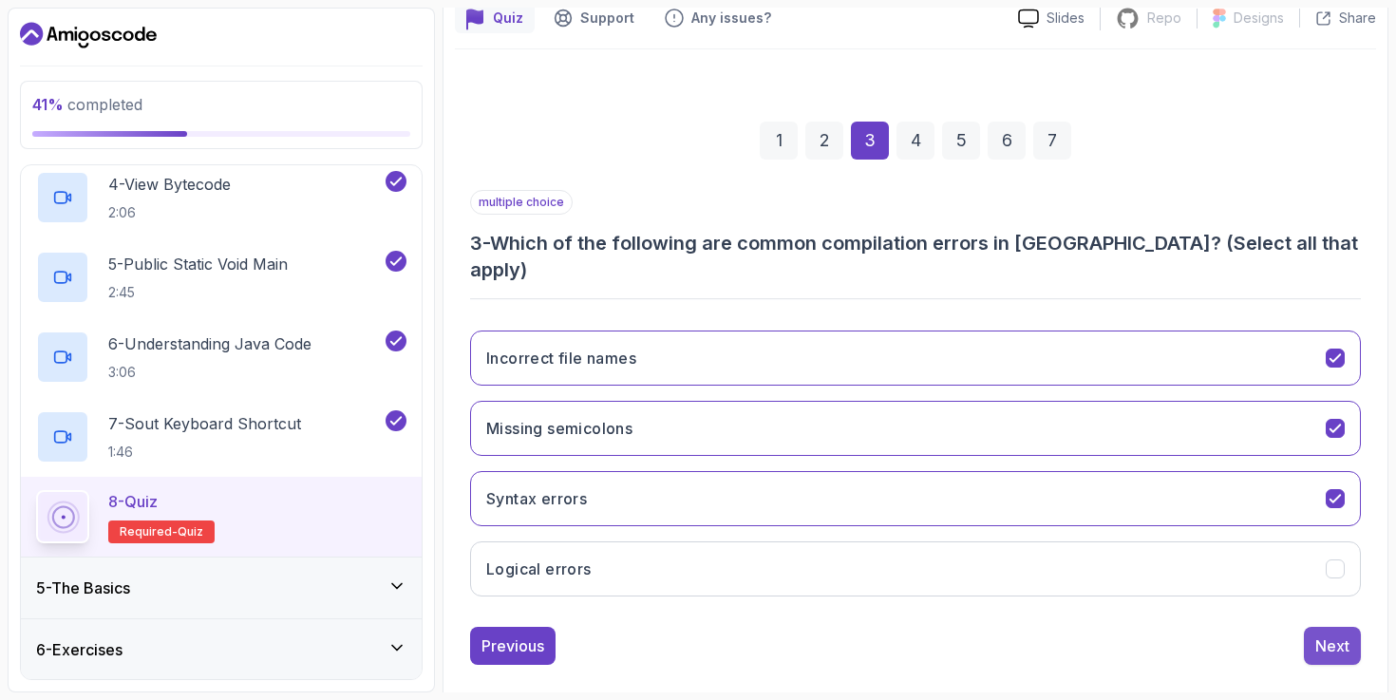
click at [1326, 635] on div "Next" at bounding box center [1333, 646] width 34 height 23
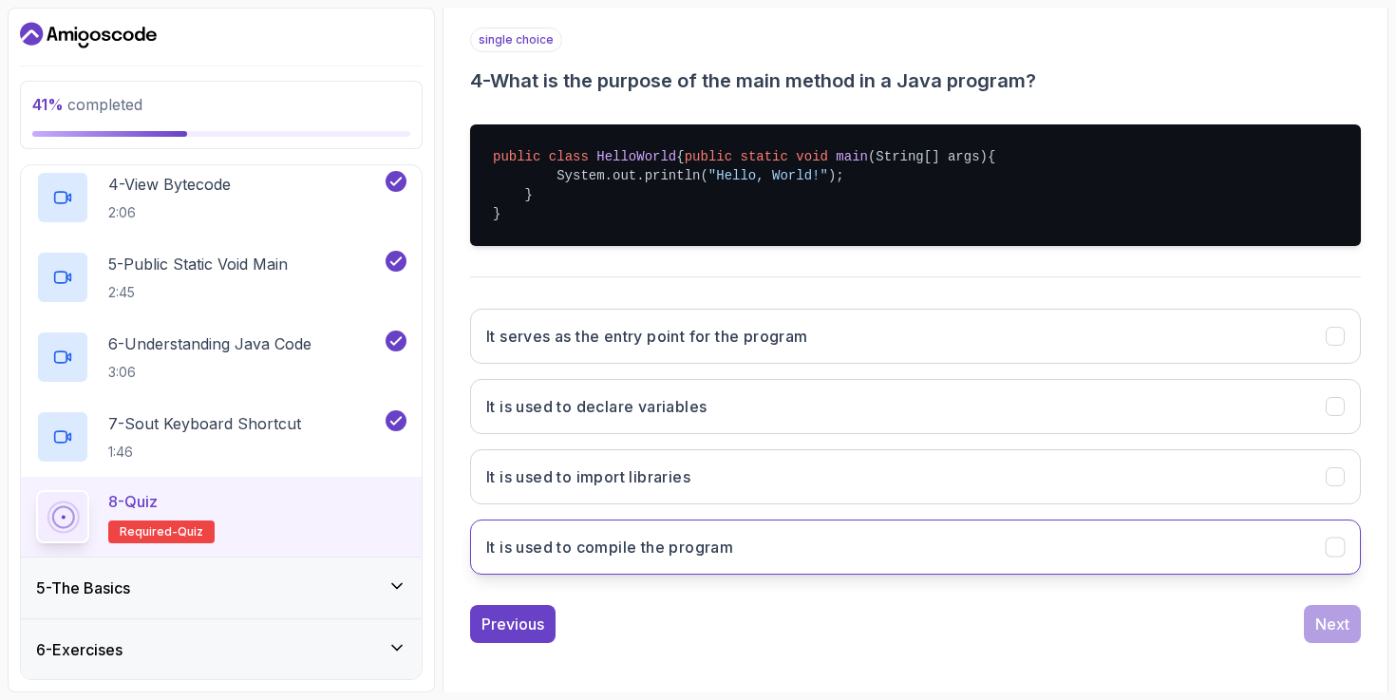
scroll to position [333, 0]
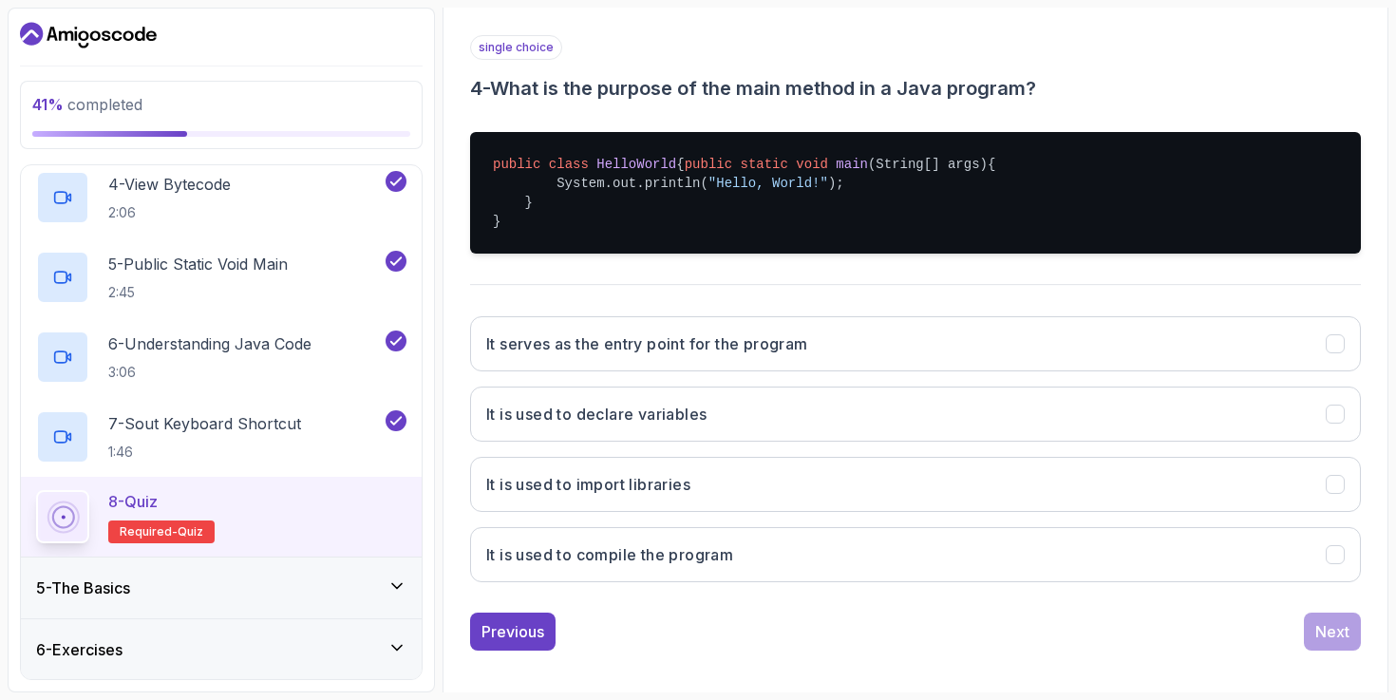
click at [1075, 320] on div "It serves as the entry point for the program It is used to declare variables It…" at bounding box center [915, 449] width 891 height 296
click at [1064, 332] on div "It serves as the entry point for the program It is used to declare variables It…" at bounding box center [915, 449] width 891 height 296
click at [1074, 355] on button "It serves as the entry point for the program" at bounding box center [915, 343] width 891 height 55
click at [1343, 643] on div "Next" at bounding box center [1333, 631] width 34 height 23
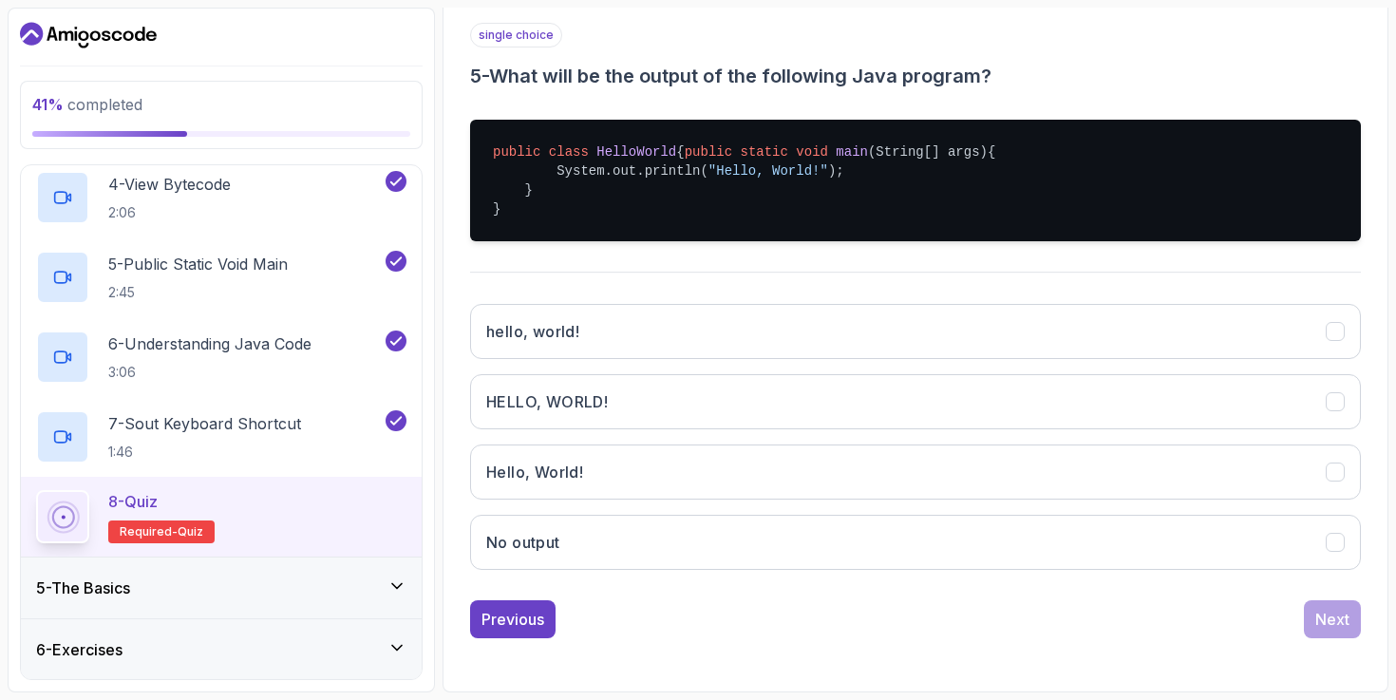
scroll to position [359, 0]
click at [1161, 500] on button "Hello, World!" at bounding box center [915, 472] width 891 height 55
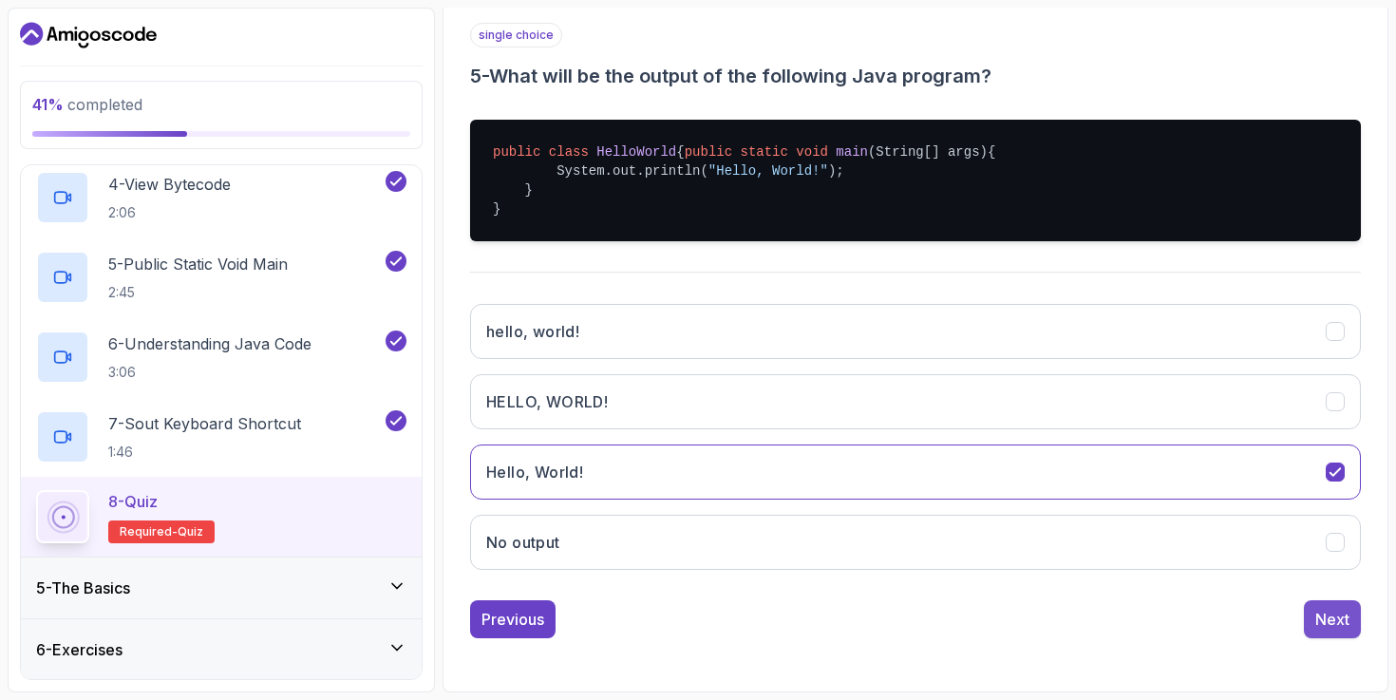
click at [1352, 628] on button "Next" at bounding box center [1332, 619] width 57 height 38
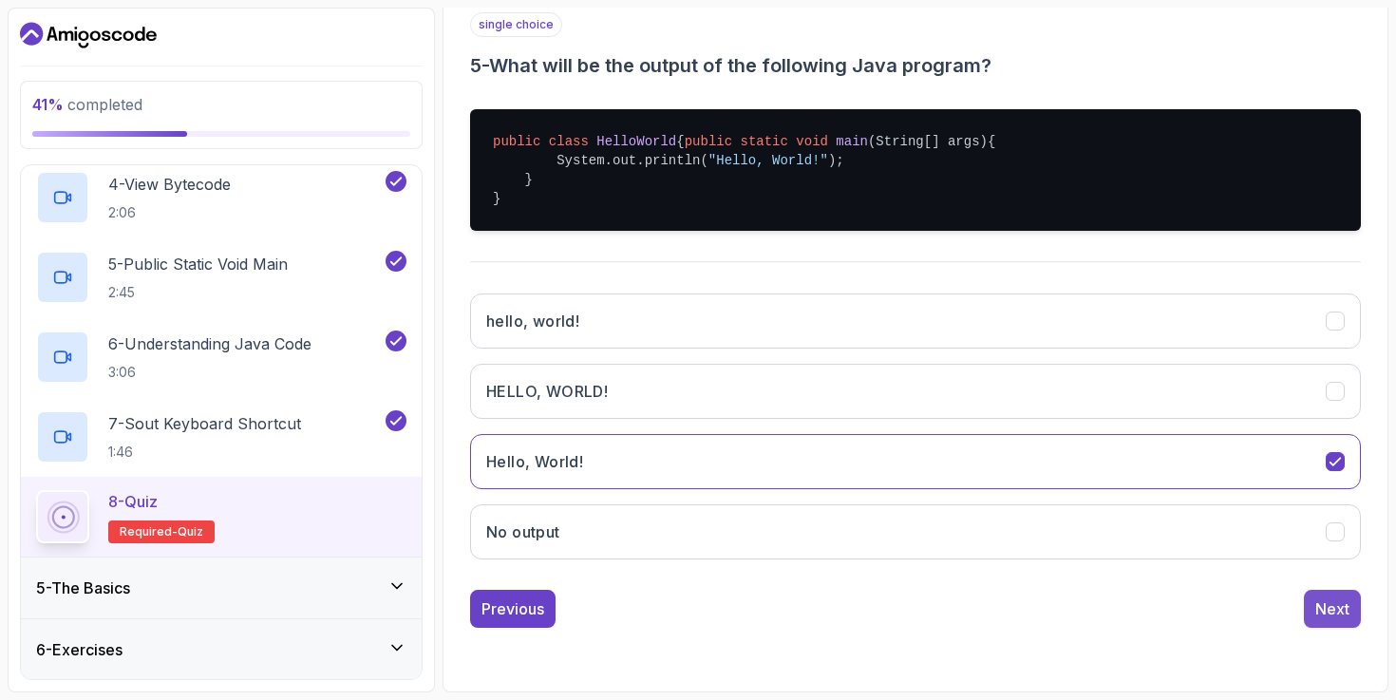
scroll to position [179, 0]
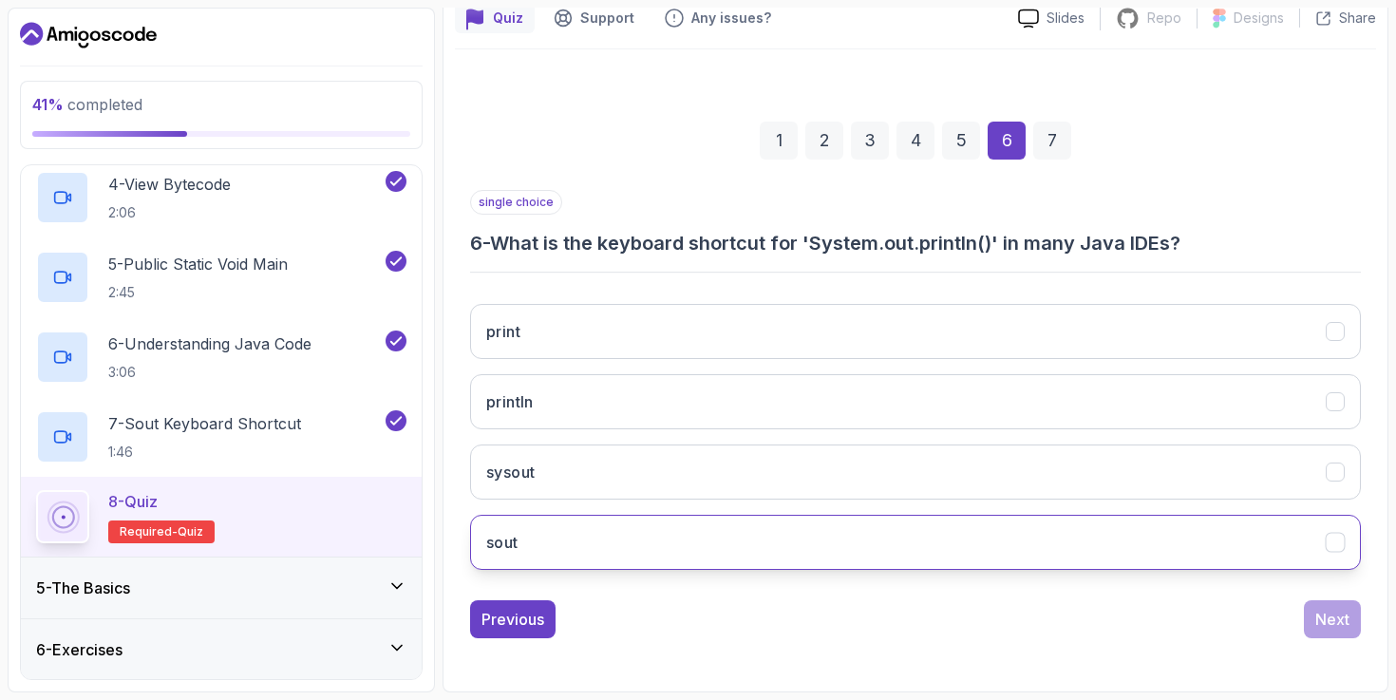
click at [1243, 531] on button "sout" at bounding box center [915, 542] width 891 height 55
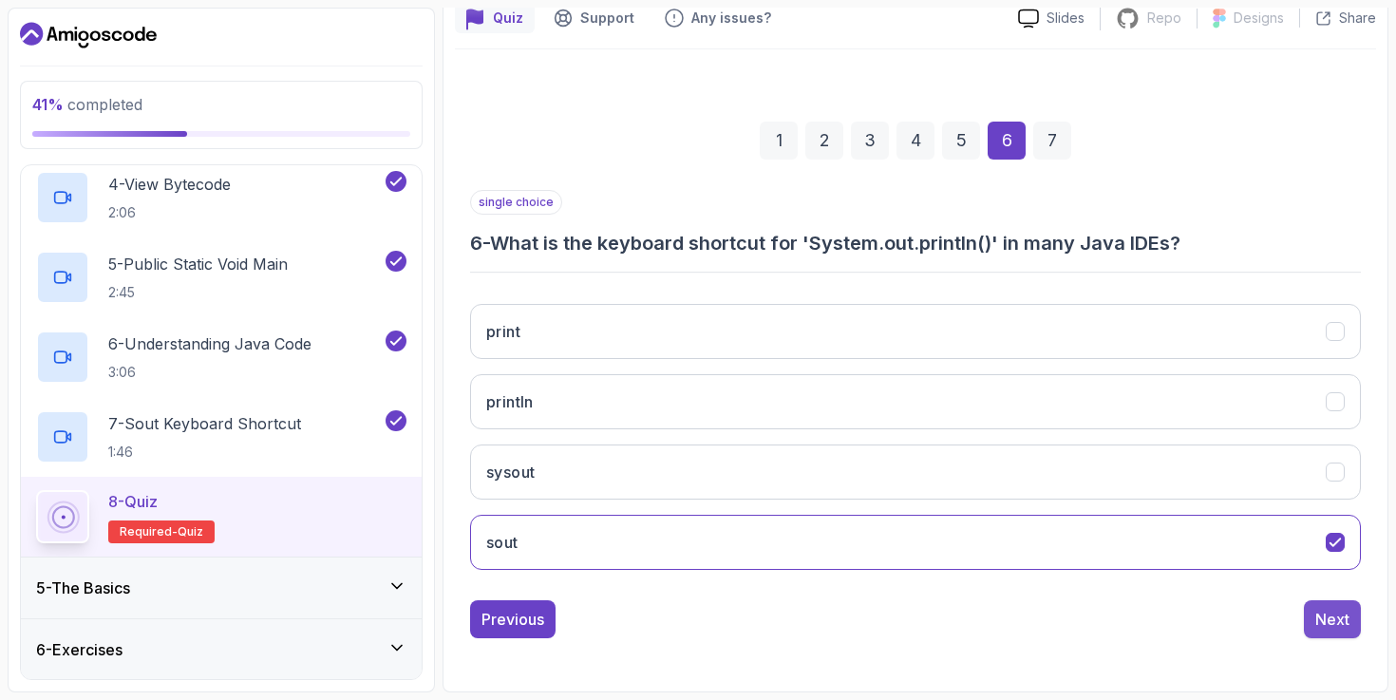
click at [1347, 629] on div "Next" at bounding box center [1333, 619] width 34 height 23
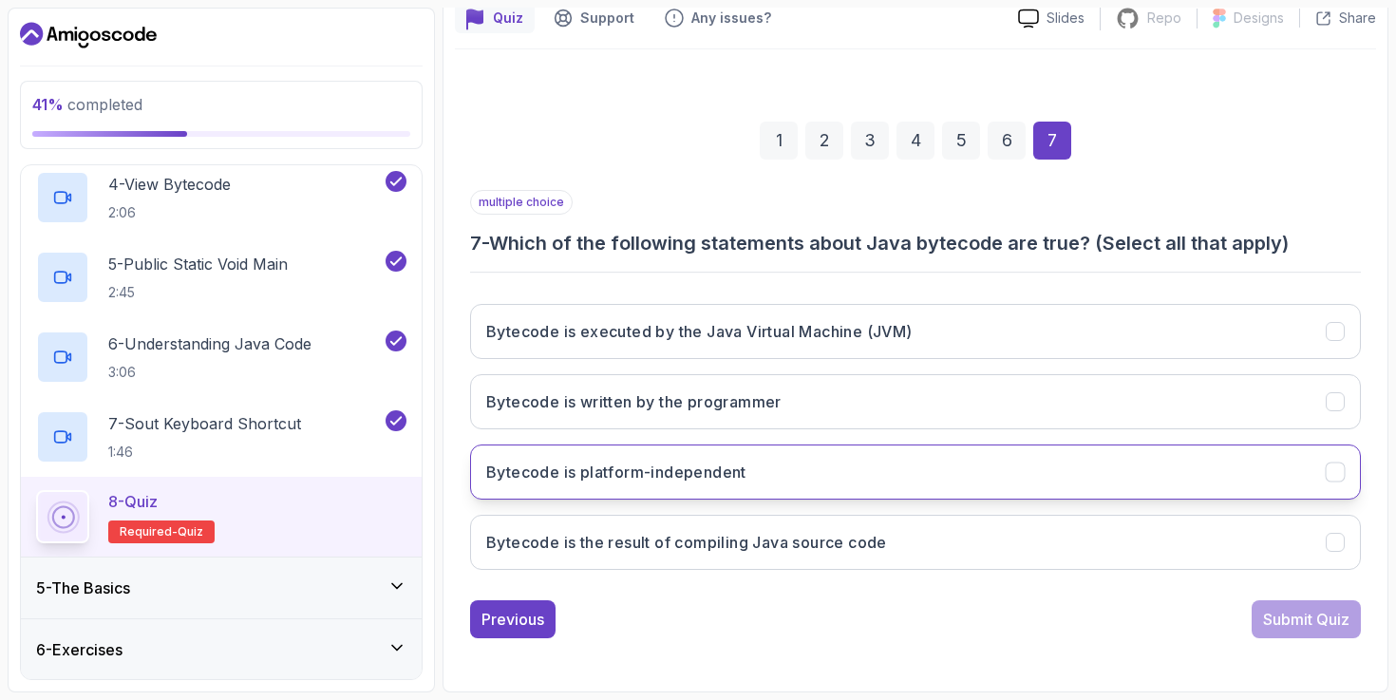
click at [1243, 483] on button "Bytecode is platform-independent" at bounding box center [915, 472] width 891 height 55
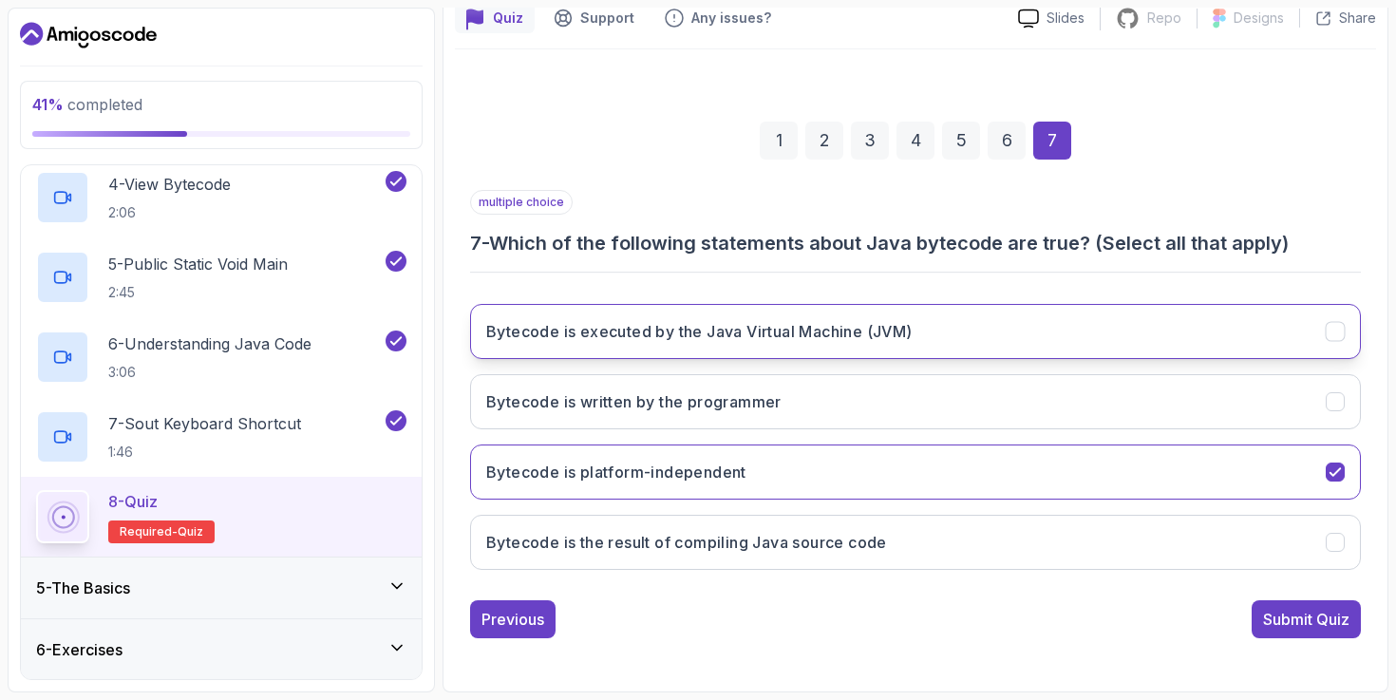
click at [1156, 328] on button "Bytecode is executed by the Java Virtual Machine (JVM)" at bounding box center [915, 331] width 891 height 55
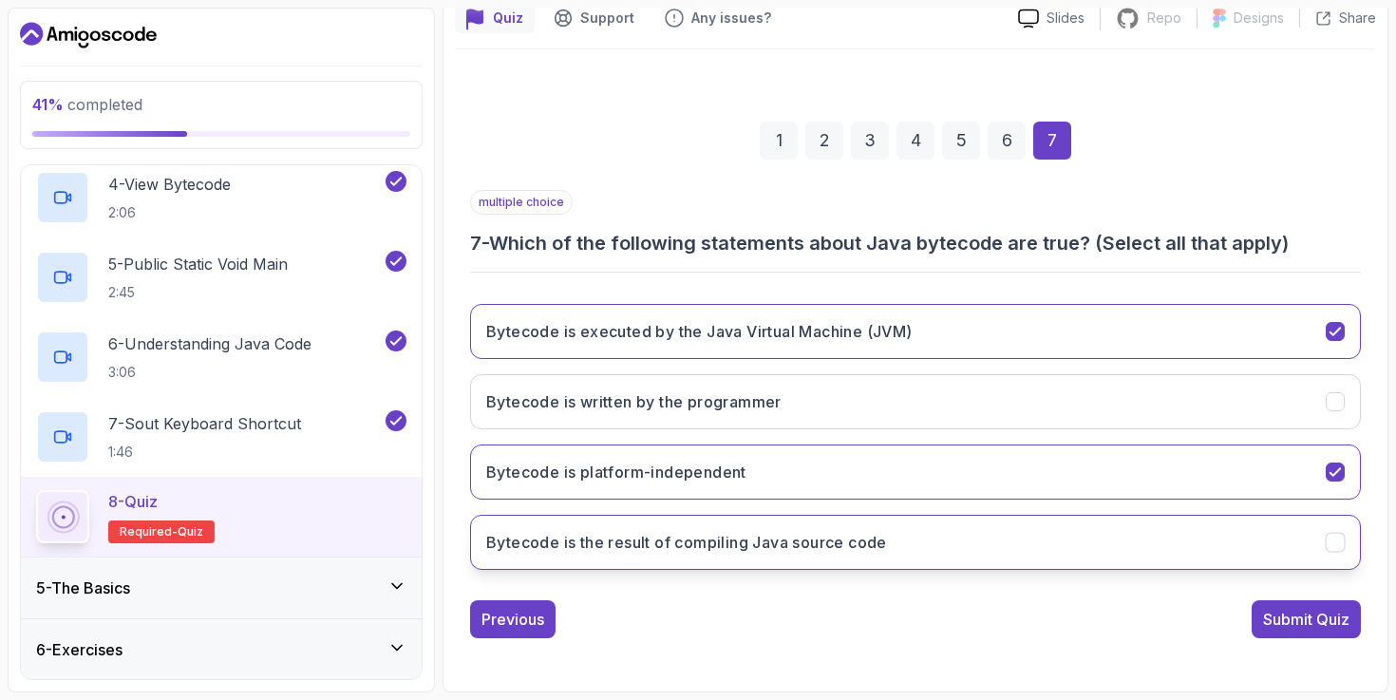
click at [1261, 554] on button "Bytecode is the result of compiling Java source code" at bounding box center [915, 542] width 891 height 55
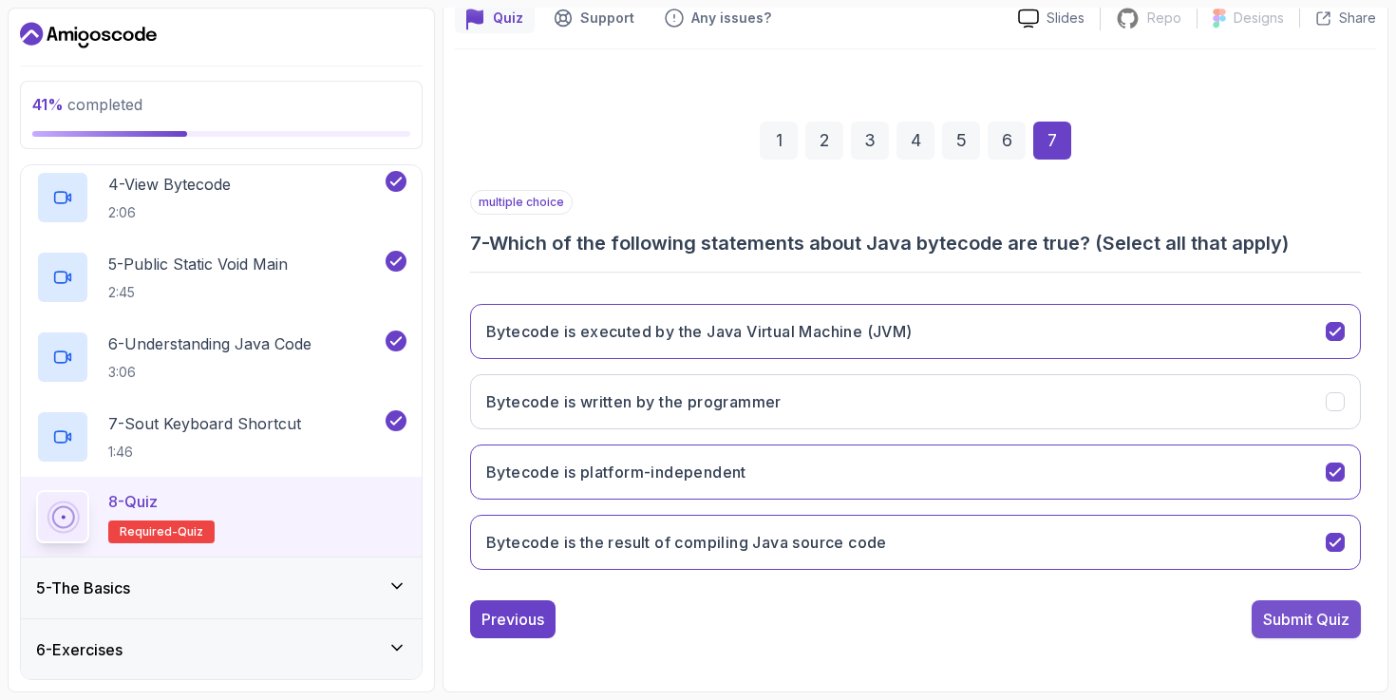
click at [1336, 626] on div "Submit Quiz" at bounding box center [1306, 619] width 86 height 23
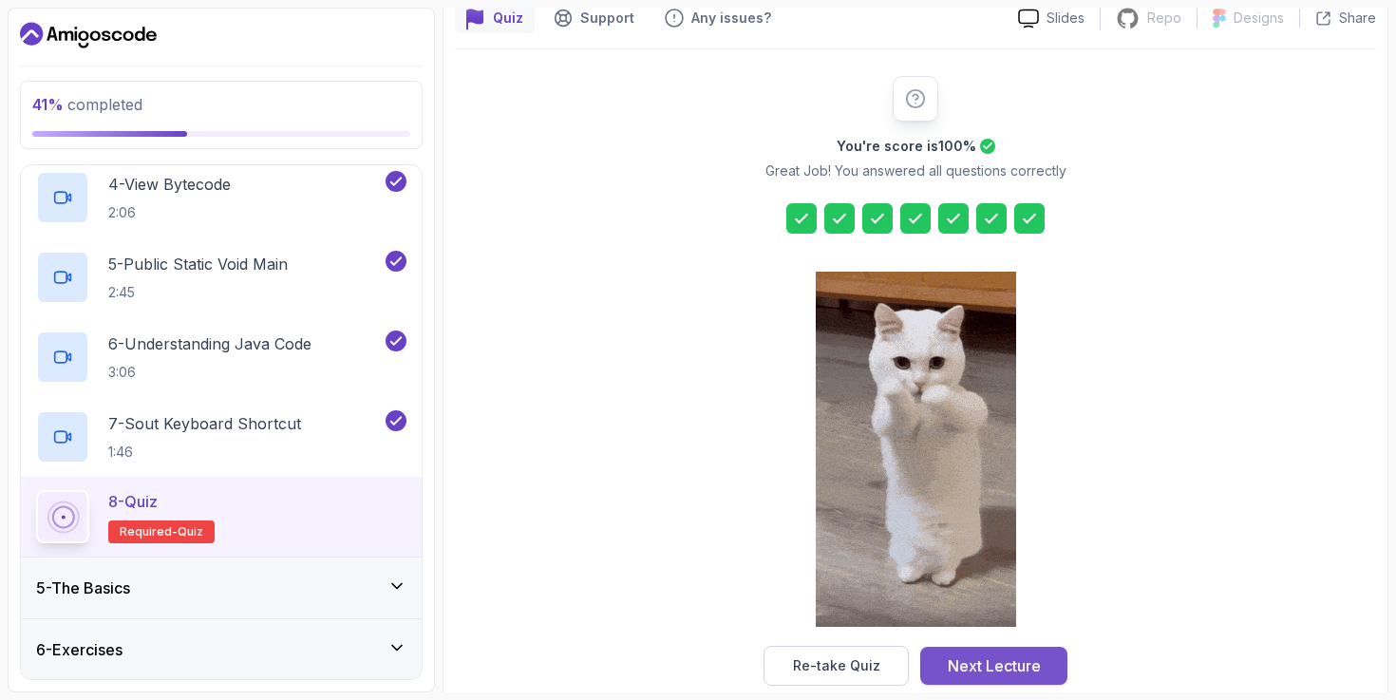
click at [1052, 650] on button "Next Lecture" at bounding box center [993, 666] width 147 height 38
